Goal: Task Accomplishment & Management: Complete application form

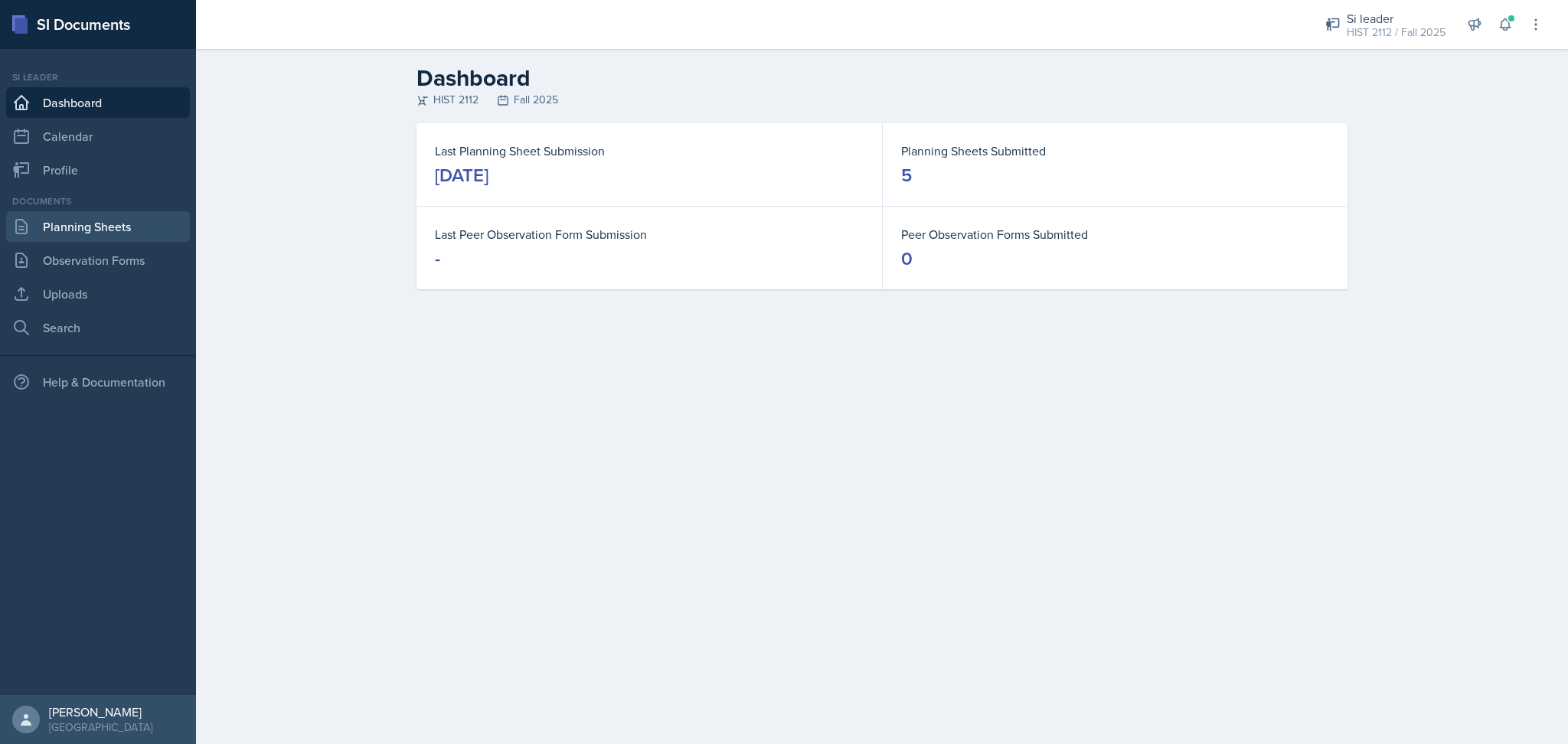
click at [93, 224] on link "Planning Sheets" at bounding box center [98, 226] width 184 height 31
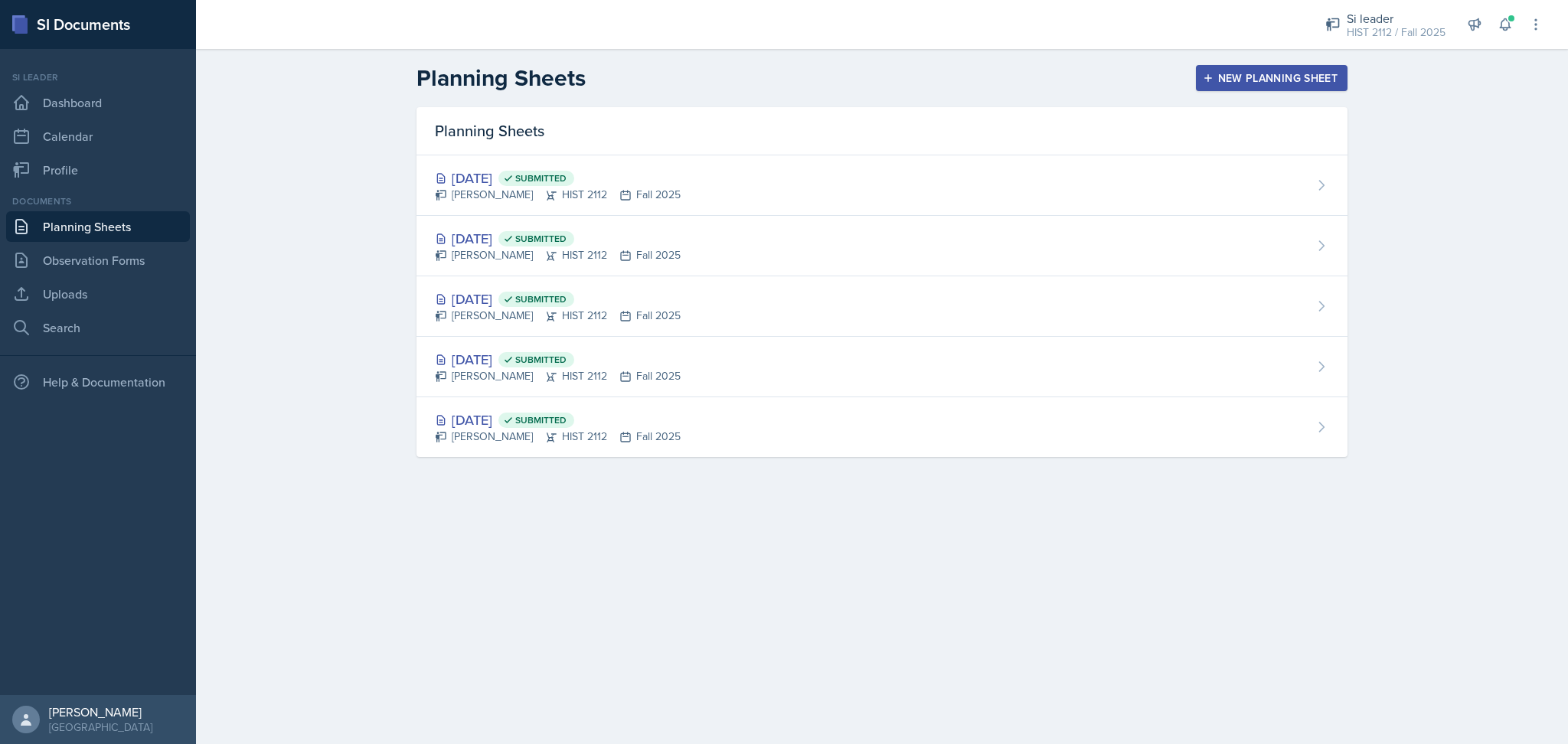
click at [1280, 73] on div "New Planning Sheet" at bounding box center [1271, 78] width 131 height 12
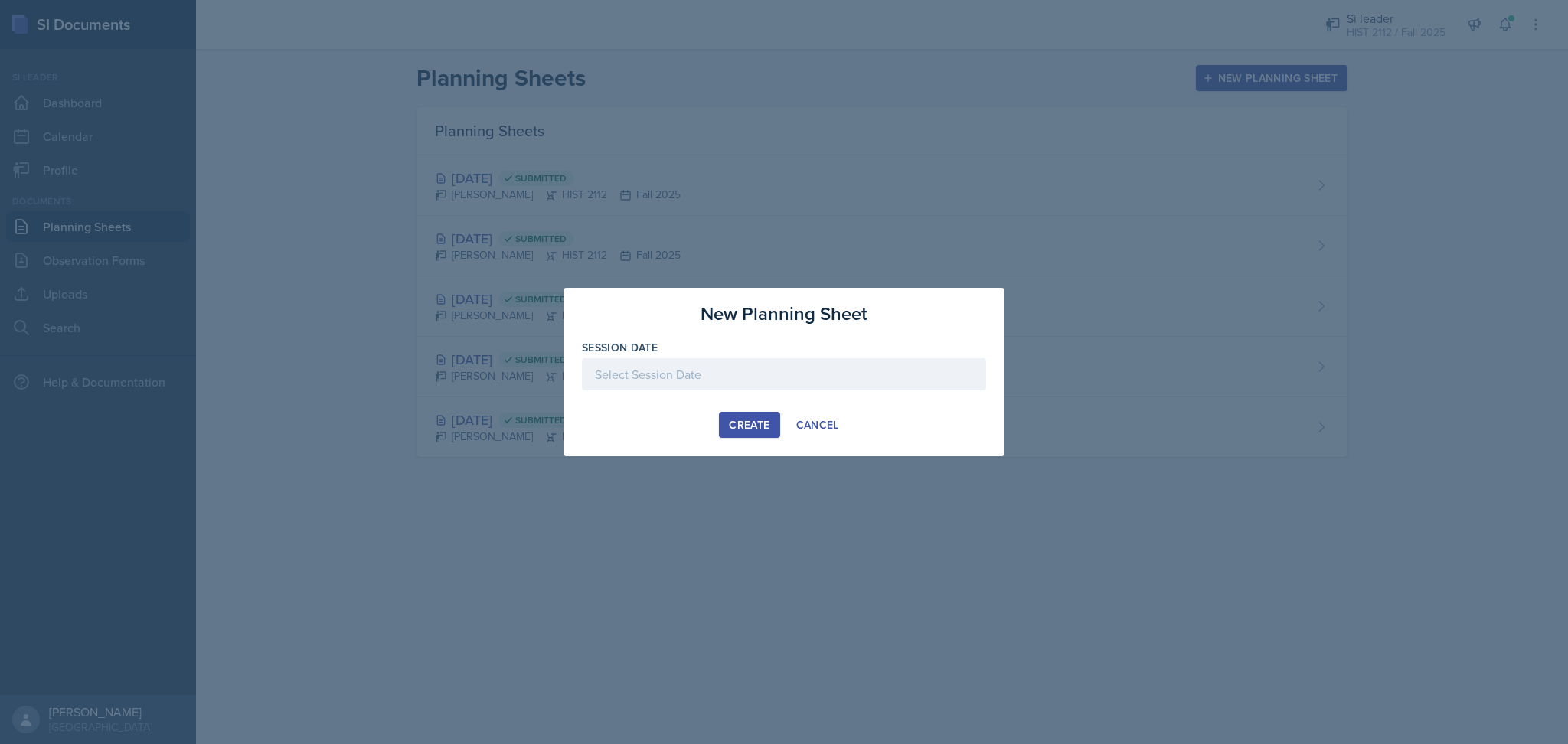
click at [782, 369] on div at bounding box center [784, 375] width 404 height 33
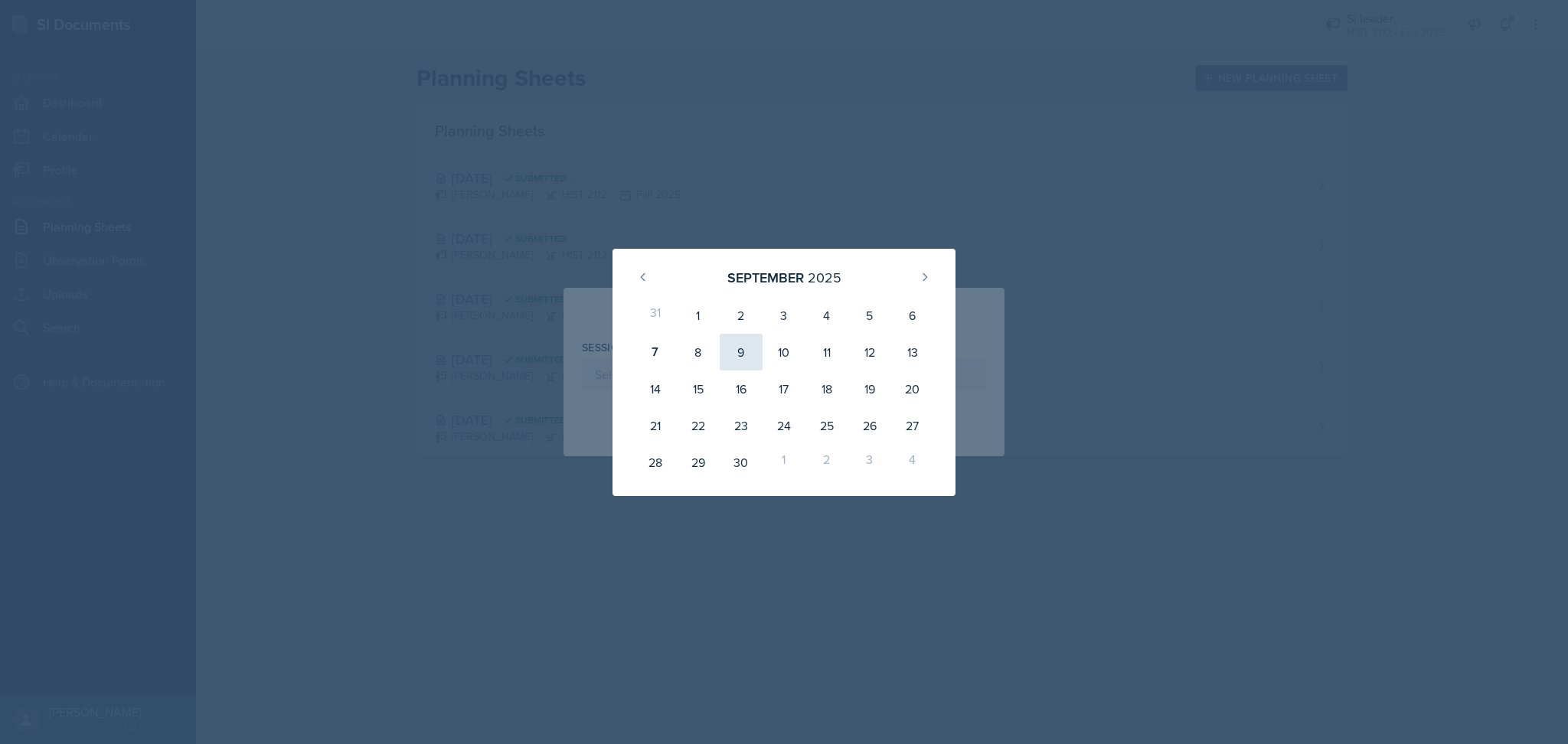
click at [742, 349] on div "9" at bounding box center [741, 352] width 43 height 36
type input "[DATE]"
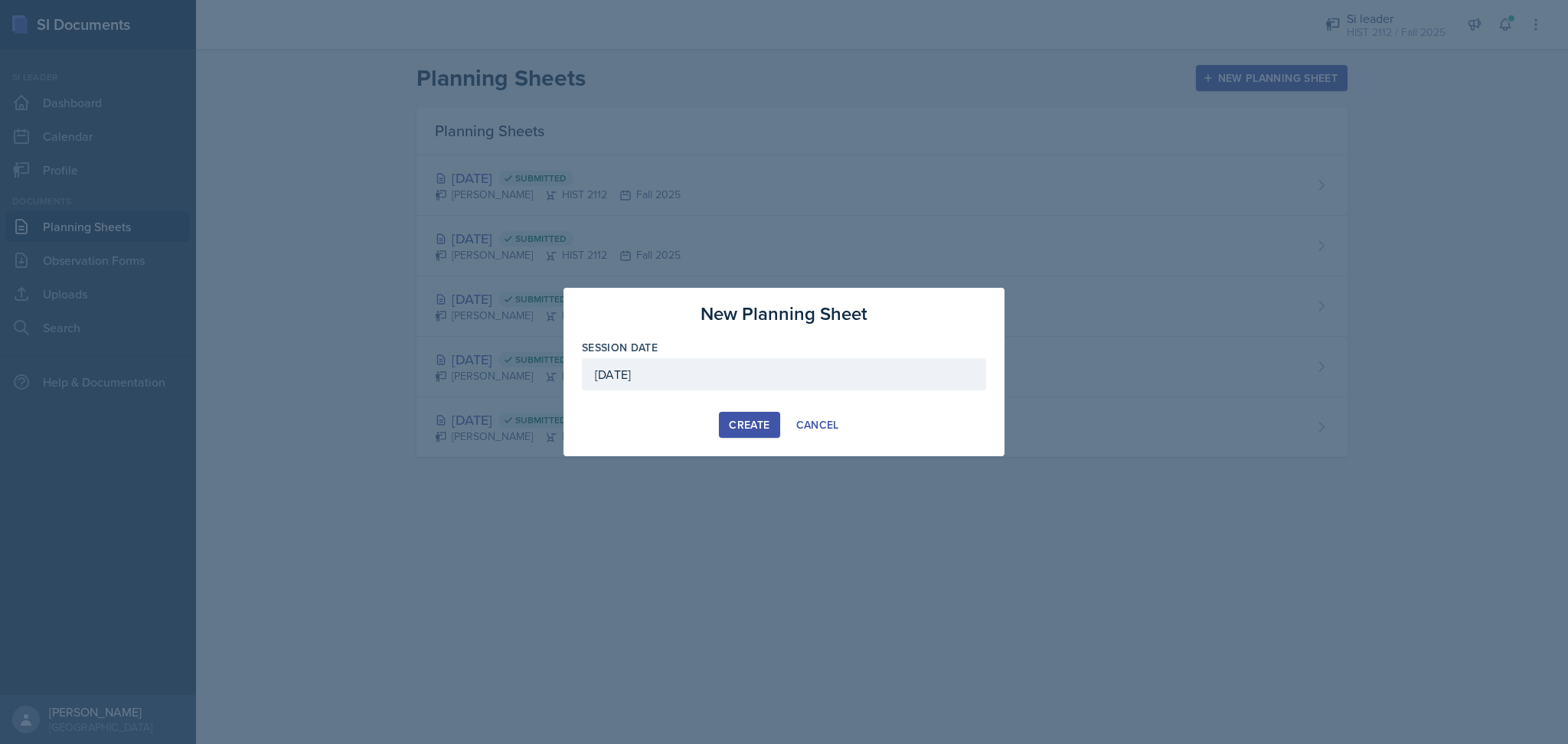
click at [744, 422] on div "Create" at bounding box center [749, 425] width 40 height 12
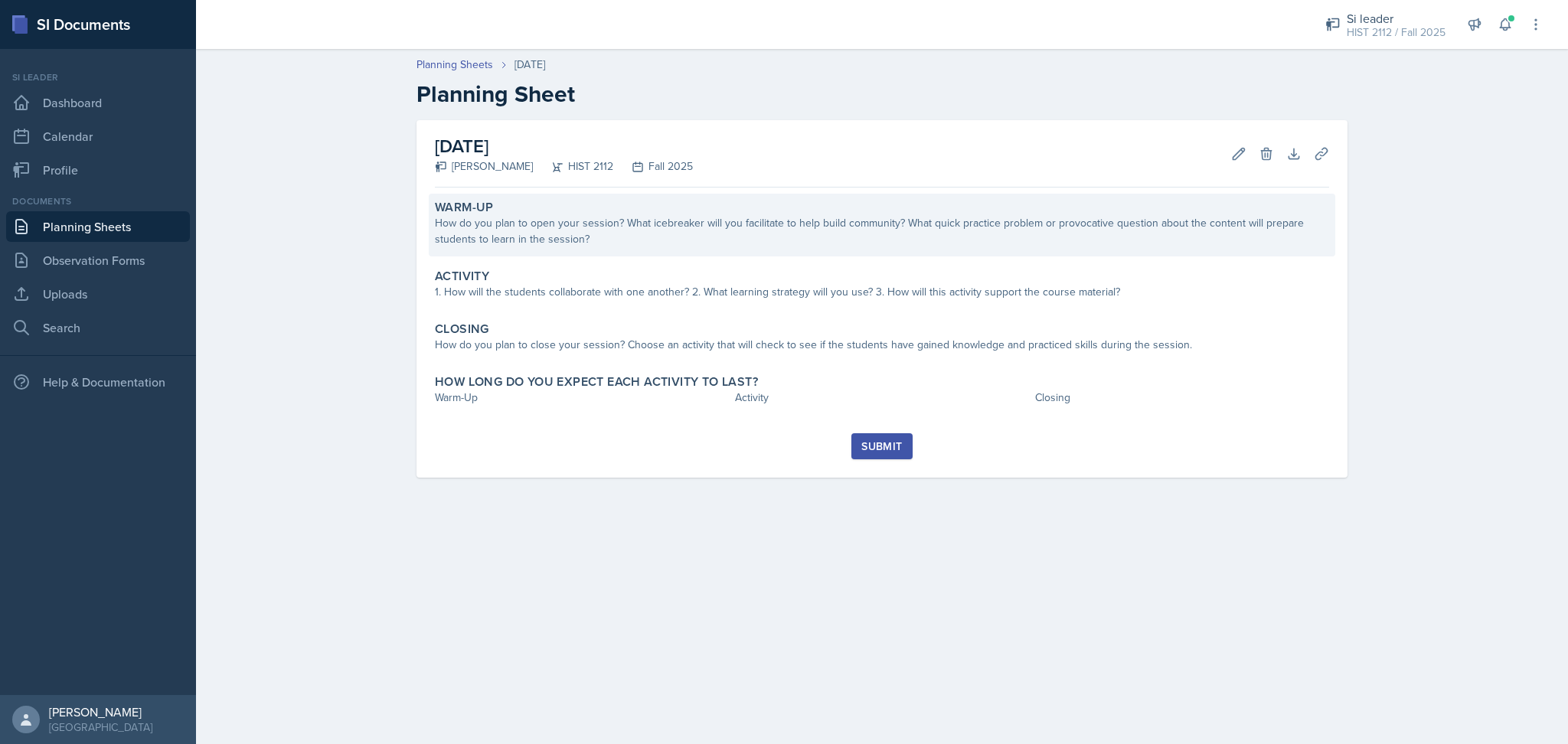
click at [674, 252] on div "Warm-Up How do you plan to open your session? What icebreaker will you facilita…" at bounding box center [882, 225] width 907 height 63
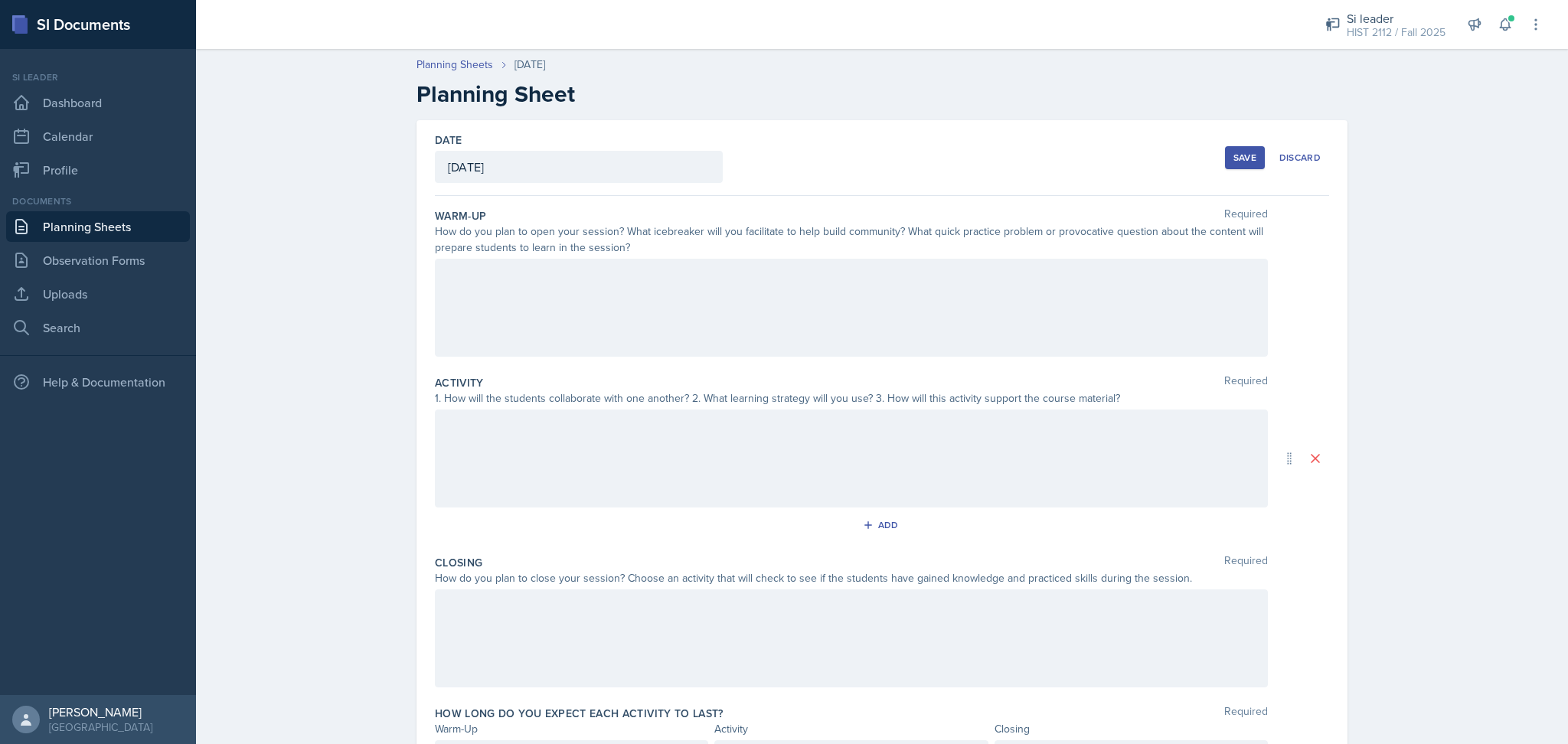
click at [599, 313] on div at bounding box center [851, 308] width 833 height 98
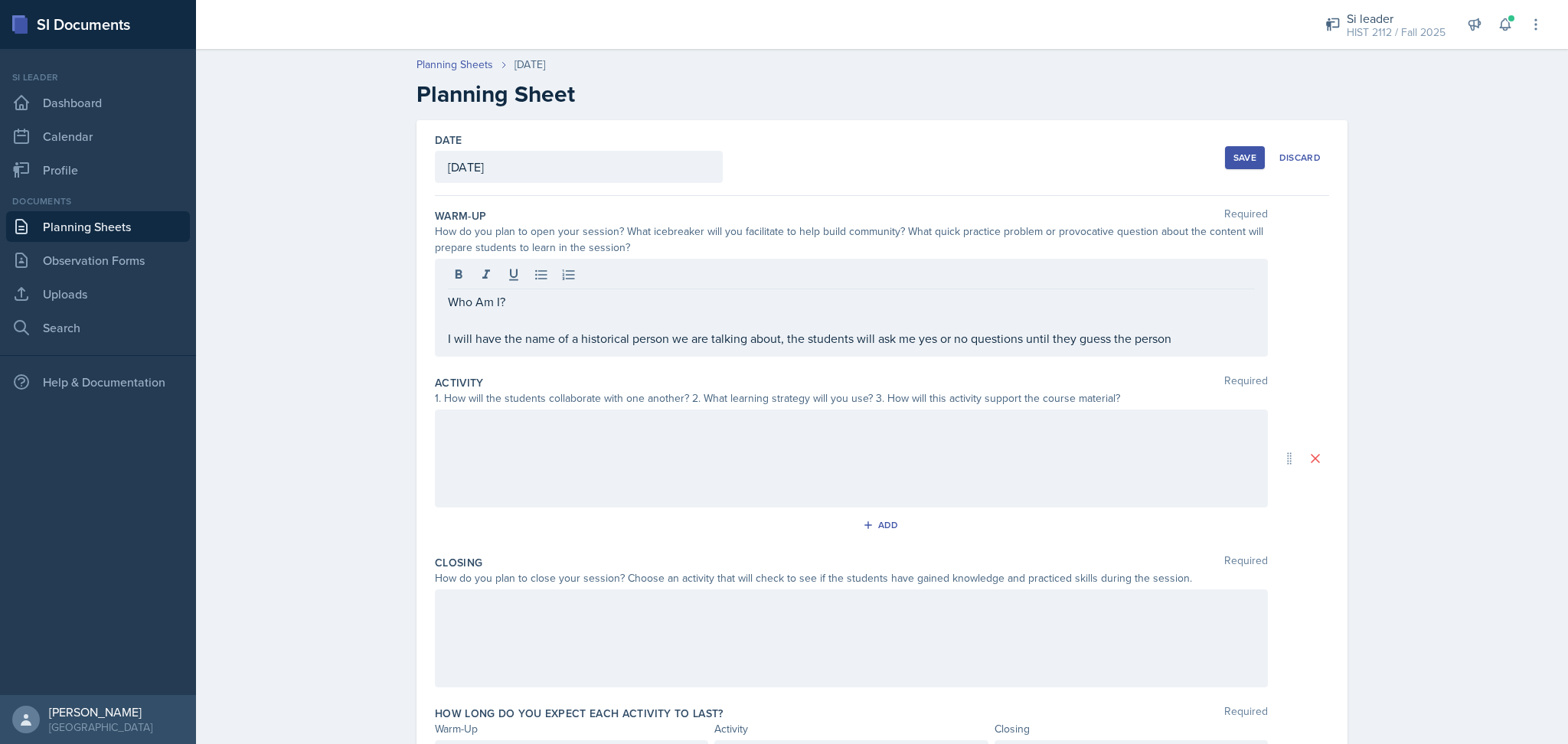
click at [585, 448] on div at bounding box center [851, 458] width 833 height 98
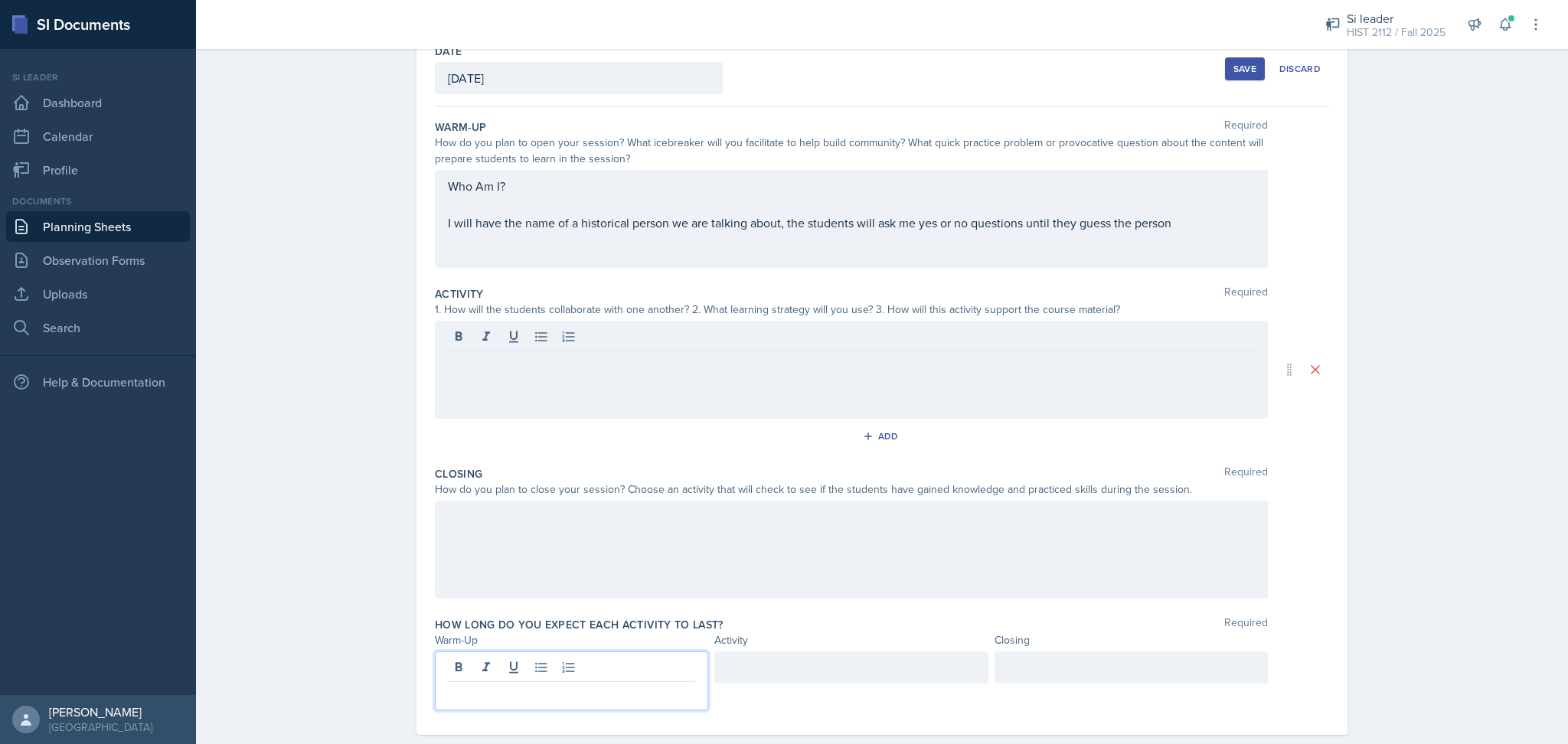
click at [542, 686] on p at bounding box center [571, 694] width 247 height 18
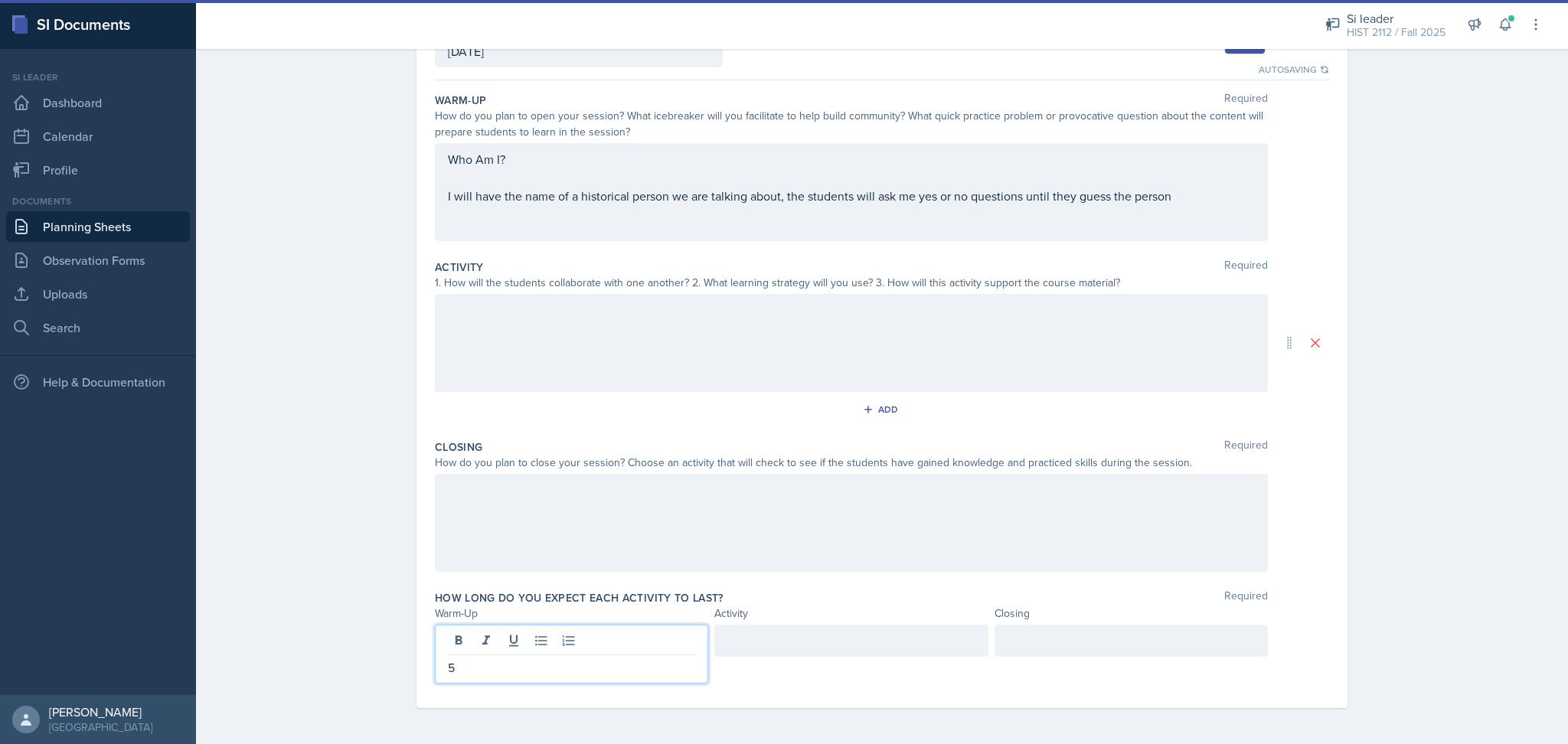
click at [592, 342] on div at bounding box center [851, 343] width 833 height 98
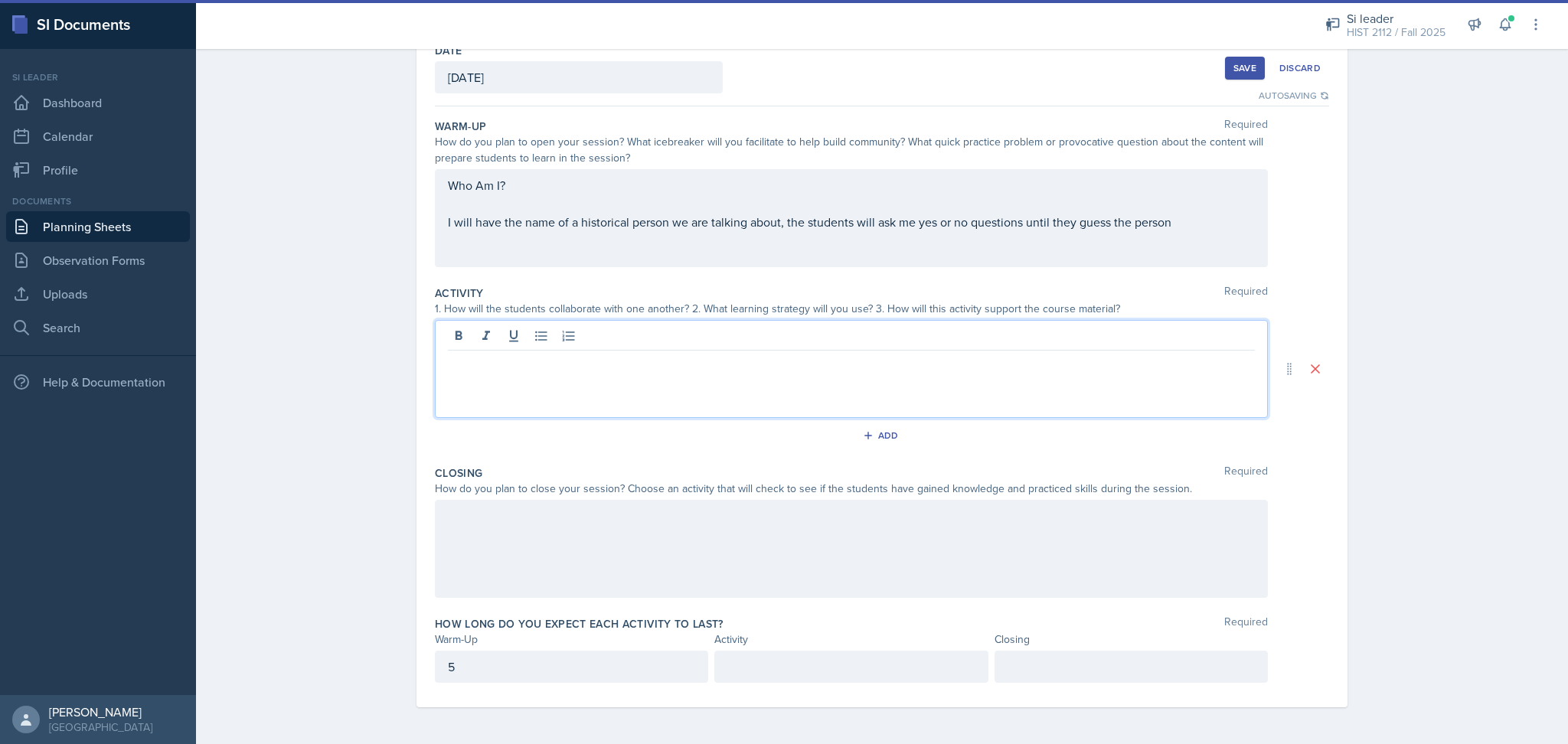
scroll to position [89, 0]
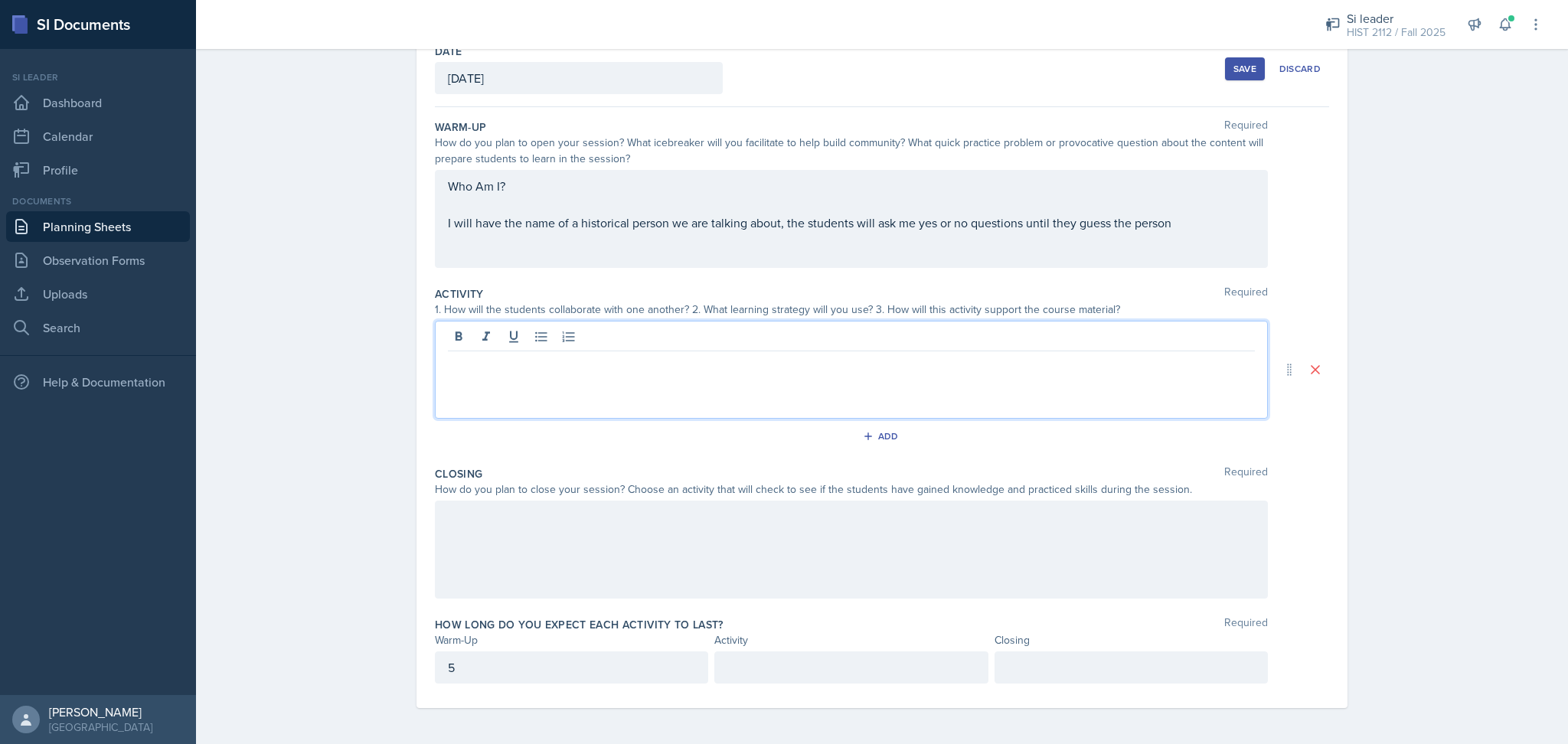
click at [596, 527] on div at bounding box center [851, 549] width 833 height 98
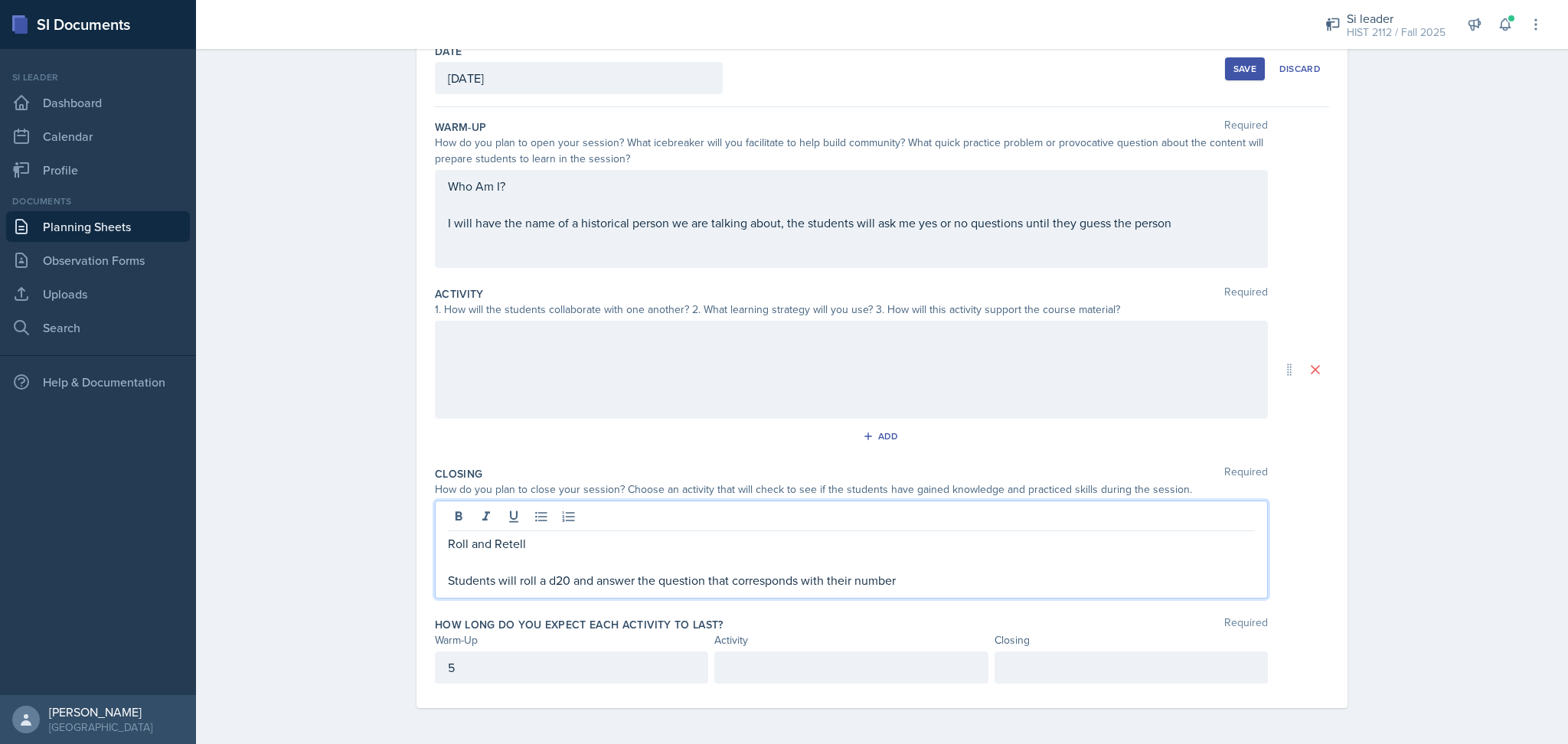
click at [755, 346] on div at bounding box center [851, 370] width 833 height 98
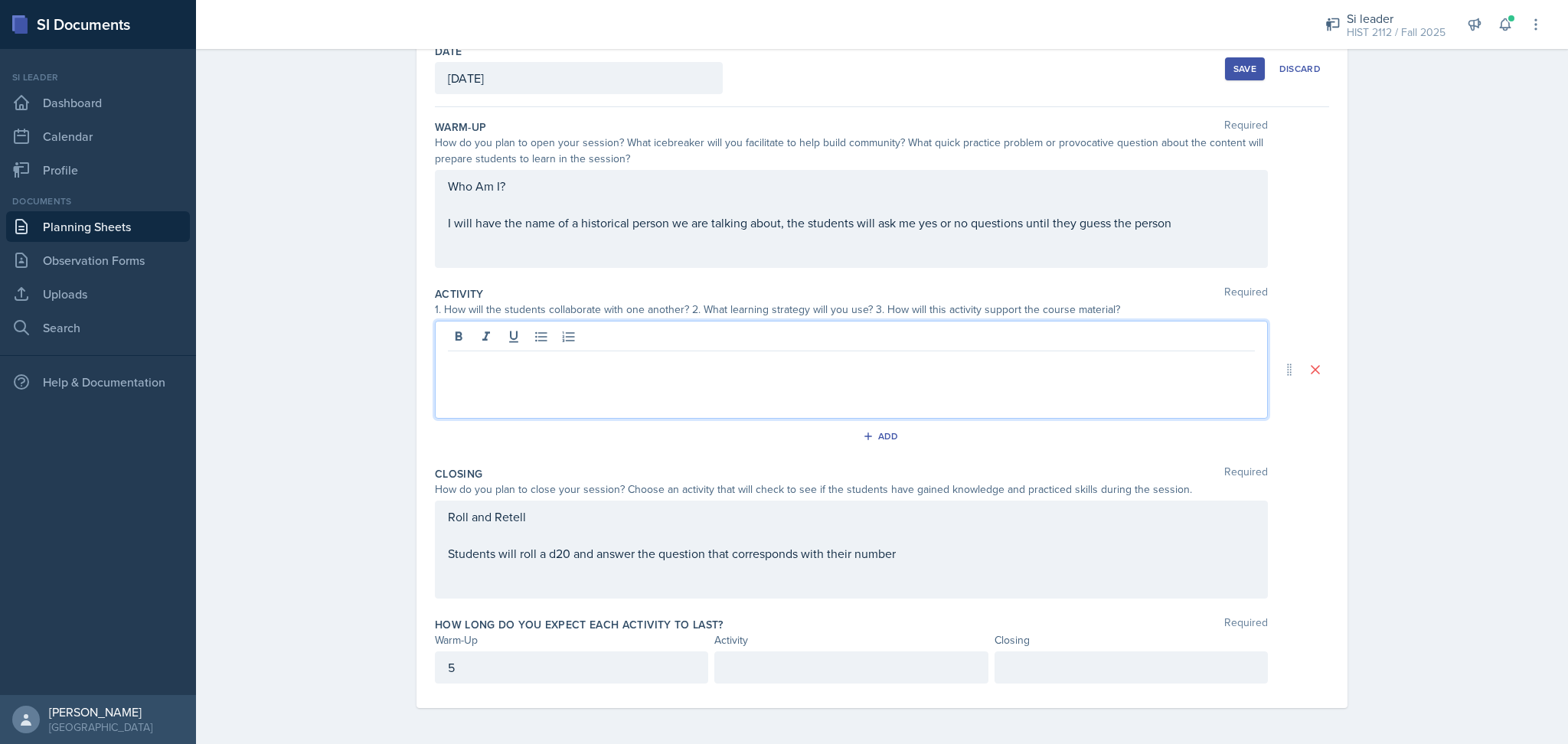
click at [510, 562] on div "Roll and Retell Students will roll a d20 and answer the question that correspon…" at bounding box center [851, 536] width 807 height 56
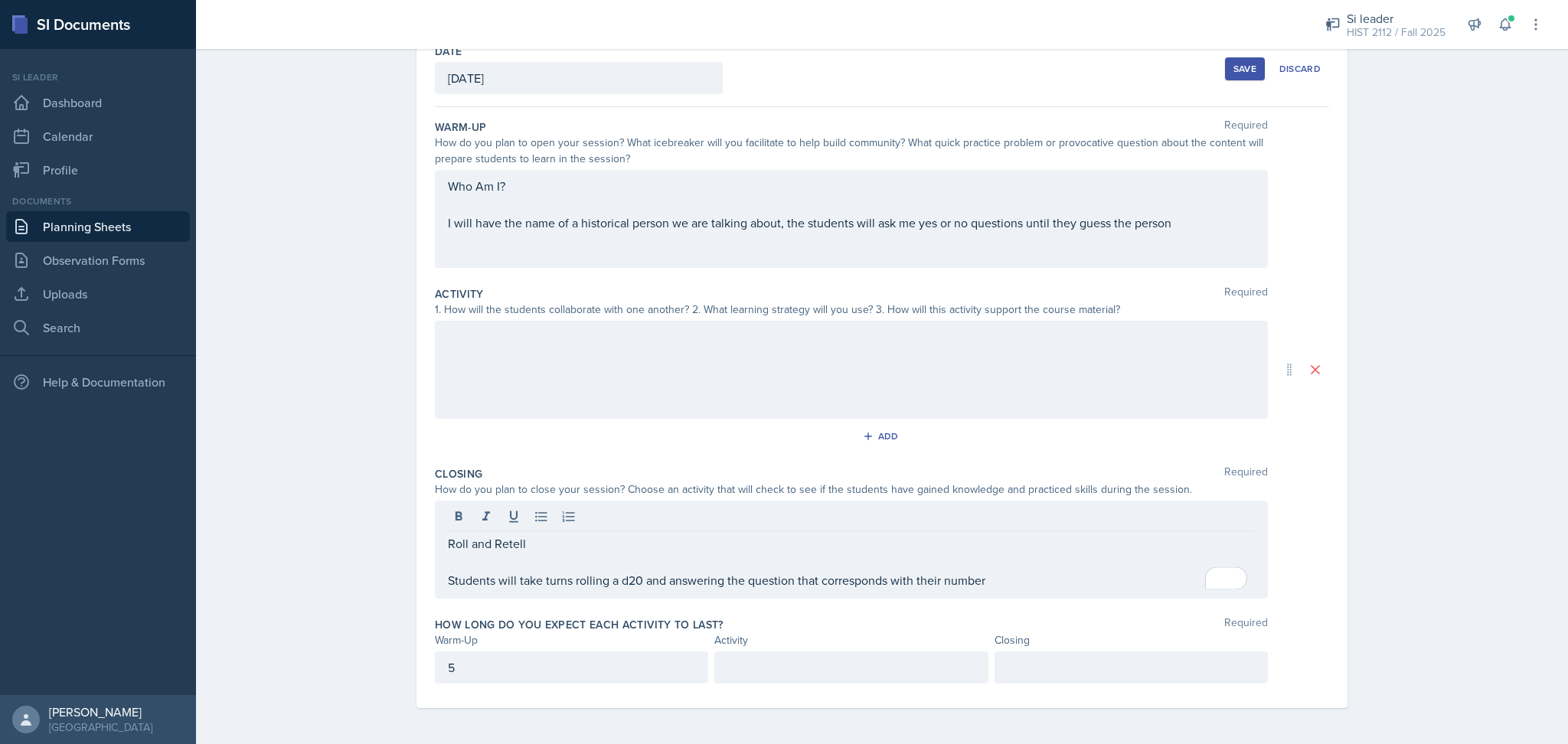
click at [634, 351] on div at bounding box center [851, 370] width 833 height 98
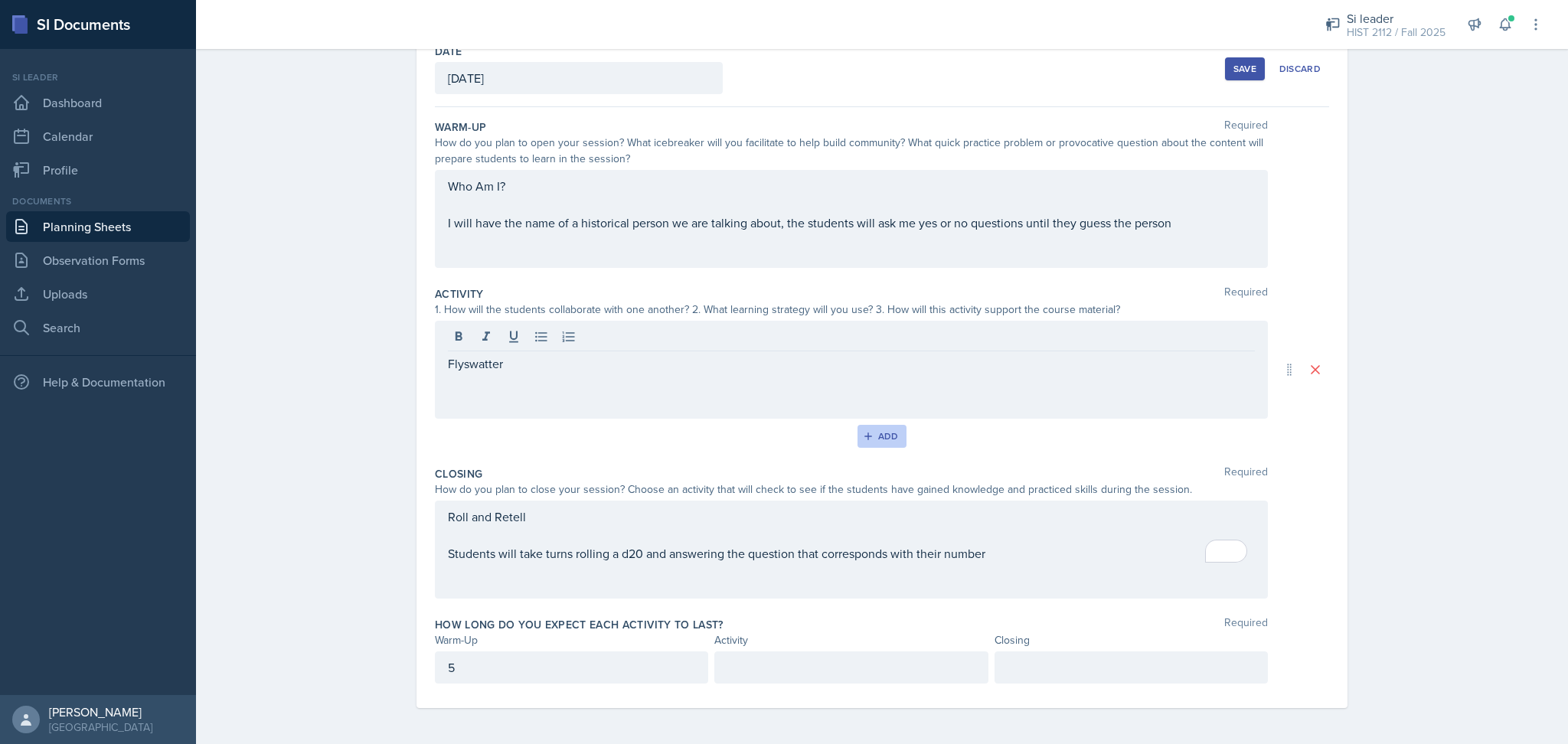
click at [879, 438] on div "Add" at bounding box center [883, 436] width 33 height 12
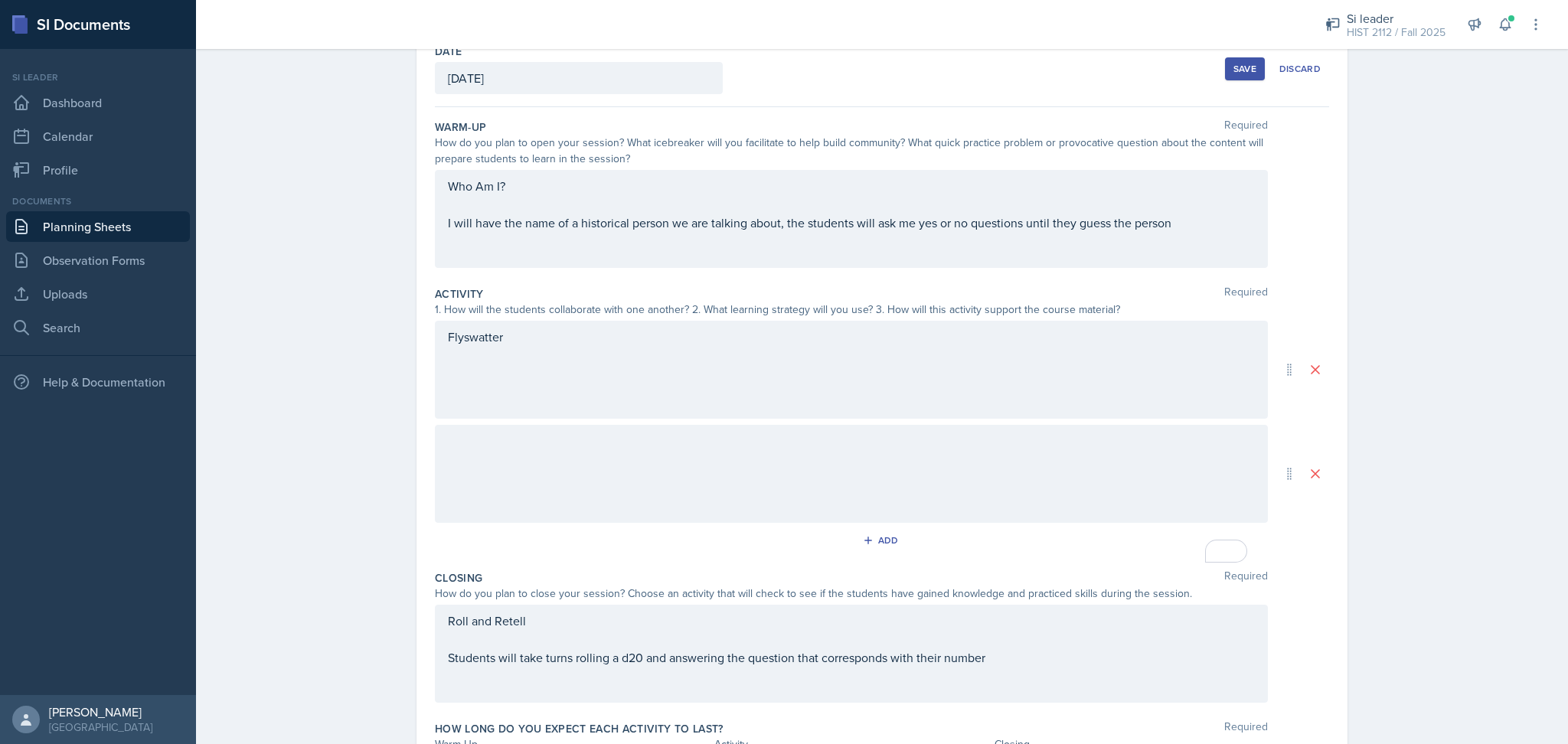
click at [846, 461] on div at bounding box center [851, 474] width 833 height 98
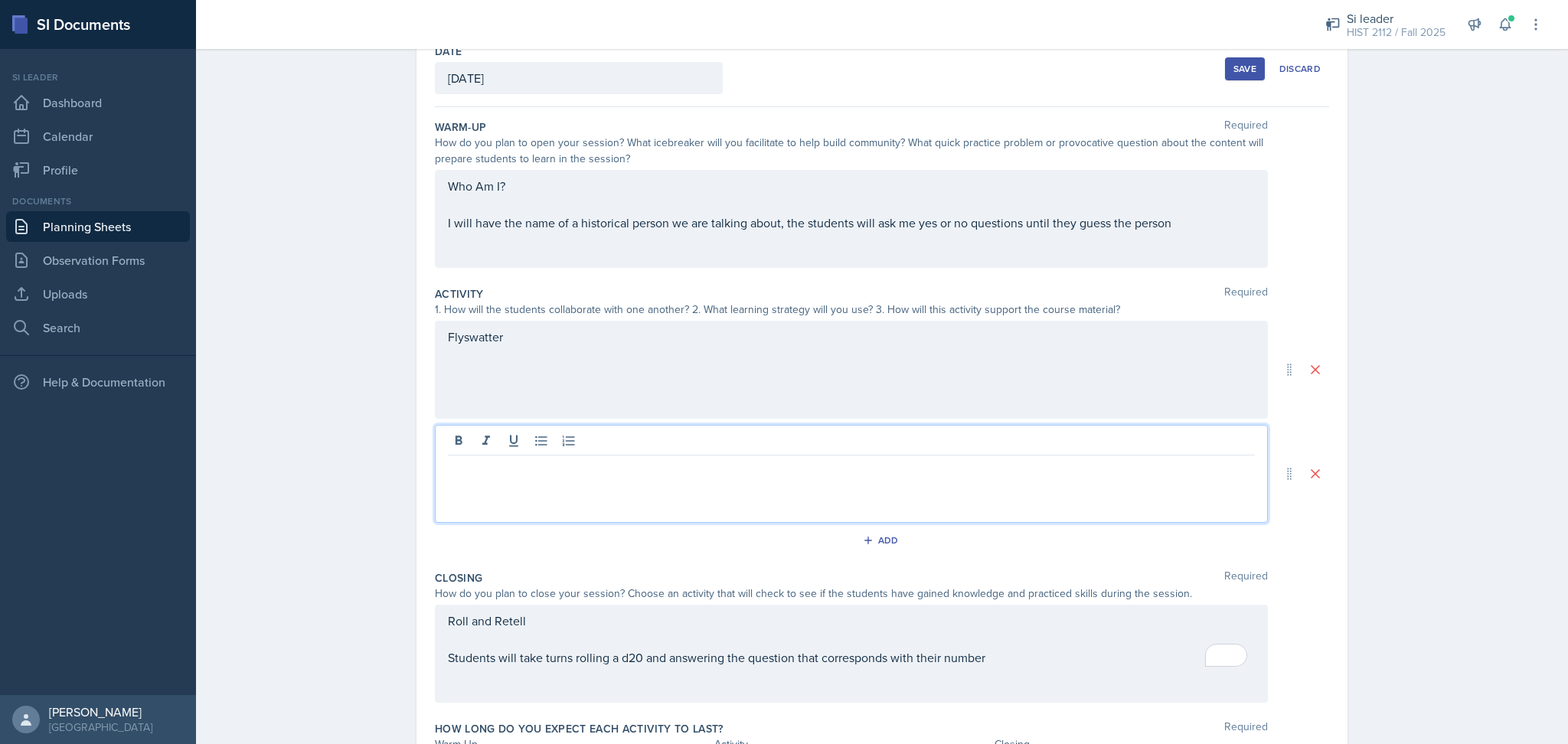
scroll to position [116, 0]
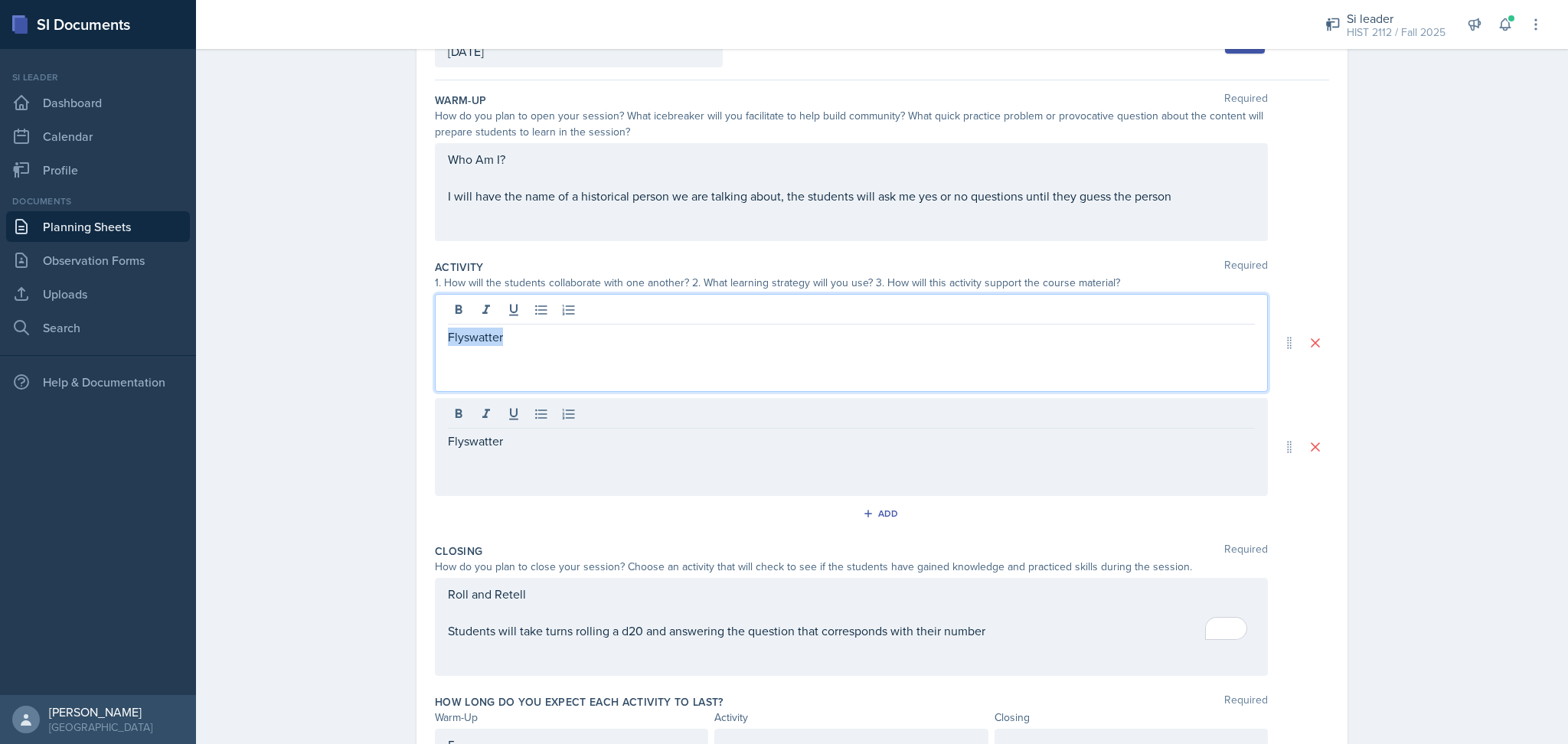
drag, startPoint x: 565, startPoint y: 306, endPoint x: 348, endPoint y: 347, distance: 220.8
click at [348, 347] on div "Planning Sheets [DATE] Planning Sheet Date [DATE] [DATE] 31 1 2 3 4 5 6 7 8 9 1…" at bounding box center [883, 374] width 1372 height 896
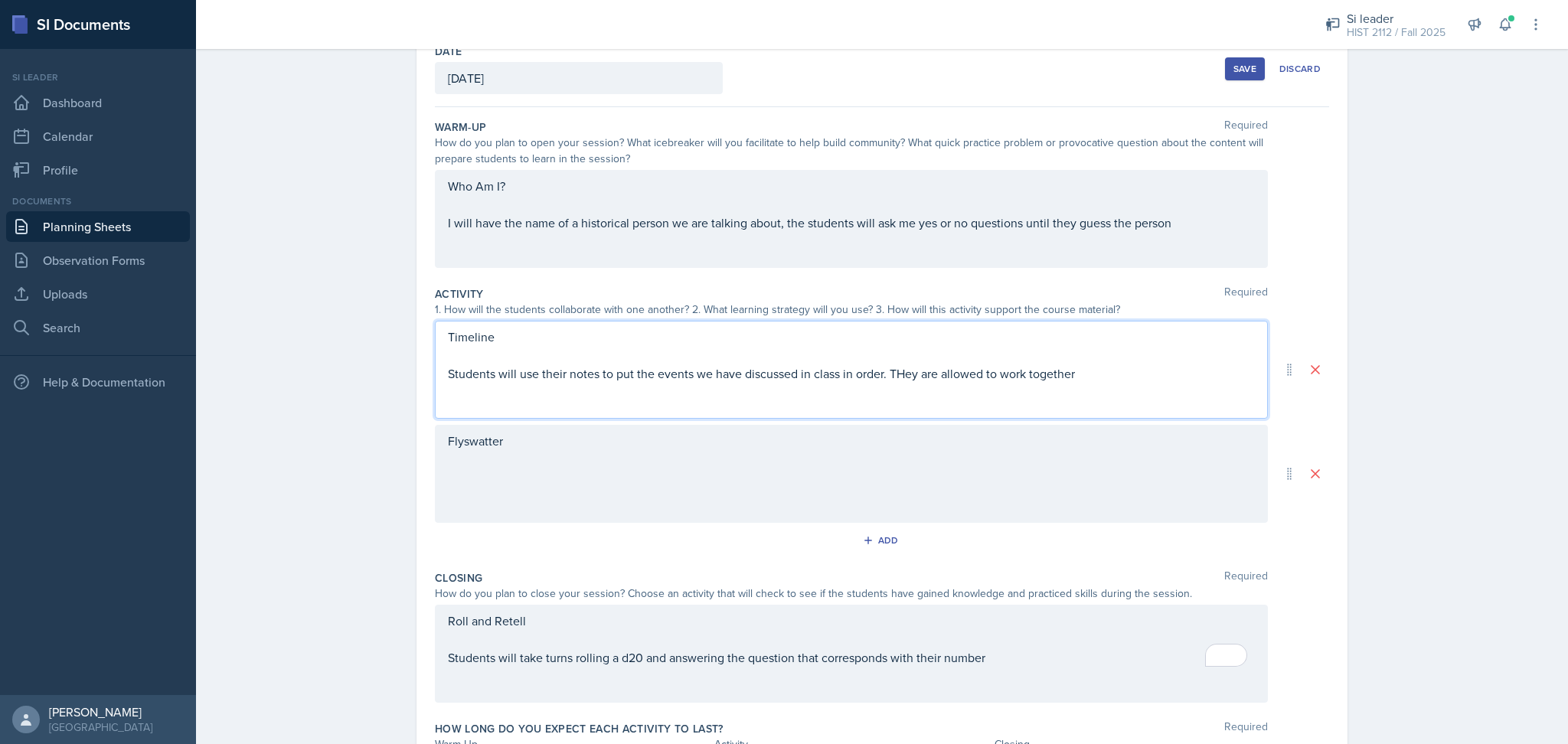
click at [898, 377] on p "Students will use their notes to put the events we have discussed in class in o…" at bounding box center [851, 373] width 807 height 18
click at [1193, 368] on p "Students will use their notes to put the events we have discussed in class in o…" at bounding box center [851, 373] width 807 height 18
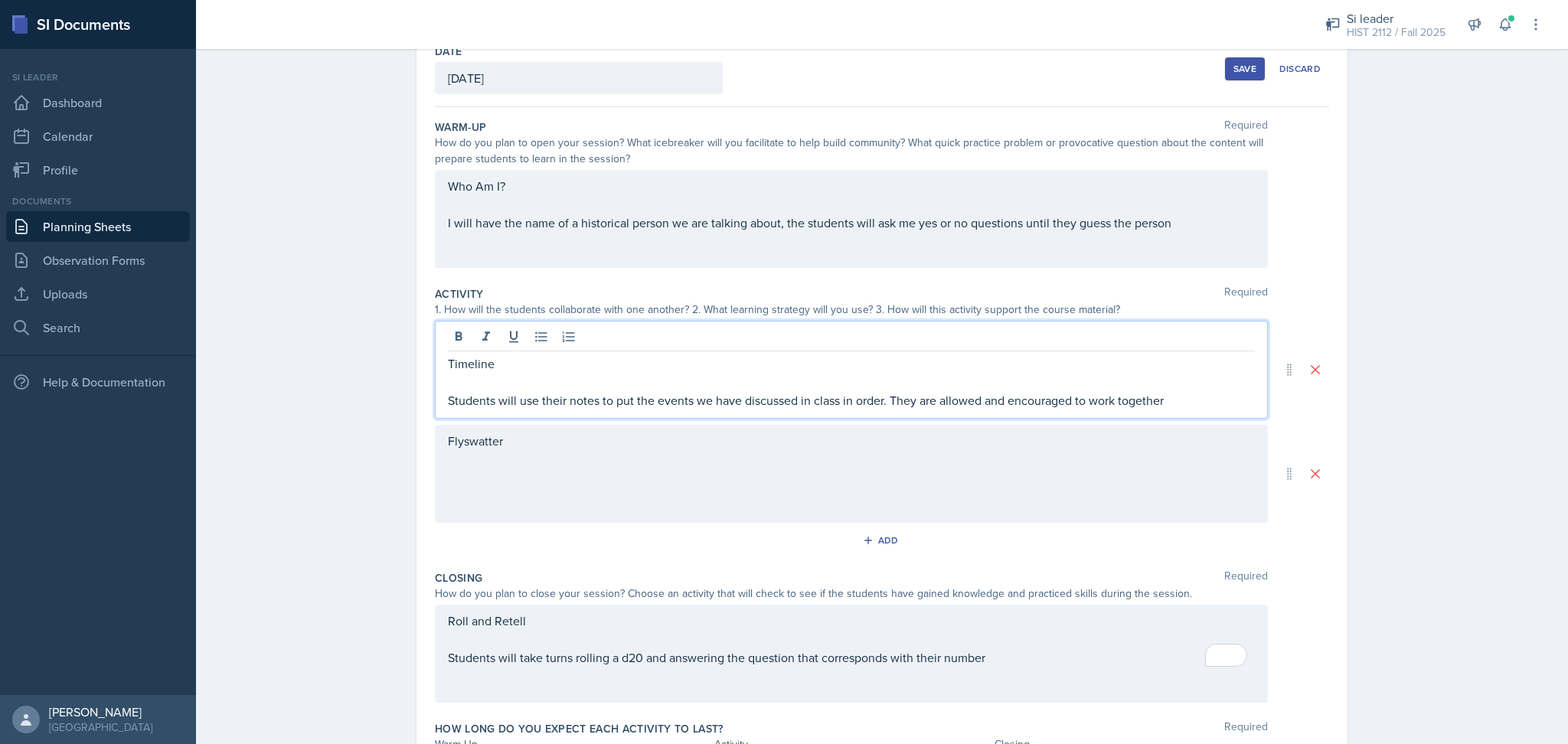
scroll to position [116, 0]
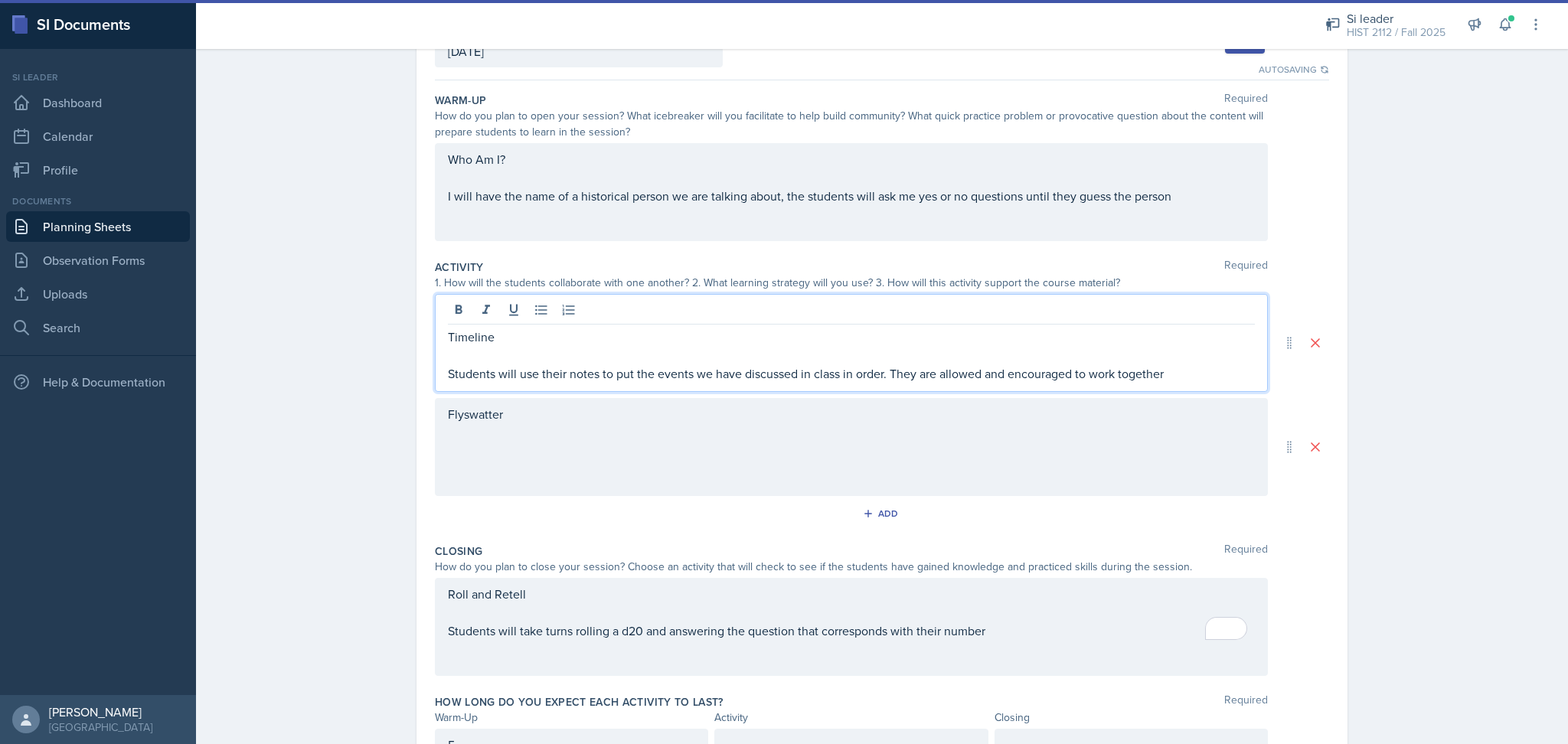
click at [876, 372] on p "Students will use their notes to put the events we have discussed in class in o…" at bounding box center [851, 373] width 807 height 18
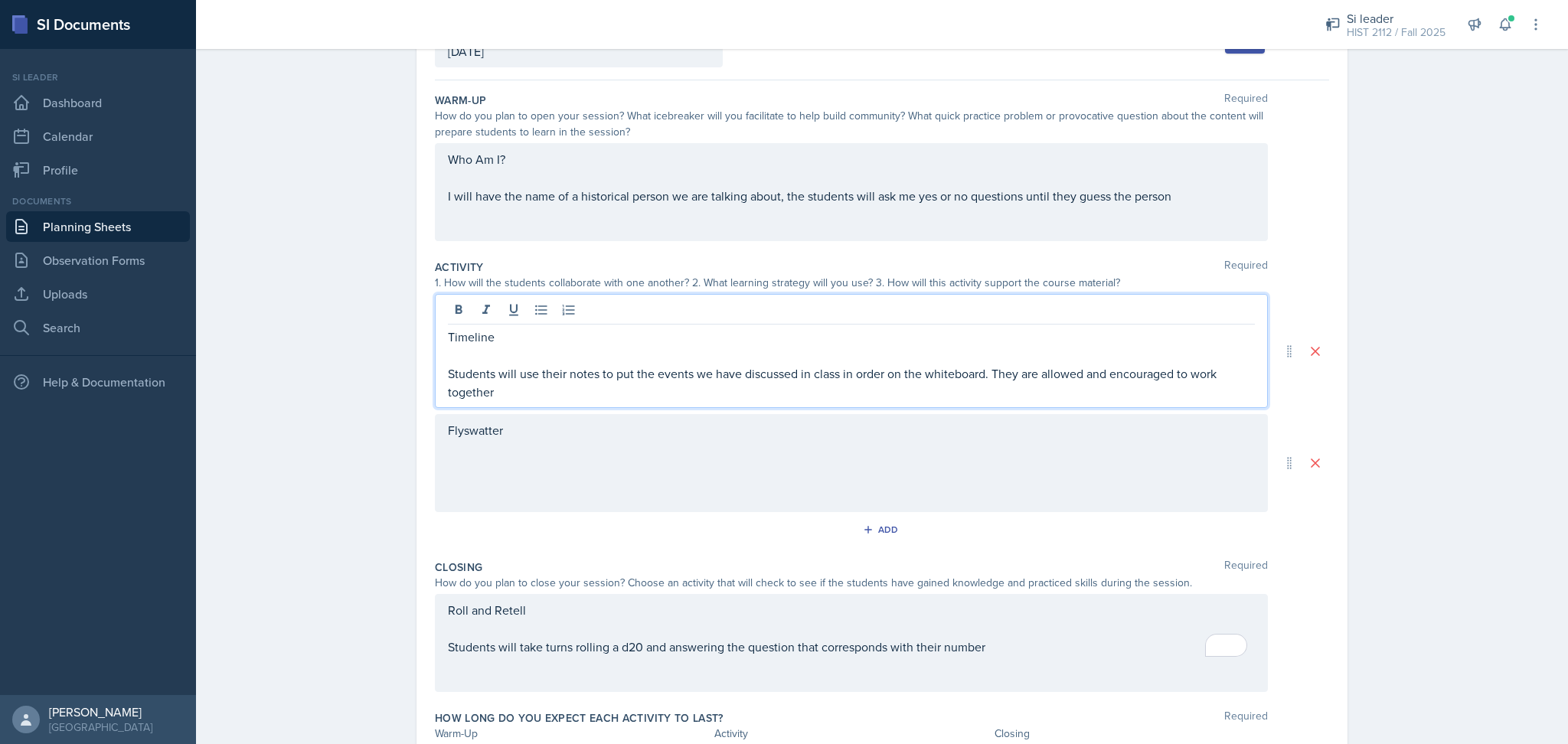
click at [1227, 371] on p "Students will use their notes to put the events we have discussed in class in o…" at bounding box center [851, 383] width 807 height 36
click at [699, 391] on p "Students will use their notes to put the events we have discussed in class in o…" at bounding box center [851, 383] width 807 height 36
click at [900, 396] on p "Students will use their notes to put the events we have discussed in class in o…" at bounding box center [851, 383] width 807 height 36
click at [463, 390] on p "Students will use their notes to put the events we have discussed in class in o…" at bounding box center [851, 383] width 807 height 36
click at [985, 398] on p "Students will use their notes to put the events we have discussed in class in o…" at bounding box center [851, 383] width 807 height 36
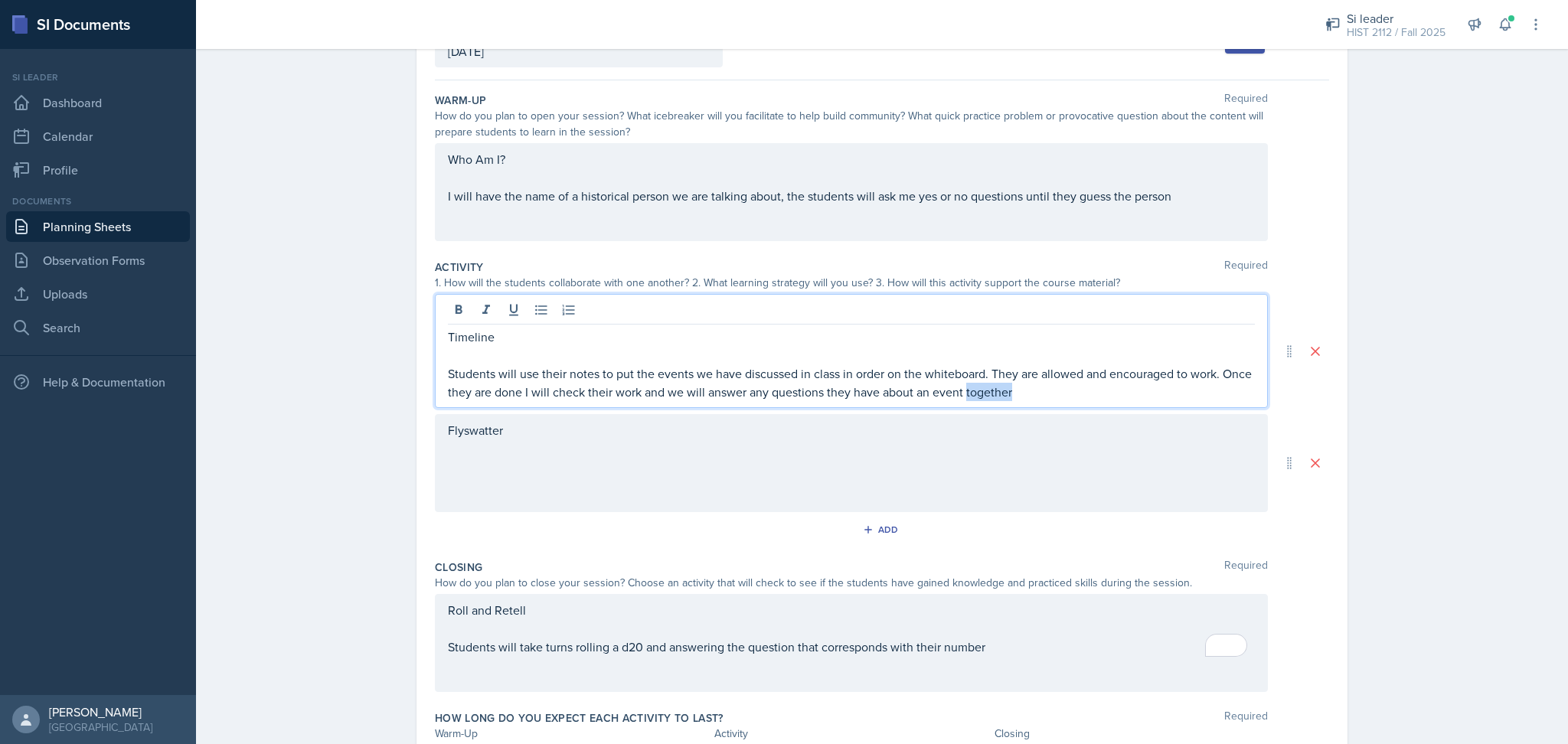
click at [985, 398] on p "Students will use their notes to put the events we have discussed in class in o…" at bounding box center [851, 383] width 807 height 36
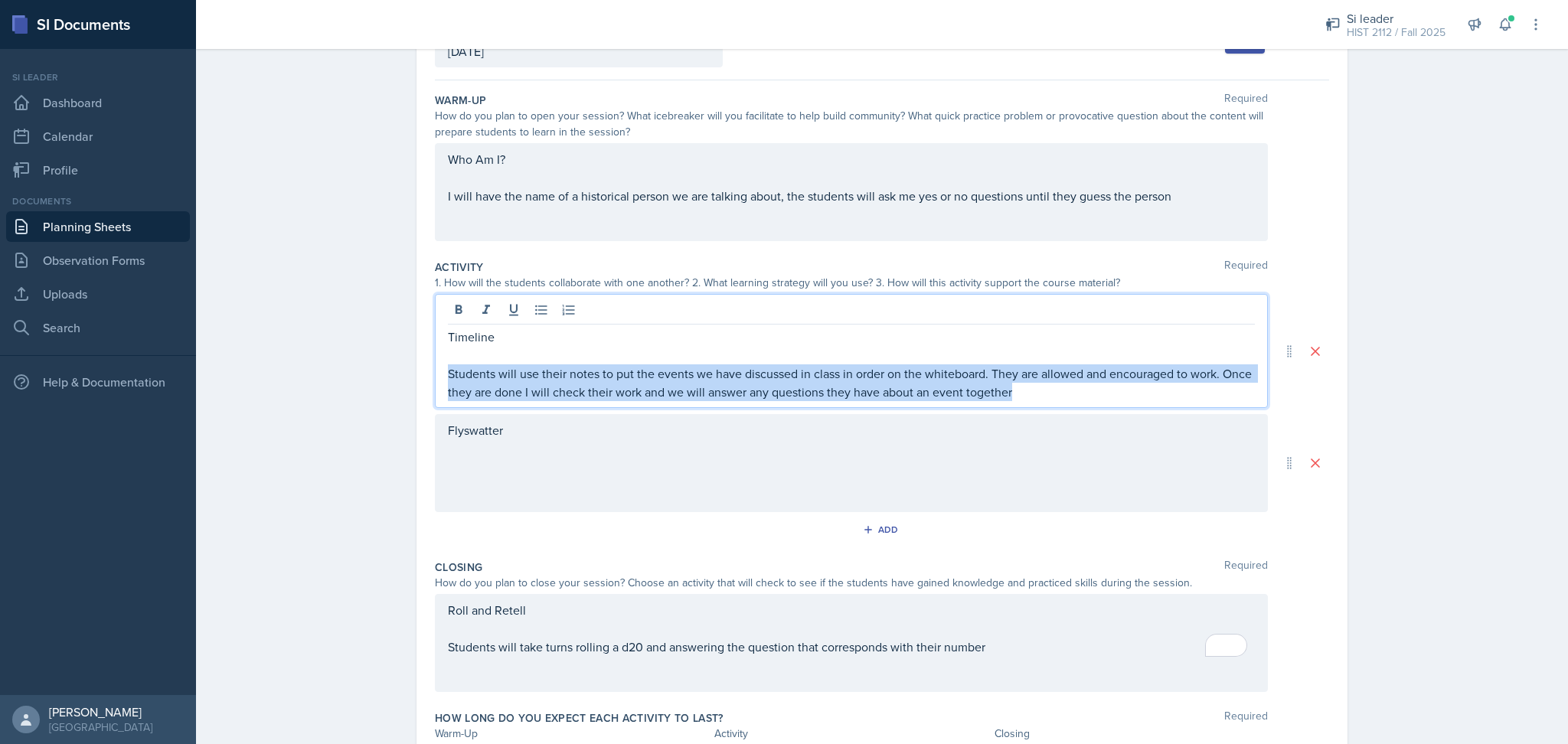
drag, startPoint x: 985, startPoint y: 398, endPoint x: 1178, endPoint y: 385, distance: 193.4
click at [1178, 385] on p "Students will use their notes to put the events we have discussed in class in o…" at bounding box center [851, 383] width 807 height 36
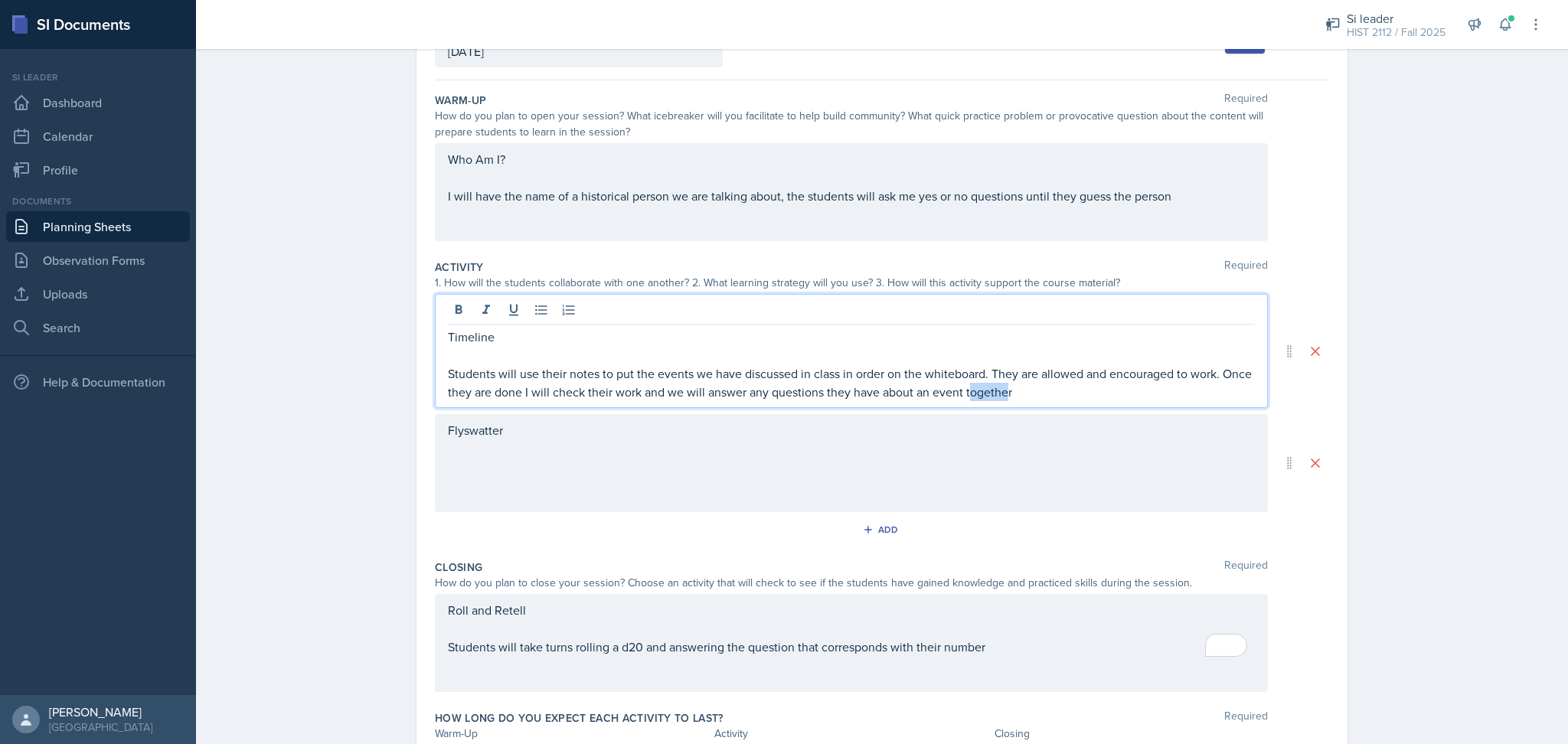
drag, startPoint x: 961, startPoint y: 394, endPoint x: 1001, endPoint y: 404, distance: 41.2
click at [1001, 404] on div "Timeline Students will use their notes to put the events we have discussed in c…" at bounding box center [851, 351] width 833 height 114
click at [1209, 378] on p "Students will use their notes to put the events we have discussed in class in o…" at bounding box center [851, 383] width 807 height 36
click at [1086, 428] on div "Flyswatter" at bounding box center [851, 463] width 833 height 98
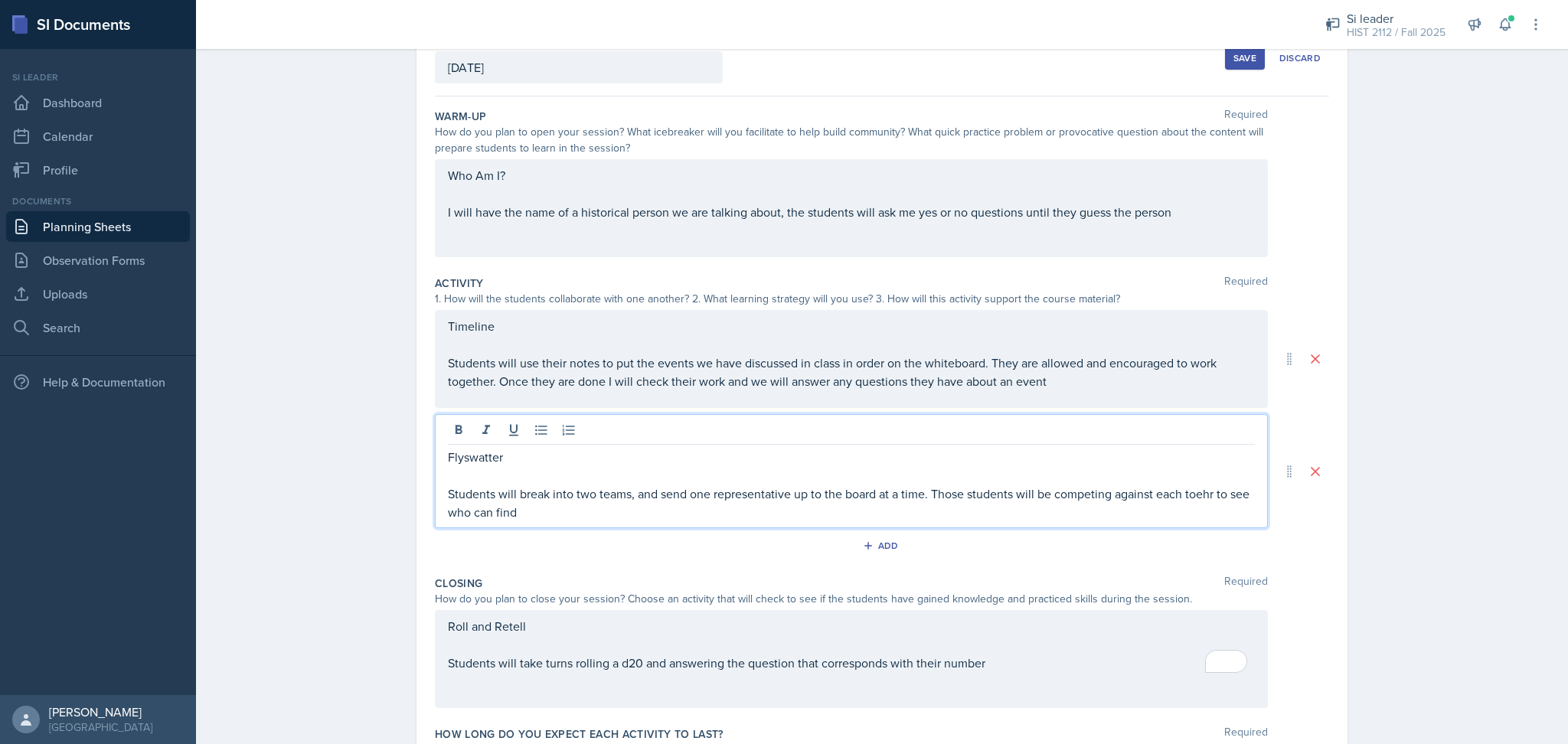
click at [1191, 496] on p "Students will break into two teams, and send one representative up to the board…" at bounding box center [851, 503] width 807 height 36
click at [596, 512] on p "Students will break into two teams, and send one representative up to the board…" at bounding box center [851, 503] width 807 height 36
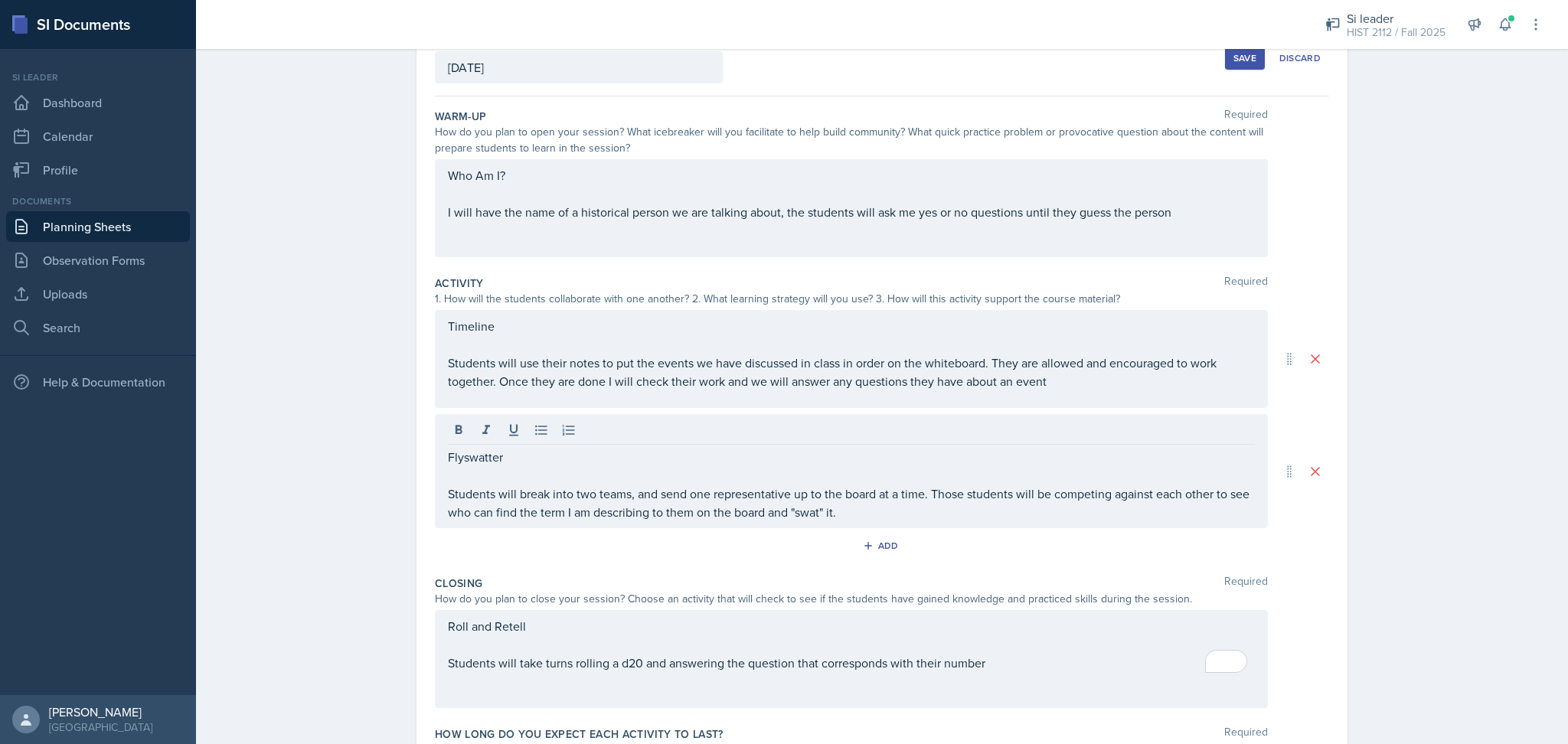
click at [1479, 482] on div "Planning Sheets [DATE] Planning Sheet Date [DATE] [DATE] 31 1 2 3 4 5 6 7 8 9 1…" at bounding box center [883, 398] width 1372 height 913
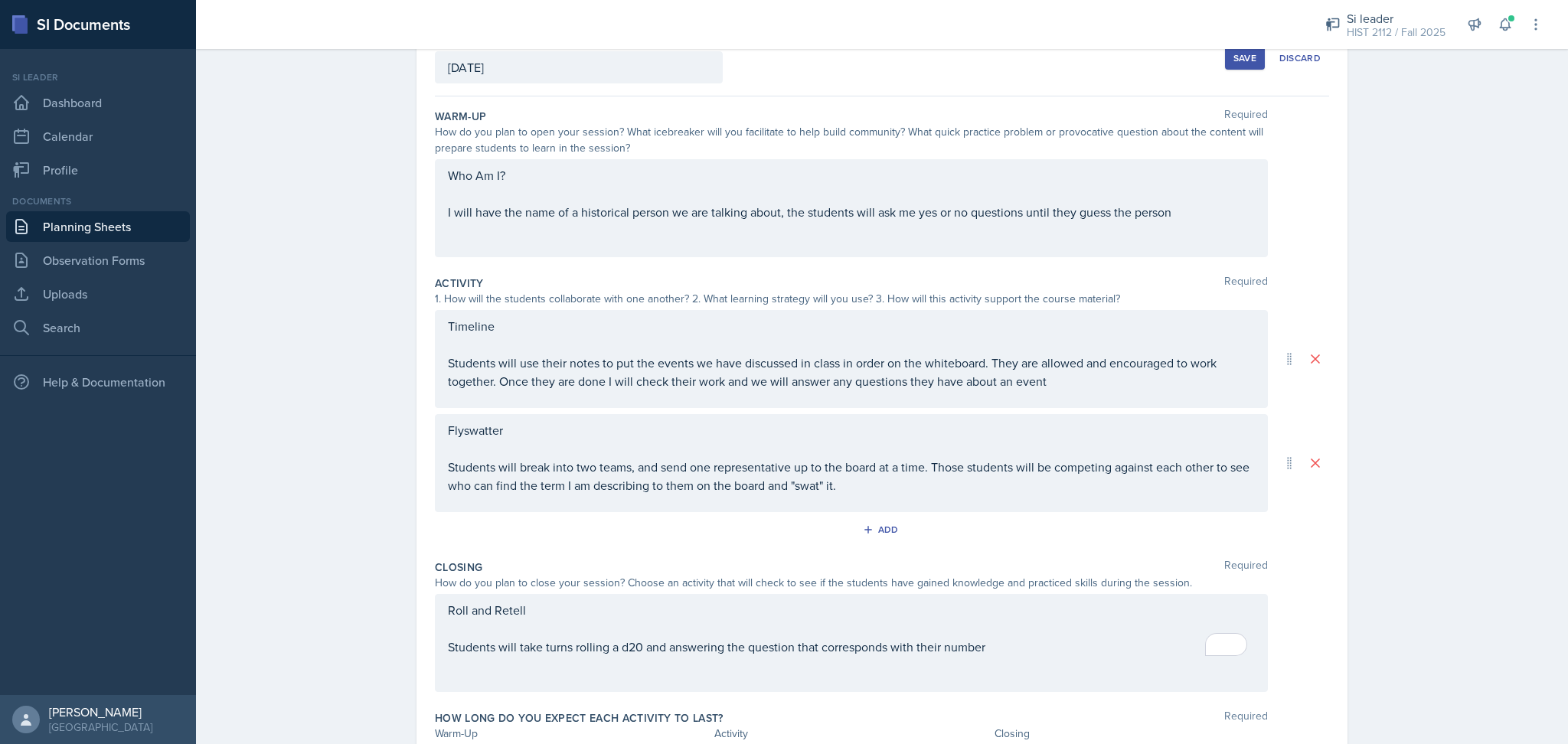
scroll to position [193, 0]
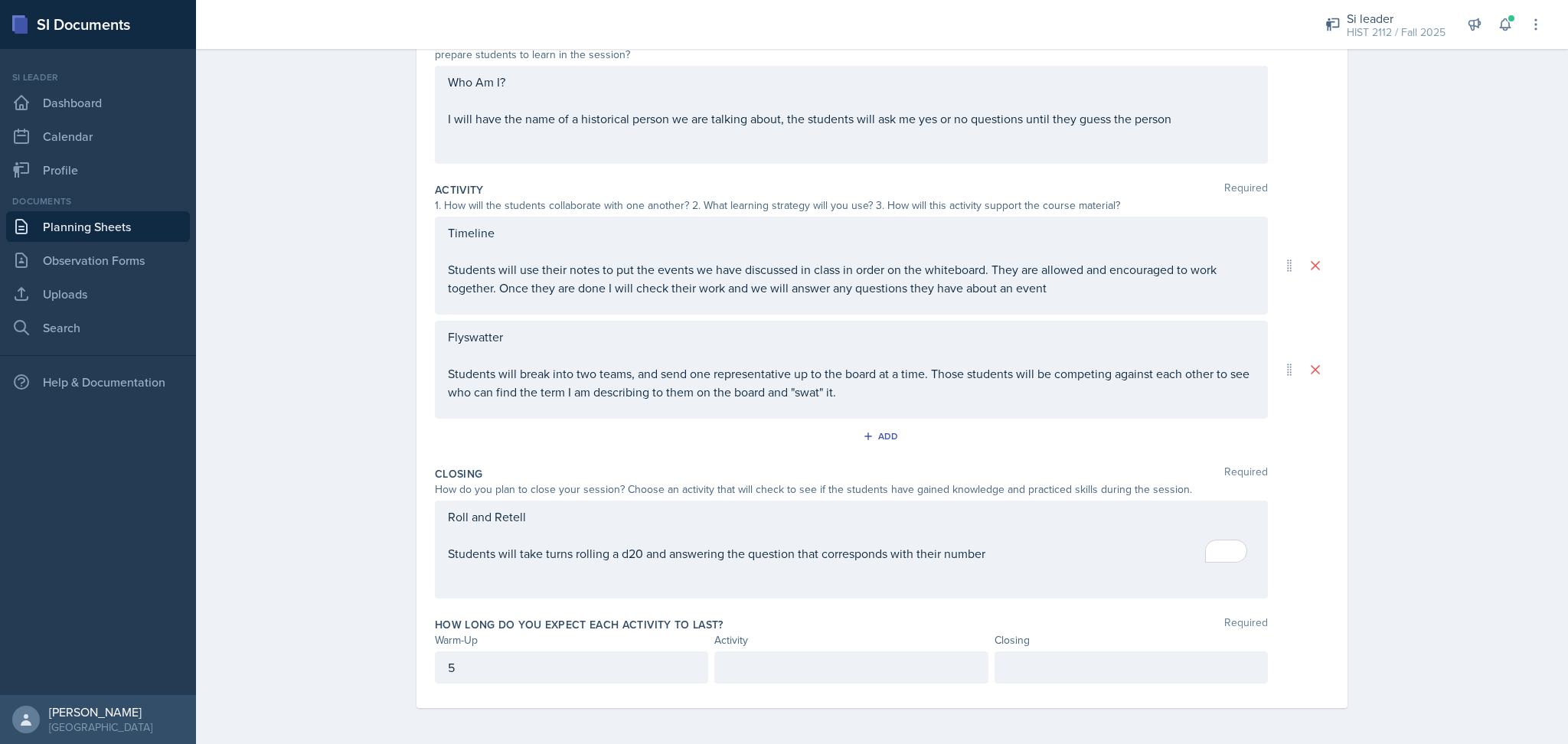
click at [885, 661] on p at bounding box center [851, 667] width 247 height 18
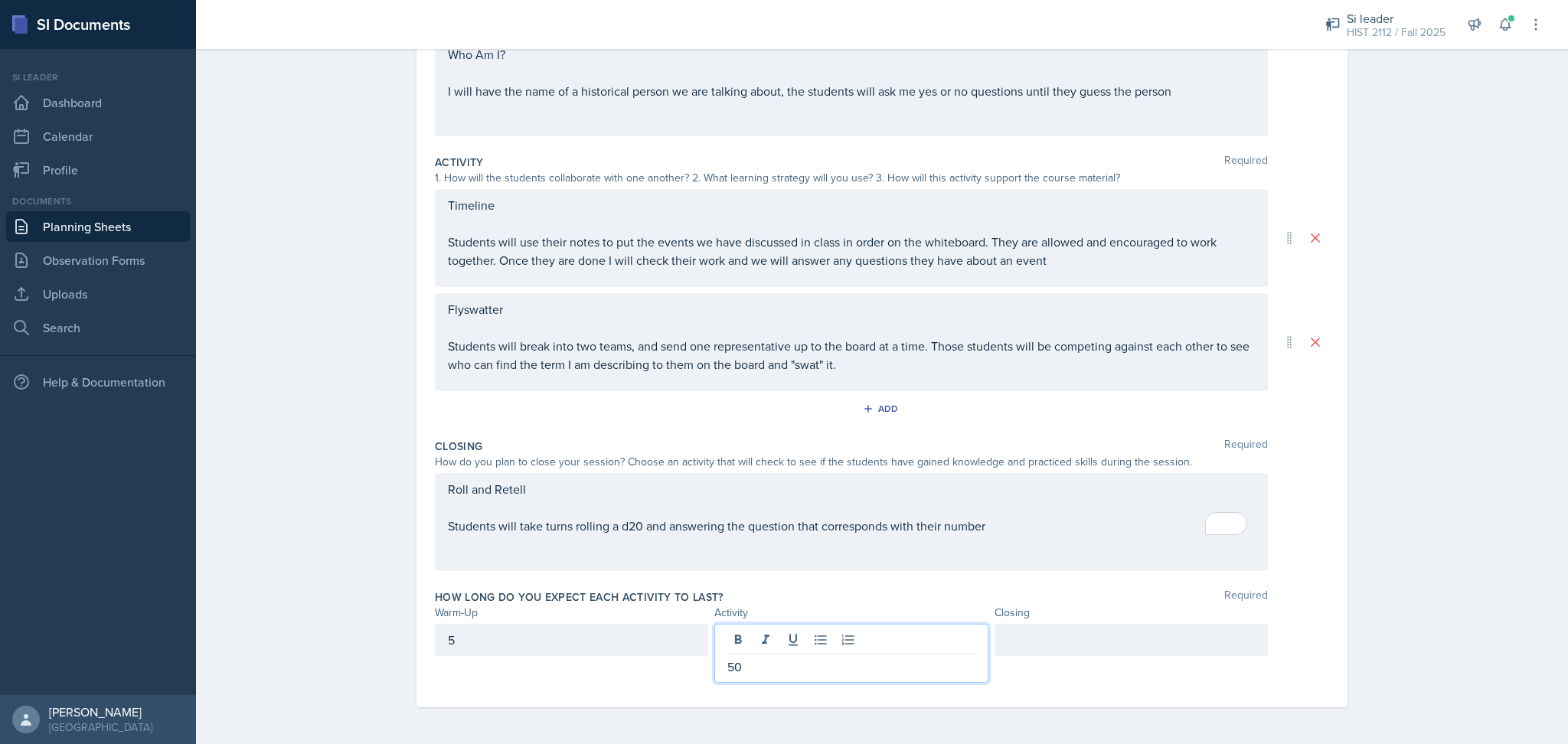
click at [1018, 646] on div at bounding box center [1131, 640] width 273 height 33
click at [1418, 562] on div "Planning Sheets [DATE] Planning Sheet Date [DATE] [DATE] 31 1 2 3 4 5 6 7 8 9 1…" at bounding box center [883, 282] width 1372 height 923
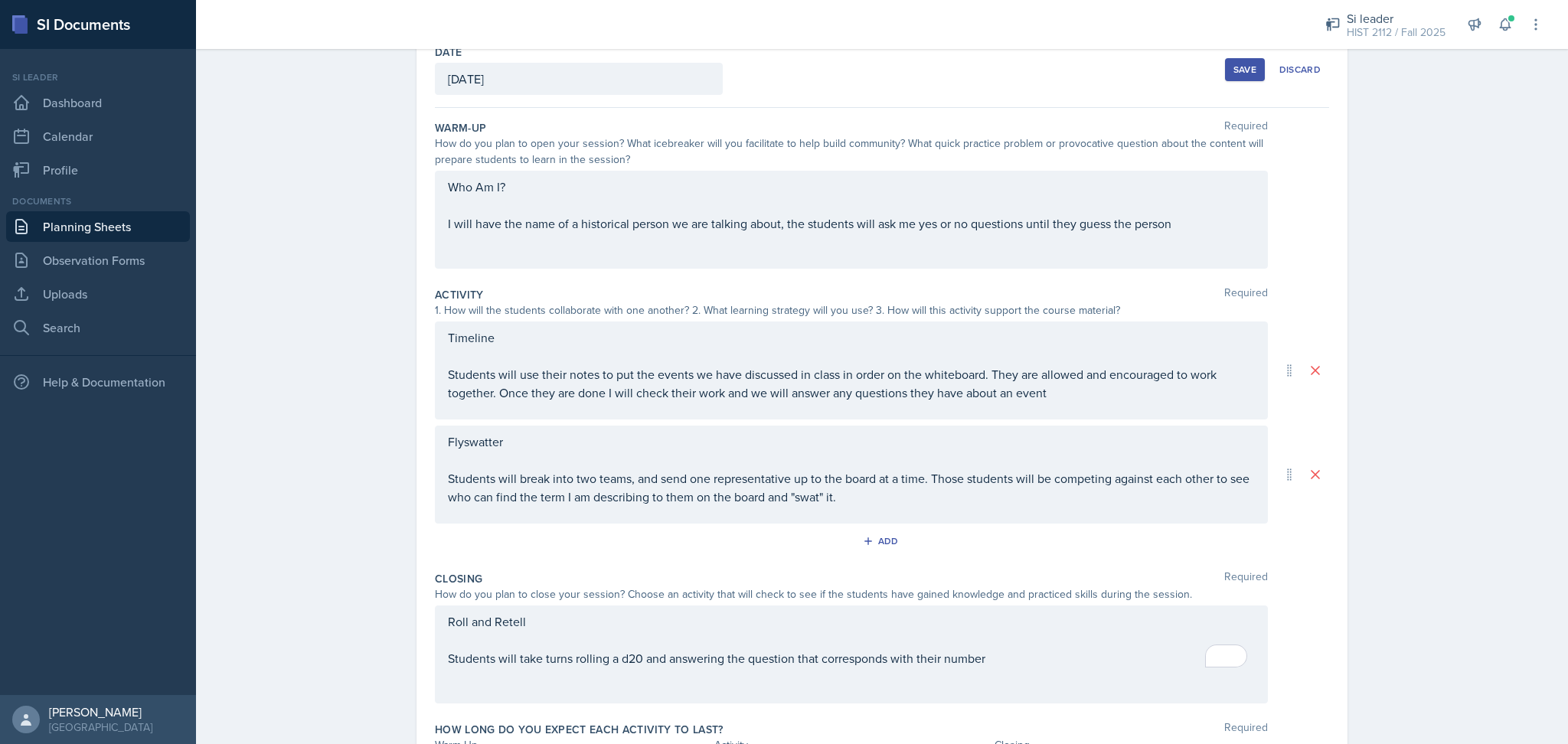
scroll to position [0, 0]
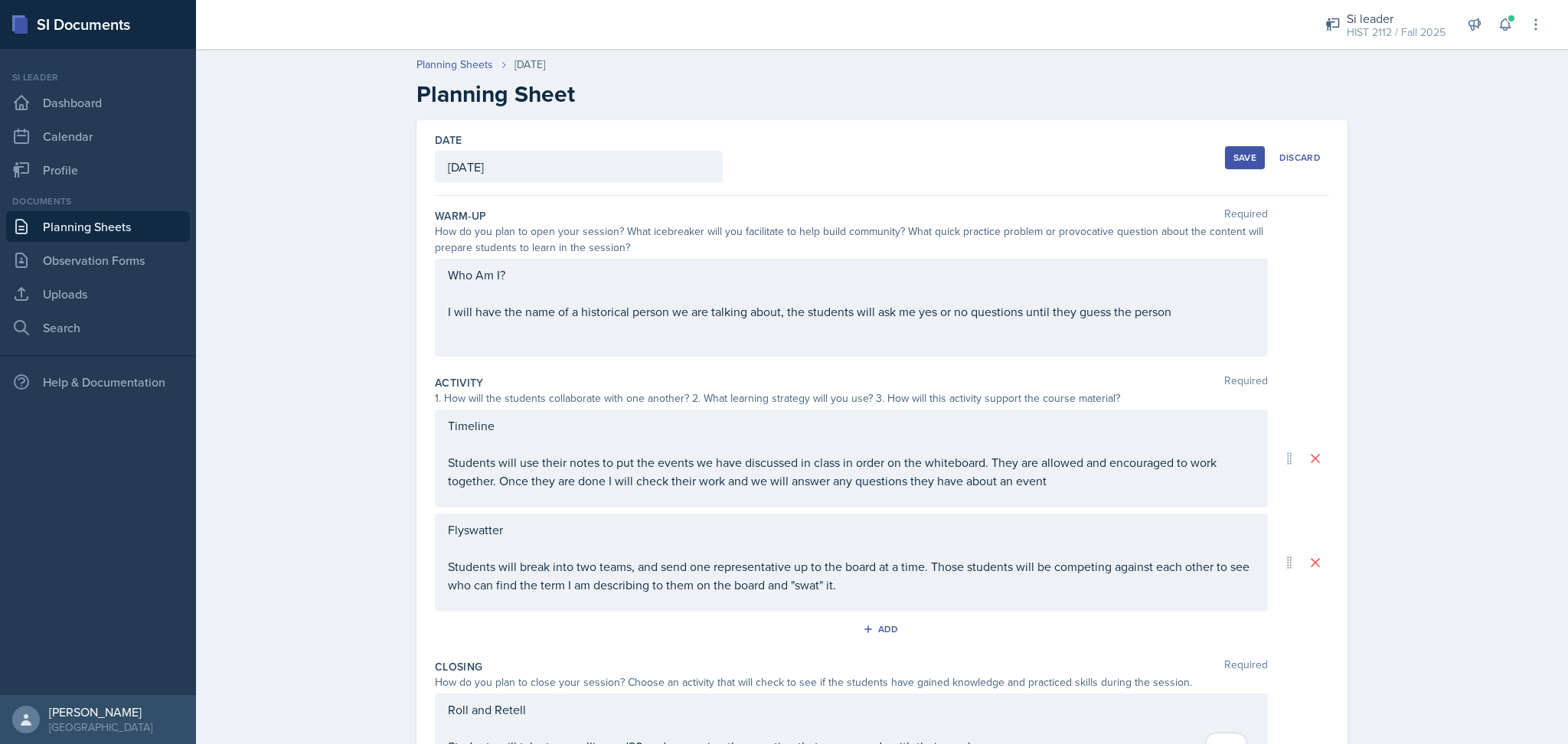
click at [1234, 162] on div "Save" at bounding box center [1245, 157] width 23 height 12
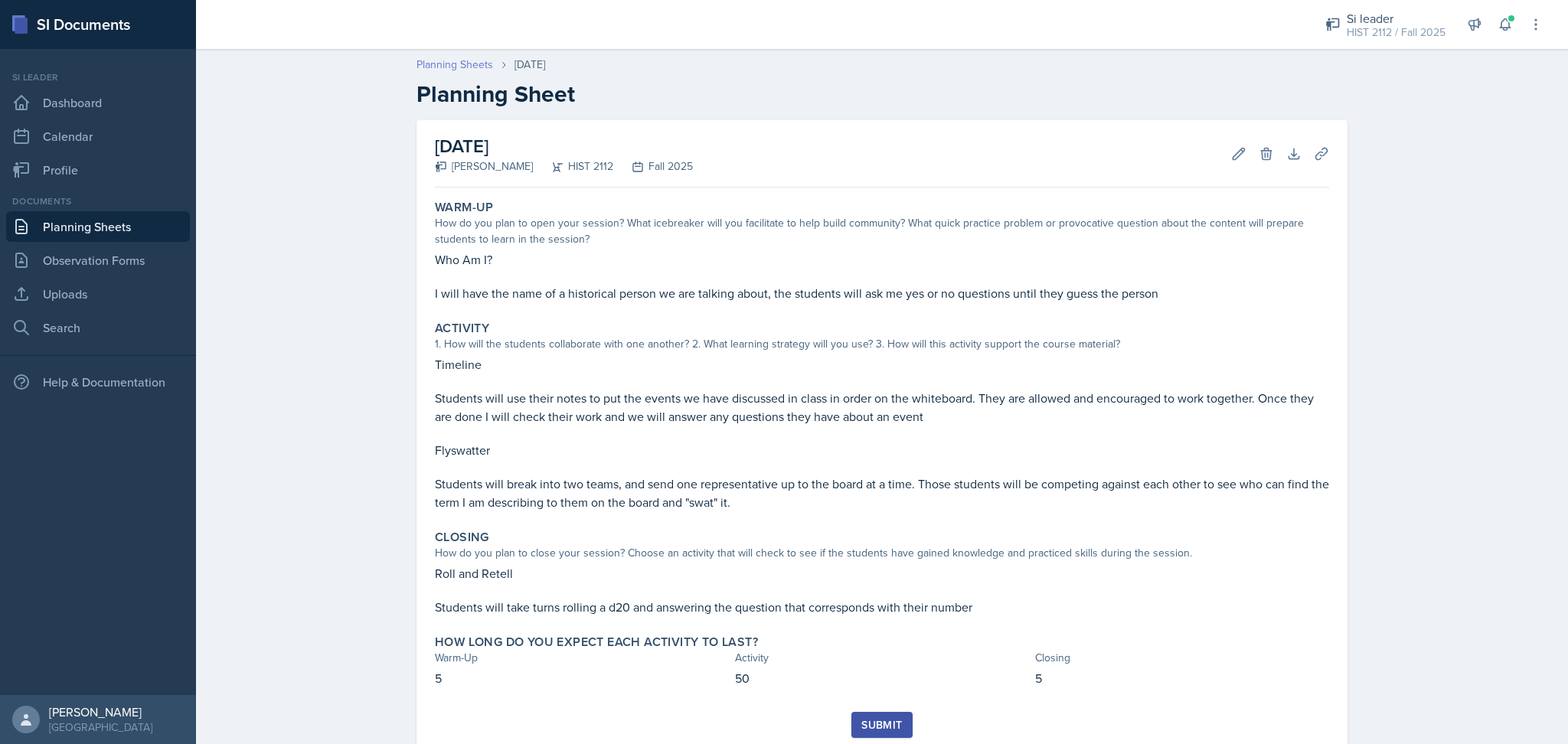
click at [444, 70] on link "Planning Sheets" at bounding box center [455, 64] width 77 height 16
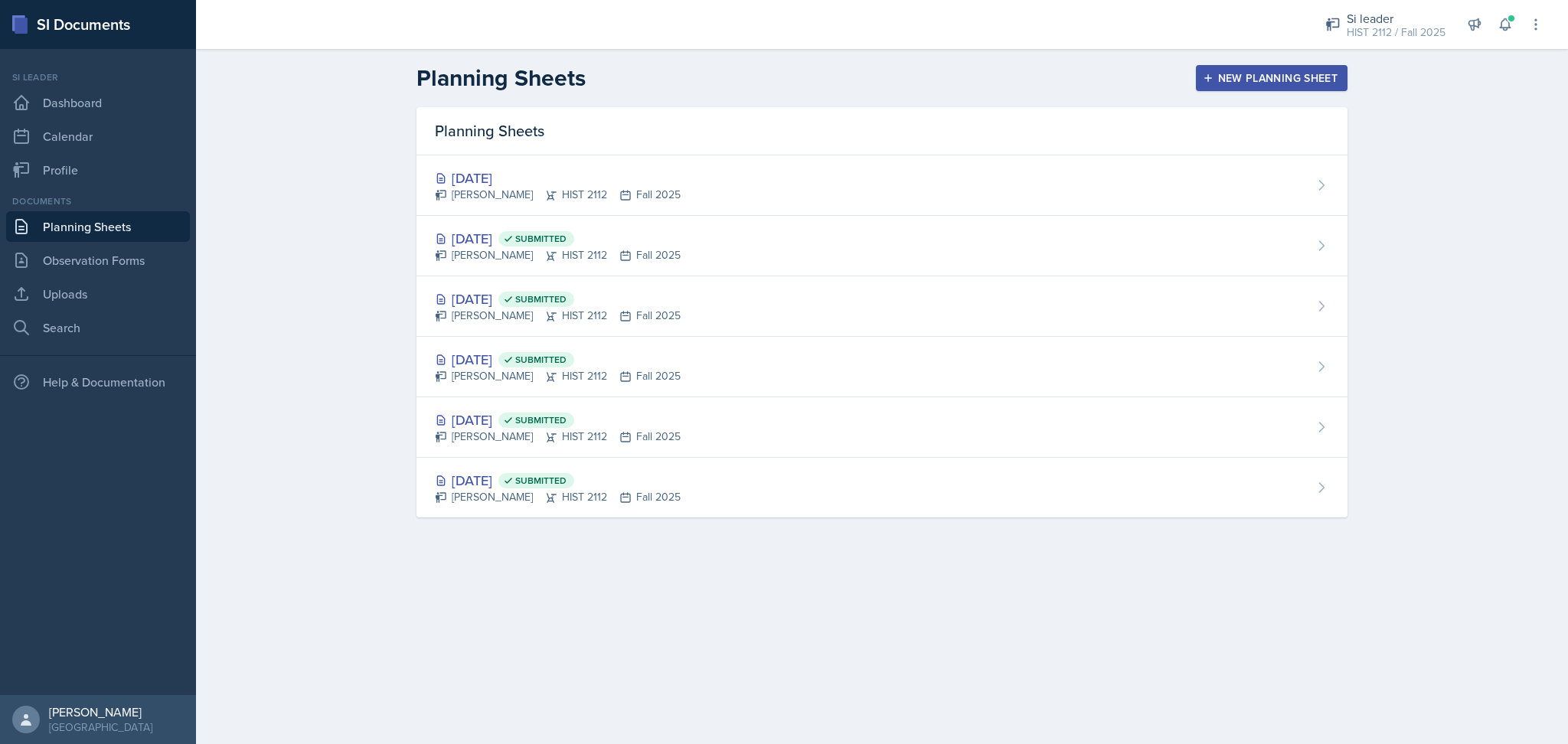
click at [1284, 81] on div "New Planning Sheet" at bounding box center [1271, 78] width 131 height 12
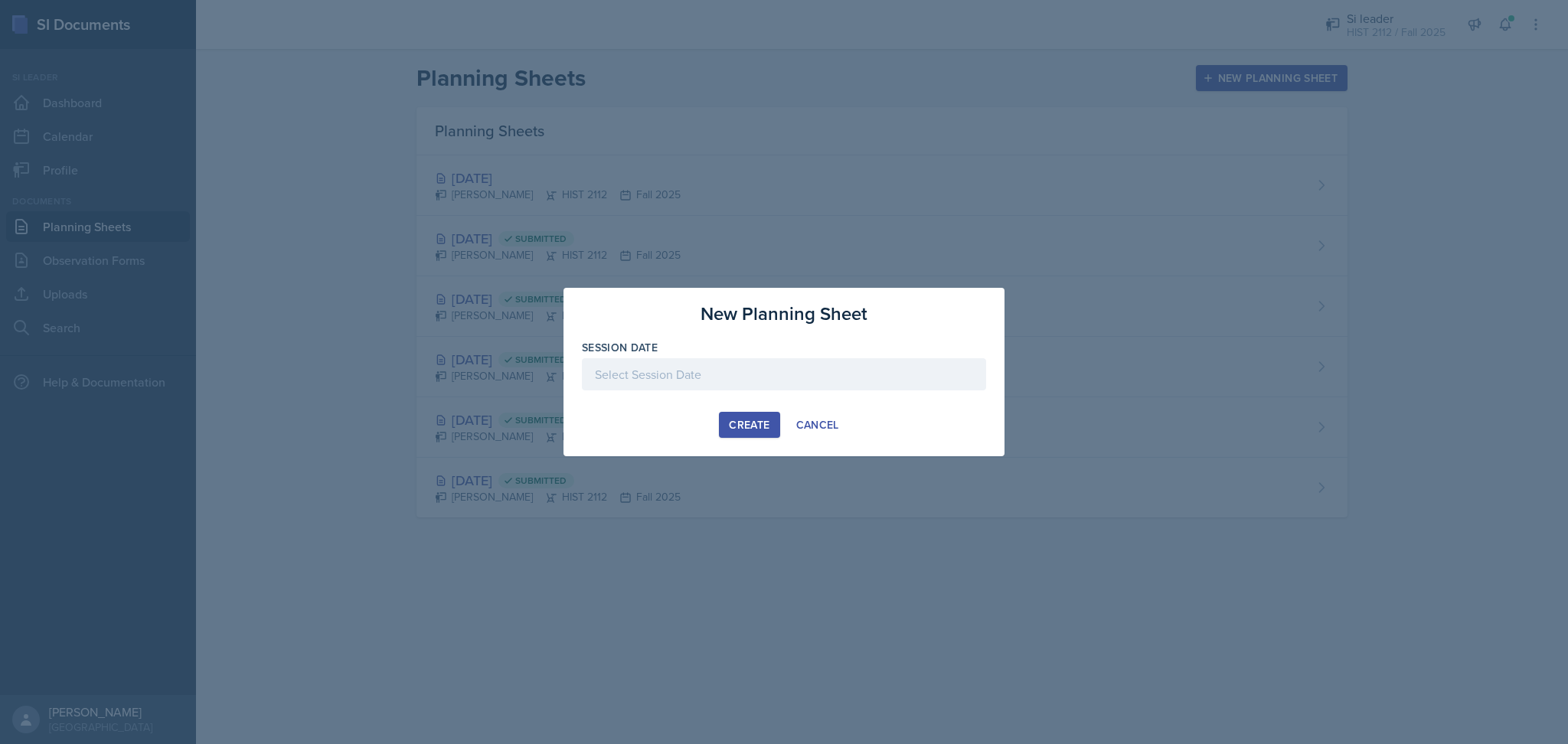
click at [829, 373] on div at bounding box center [784, 375] width 404 height 33
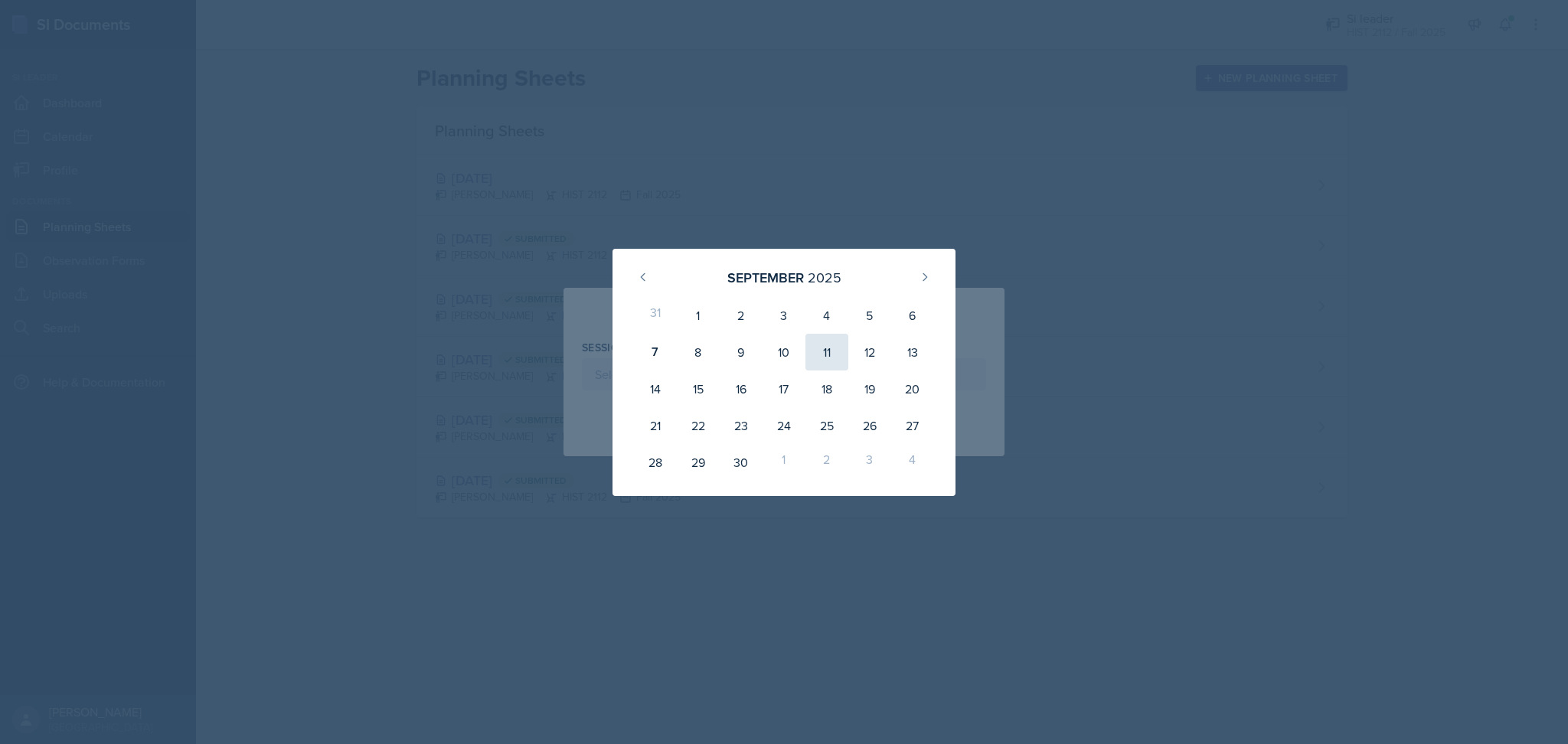
click at [824, 352] on div "11" at bounding box center [826, 352] width 43 height 36
type input "[DATE]"
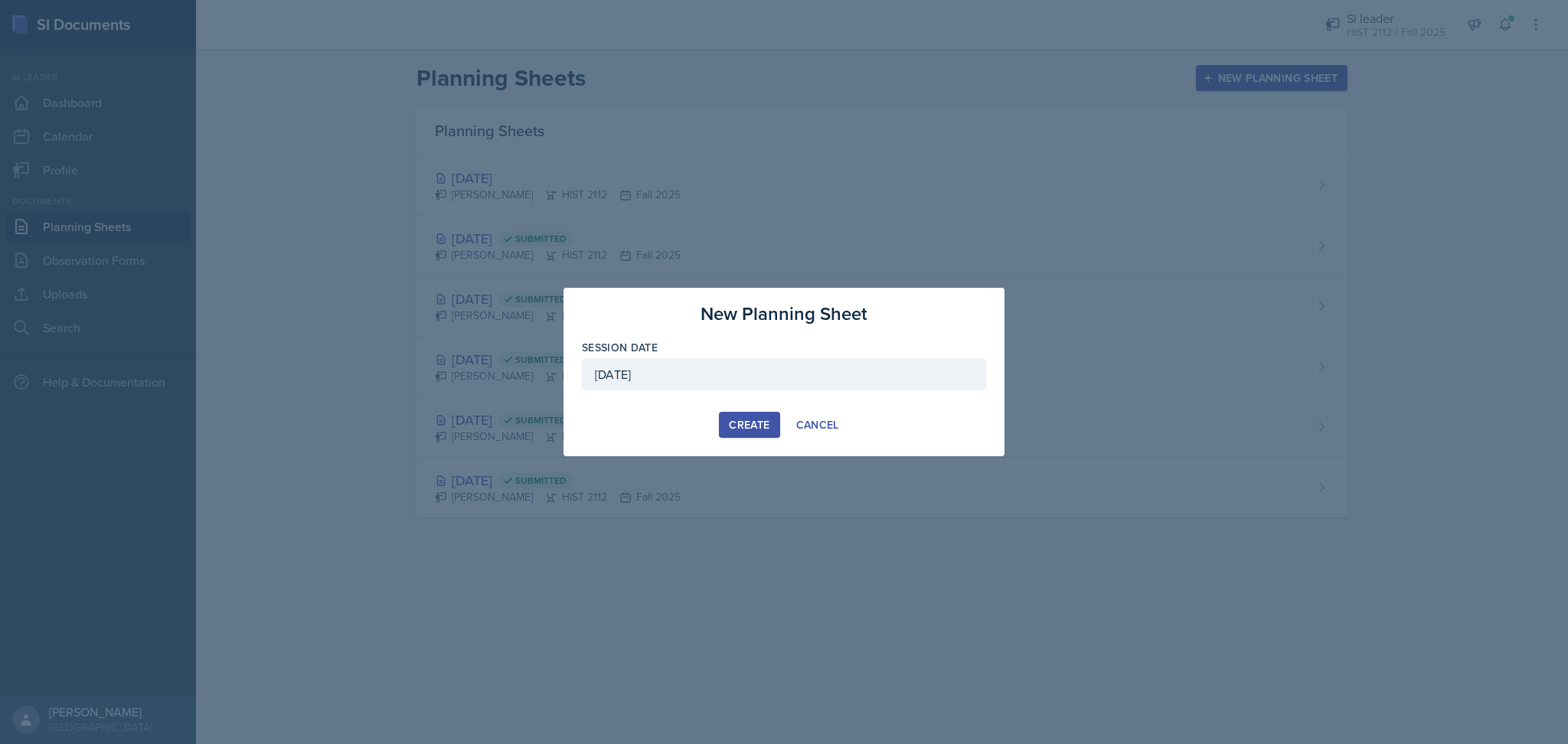
click at [729, 419] on div "Create" at bounding box center [749, 425] width 40 height 12
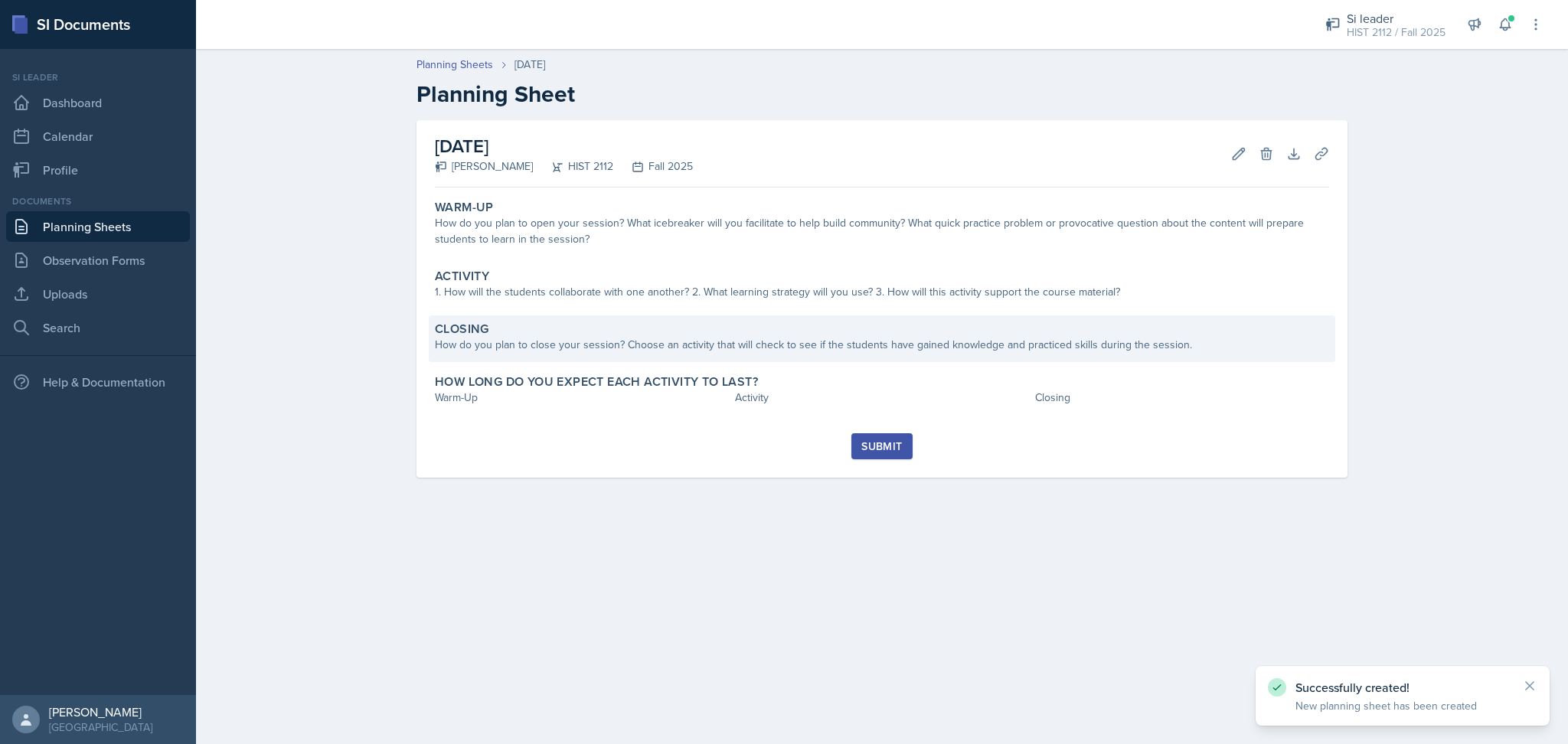
click at [668, 356] on div "Closing How do you plan to close your session? Choose an activity that will che…" at bounding box center [882, 338] width 907 height 47
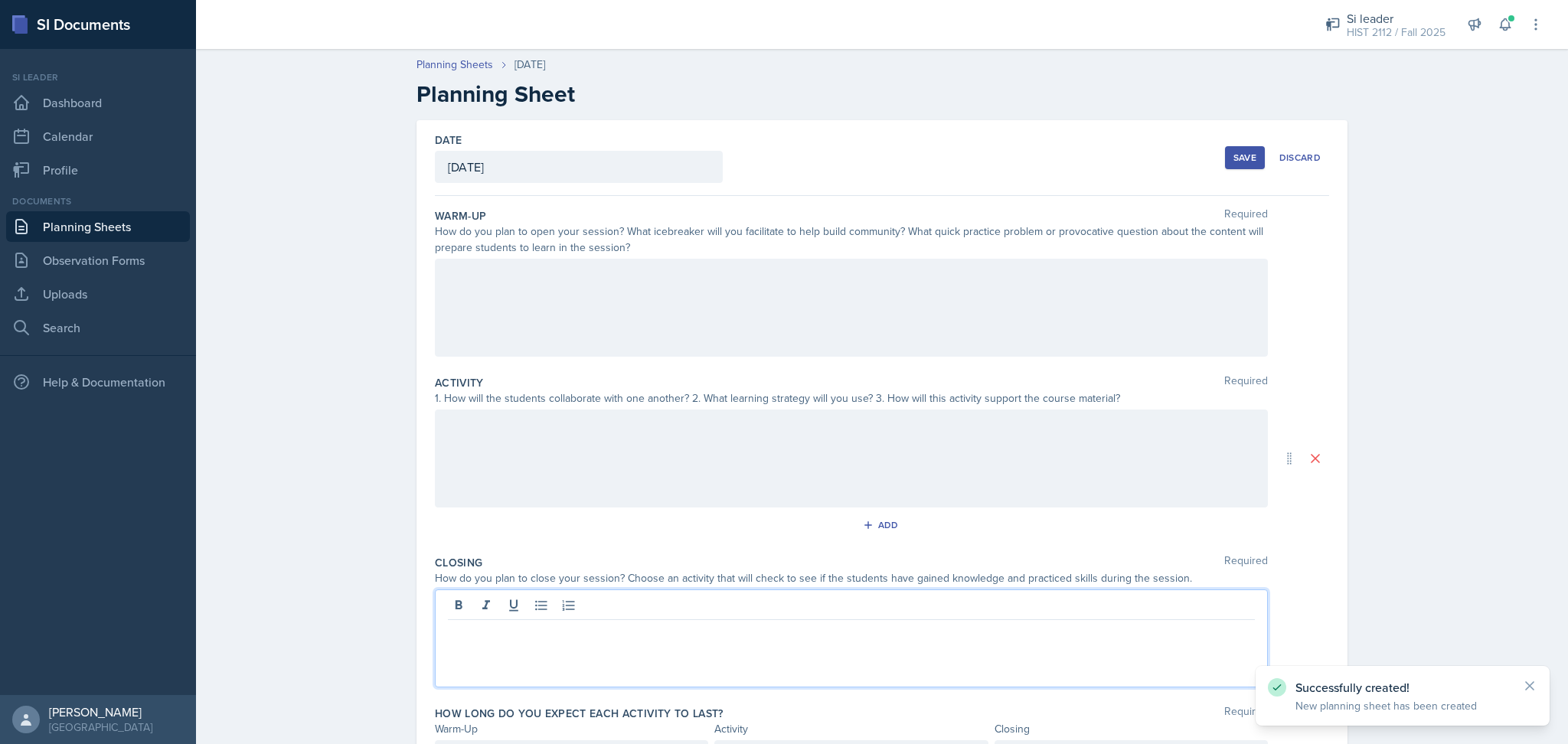
click at [598, 614] on div at bounding box center [851, 639] width 833 height 98
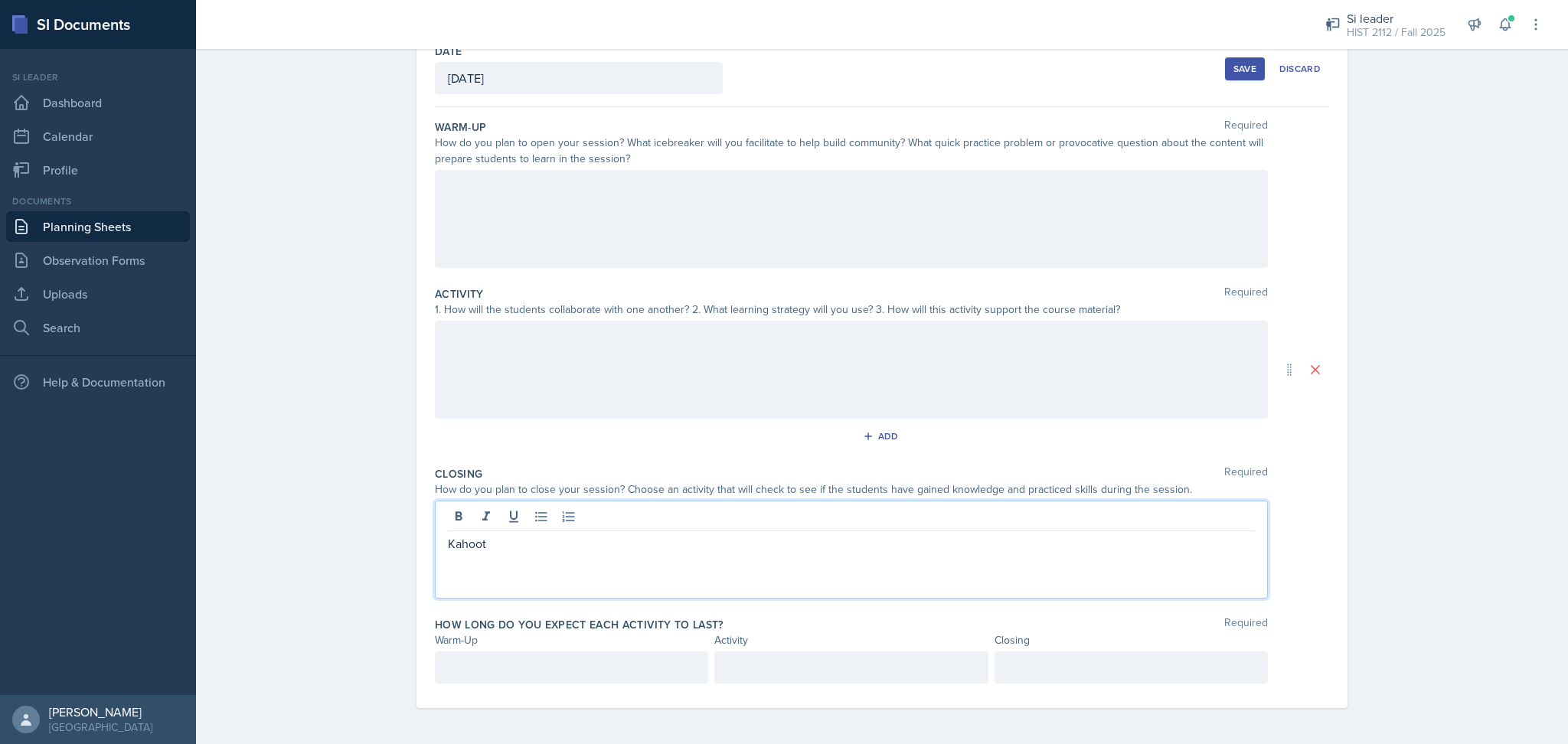
click at [1133, 669] on p at bounding box center [1131, 667] width 247 height 18
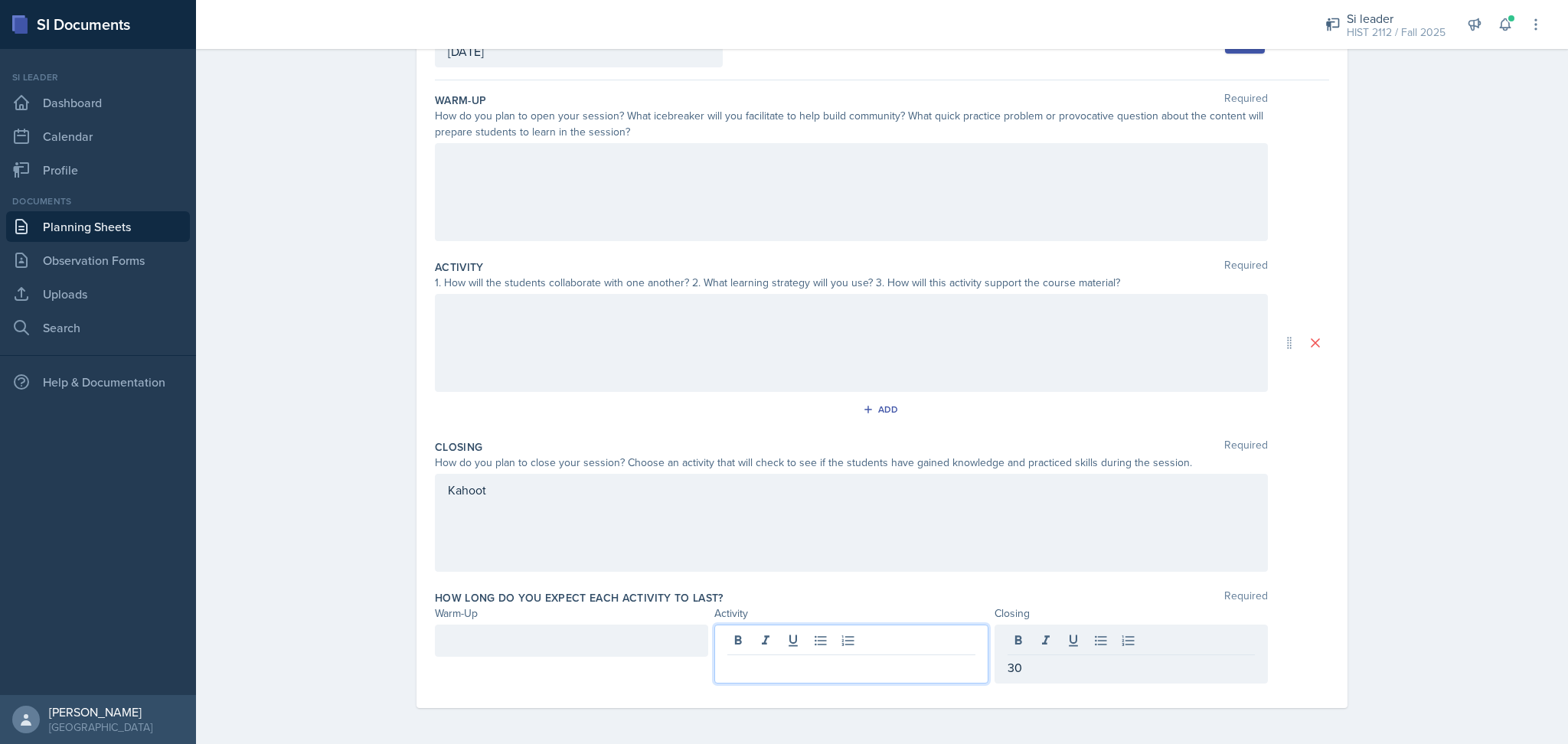
click at [851, 639] on div at bounding box center [850, 655] width 273 height 59
click at [647, 647] on div at bounding box center [571, 641] width 273 height 33
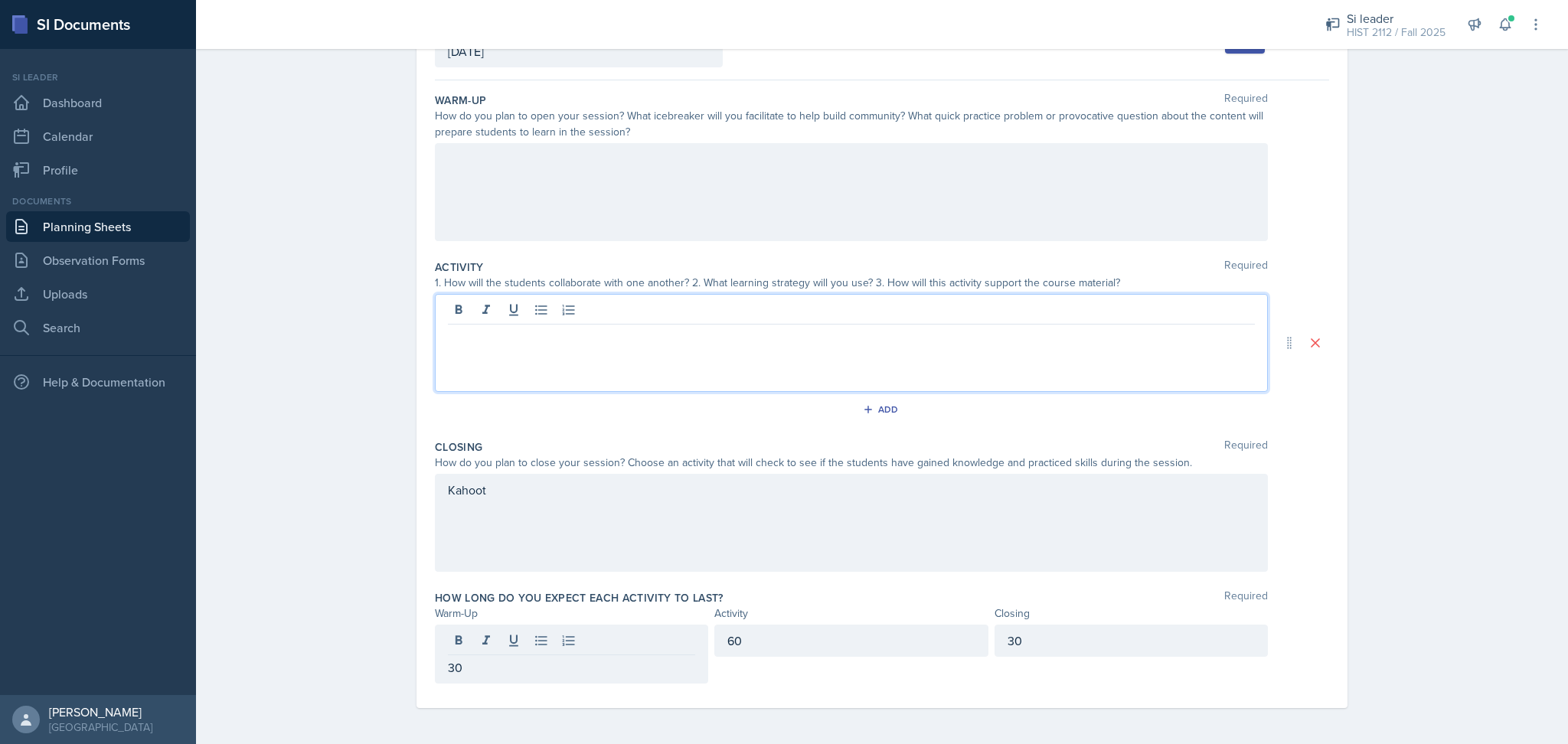
click at [802, 313] on div at bounding box center [851, 343] width 833 height 98
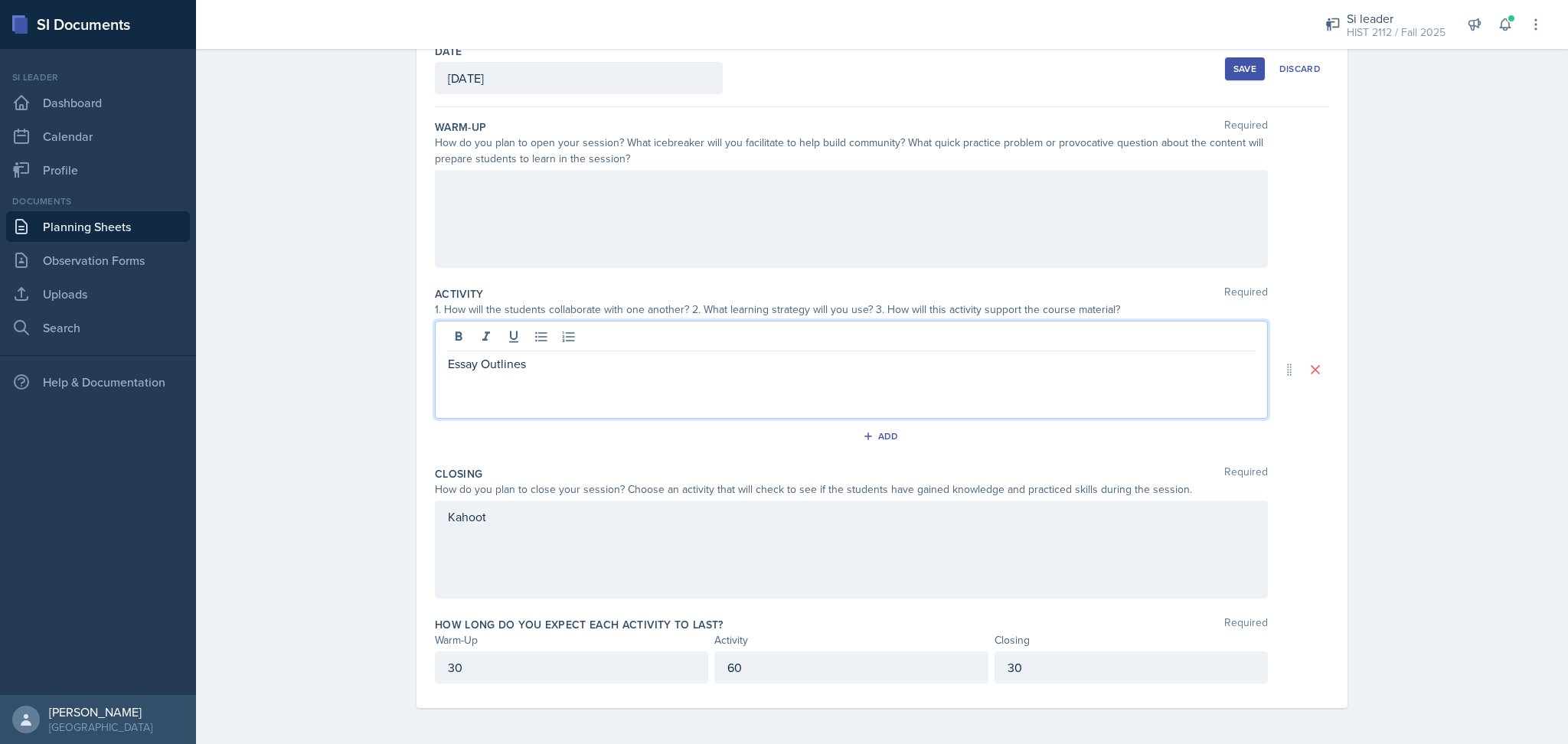
click at [670, 233] on div at bounding box center [851, 219] width 833 height 98
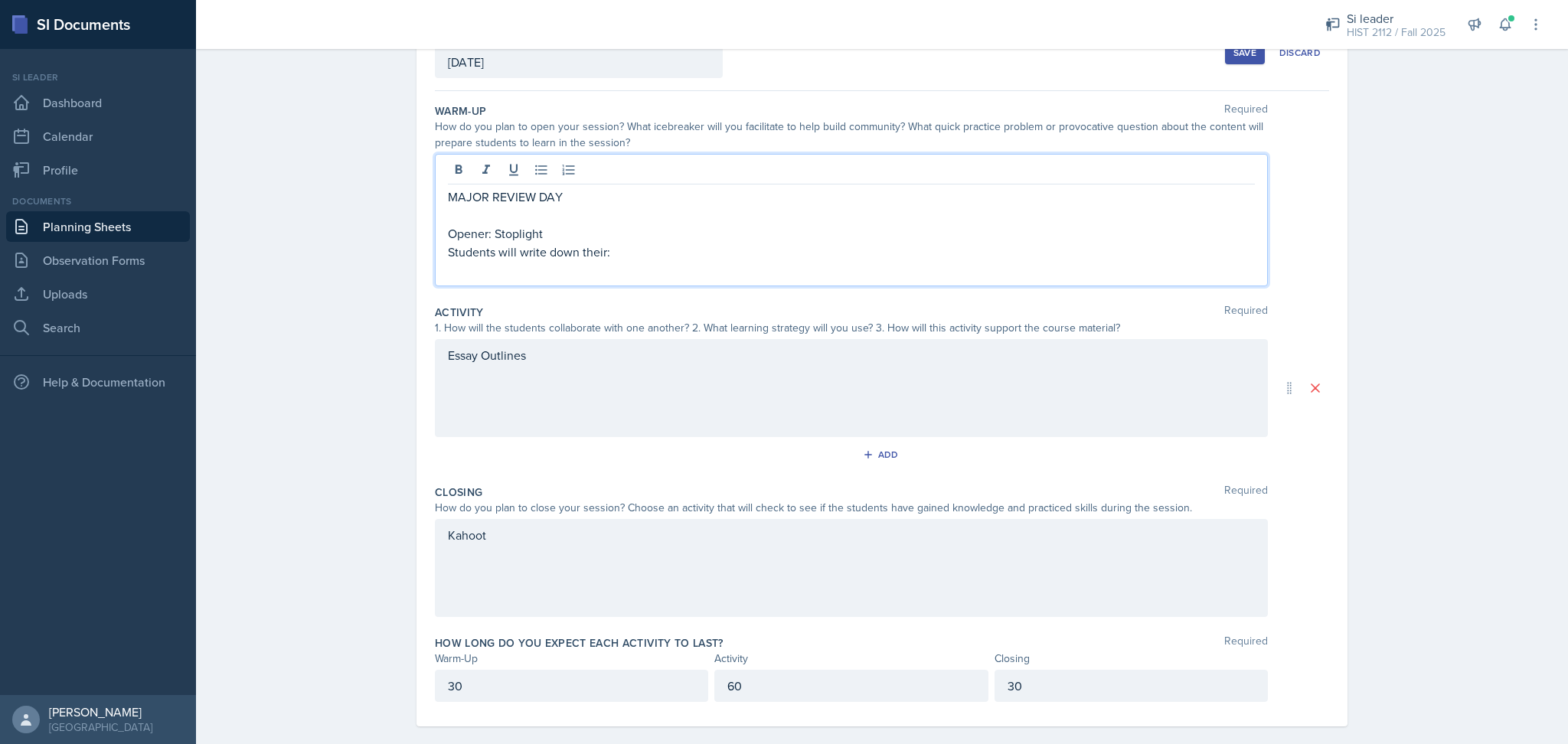
scroll to position [115, 0]
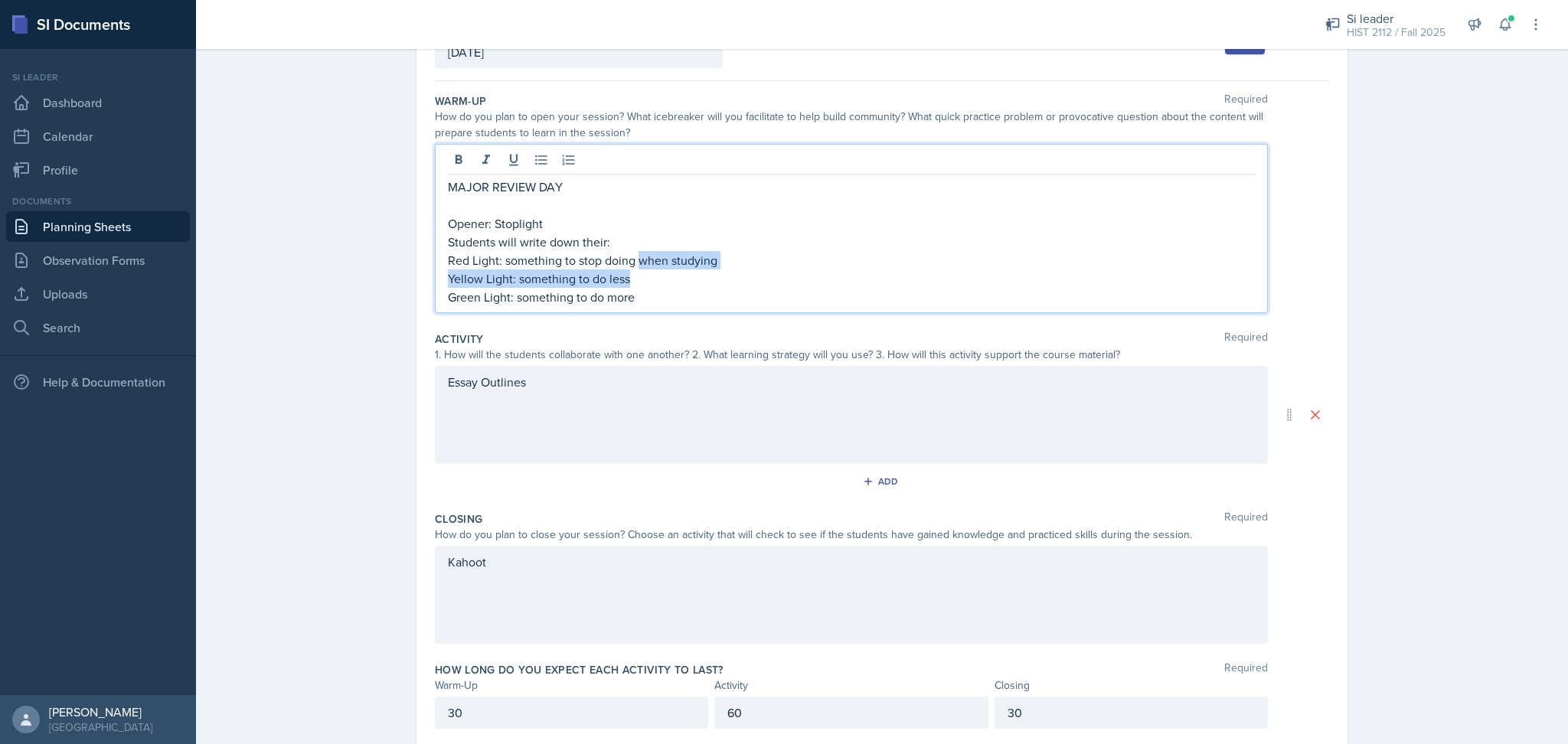
drag, startPoint x: 633, startPoint y: 262, endPoint x: 721, endPoint y: 271, distance: 88.5
click at [721, 271] on div "MAJOR REVIEW DAY Opener: Stoplight Students will write down their: Red Light: s…" at bounding box center [851, 242] width 807 height 128
click at [721, 271] on p "Yellow Light: something to do less" at bounding box center [851, 278] width 807 height 18
click at [614, 242] on p "Students will write down their:" at bounding box center [851, 242] width 807 height 18
click at [706, 299] on p "Green Light: something to do more" at bounding box center [851, 296] width 807 height 18
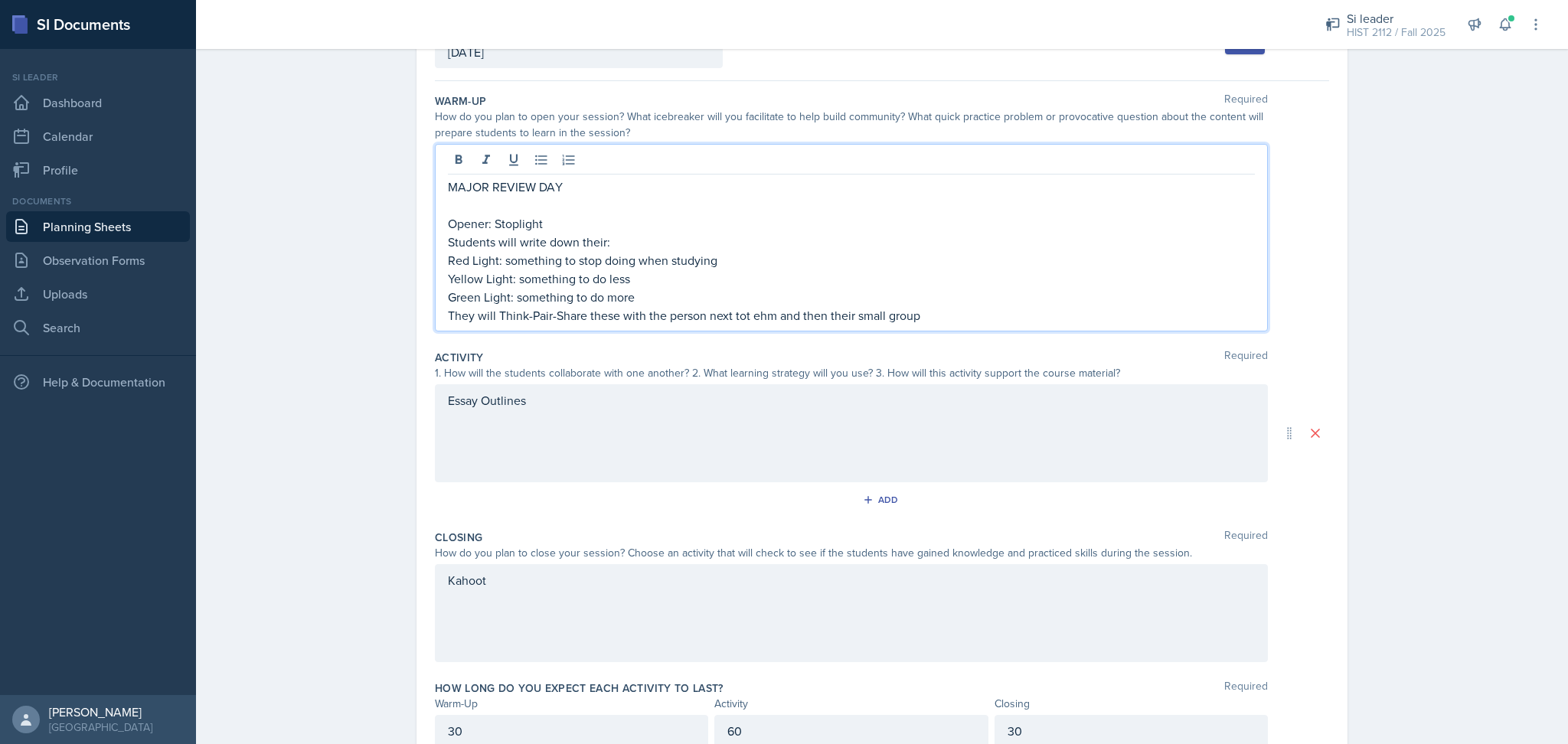
click at [752, 318] on p "They will Think-Pair-Share these with the person next tot ehm and then their sm…" at bounding box center [851, 315] width 807 height 18
click at [991, 307] on p "They will Think-Pair-Share these with the person next tot them and then their s…" at bounding box center [851, 315] width 807 height 18
click at [877, 398] on div "Essay Outlines" at bounding box center [851, 433] width 833 height 98
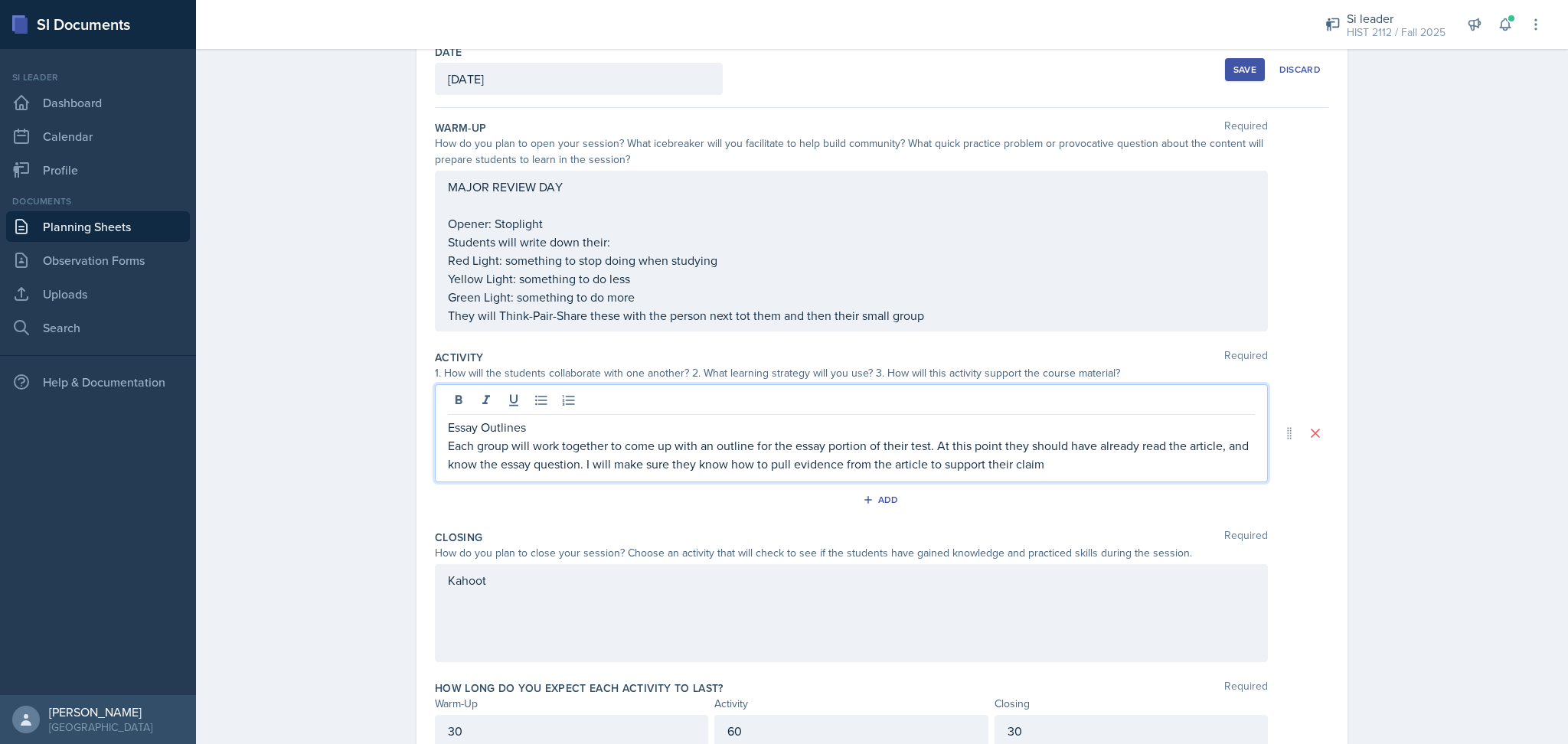
click at [903, 598] on div "Kahoot" at bounding box center [851, 614] width 833 height 98
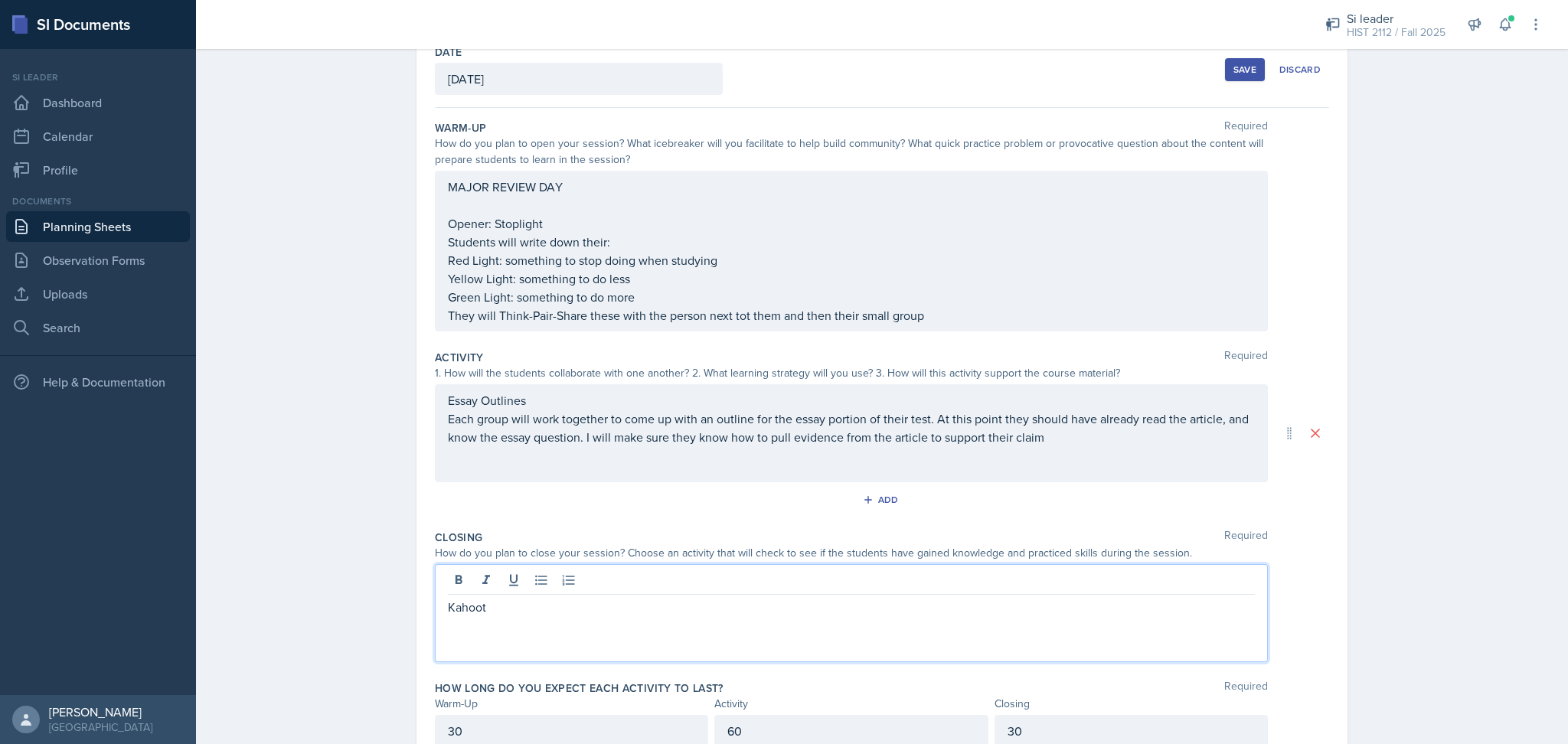
scroll to position [115, 0]
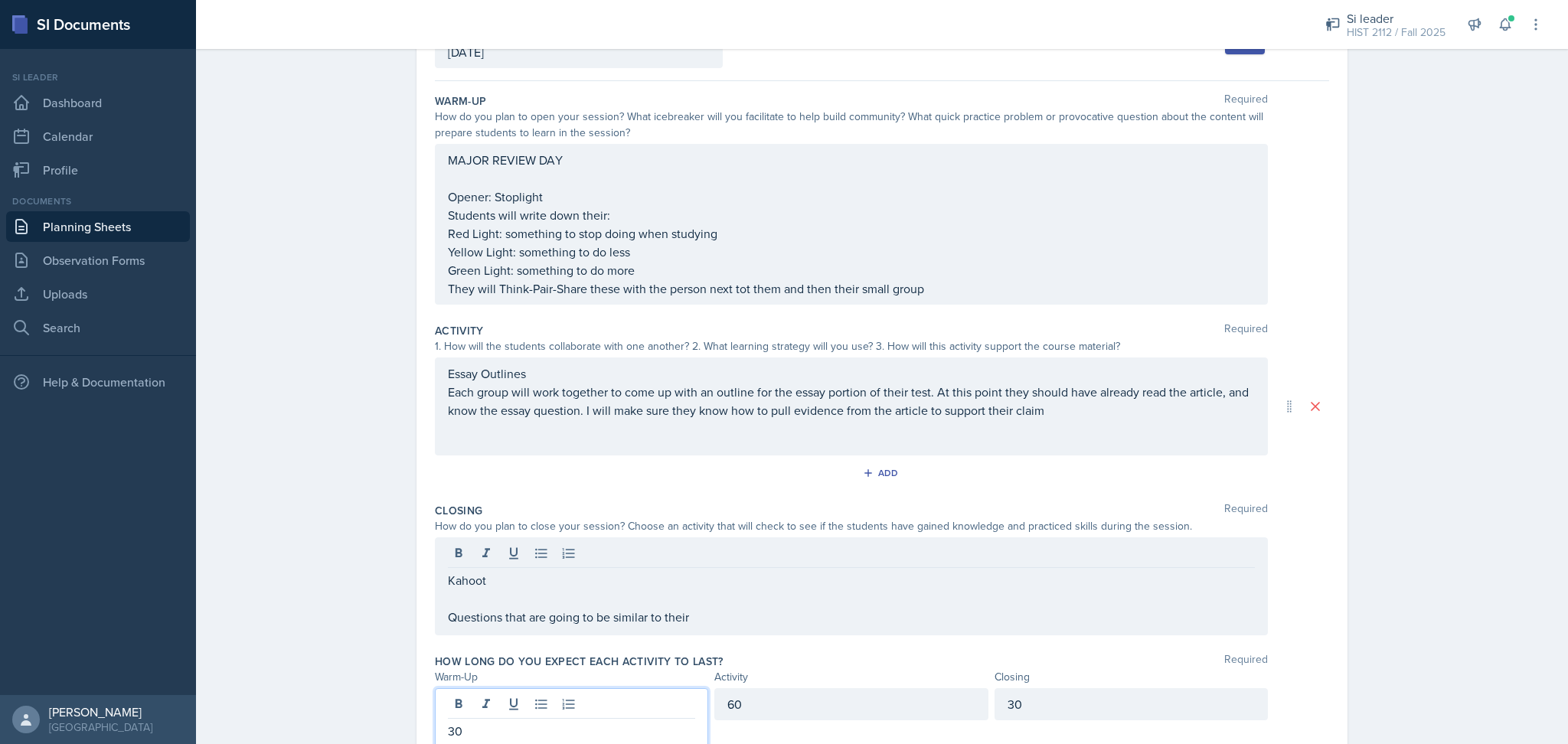
click at [570, 710] on div "30" at bounding box center [571, 718] width 273 height 59
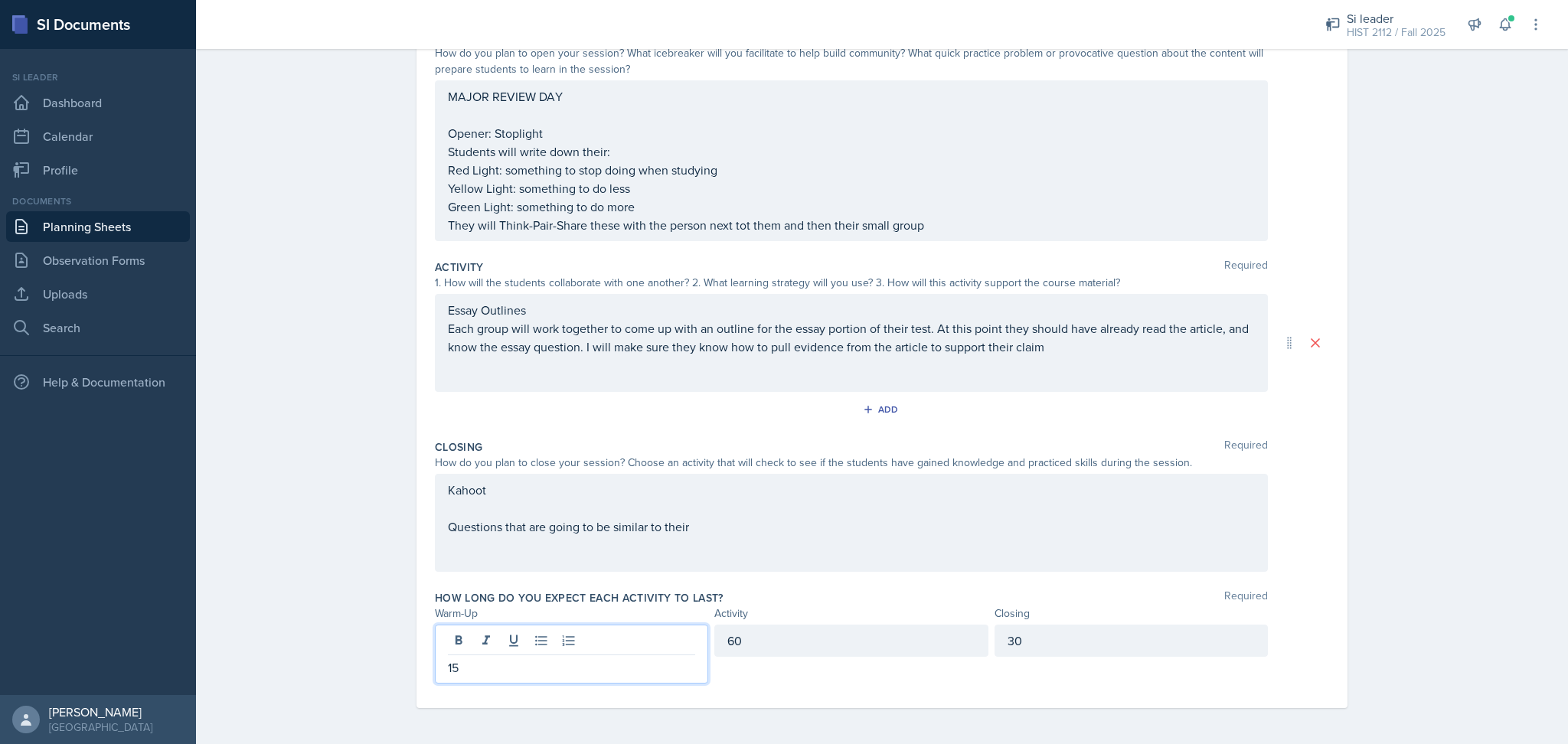
click at [1044, 645] on div "30" at bounding box center [1131, 641] width 273 height 33
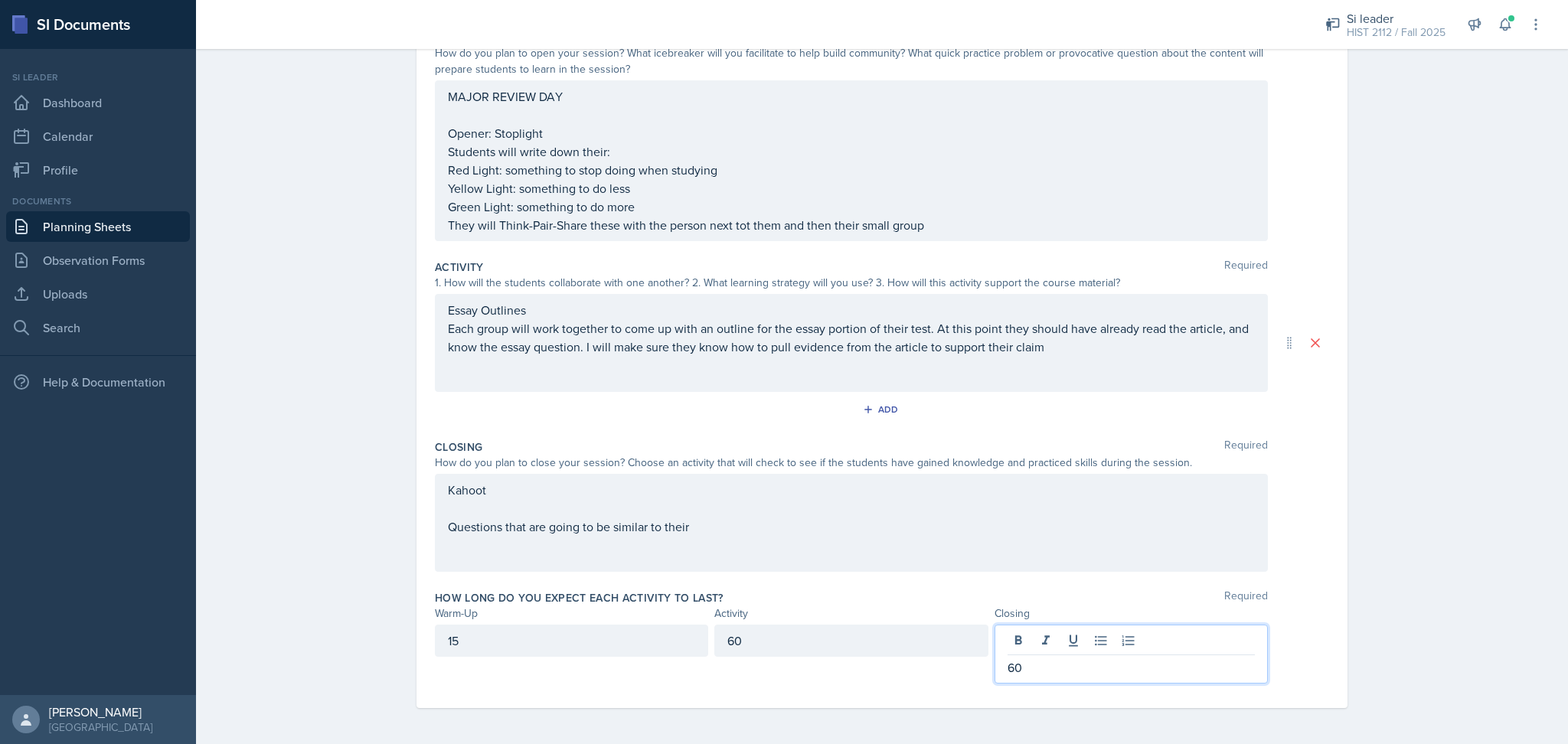
click at [798, 534] on div "Kahoot Questions that are going to be similar to their" at bounding box center [851, 509] width 807 height 56
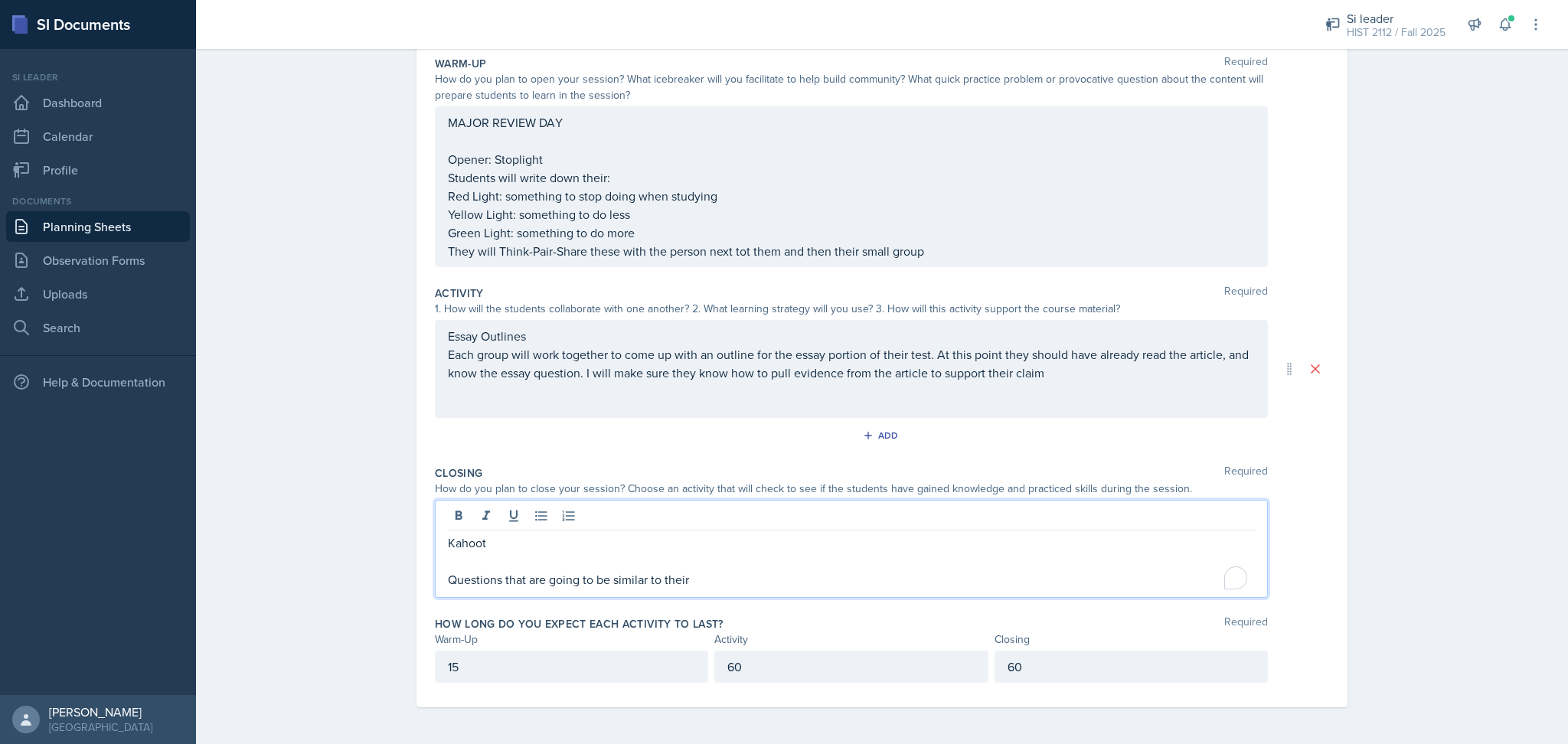
scroll to position [151, 0]
click at [819, 678] on div "60" at bounding box center [850, 668] width 273 height 33
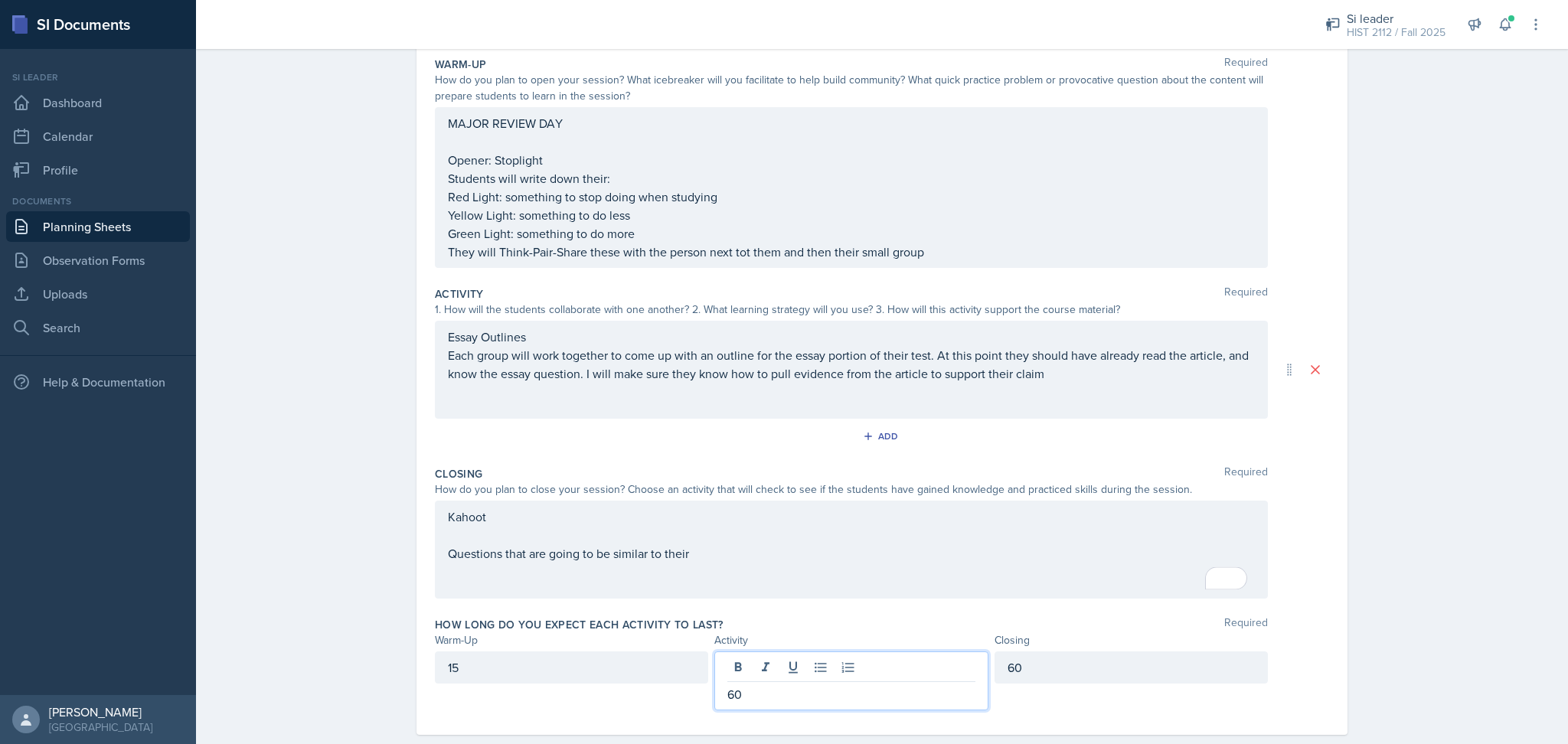
scroll to position [178, 0]
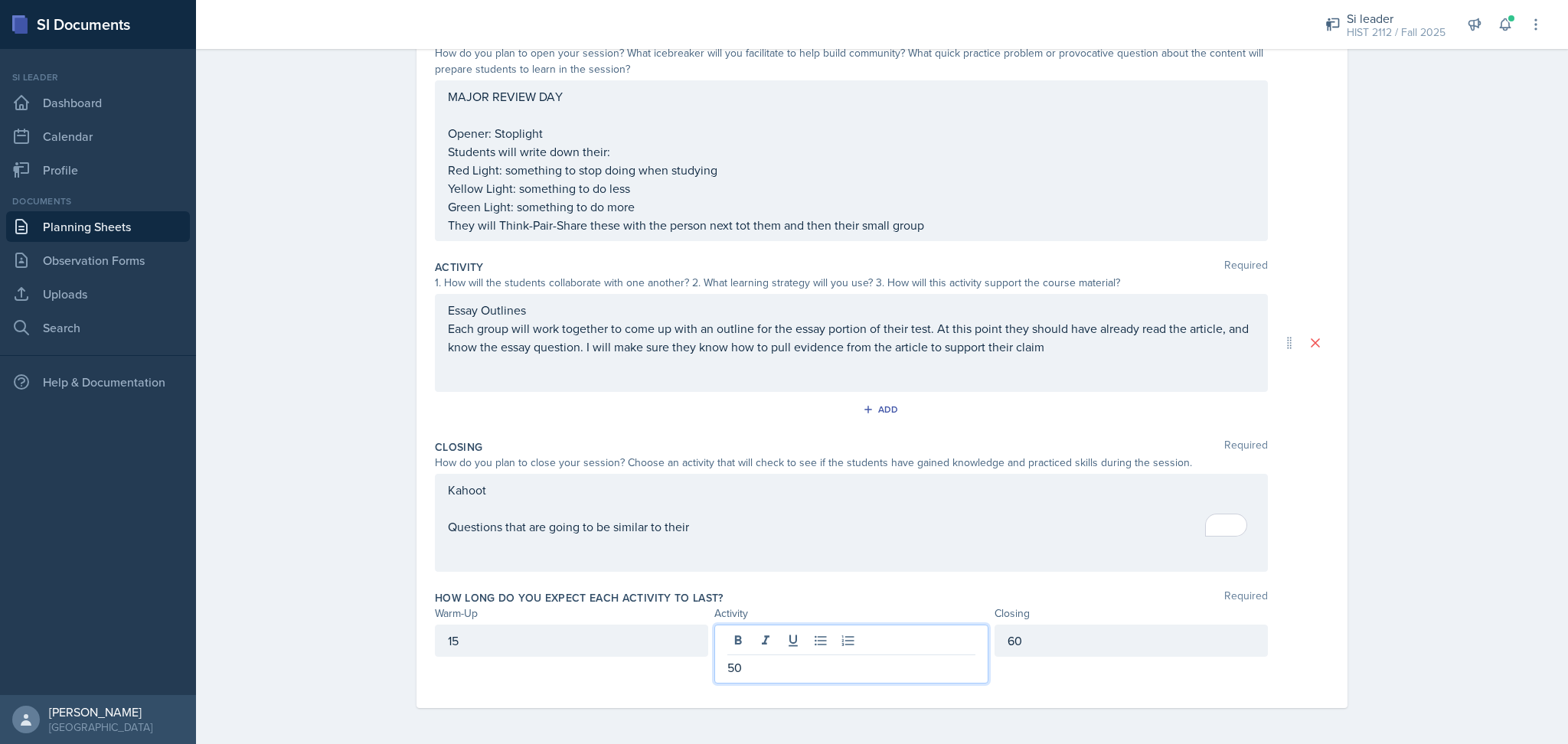
click at [1058, 639] on div "60" at bounding box center [1131, 641] width 273 height 33
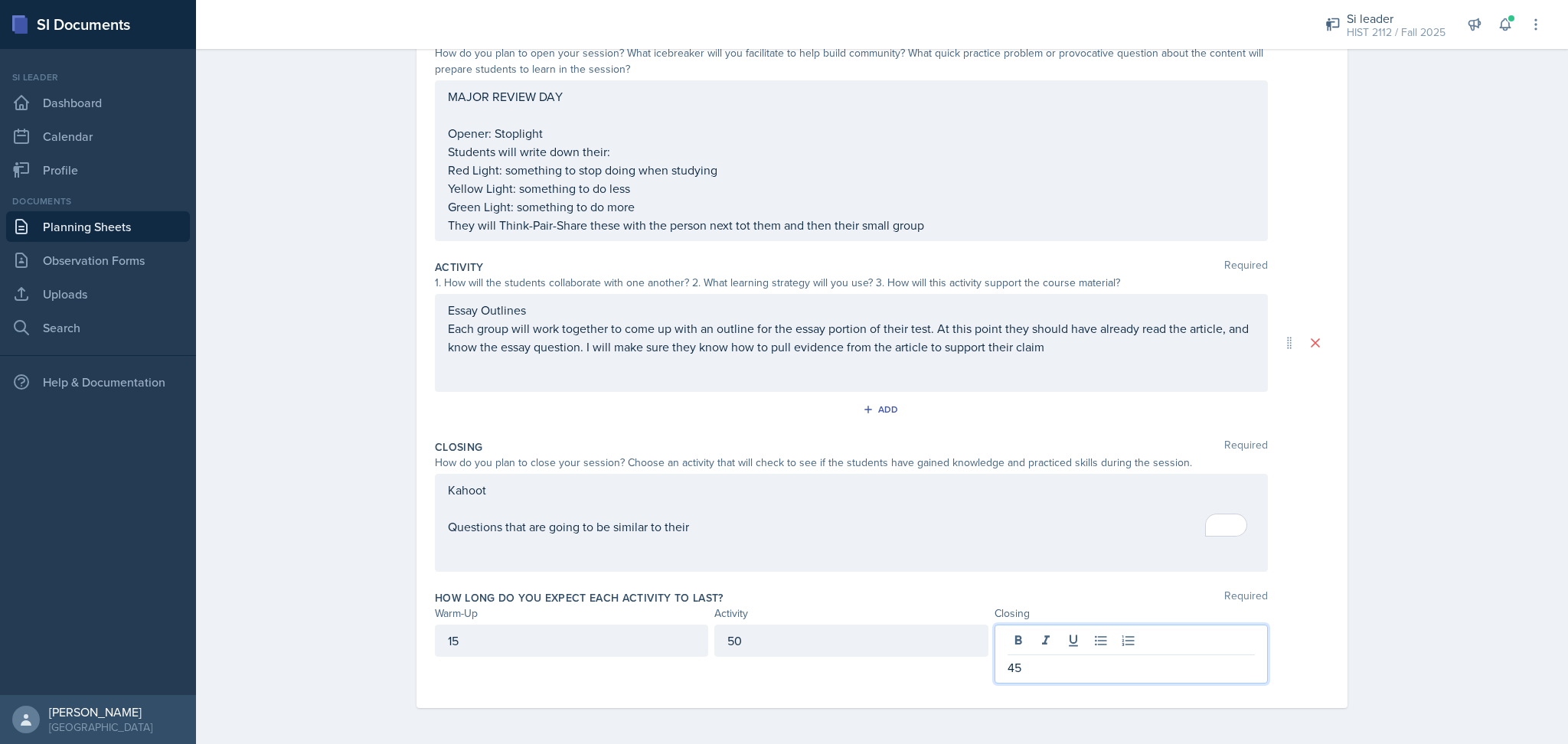
click at [1479, 638] on div "Planning Sheets [DATE] Planning Sheet Date [DATE] [DATE] 31 1 2 3 4 5 6 7 8 9 1…" at bounding box center [883, 304] width 1372 height 882
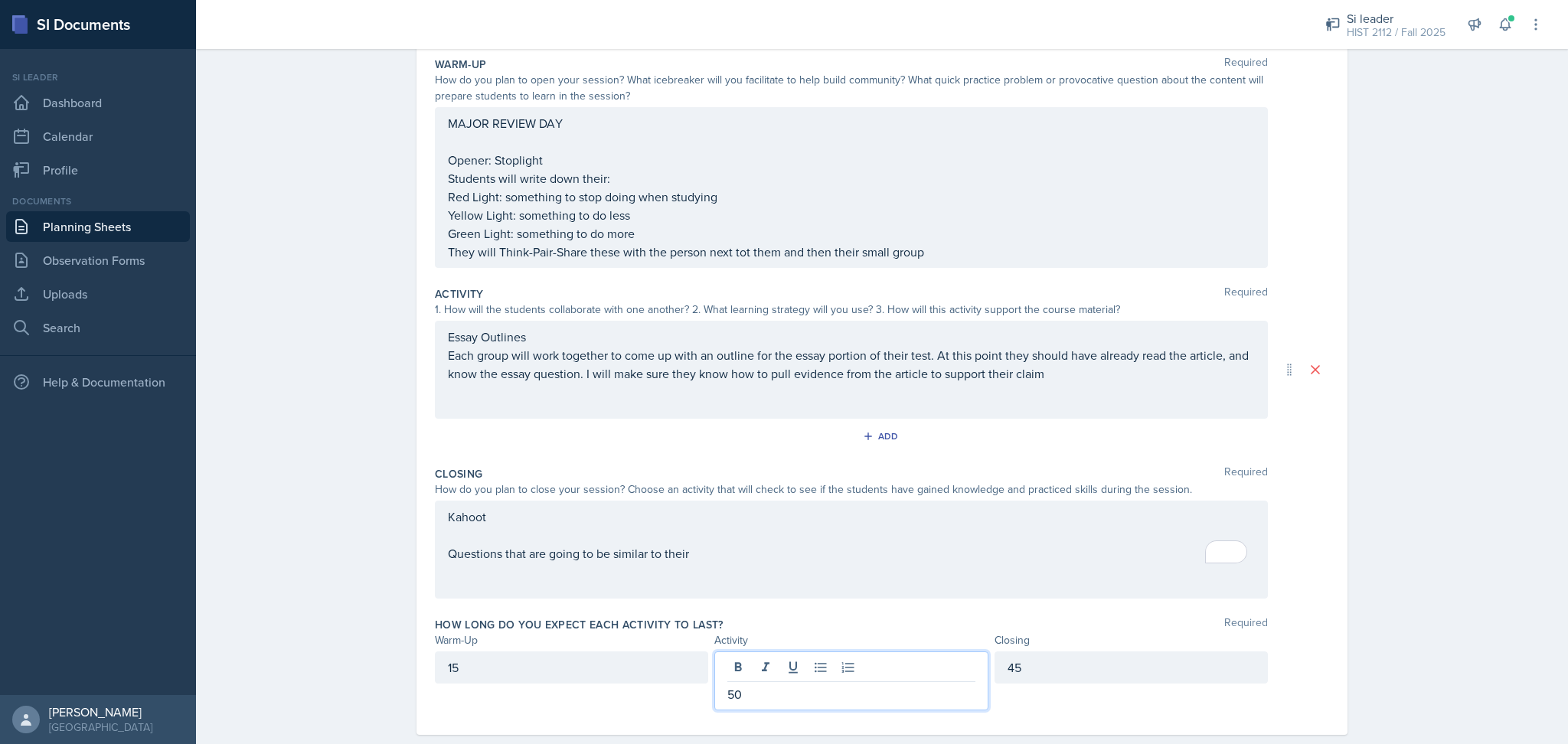
click at [772, 686] on p "50" at bounding box center [851, 694] width 247 height 18
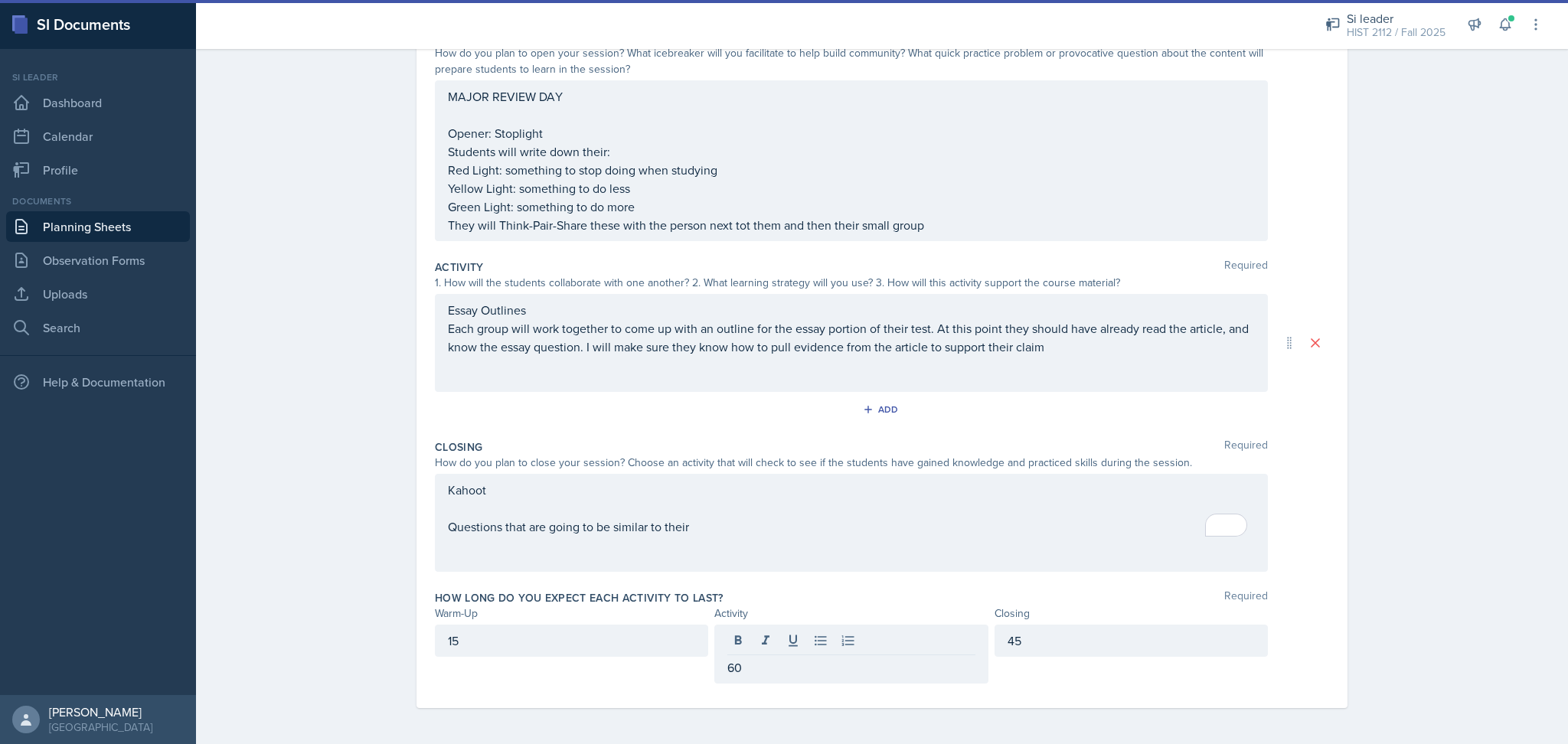
click at [763, 666] on p "60" at bounding box center [851, 667] width 247 height 18
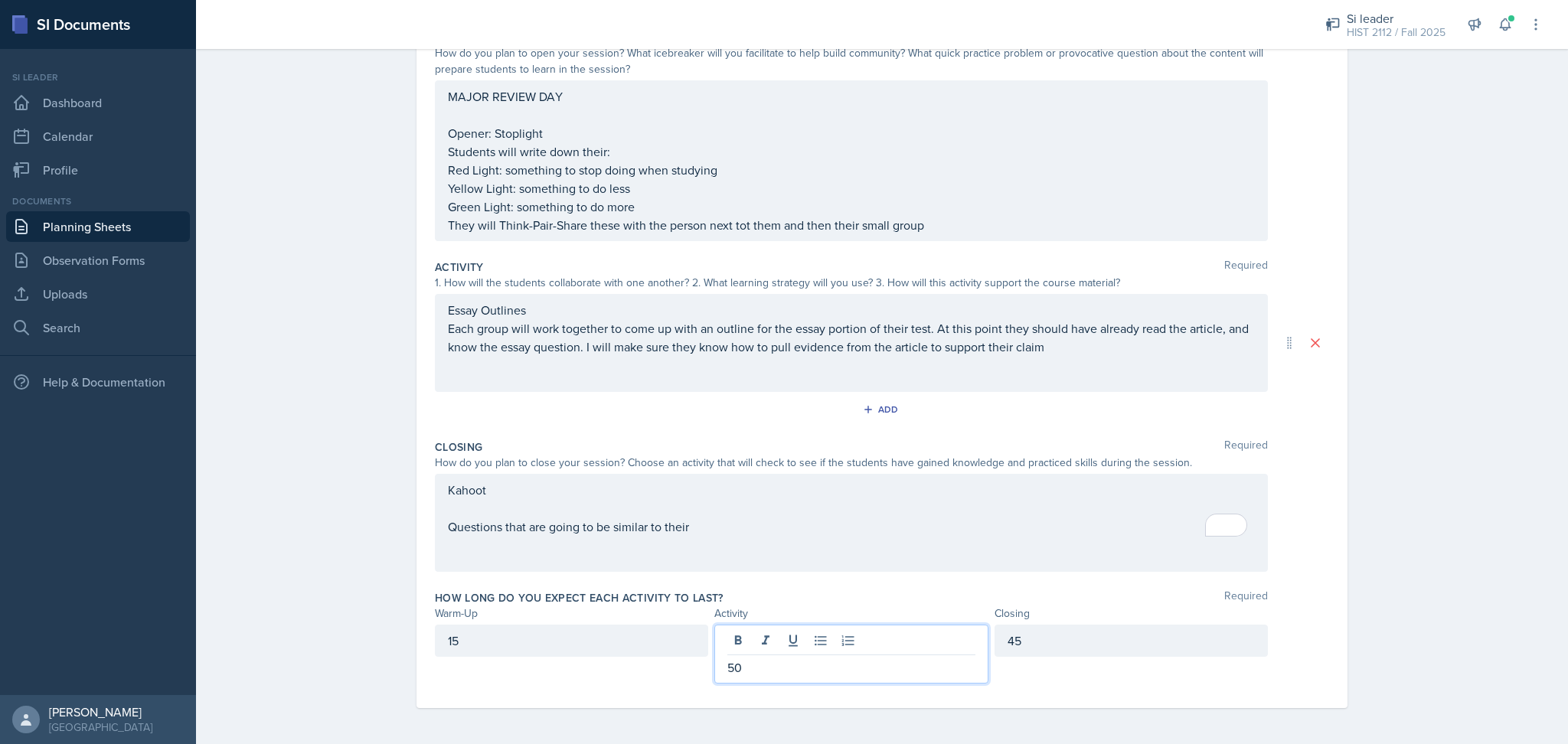
click at [539, 638] on div "15" at bounding box center [571, 641] width 273 height 33
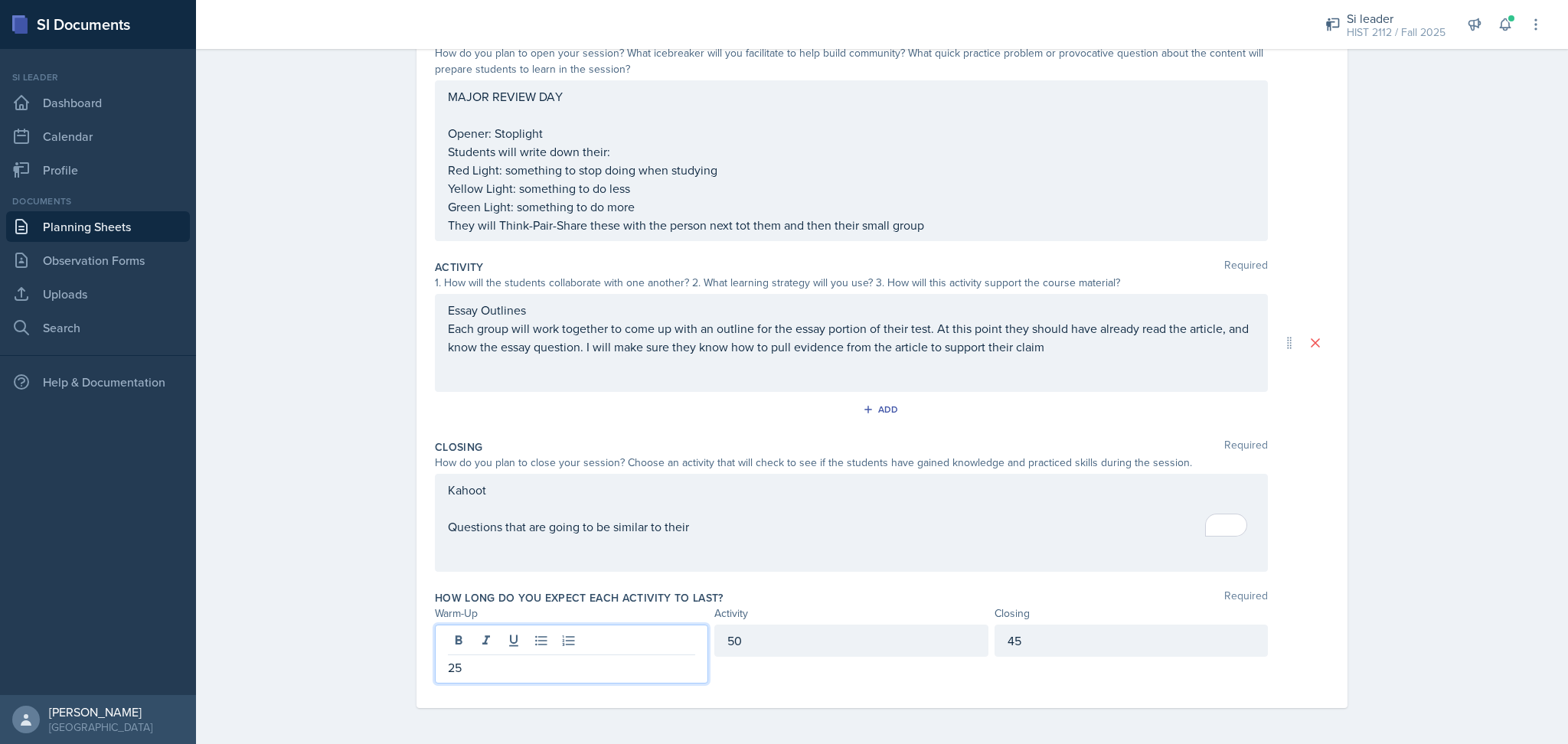
click at [798, 600] on div "How long do you expect each activity to last? Required" at bounding box center [882, 598] width 894 height 15
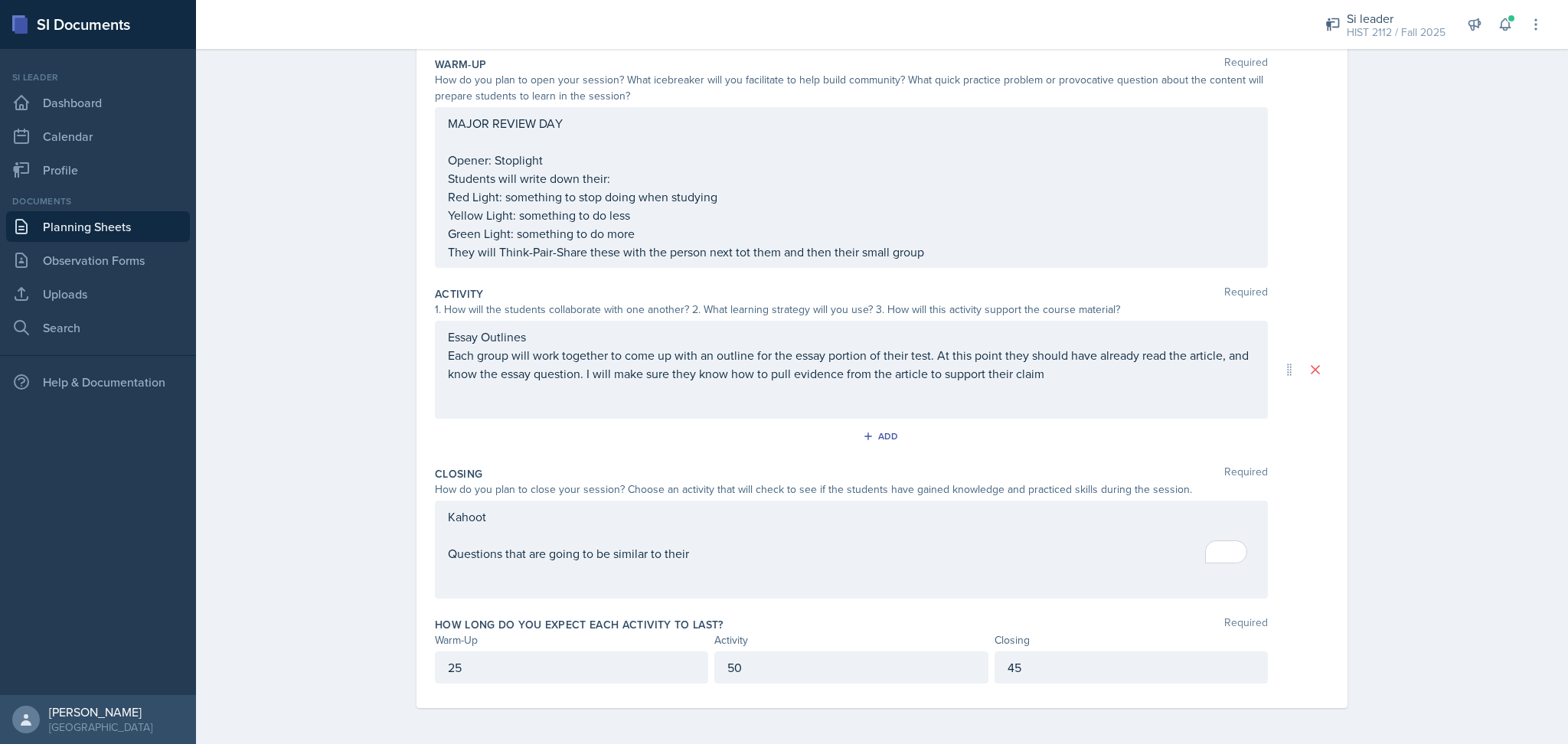
click at [665, 159] on p "Opener: Stoplight" at bounding box center [851, 159] width 807 height 18
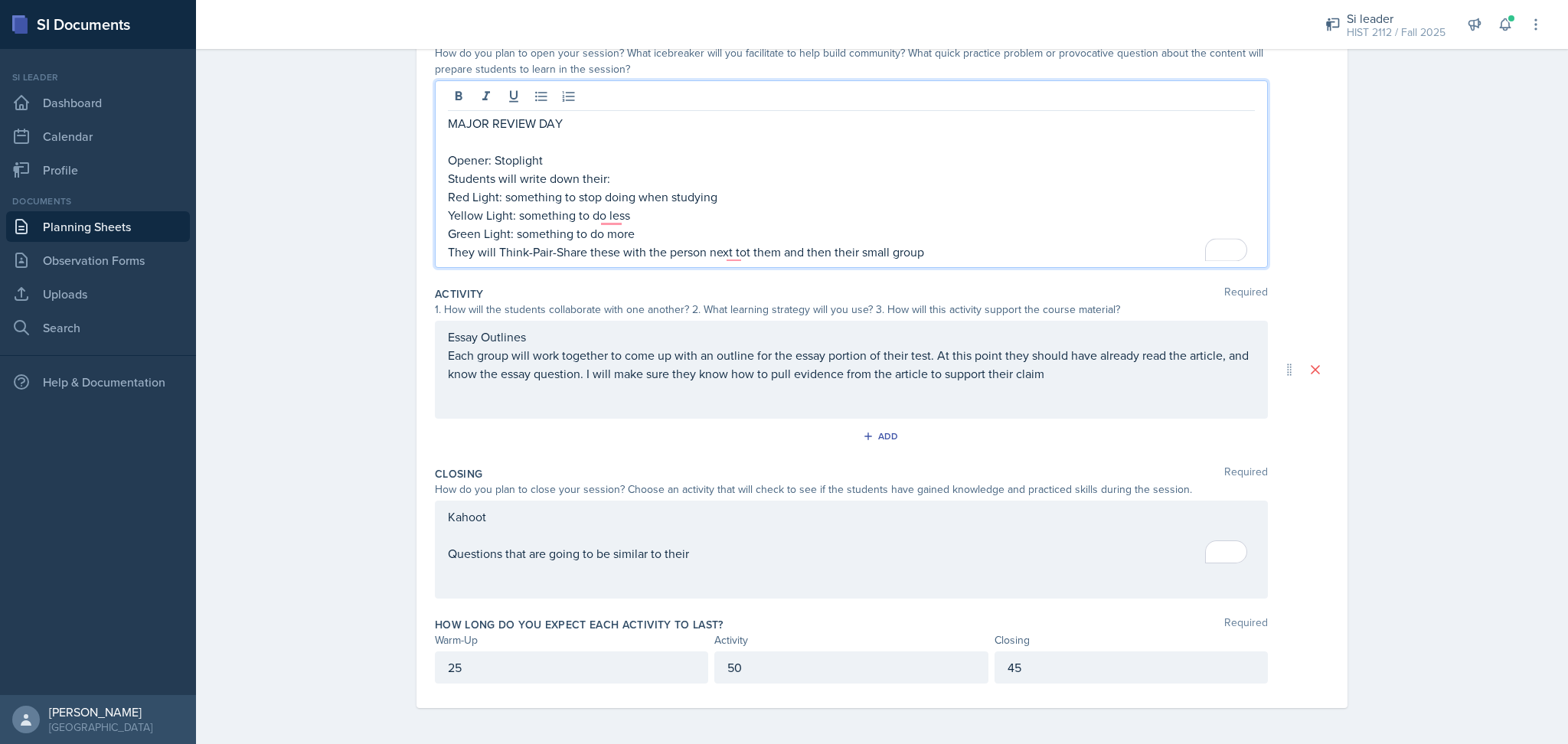
click at [957, 250] on p "They will Think-Pair-Share these with the person next tot them and then their s…" at bounding box center [851, 251] width 807 height 18
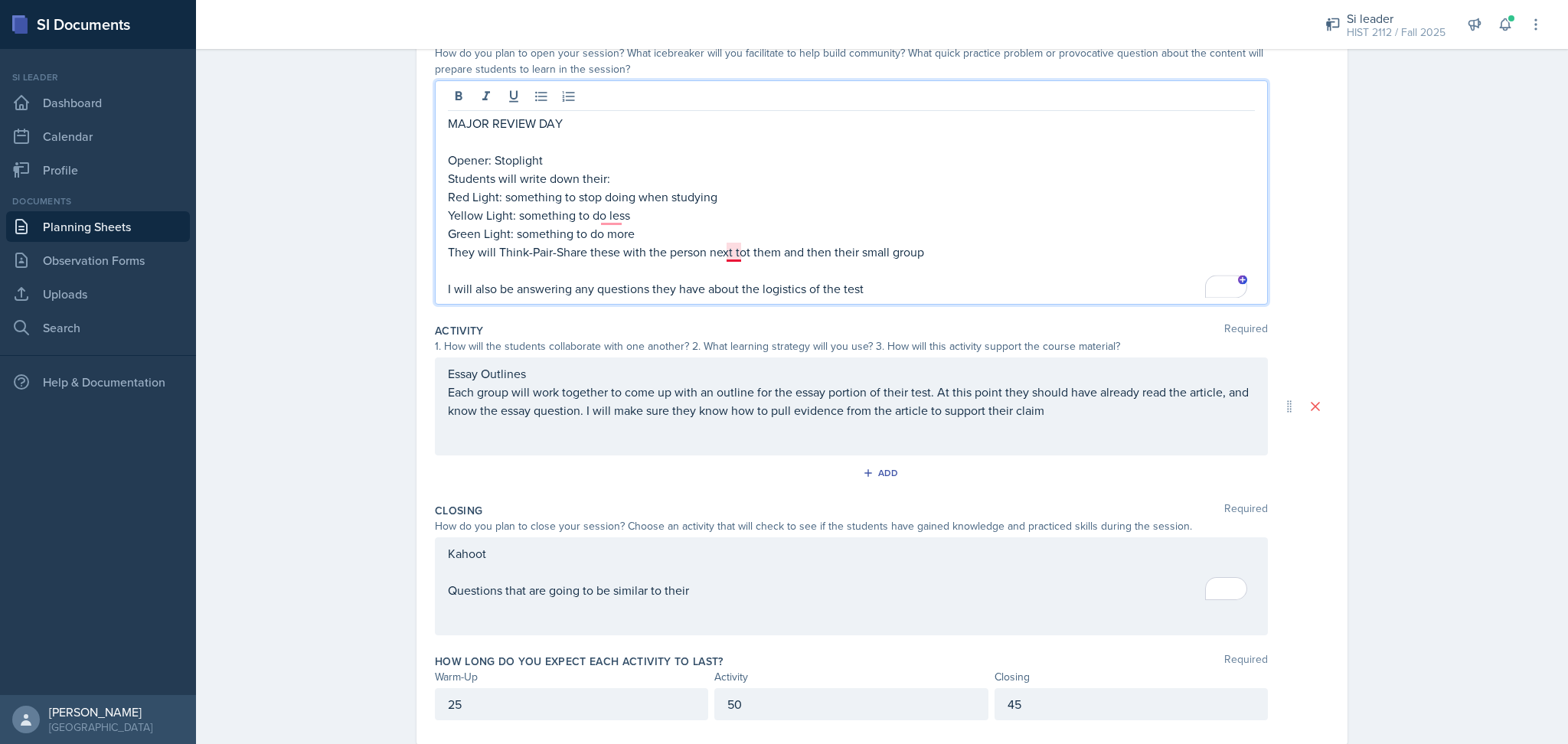
click at [742, 257] on p "They will Think-Pair-Share these with the person next tot them and then their s…" at bounding box center [851, 251] width 807 height 18
click at [778, 252] on p "They will Think-Pair-Share these with the person next to them and then their sm…" at bounding box center [851, 251] width 807 height 18
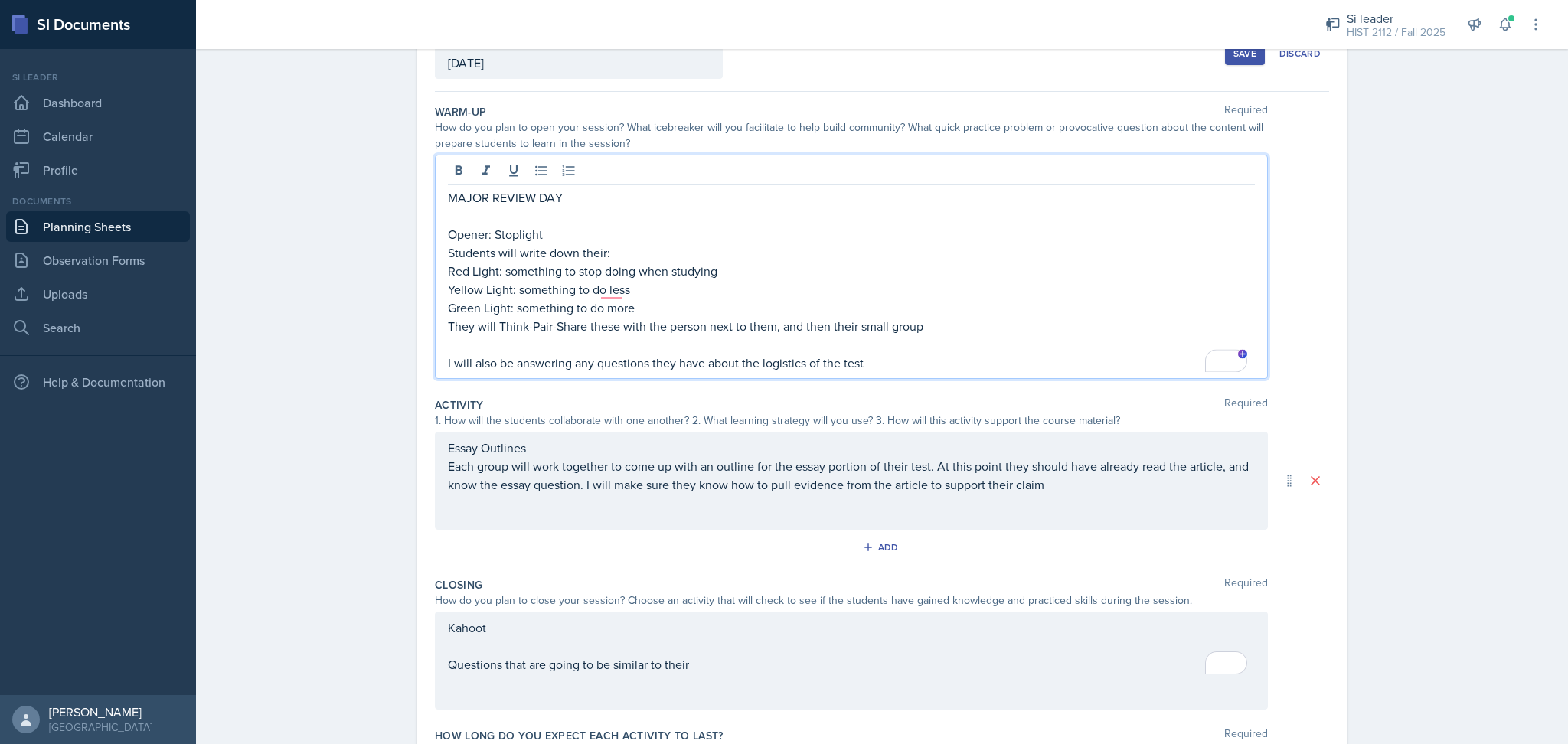
scroll to position [215, 0]
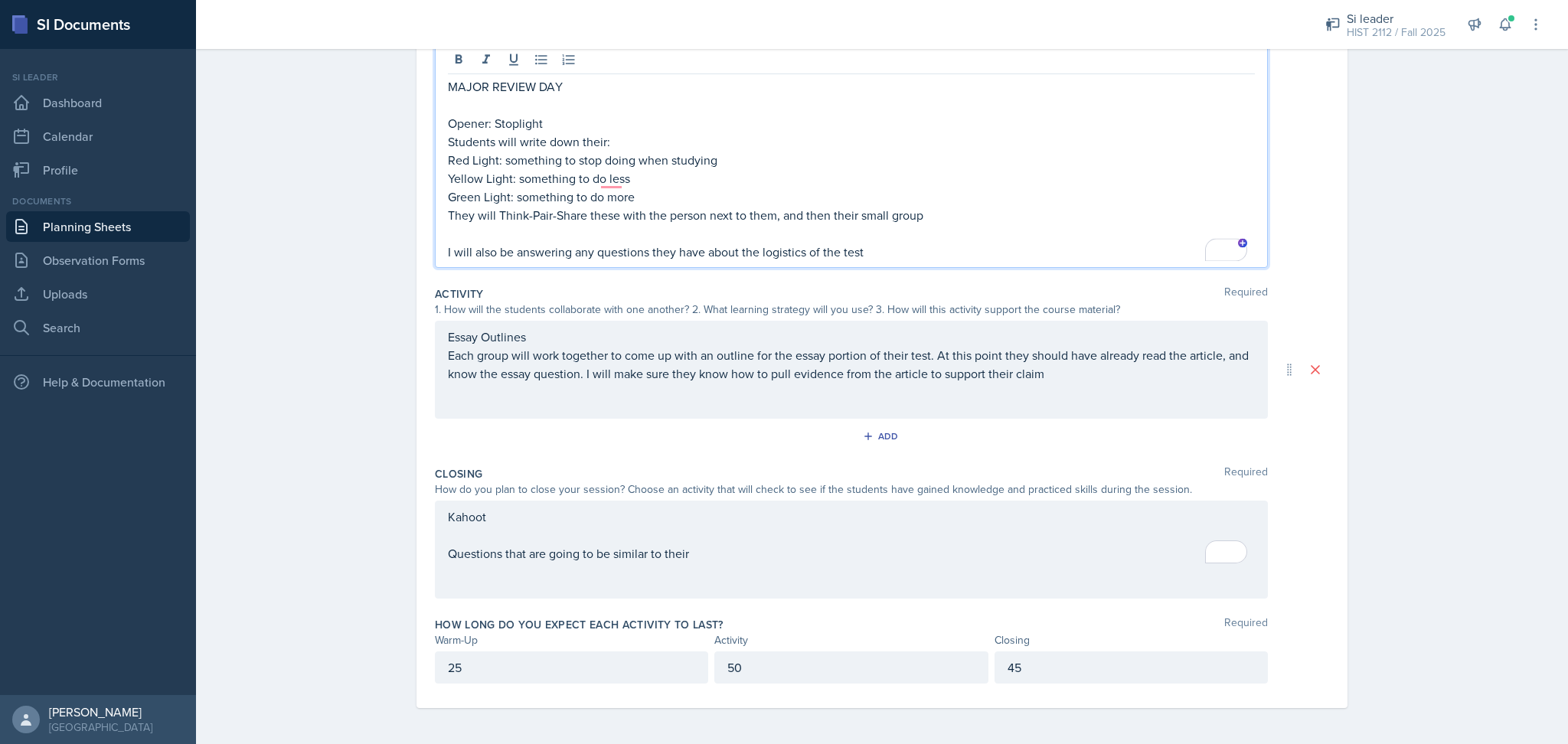
click at [718, 564] on div "Kahoot Questions that are going to be similar to their" at bounding box center [851, 549] width 833 height 98
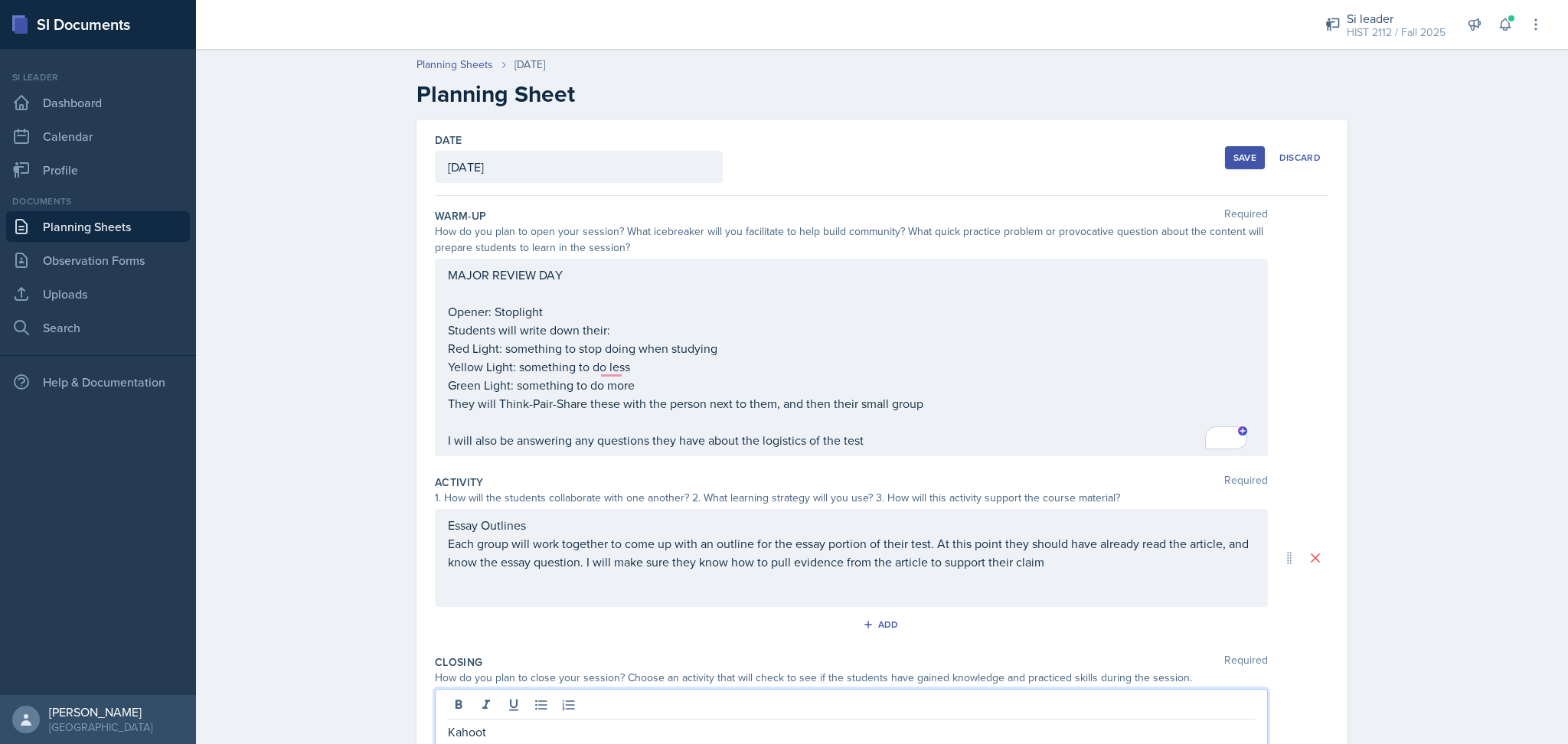
scroll to position [1, 0]
click at [1234, 151] on div "Save" at bounding box center [1245, 156] width 23 height 12
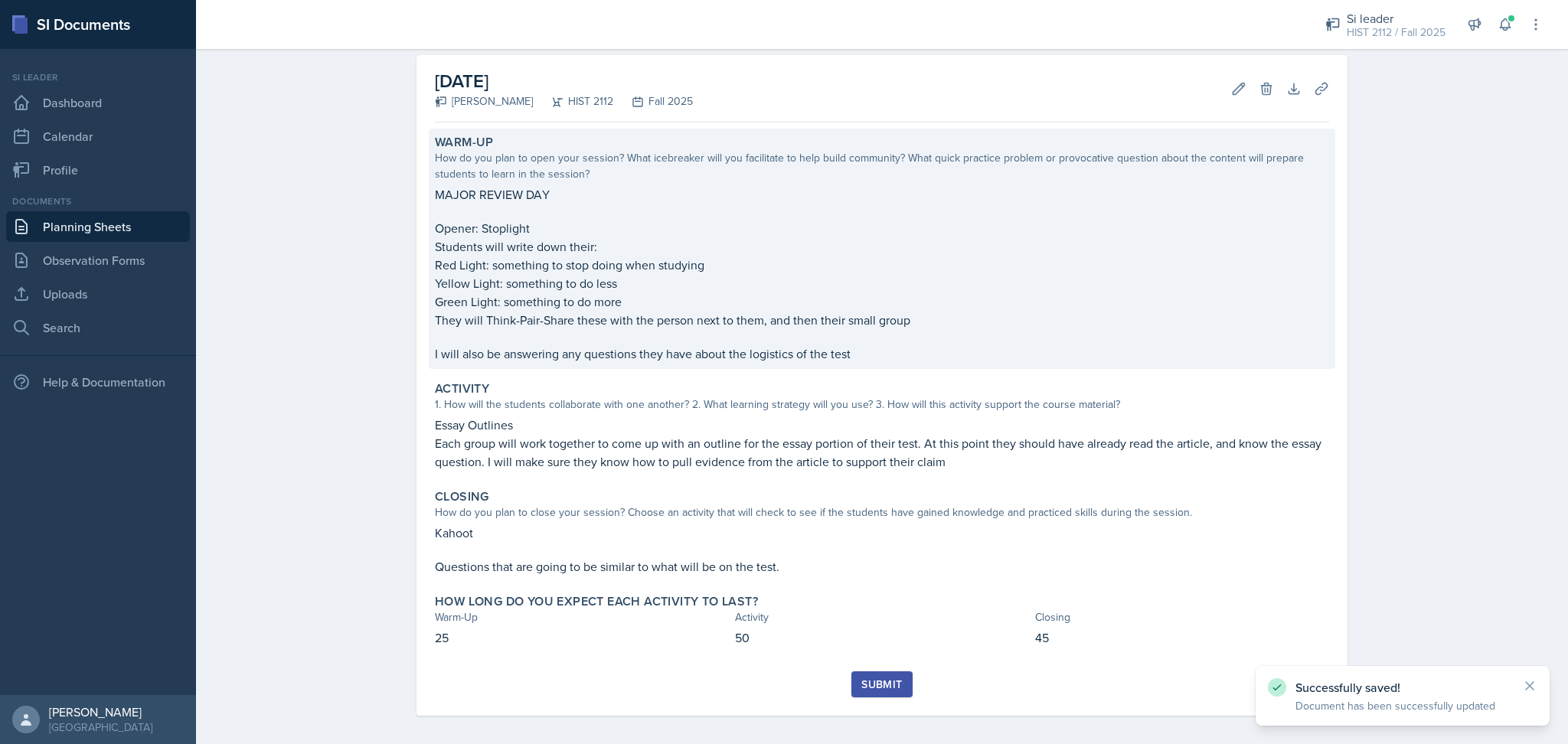
scroll to position [64, 0]
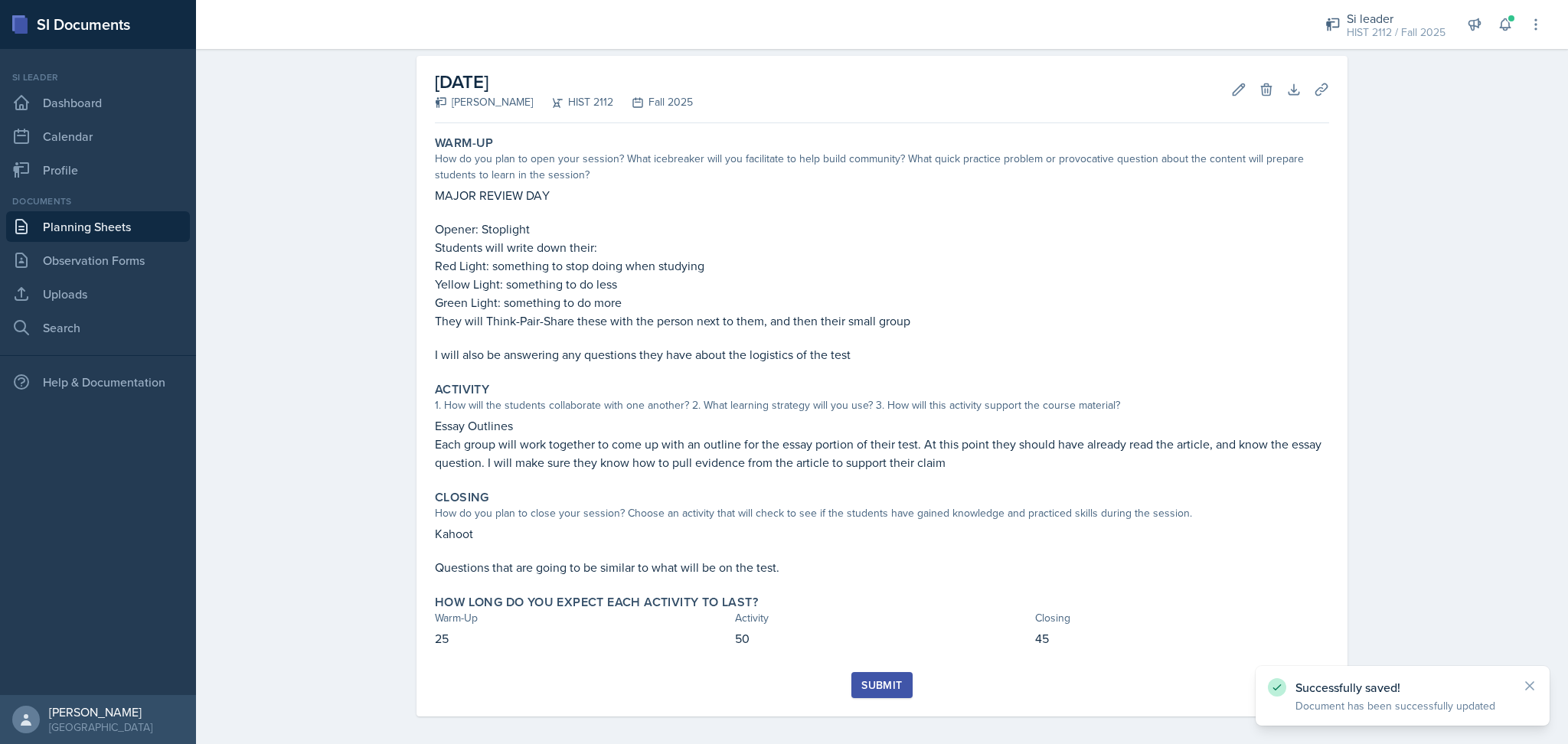
click at [876, 682] on div "Submit" at bounding box center [882, 686] width 40 height 12
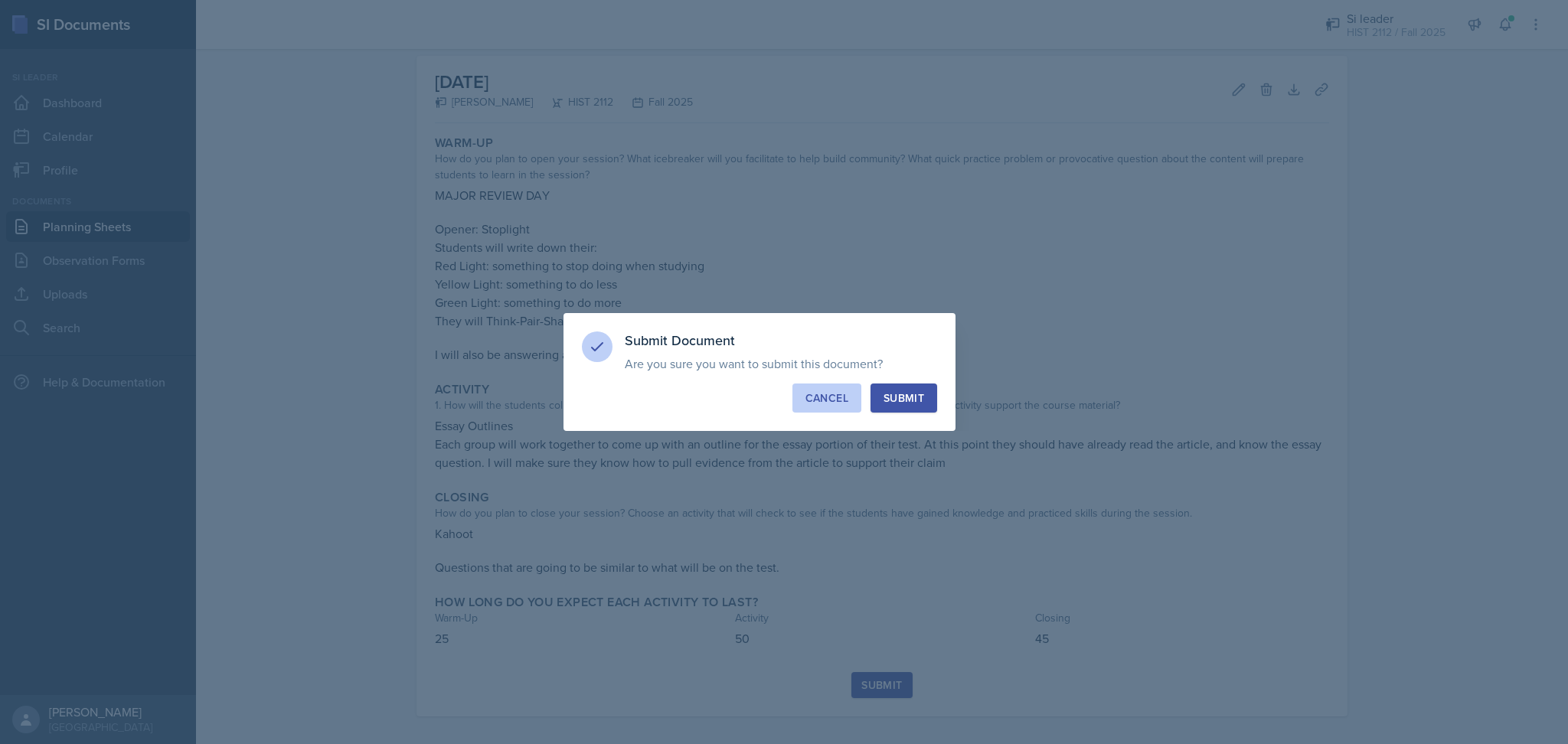
click at [825, 395] on div "Cancel" at bounding box center [826, 398] width 43 height 15
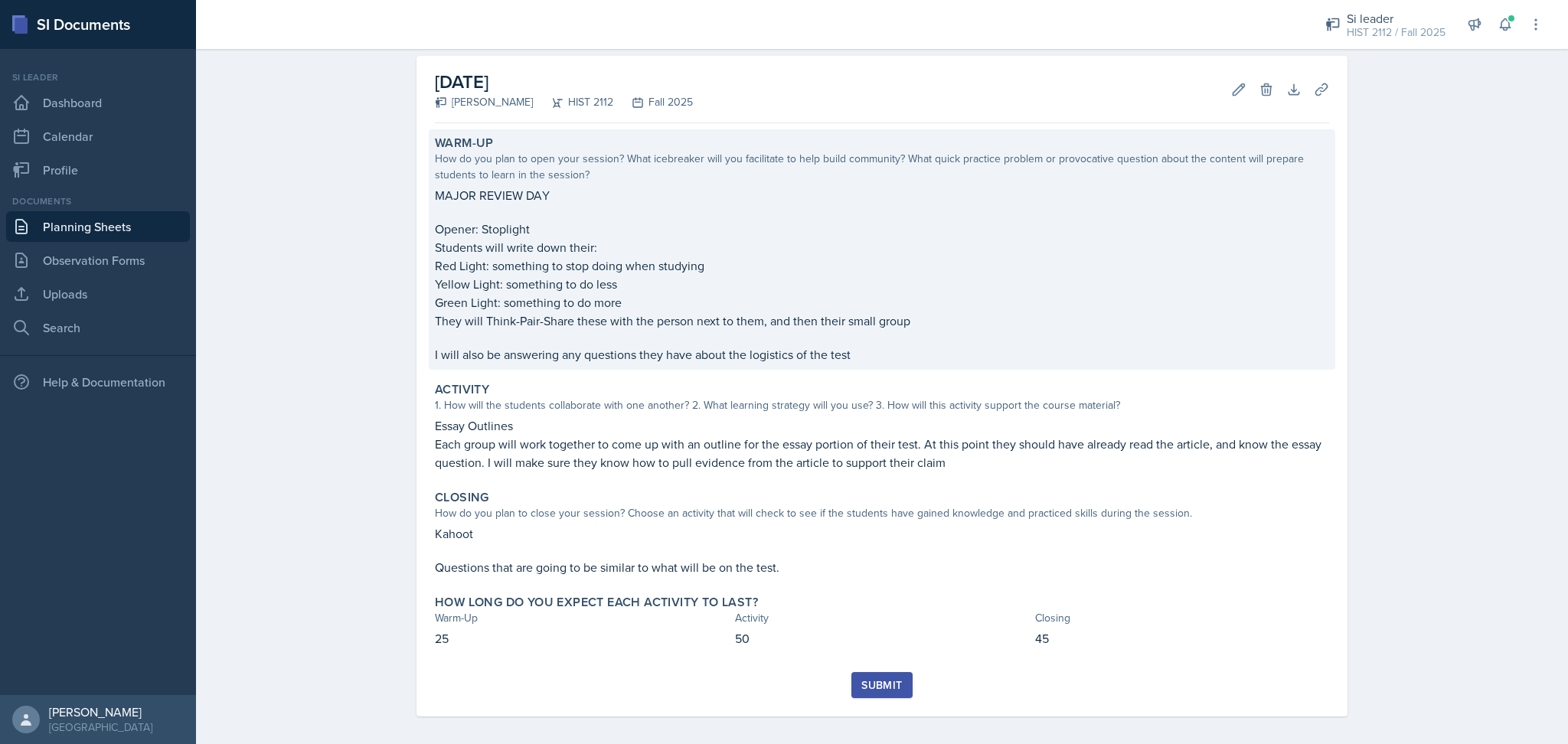
scroll to position [0, 0]
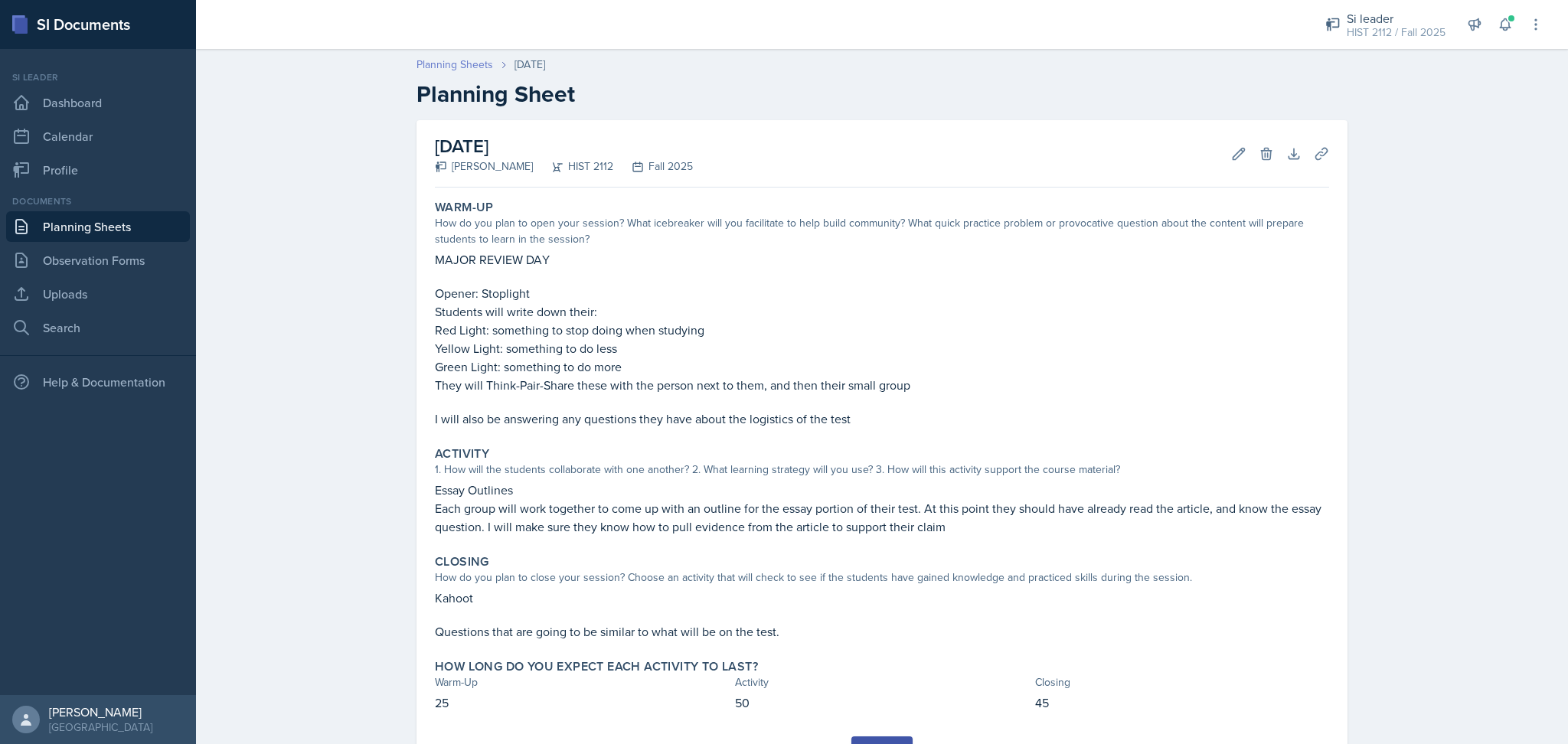
click at [467, 69] on link "Planning Sheets" at bounding box center [455, 64] width 77 height 16
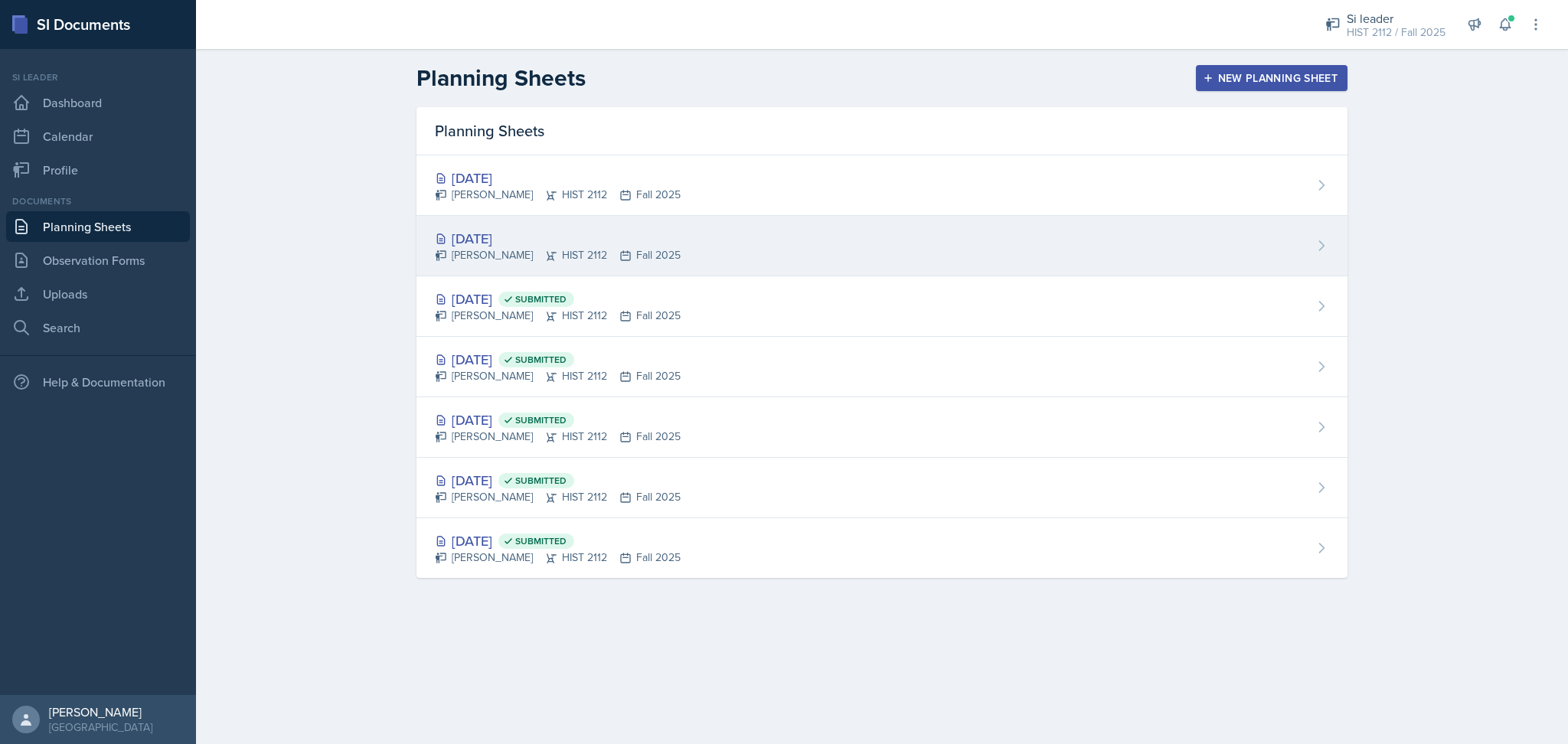
click at [618, 244] on div "[DATE]" at bounding box center [558, 239] width 245 height 21
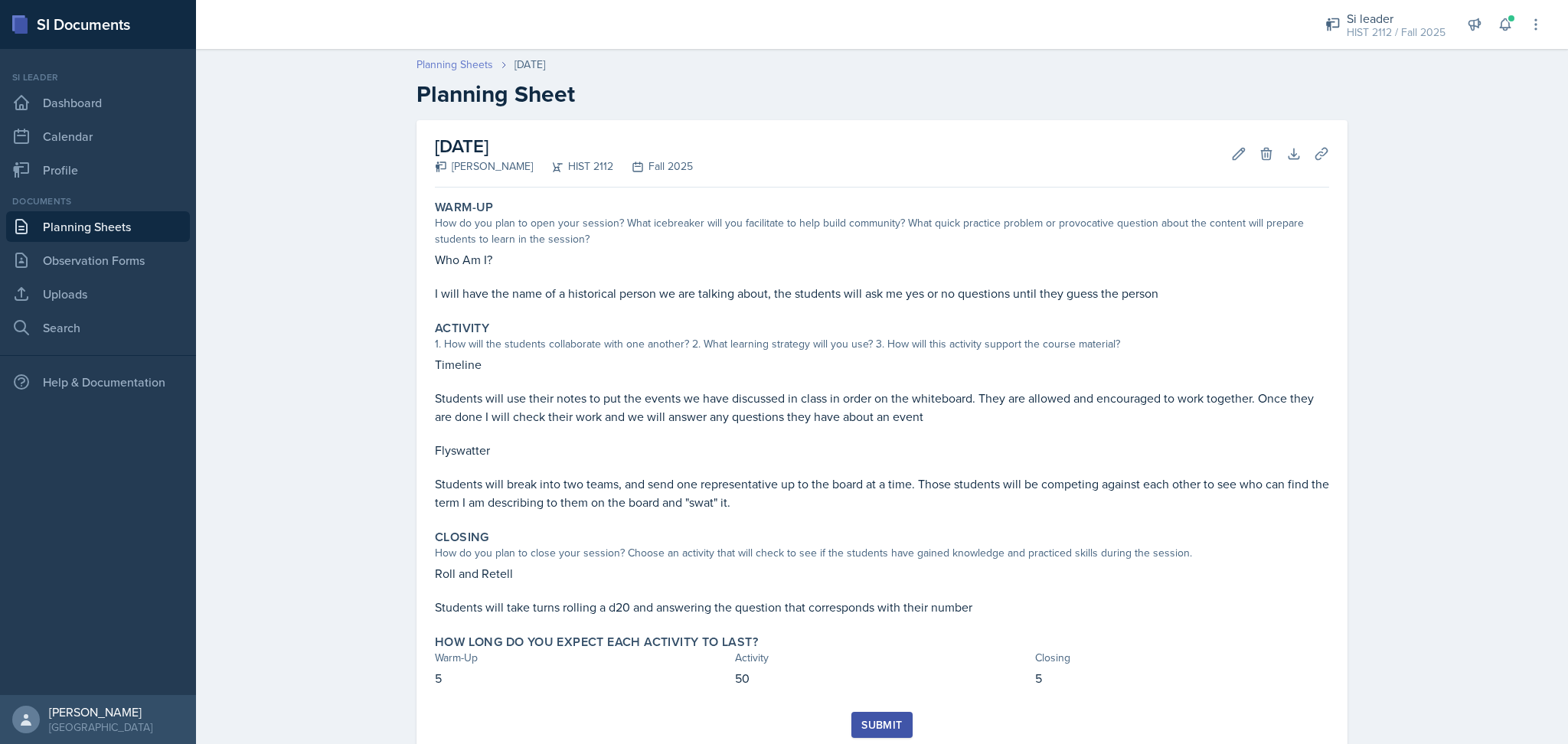
click at [455, 66] on link "Planning Sheets" at bounding box center [455, 64] width 77 height 16
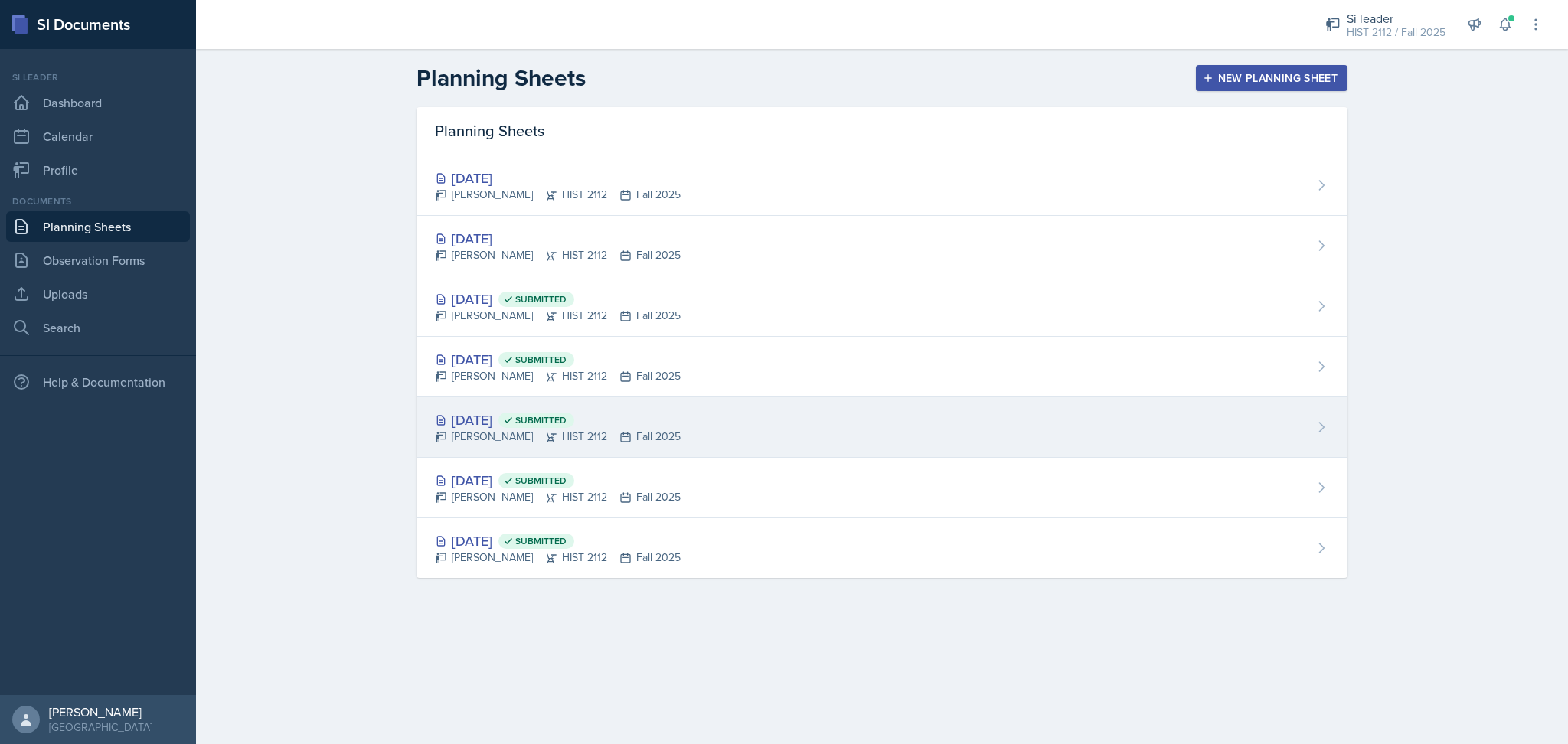
click at [706, 423] on div "[DATE] Submitted [PERSON_NAME] HIST 2112 Fall 2025" at bounding box center [882, 428] width 931 height 60
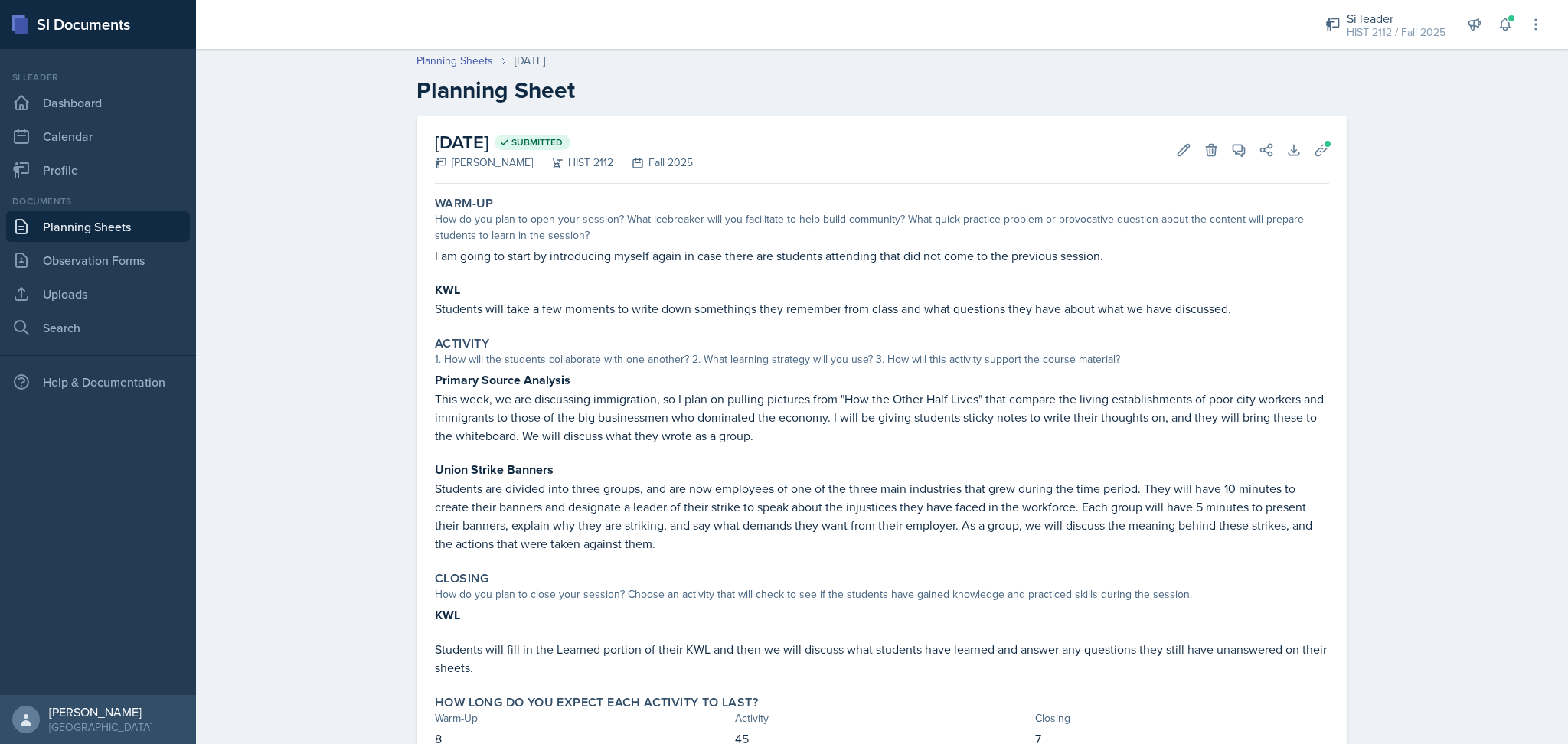
scroll to position [3, 0]
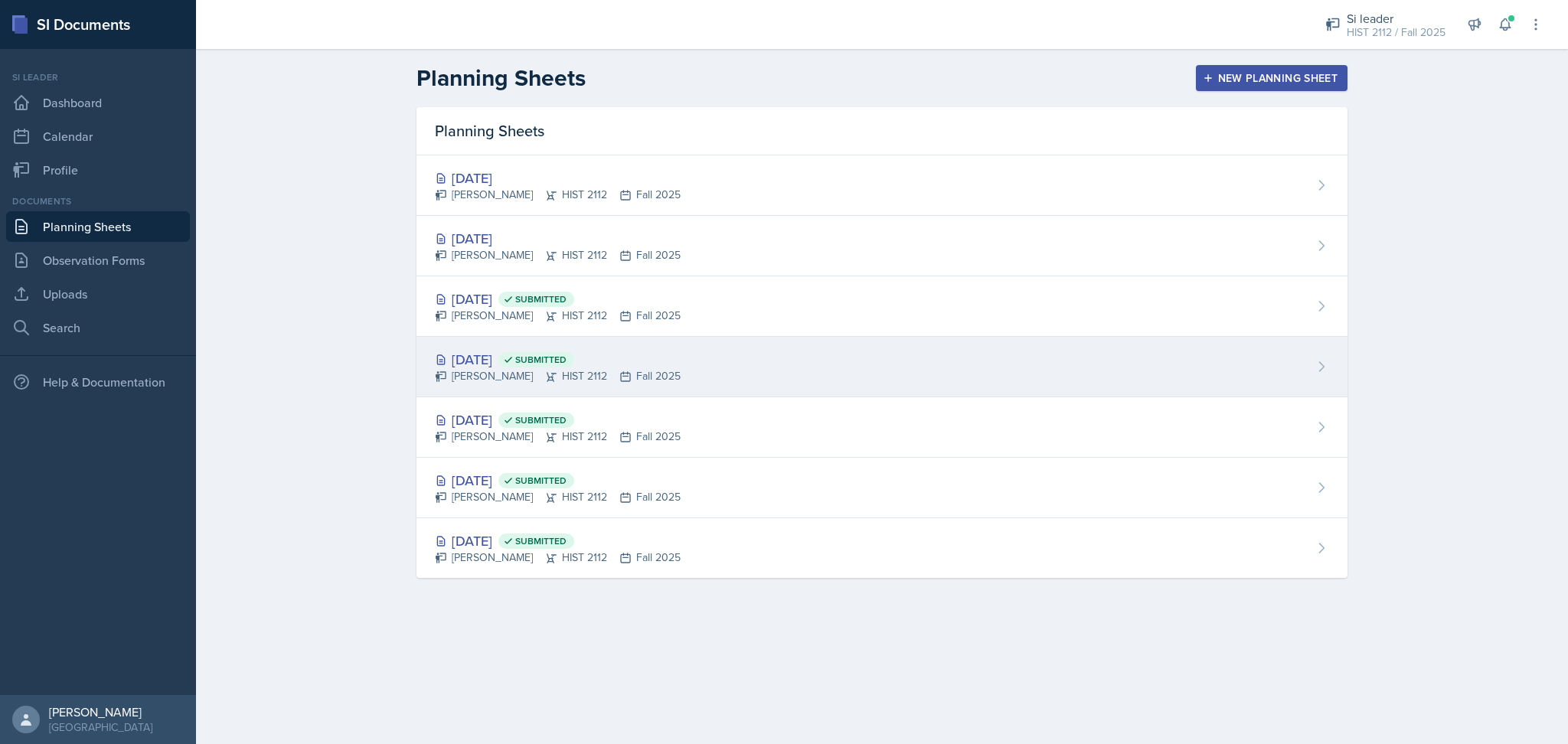
click at [680, 367] on div "[DATE] Submitted [PERSON_NAME] HIST 2112 Fall 2025" at bounding box center [882, 366] width 931 height 60
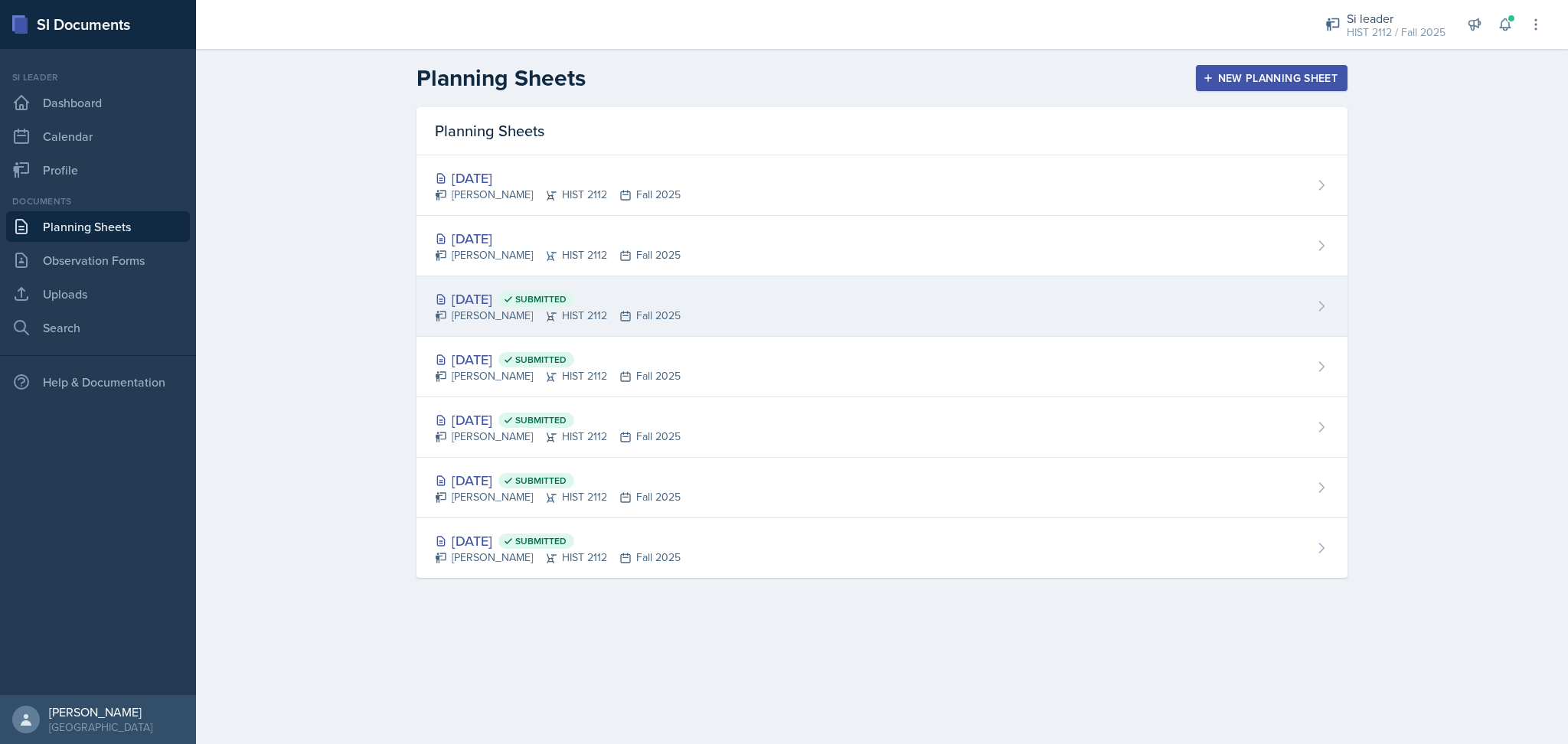
click at [668, 307] on div "[DATE] Submitted [PERSON_NAME] HIST 2112 Fall 2025" at bounding box center [882, 306] width 931 height 60
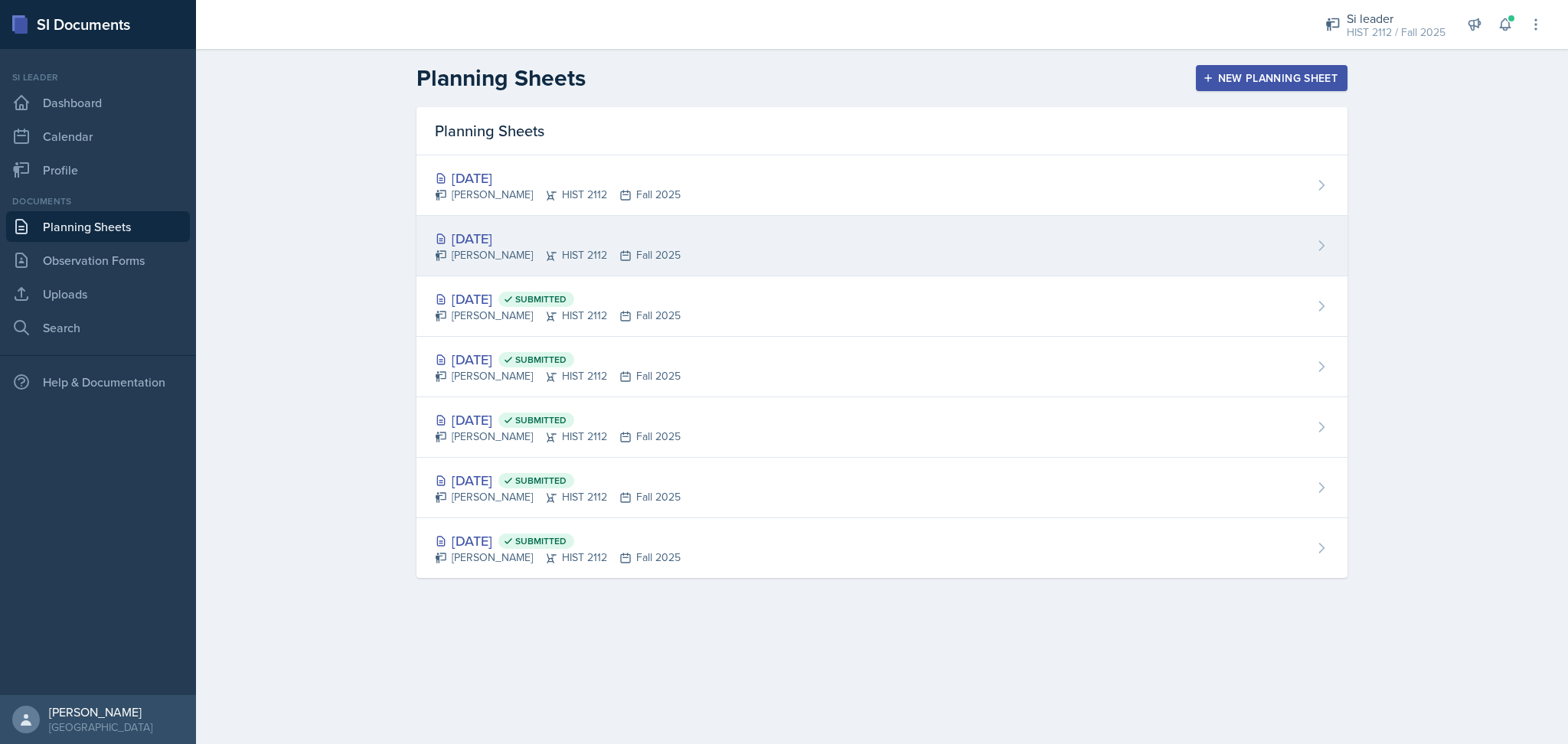
click at [660, 228] on div "[DATE]" at bounding box center [558, 239] width 245 height 21
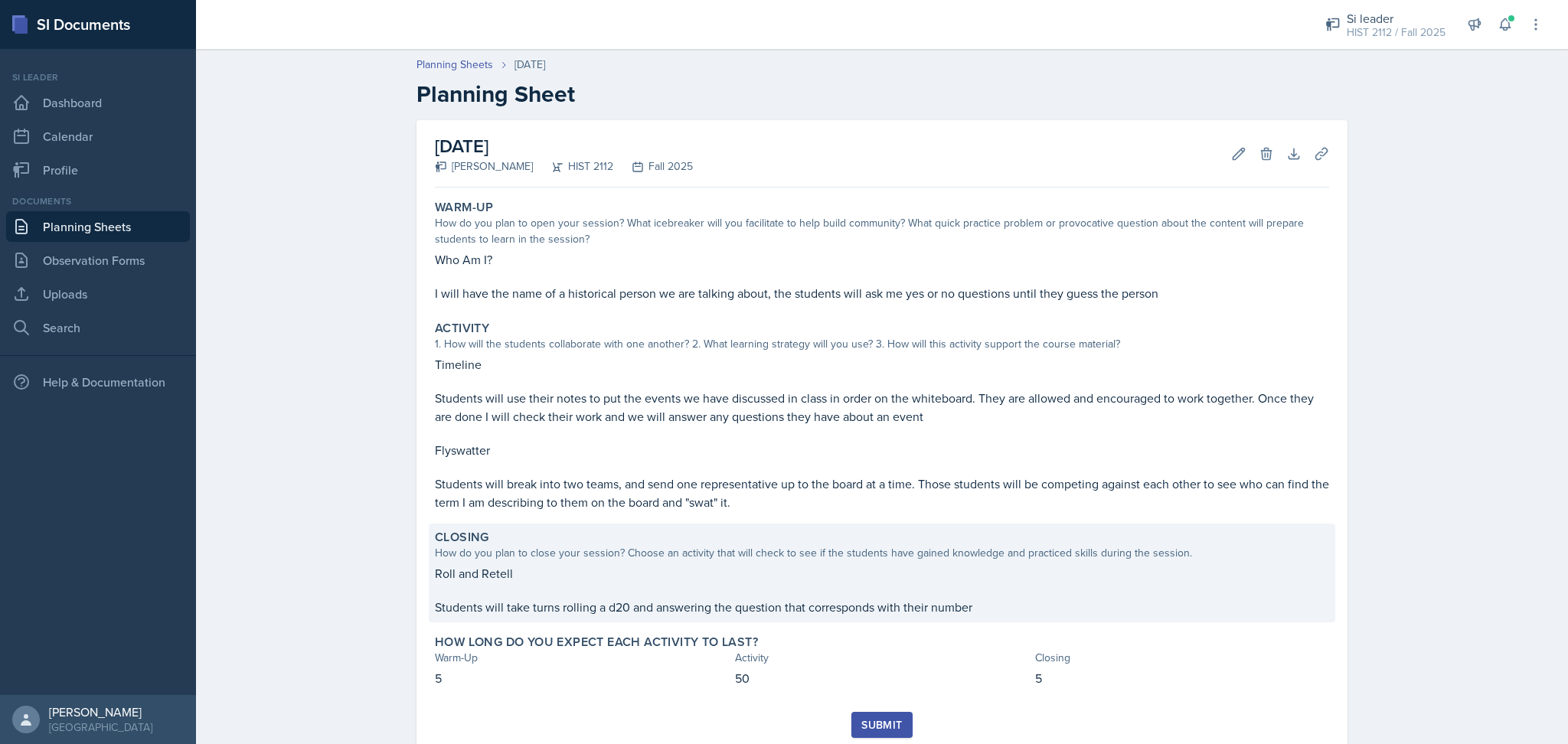
click at [802, 561] on div "How do you plan to close your session? Choose an activity that will check to se…" at bounding box center [882, 553] width 894 height 16
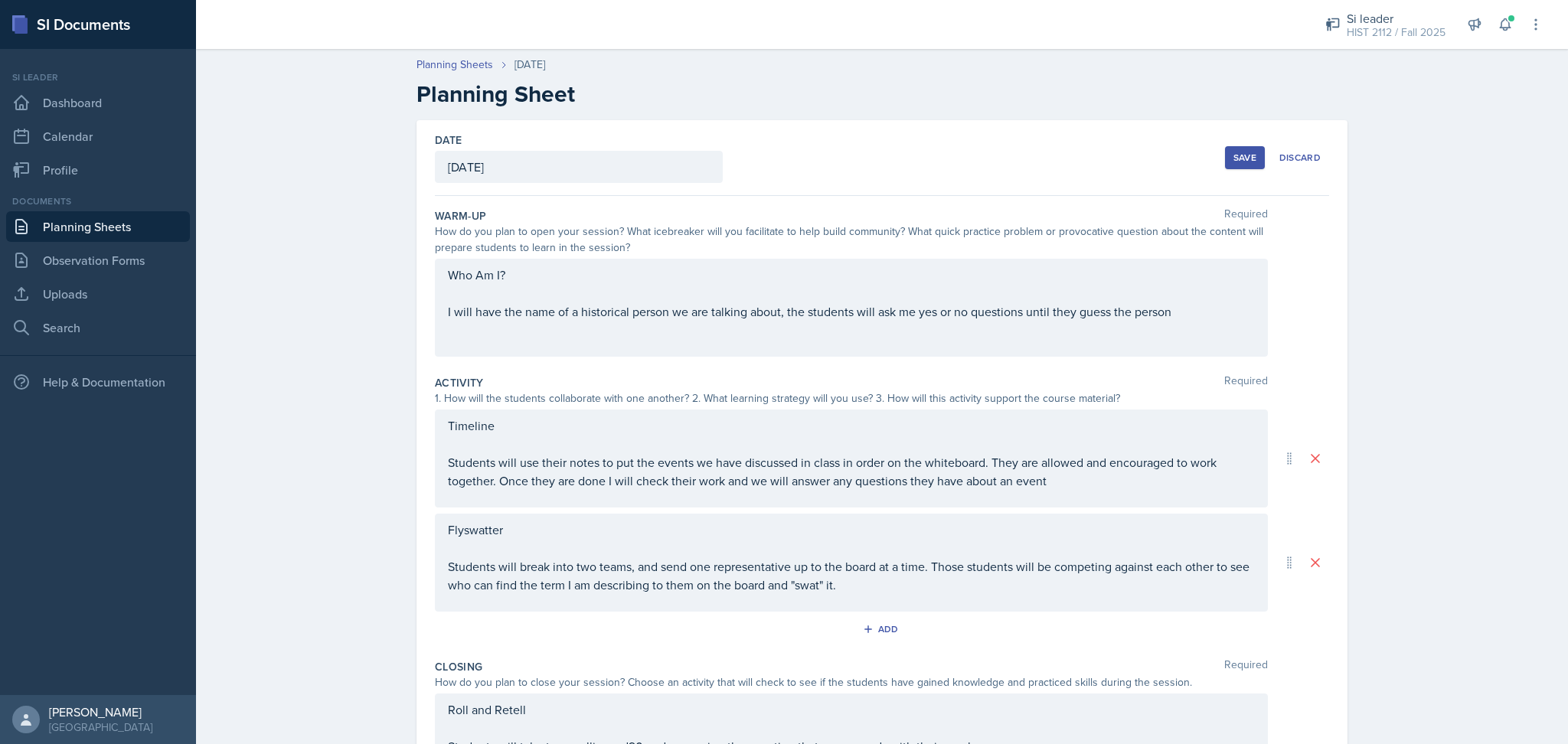
scroll to position [193, 0]
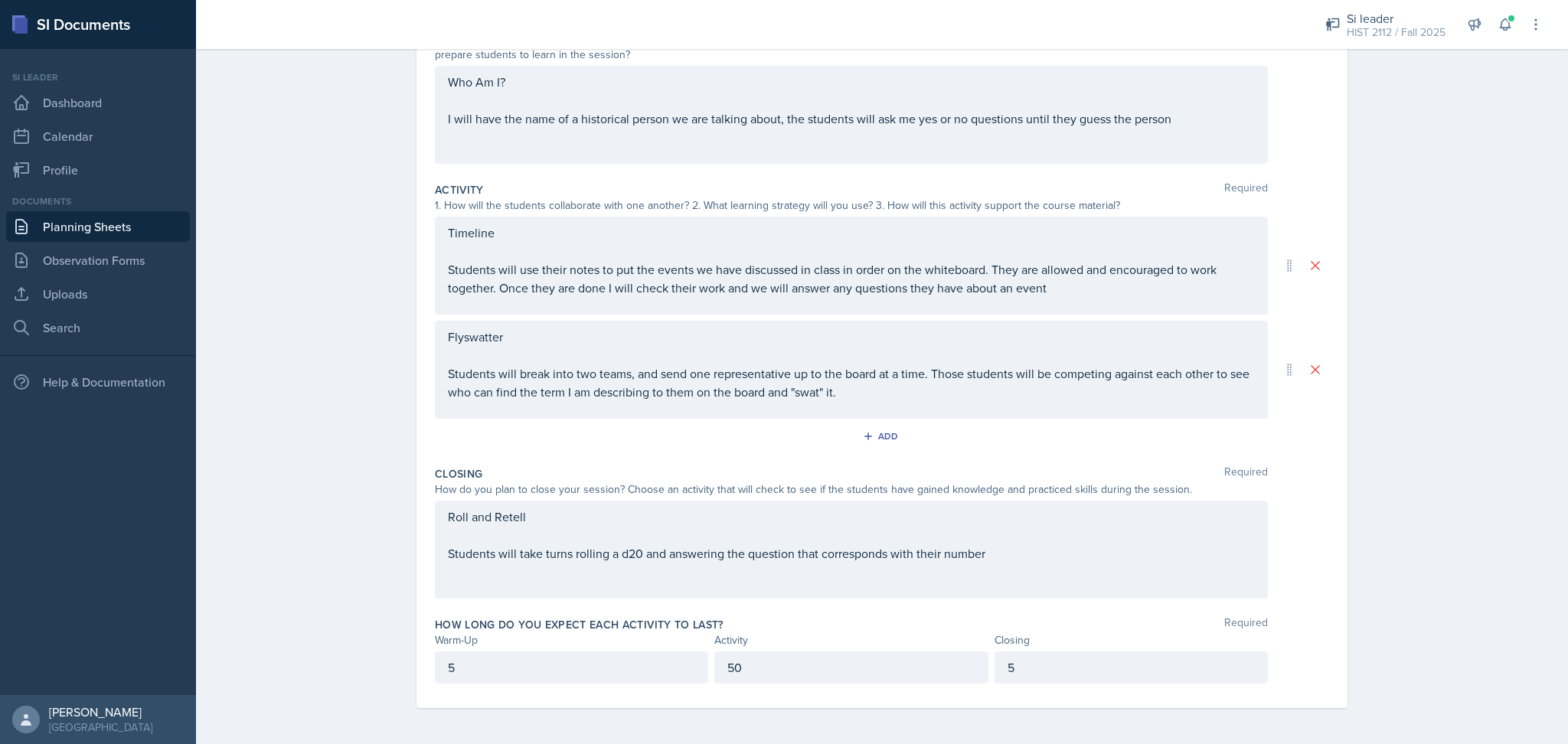
click at [629, 554] on div "Roll and Retell Students will take turns rolling a d20 and answering the questi…" at bounding box center [851, 536] width 807 height 56
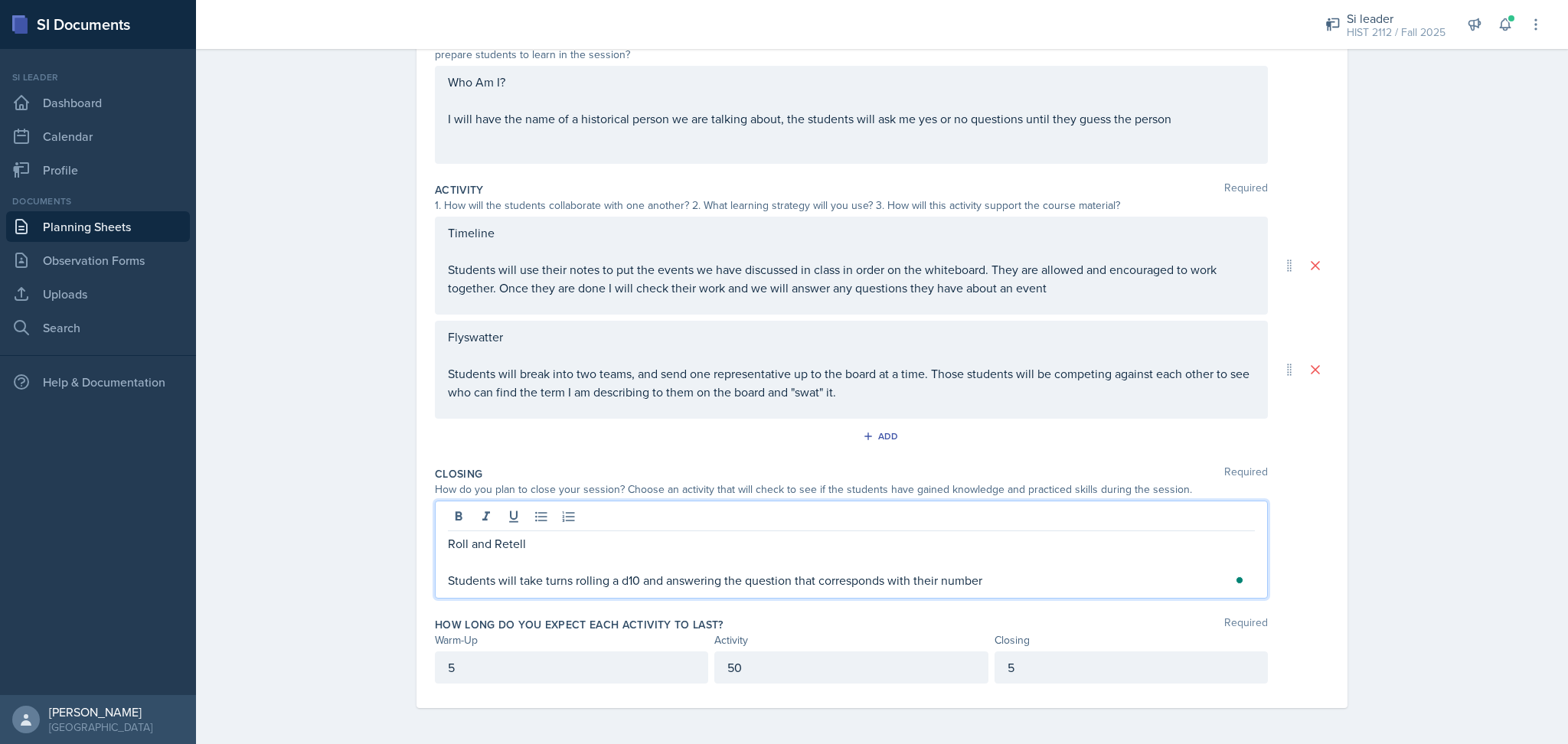
click at [859, 504] on div "Roll and Retell Students will take turns rolling a d10 and answering the questi…" at bounding box center [851, 549] width 833 height 98
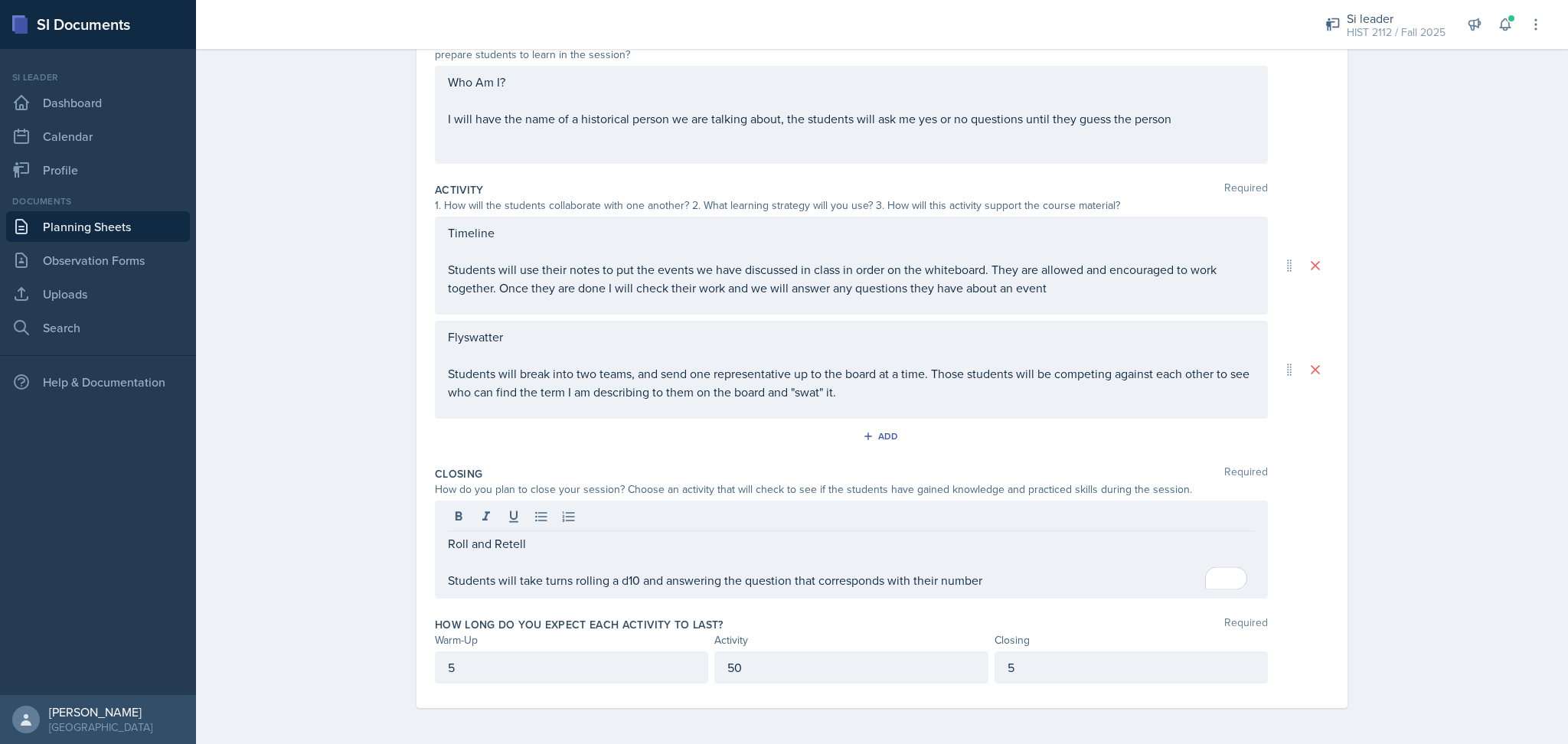
click at [654, 455] on div "Activity Required 1. How will the students collaborate with one another? 2. Wha…" at bounding box center [882, 318] width 894 height 284
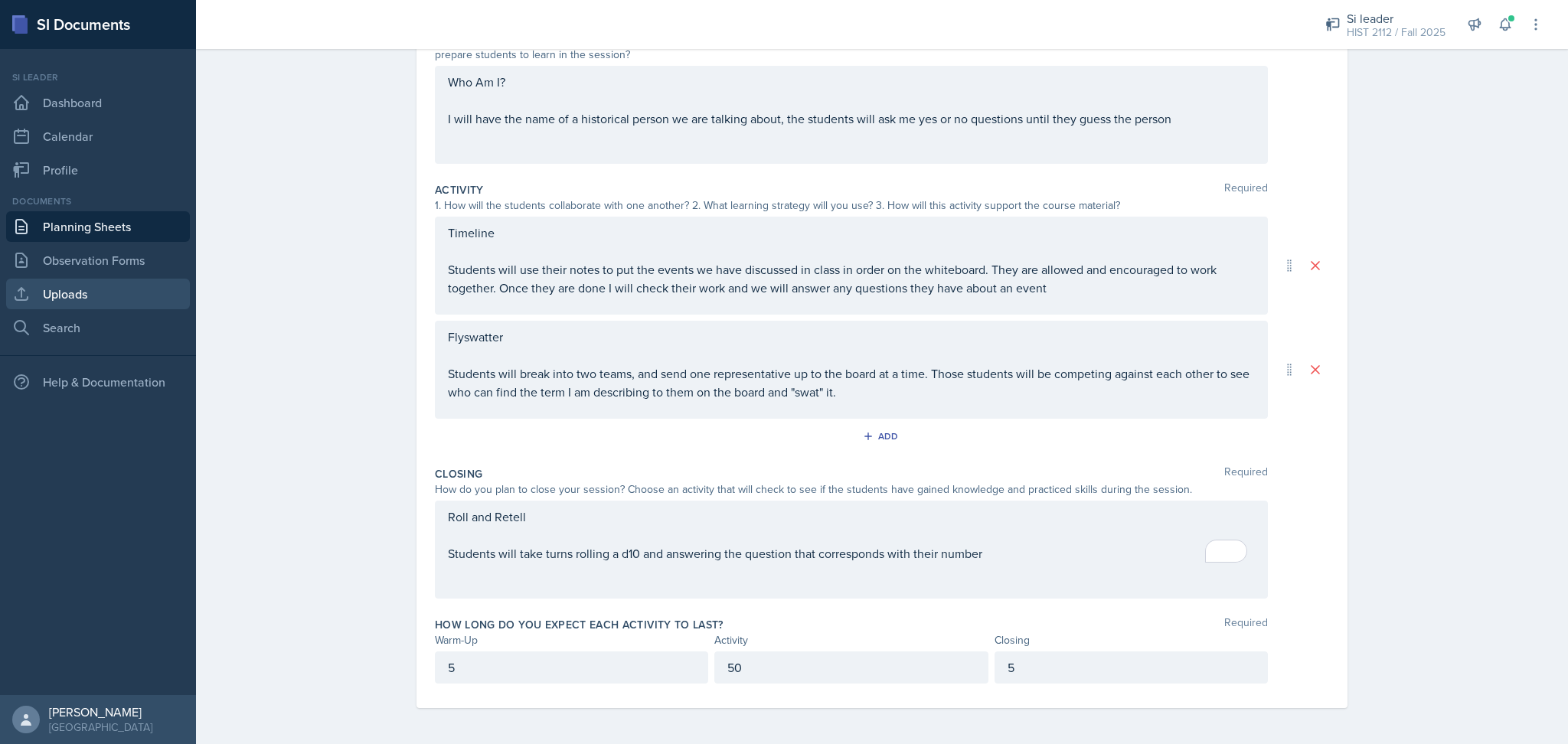
click at [103, 293] on link "Uploads" at bounding box center [98, 294] width 184 height 31
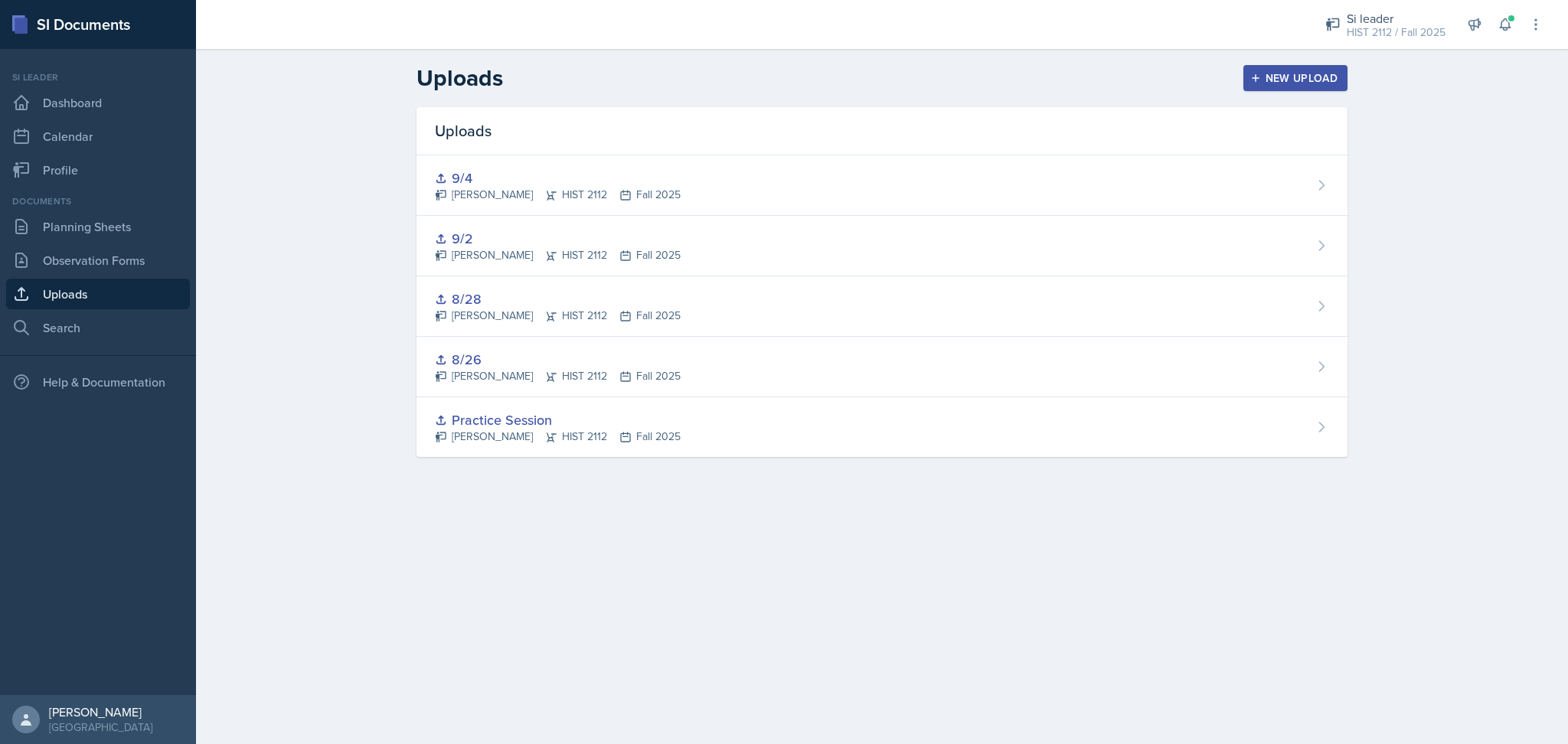
click at [1284, 78] on div "New Upload" at bounding box center [1296, 78] width 85 height 12
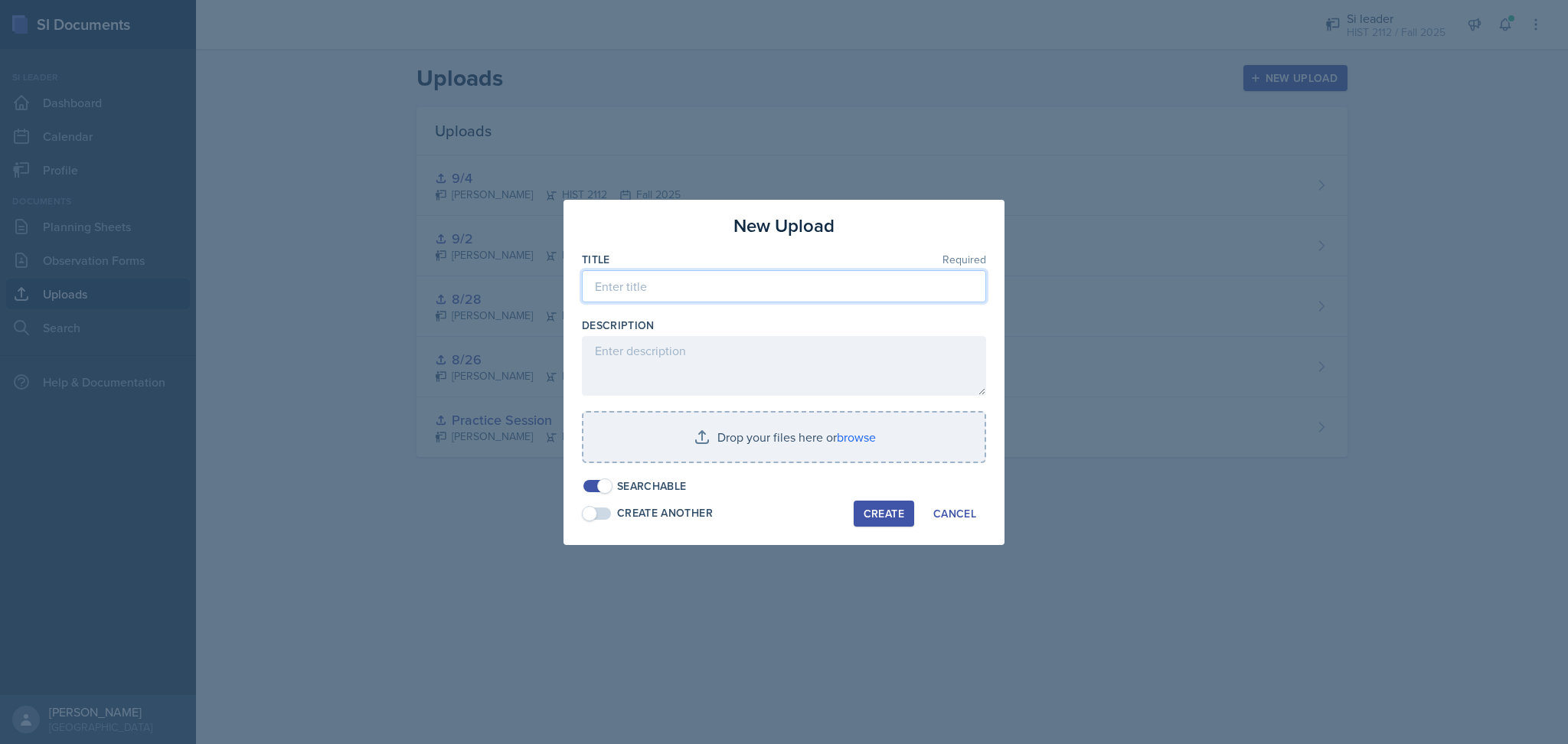
click at [735, 279] on input at bounding box center [784, 287] width 404 height 33
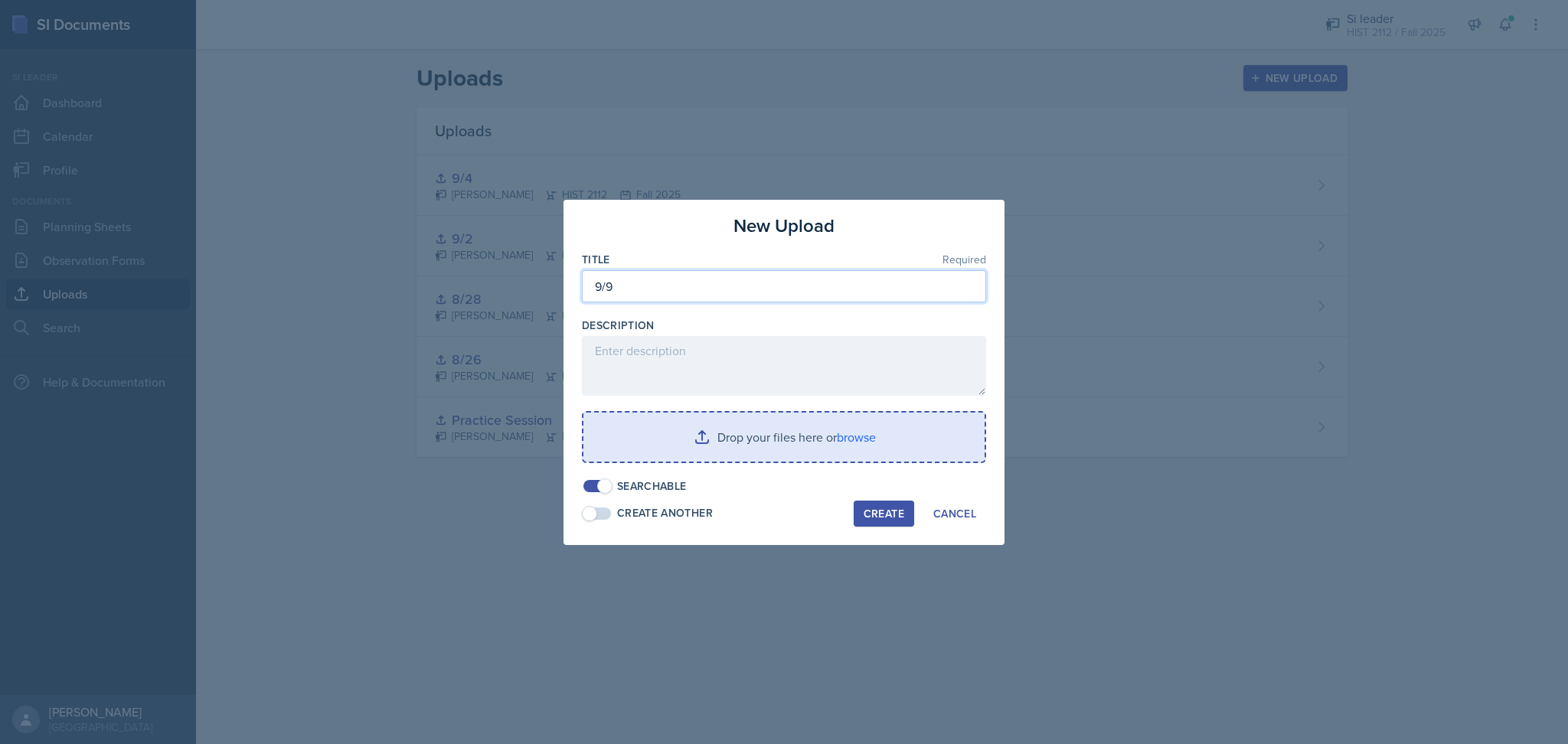
type input "9/9"
click at [754, 439] on input "file" at bounding box center [784, 437] width 402 height 49
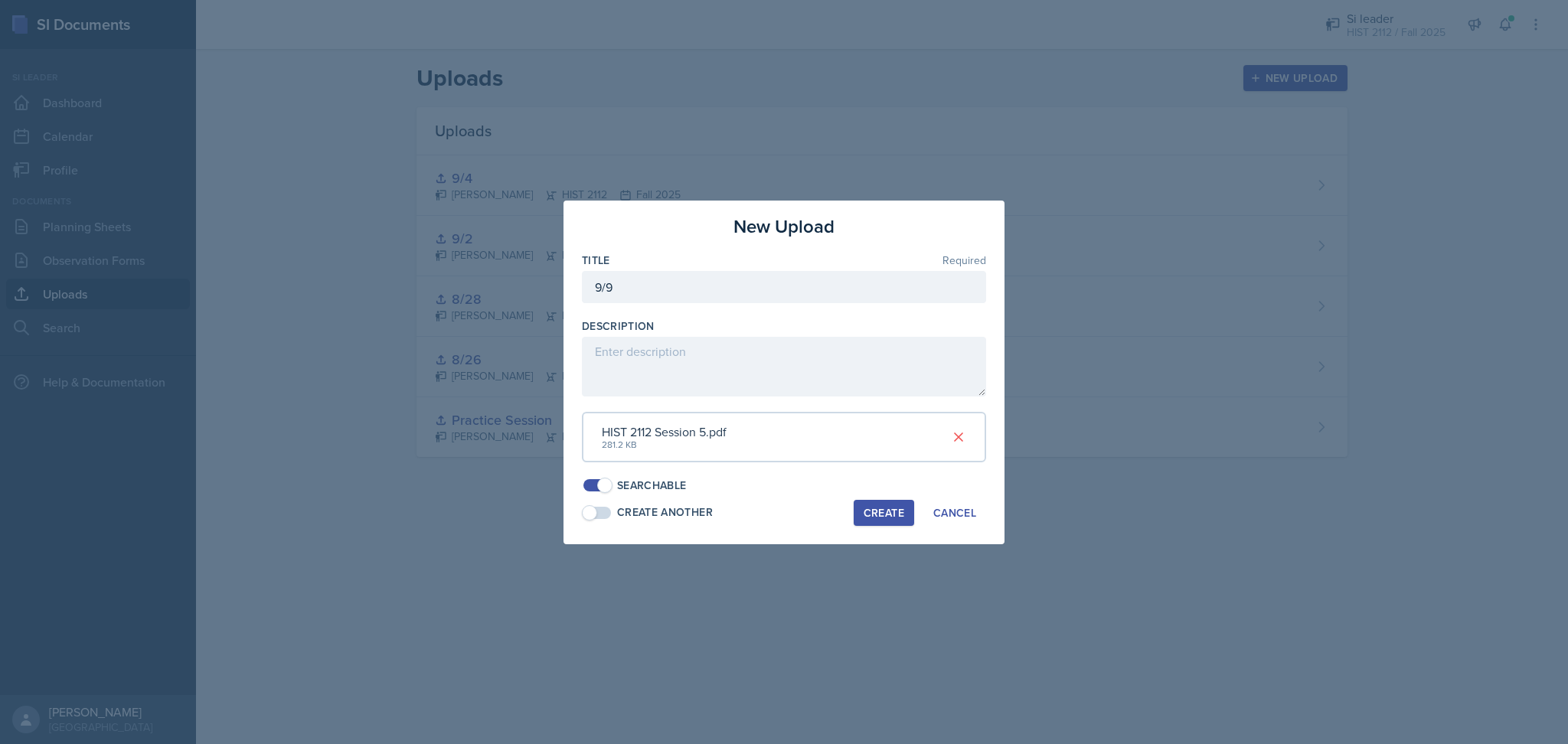
click at [887, 516] on div "Create" at bounding box center [884, 513] width 40 height 12
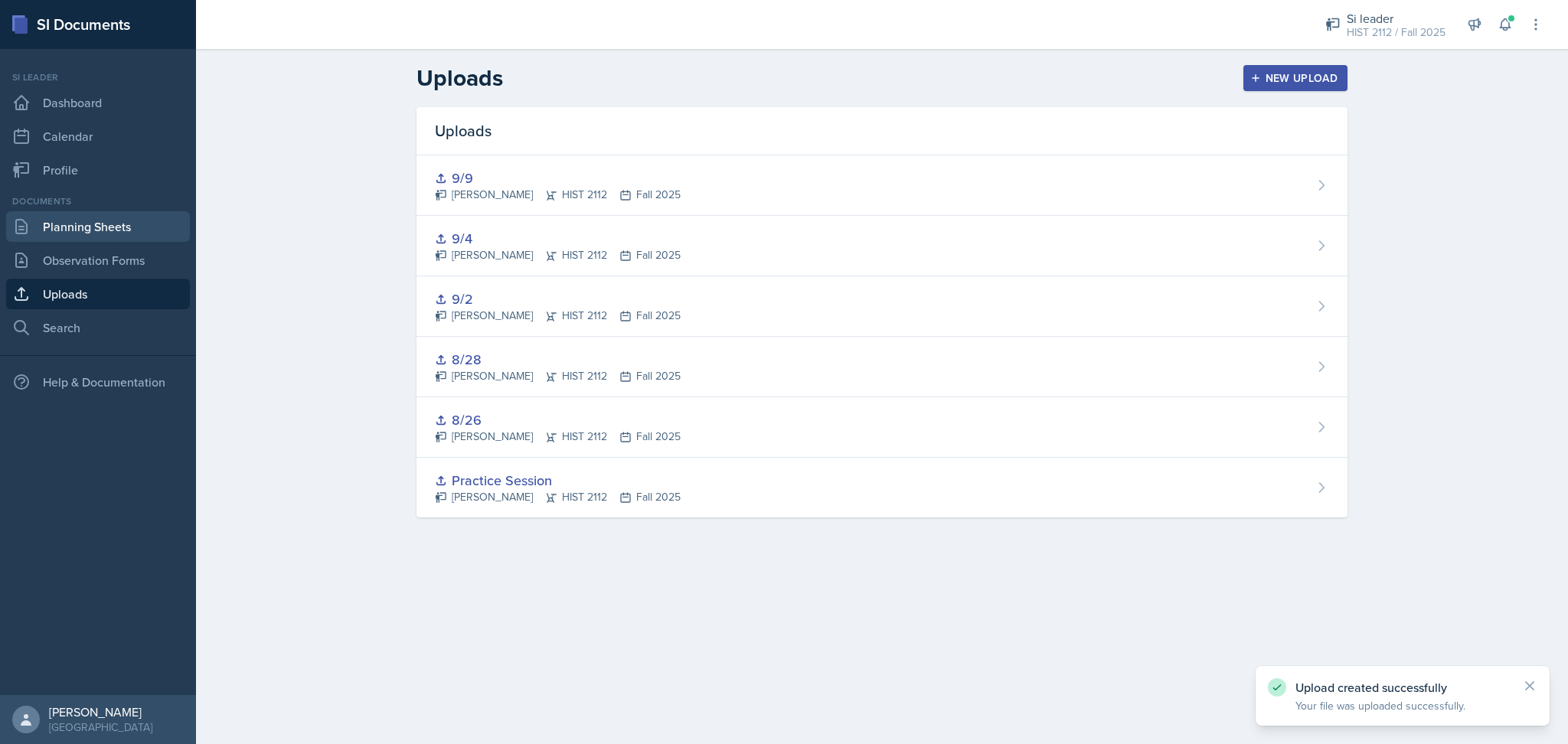
click at [89, 225] on link "Planning Sheets" at bounding box center [98, 226] width 184 height 31
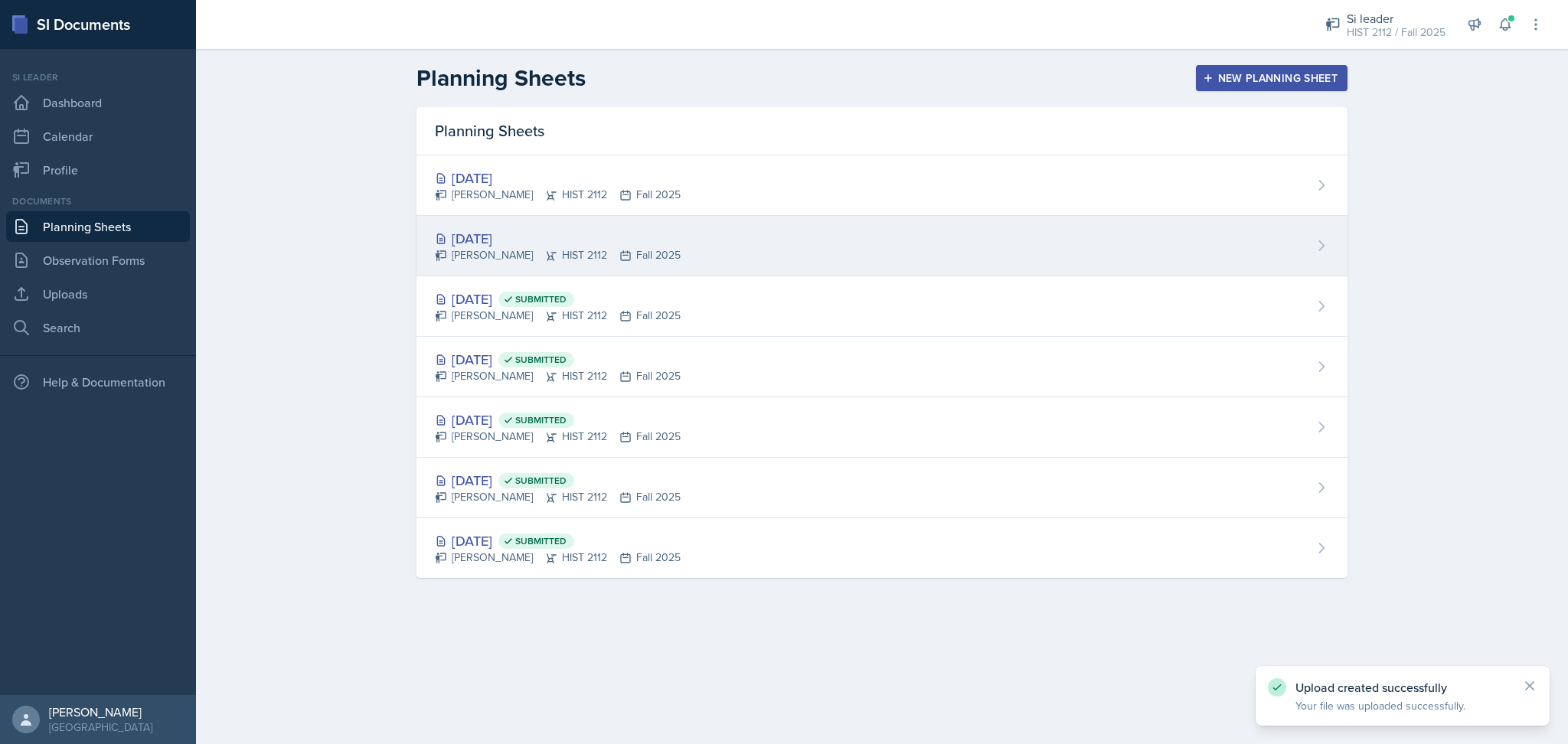
click at [569, 241] on div "[DATE]" at bounding box center [558, 239] width 245 height 21
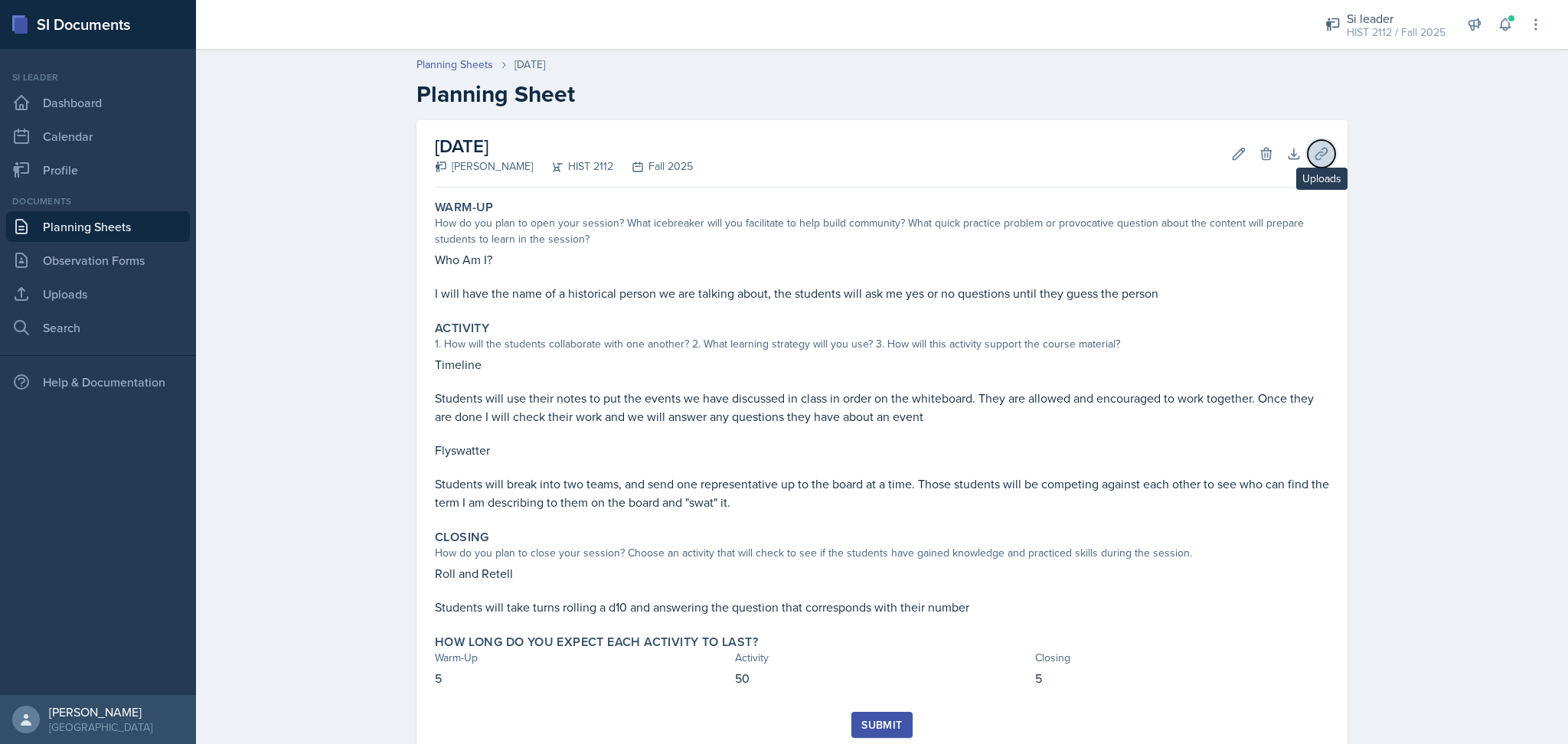
click at [1314, 156] on icon at bounding box center [1322, 154] width 15 height 15
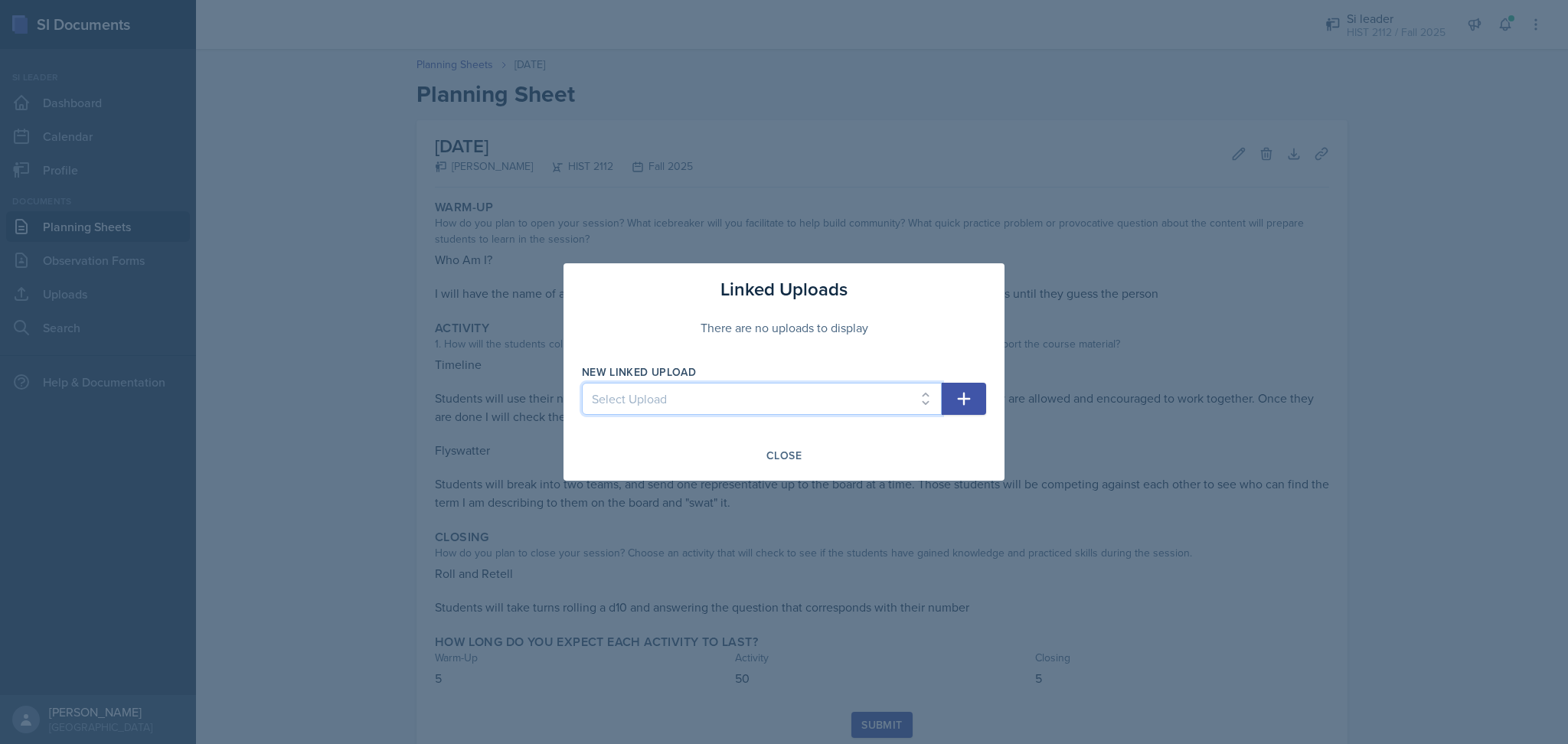
click at [909, 404] on select "Select Upload Practice Session 8/26 8/28 9/9 9/2 9/4" at bounding box center [761, 399] width 359 height 33
select select "125f7173-60ed-4691-8b36-7eb1ded2cb60"
click at [582, 383] on select "Select Upload Practice Session 8/26 8/28 9/9 9/2 9/4" at bounding box center [761, 399] width 359 height 33
click at [969, 395] on icon "button" at bounding box center [963, 399] width 18 height 18
select select
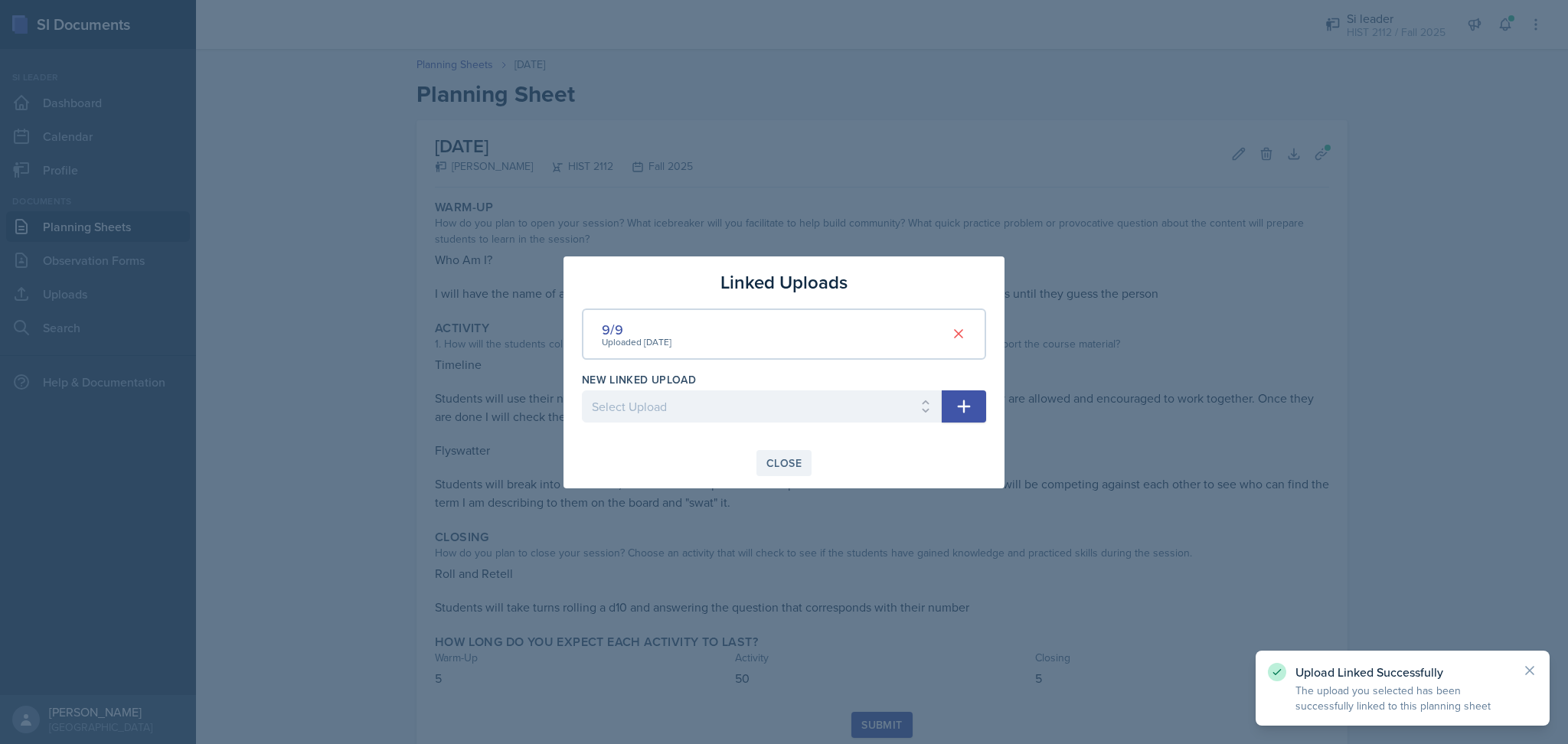
click at [781, 459] on div "Close" at bounding box center [784, 463] width 35 height 12
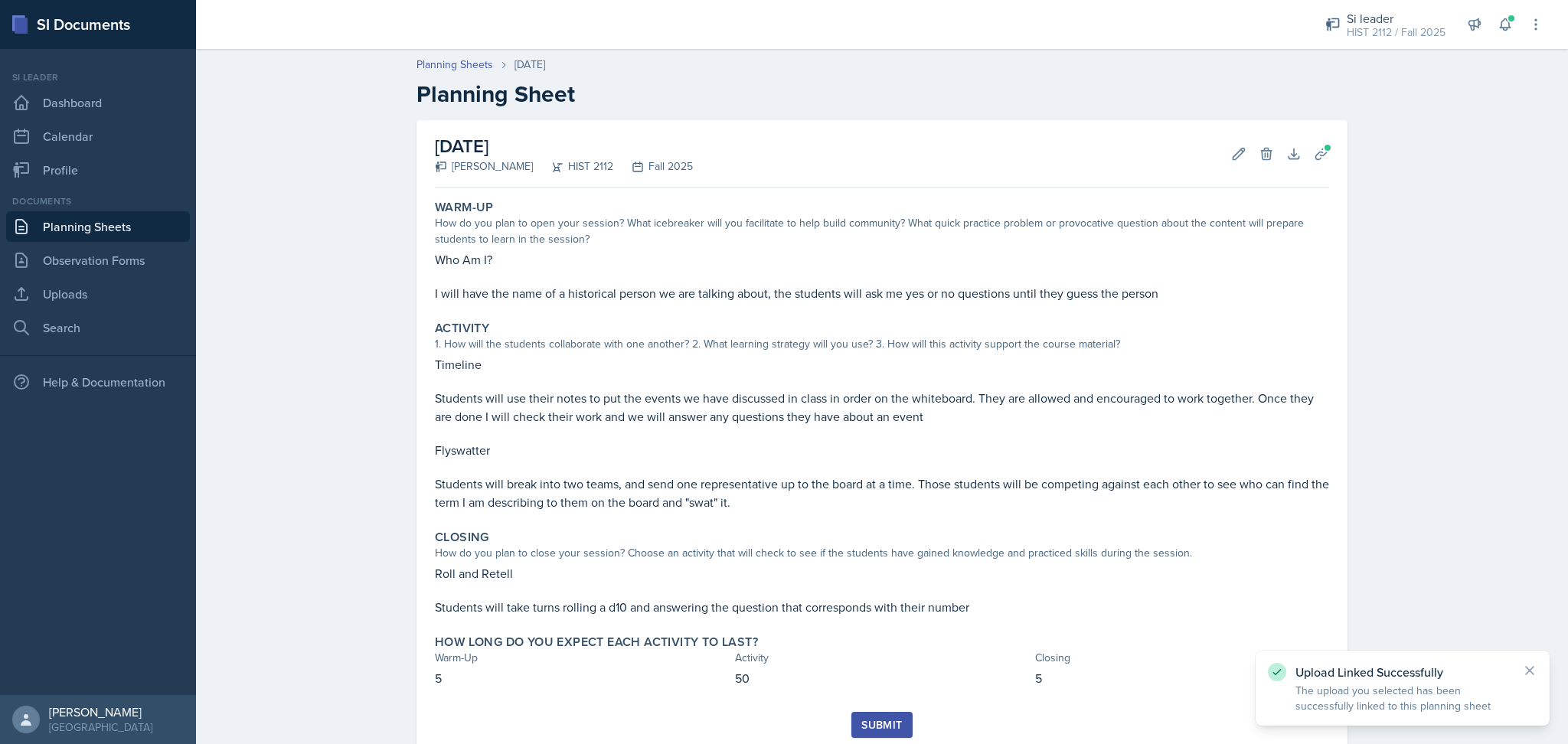
click at [862, 720] on div "Submit" at bounding box center [882, 725] width 40 height 12
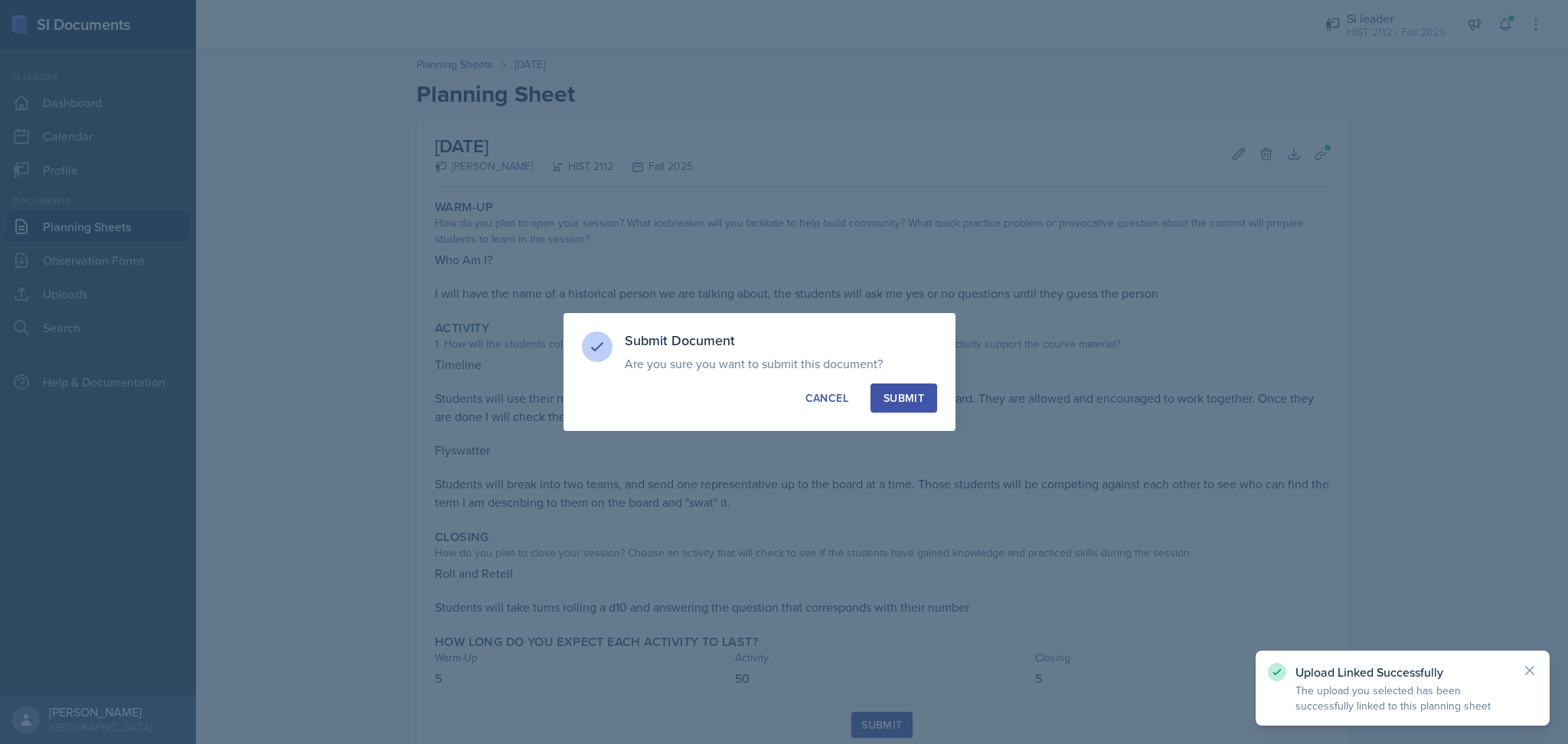
click at [888, 394] on div "Submit" at bounding box center [904, 398] width 40 height 15
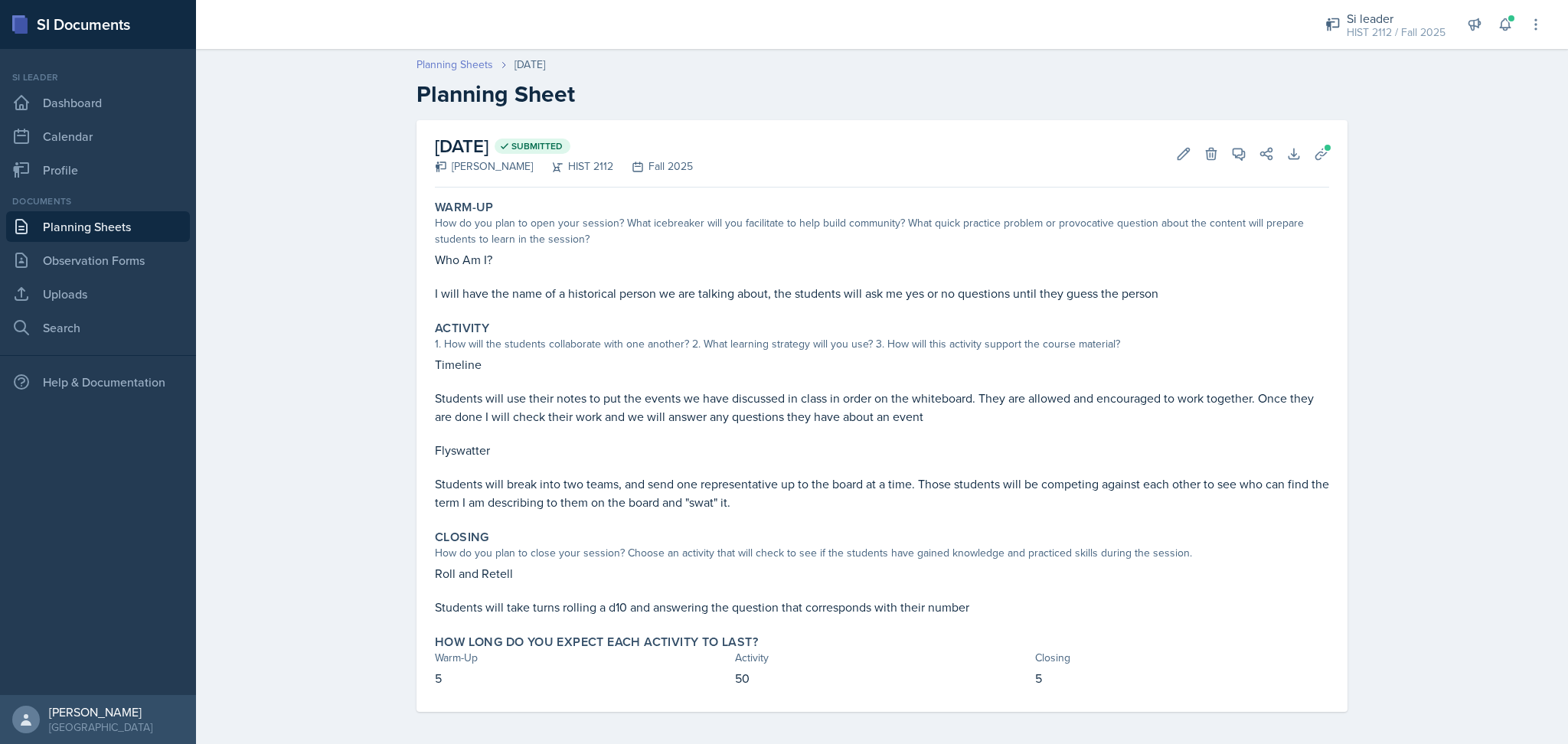
click at [448, 64] on link "Planning Sheets" at bounding box center [455, 64] width 77 height 16
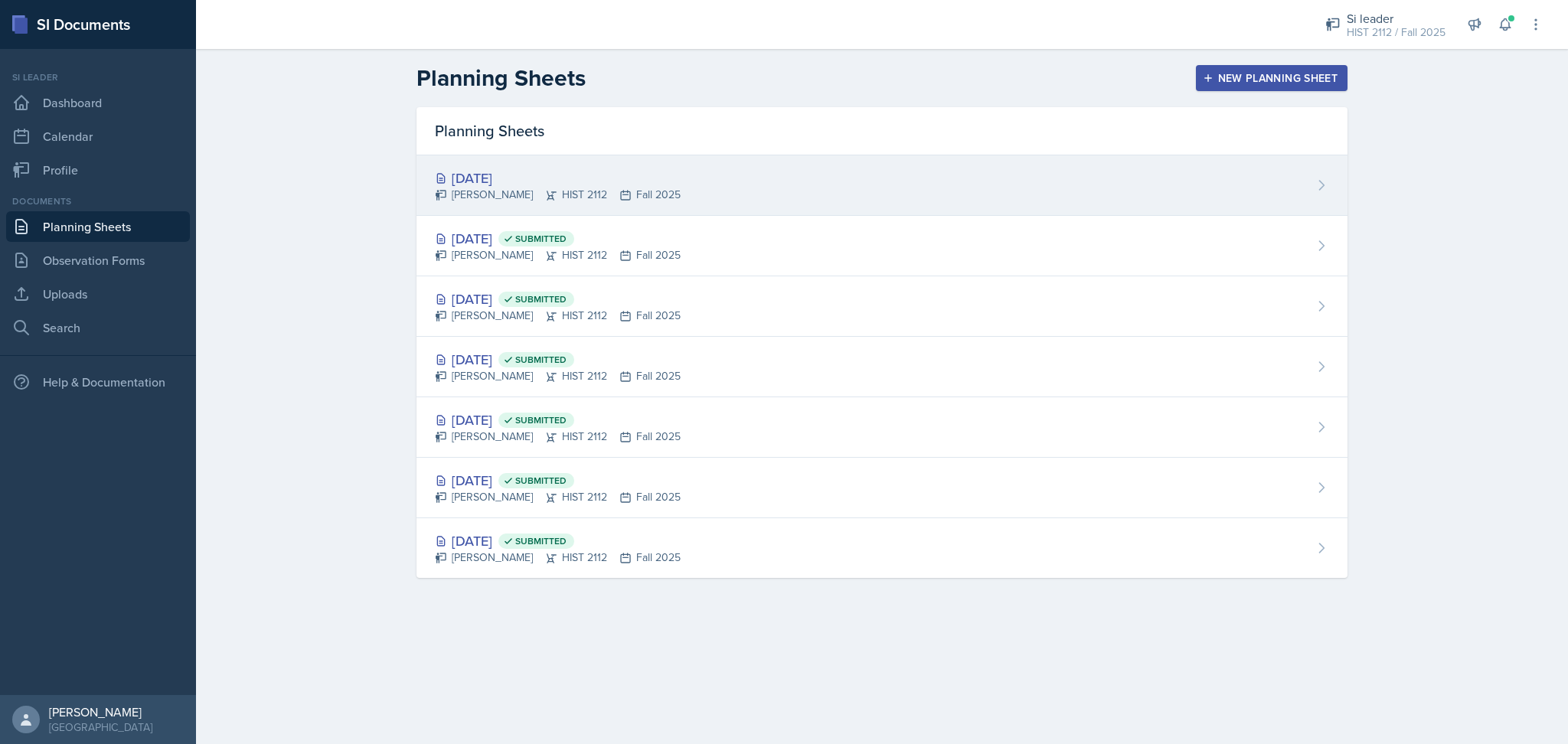
click at [626, 188] on div "[PERSON_NAME] HIST 2112 Fall 2025" at bounding box center [558, 195] width 245 height 16
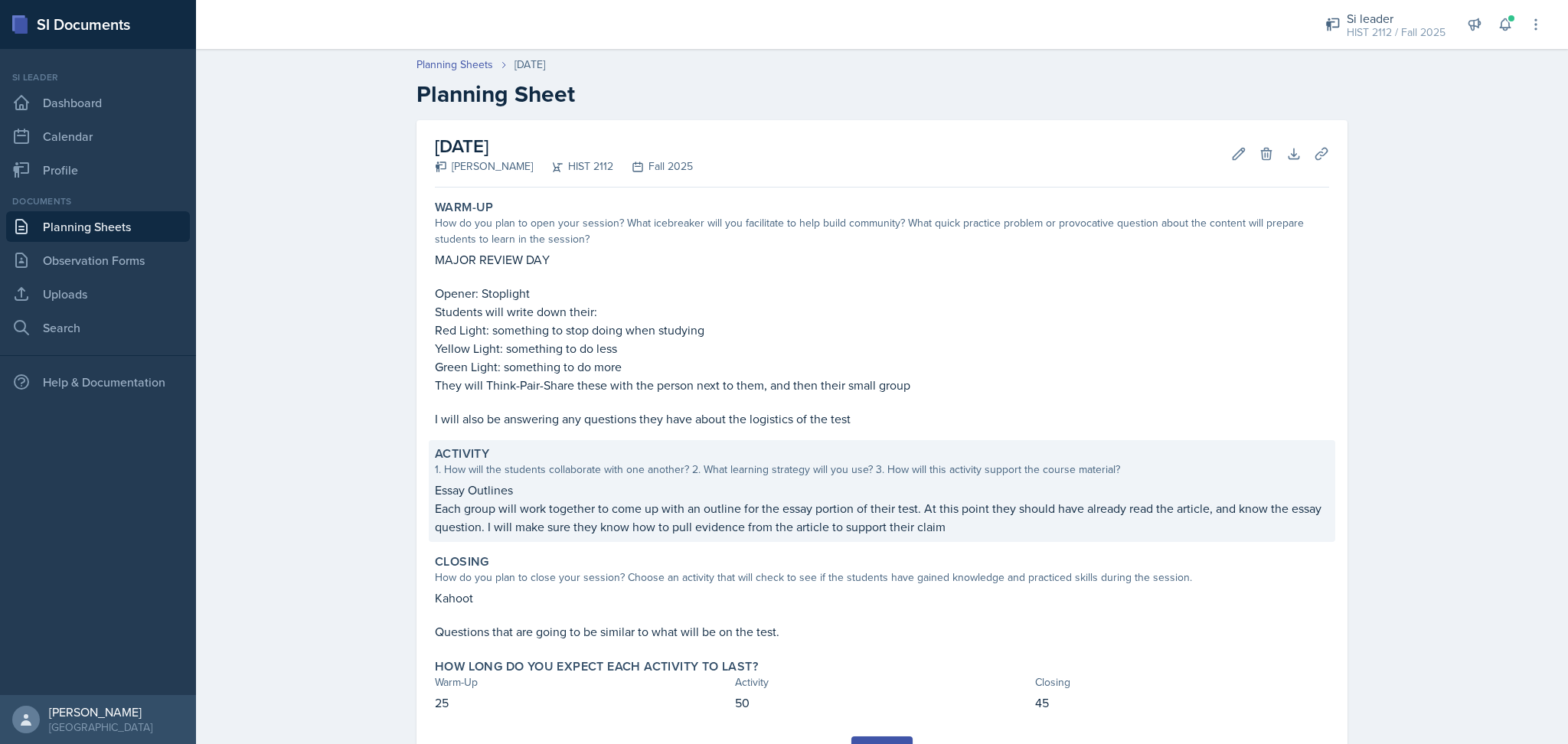
click at [780, 529] on p "Each group will work together to come up with an outline for the essay portion …" at bounding box center [882, 518] width 894 height 36
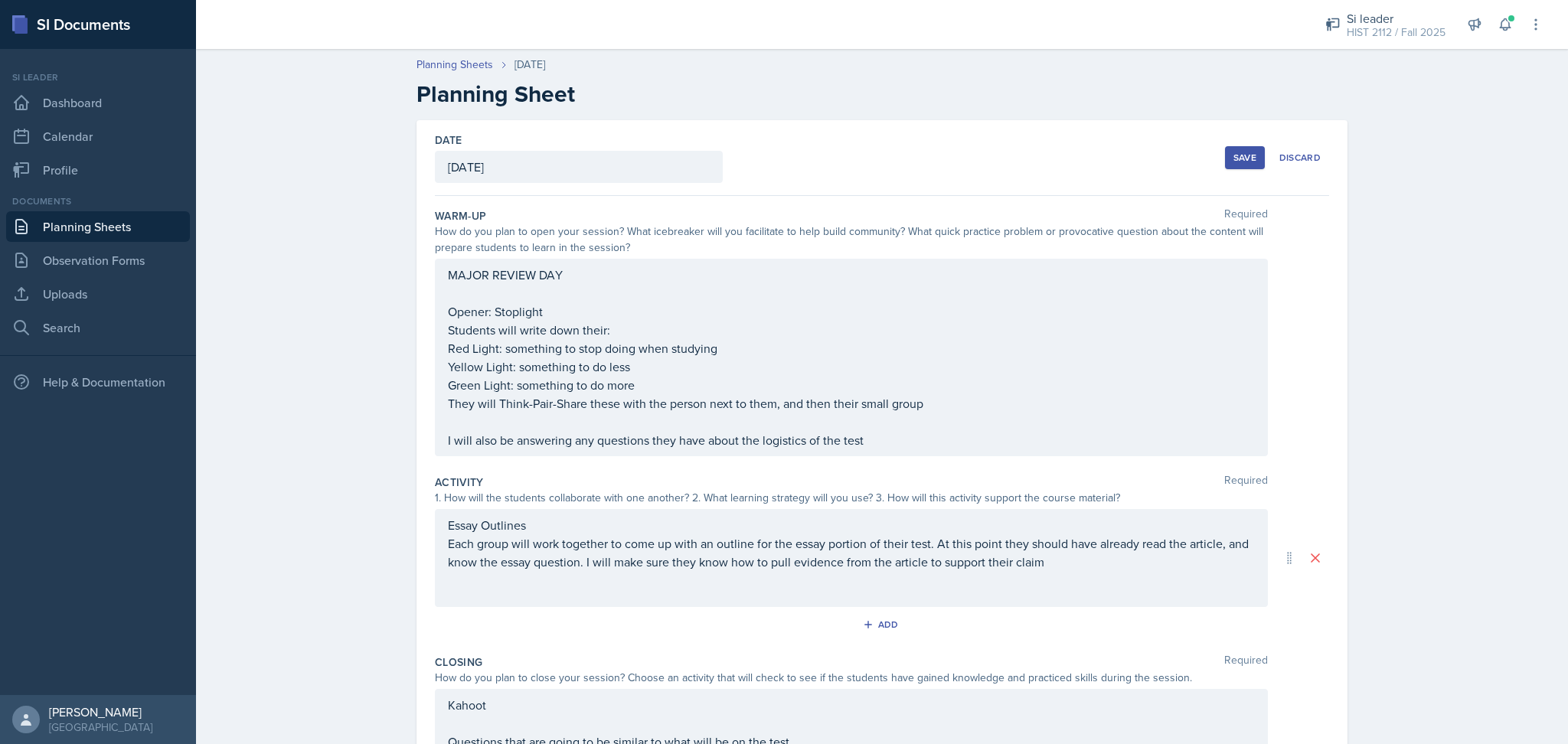
scroll to position [189, 0]
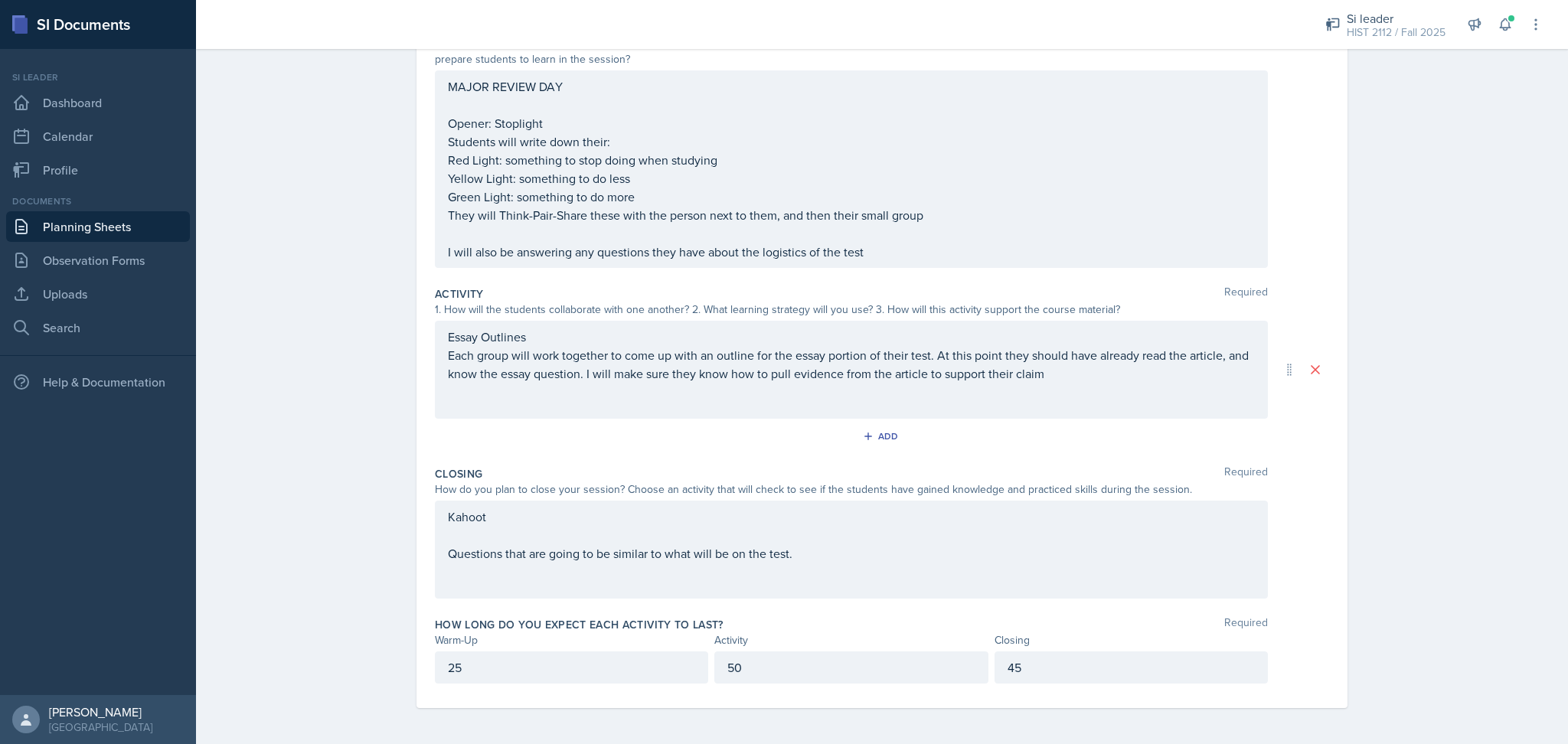
click at [877, 452] on div "Add" at bounding box center [882, 439] width 894 height 29
click at [873, 432] on div "Add" at bounding box center [883, 436] width 33 height 12
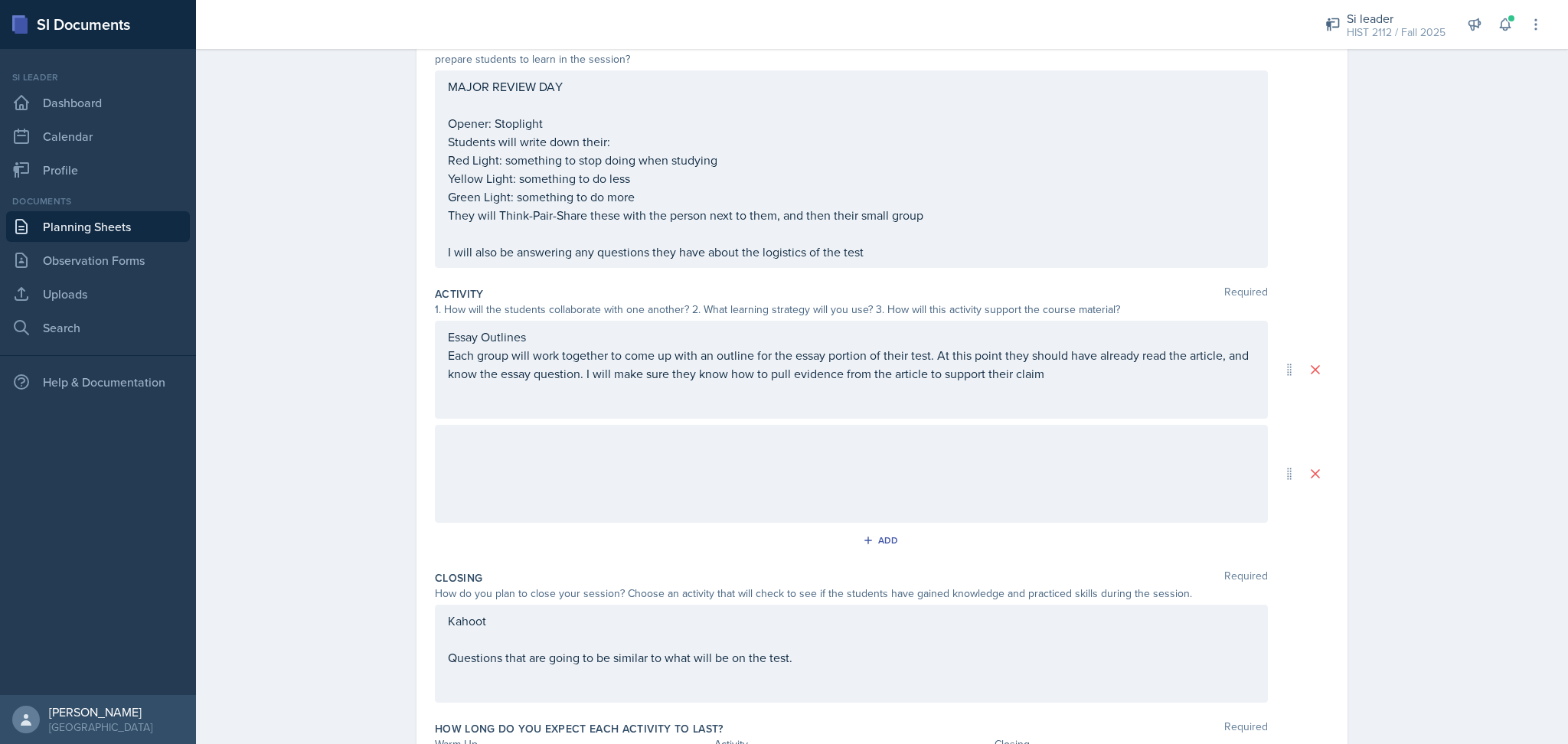
click at [870, 455] on div at bounding box center [851, 474] width 833 height 98
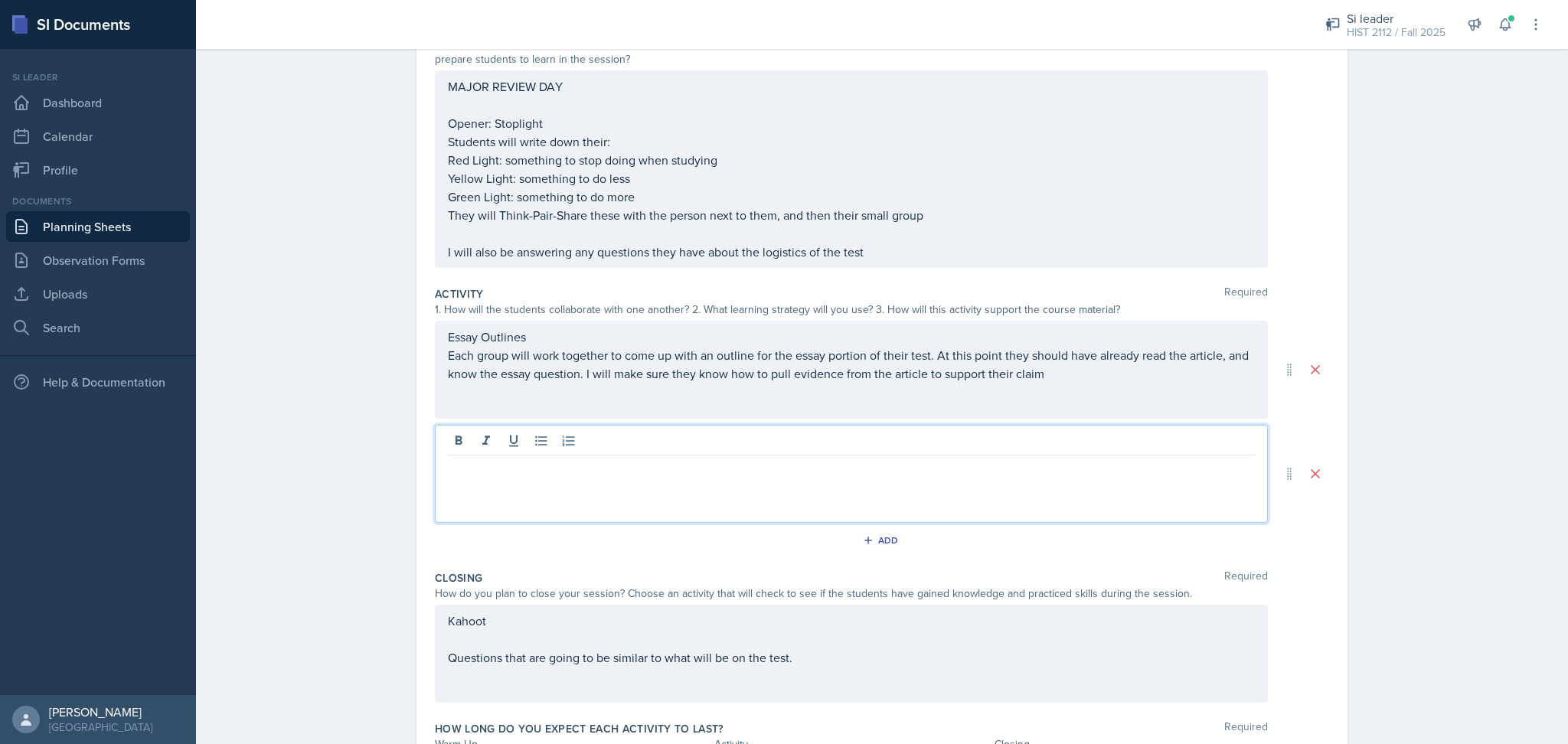
scroll to position [215, 0]
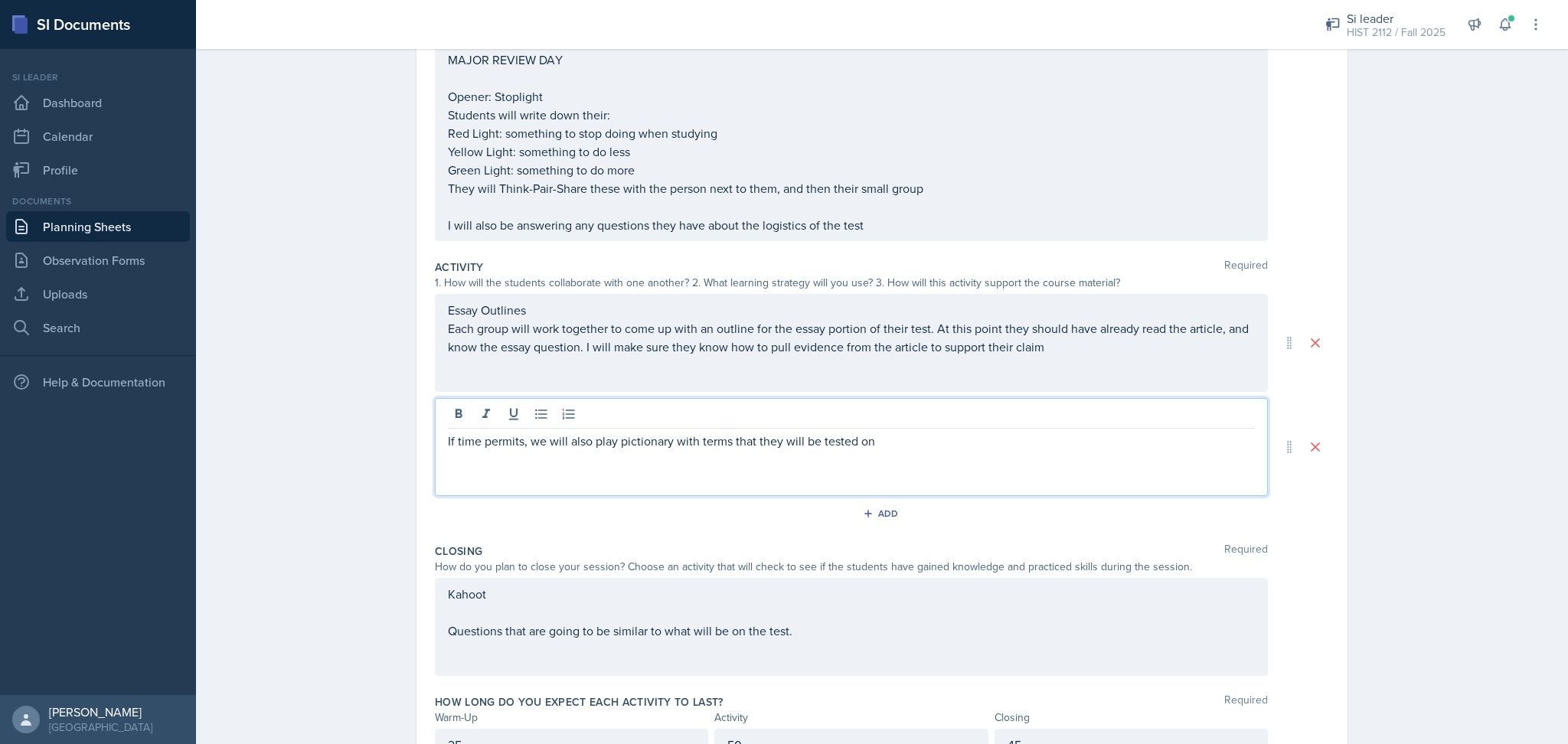
click at [639, 440] on p "If time permits, we will also play pictionary with terms that they will be test…" at bounding box center [851, 441] width 807 height 18
click at [889, 444] on p "If time permits, we will also play Pictionary with terms that they will be test…" at bounding box center [851, 441] width 807 height 18
click at [1418, 491] on div "Planning Sheets [DATE] Planning Sheet Date [DATE] [DATE] 31 1 2 3 4 5 6 7 8 9 1…" at bounding box center [883, 324] width 1372 height 996
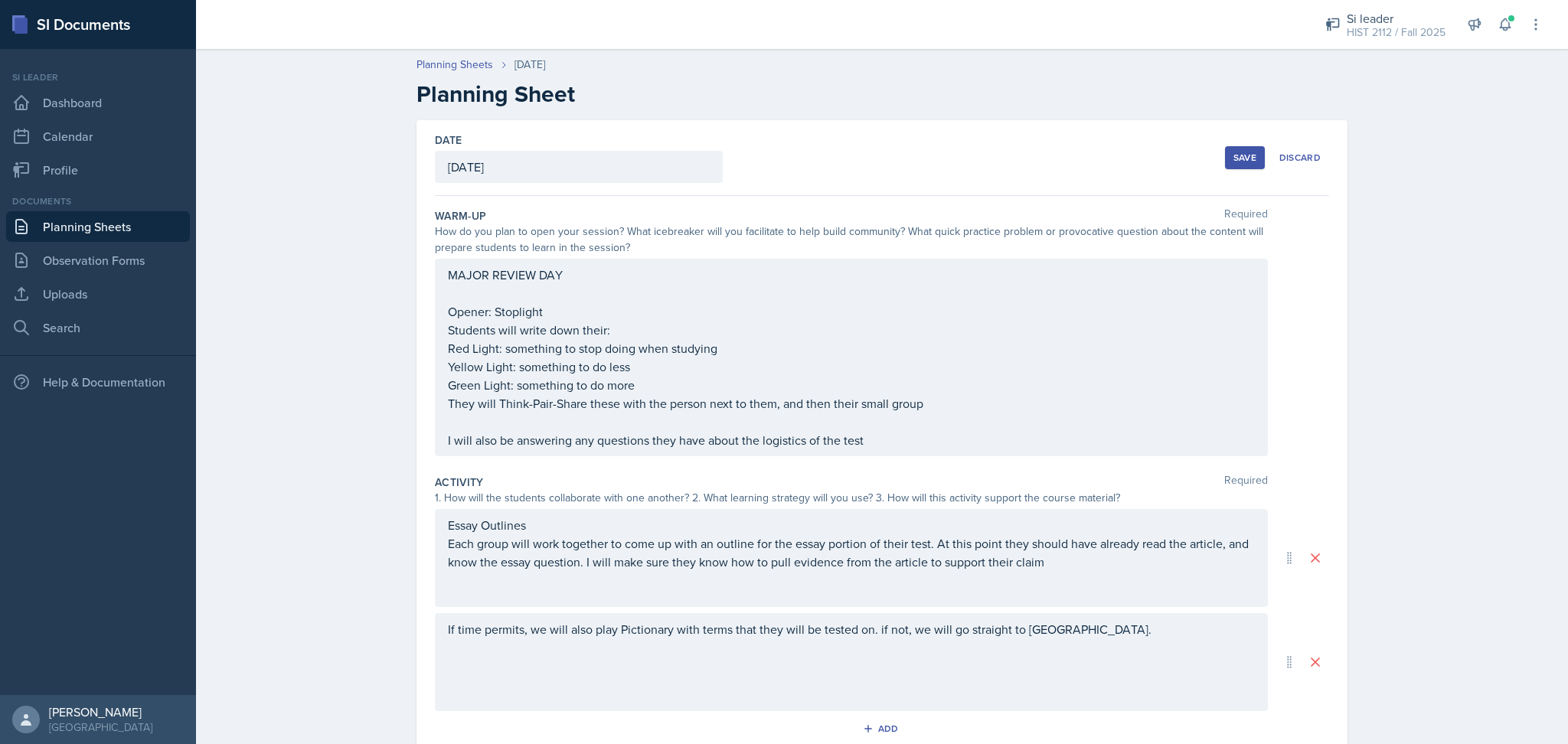
scroll to position [292, 0]
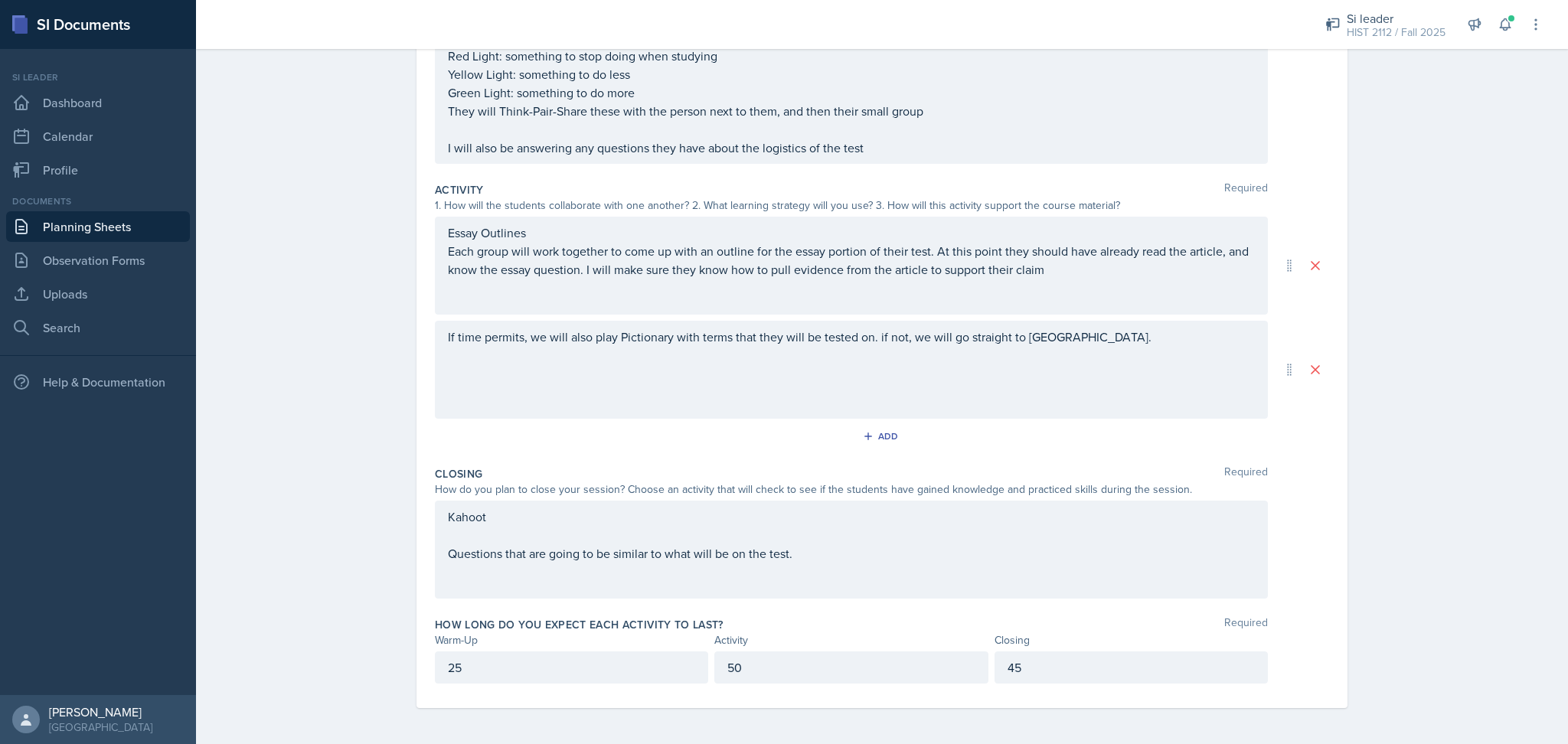
click at [588, 662] on p "25" at bounding box center [571, 667] width 247 height 18
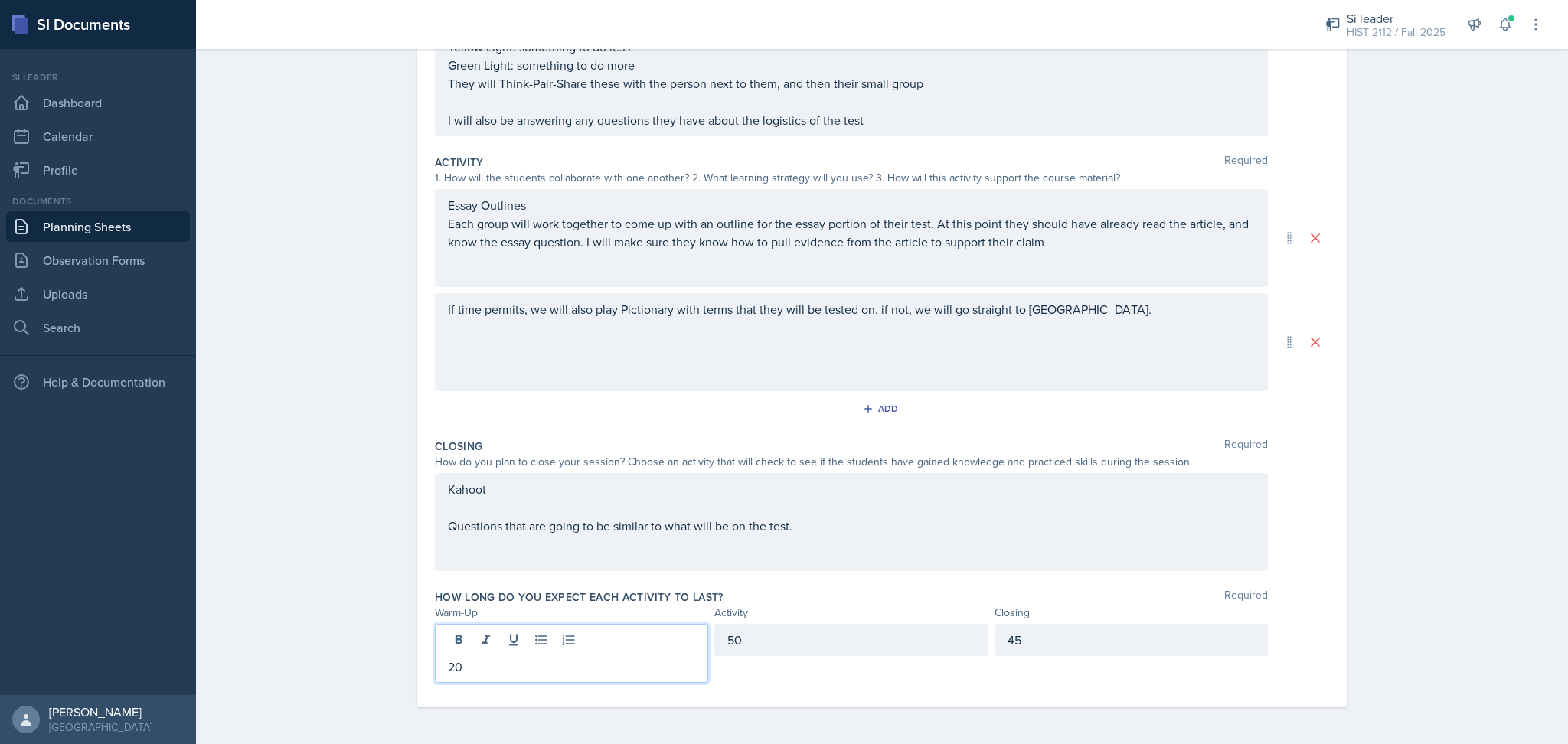
click at [775, 649] on div "50" at bounding box center [850, 640] width 273 height 33
click at [1395, 631] on div "Planning Sheets [DATE] Planning Sheet Date [DATE] [DATE] 31 1 2 3 4 5 6 7 8 9 1…" at bounding box center [883, 232] width 1372 height 1023
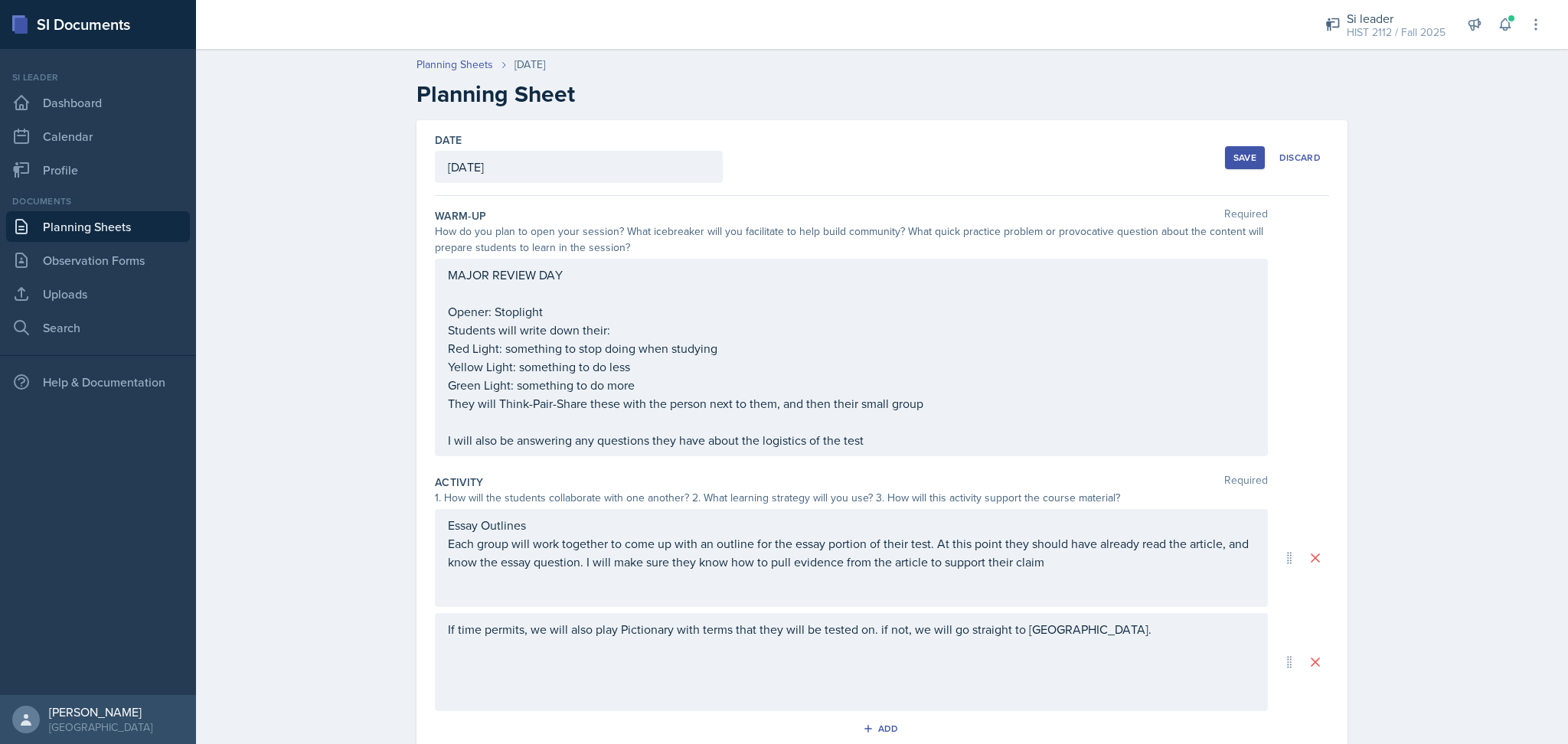
scroll to position [292, 0]
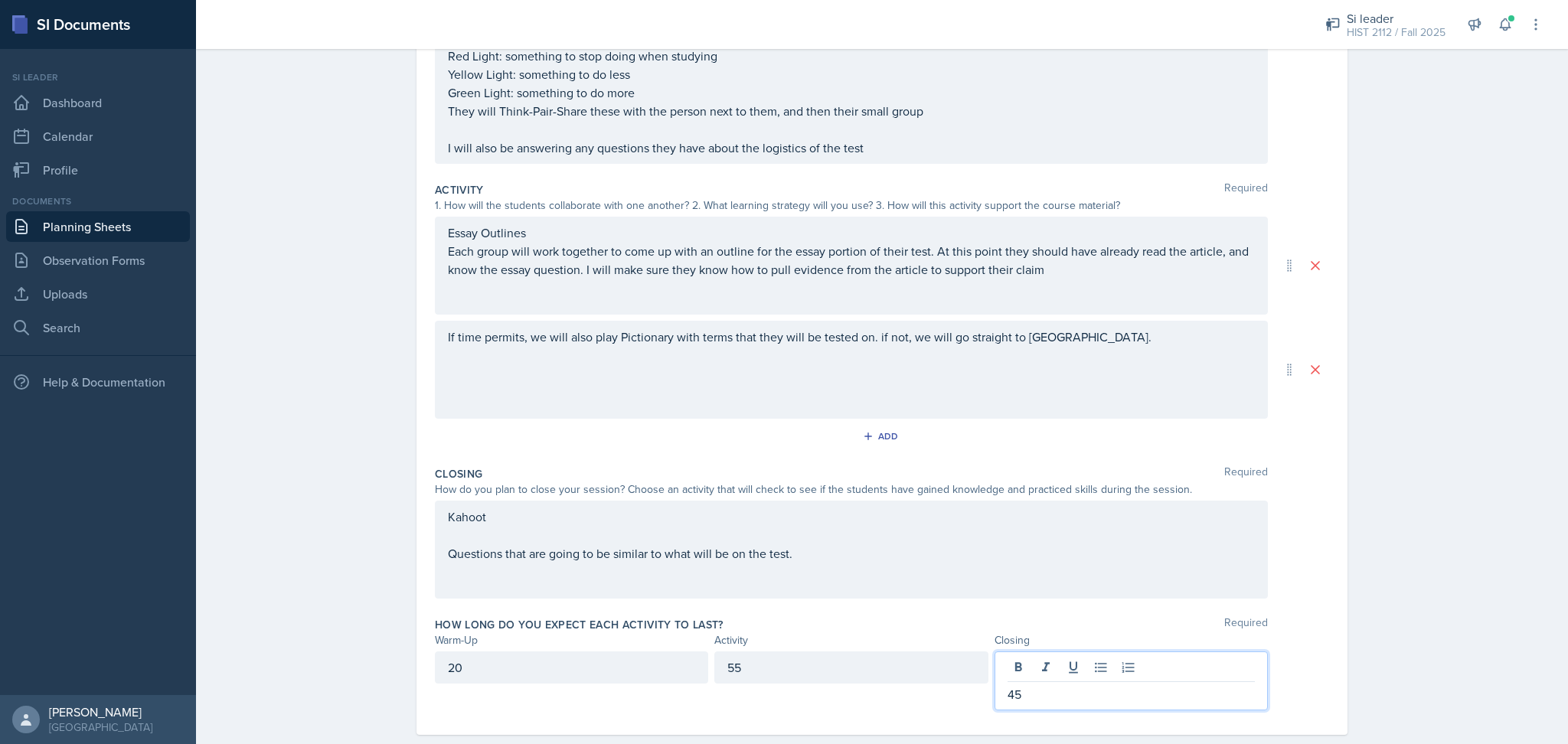
click at [1026, 686] on p "45" at bounding box center [1131, 694] width 247 height 18
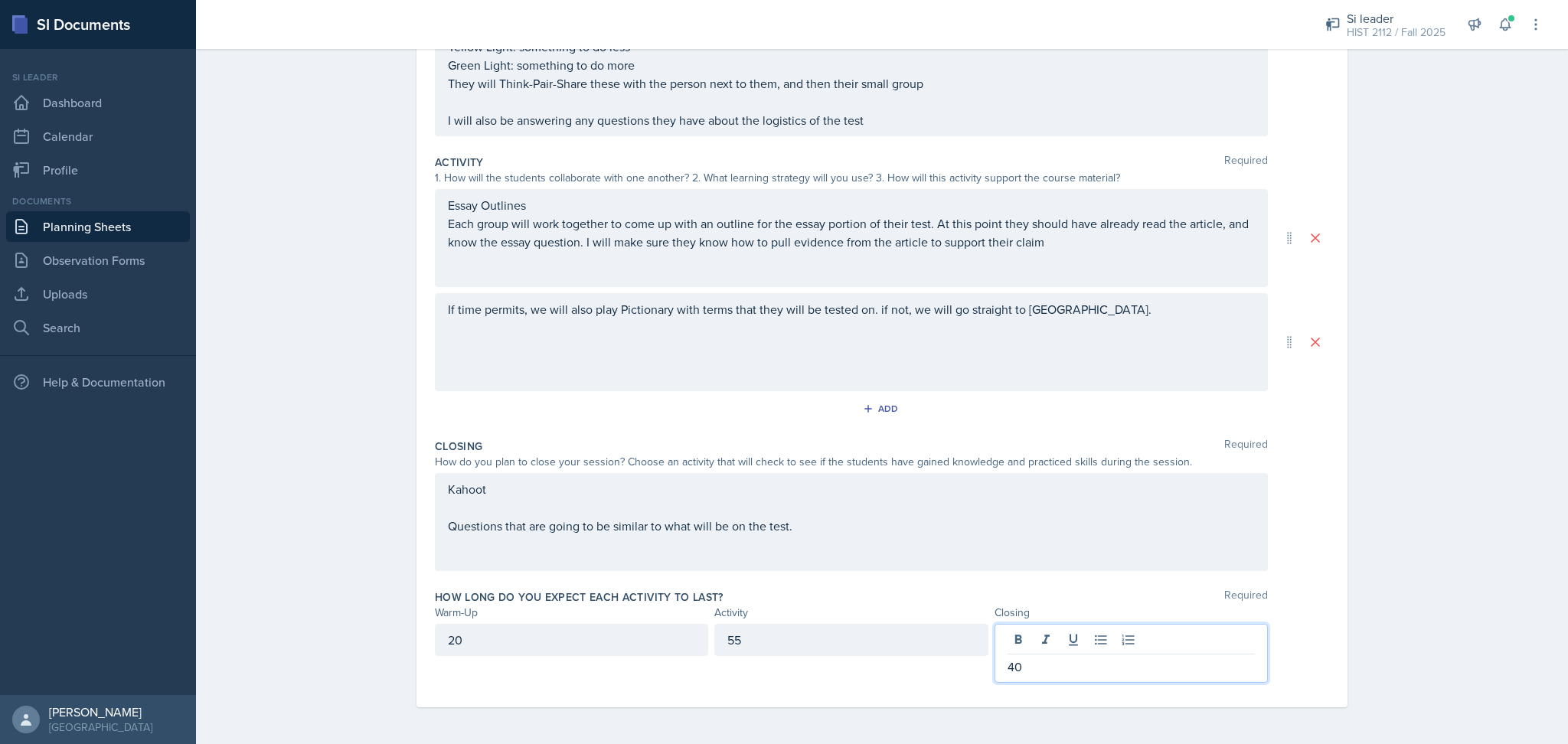
click at [872, 646] on div "55" at bounding box center [850, 640] width 273 height 33
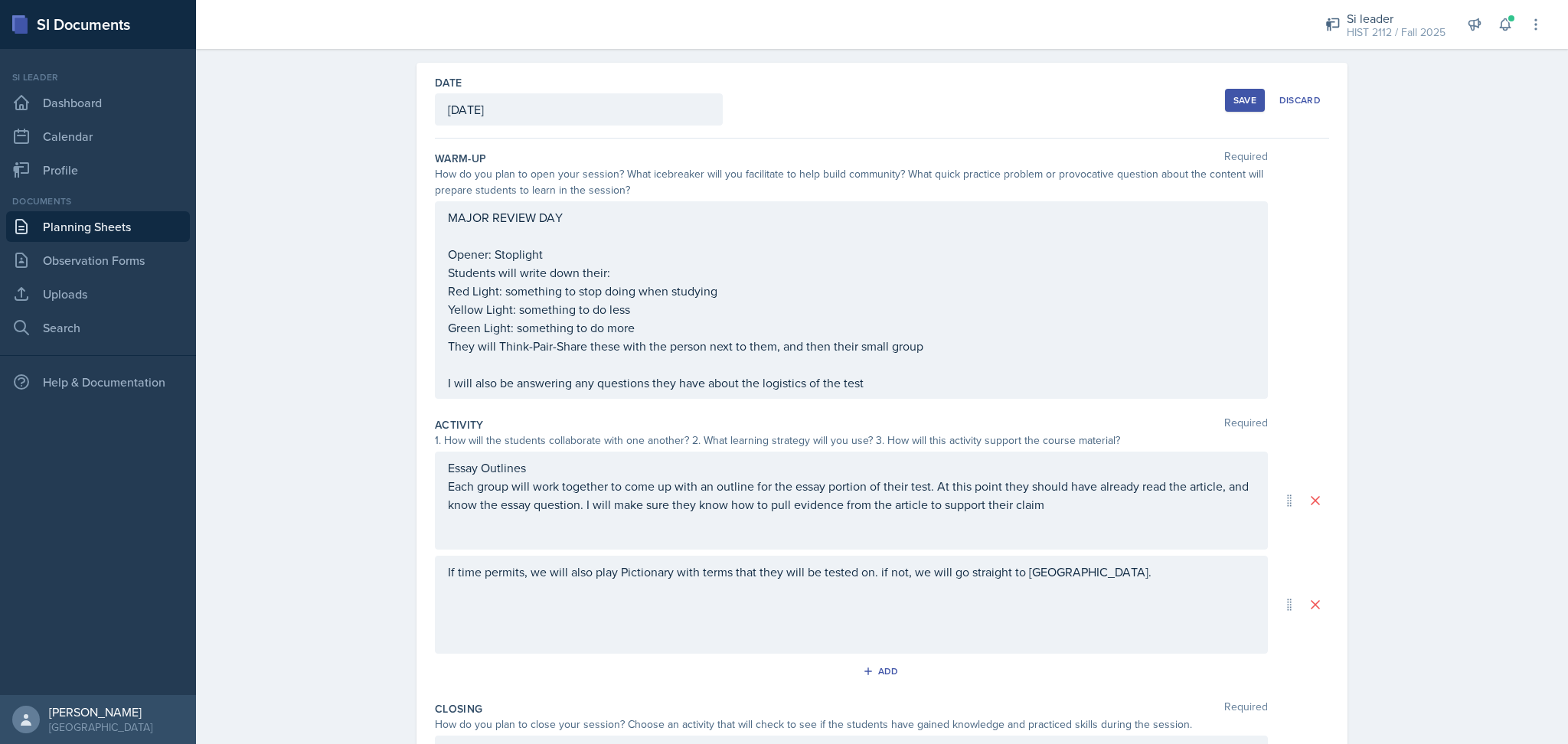
scroll to position [0, 0]
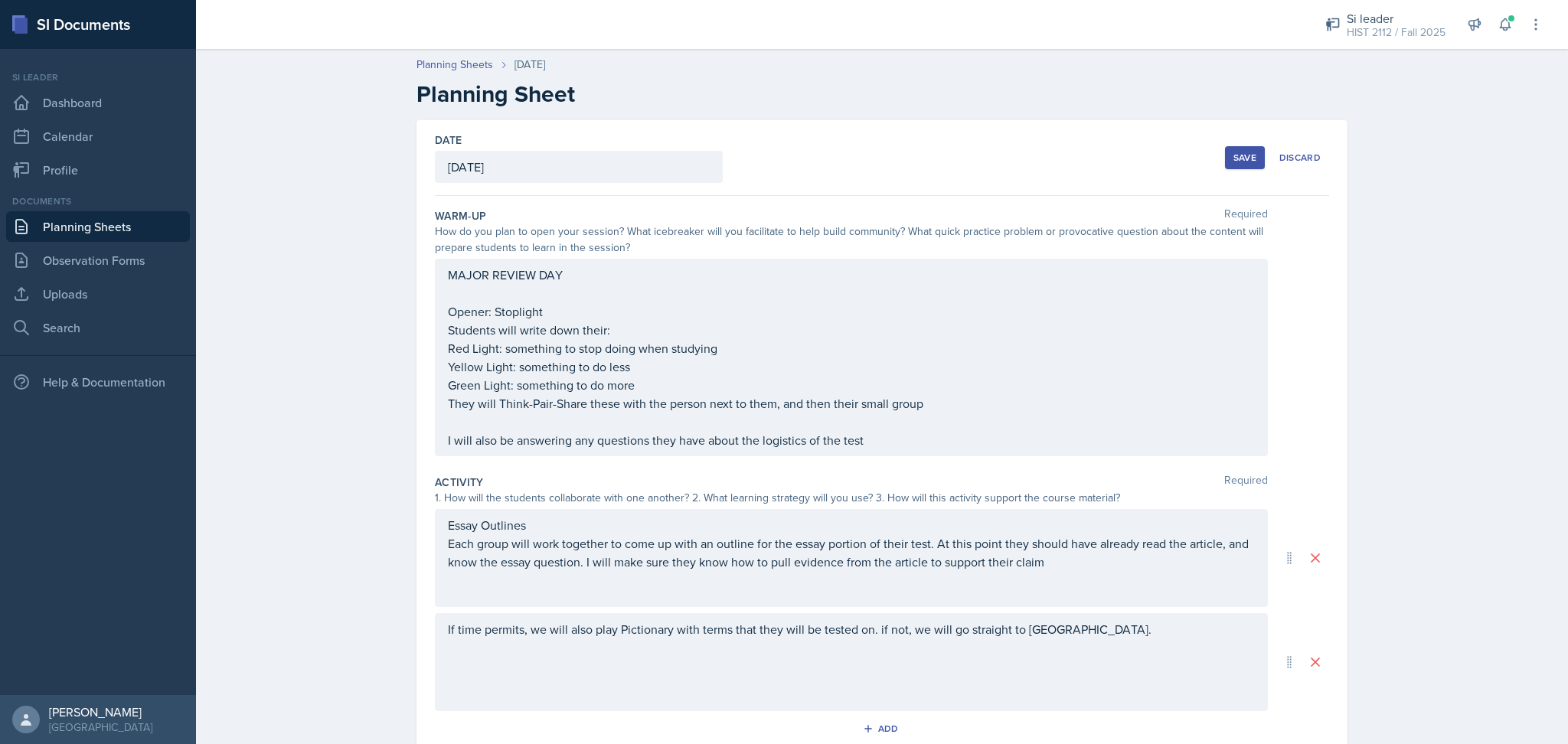
click at [1234, 160] on div "Save" at bounding box center [1245, 157] width 23 height 12
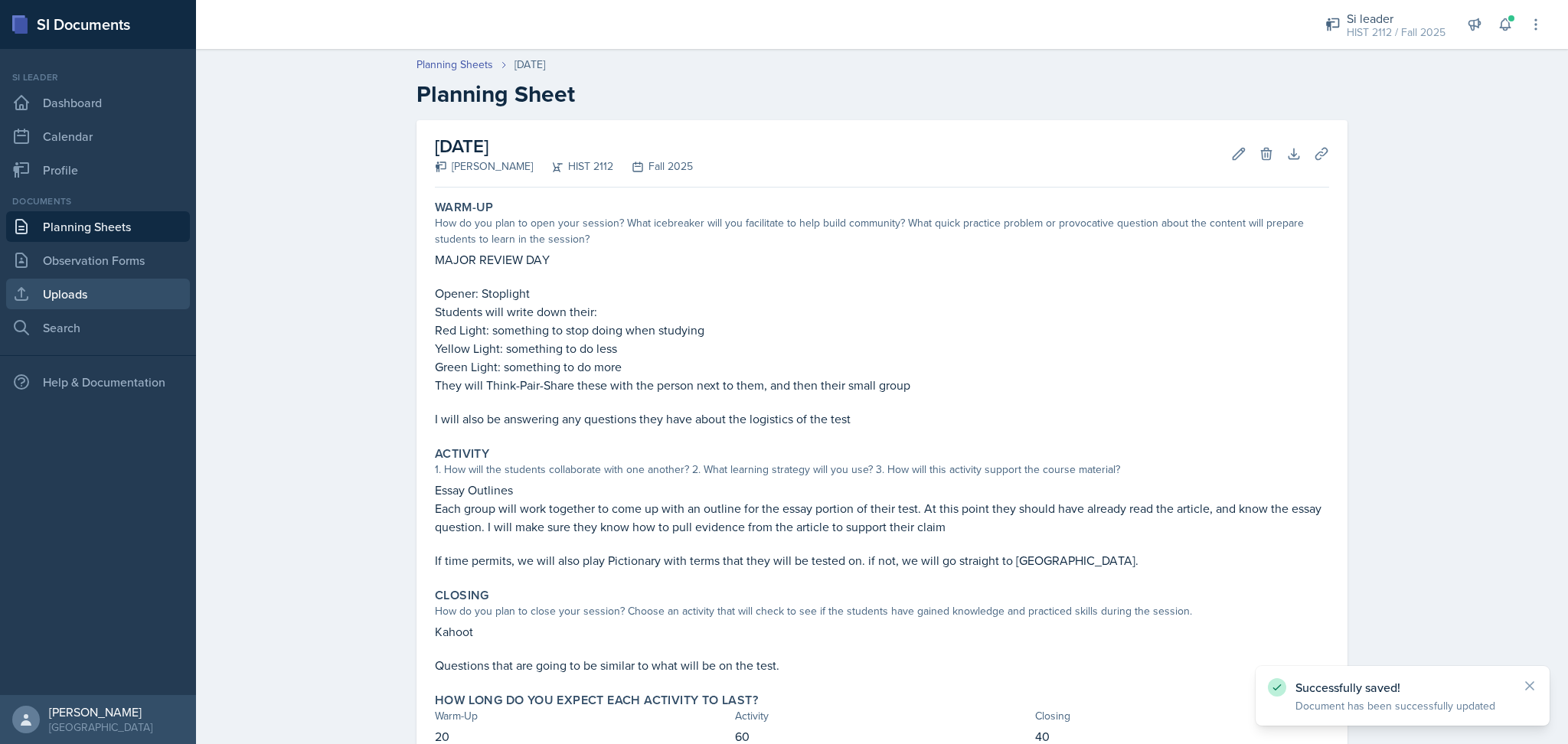
click at [72, 294] on link "Uploads" at bounding box center [98, 294] width 184 height 31
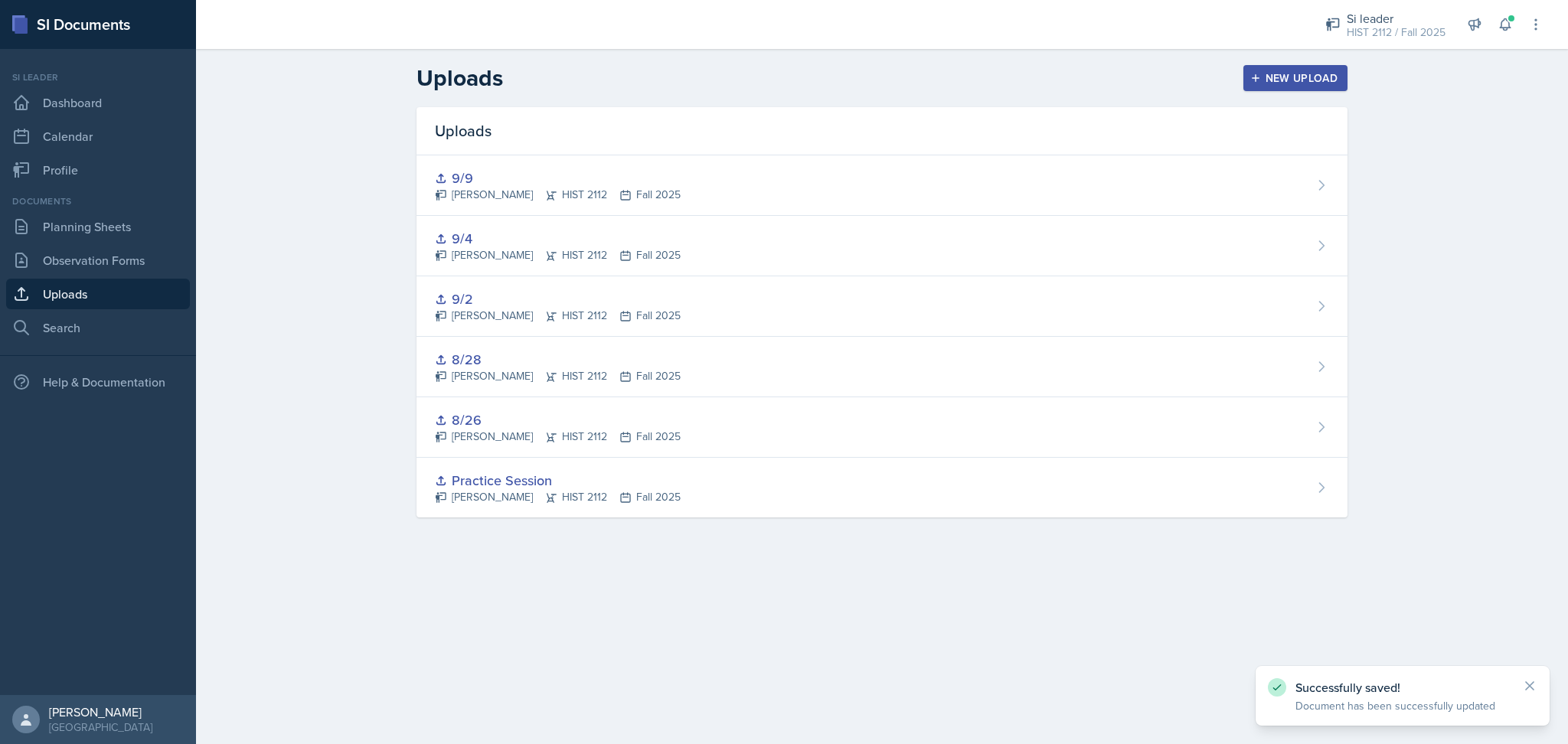
click at [1307, 77] on div "New Upload" at bounding box center [1296, 78] width 85 height 12
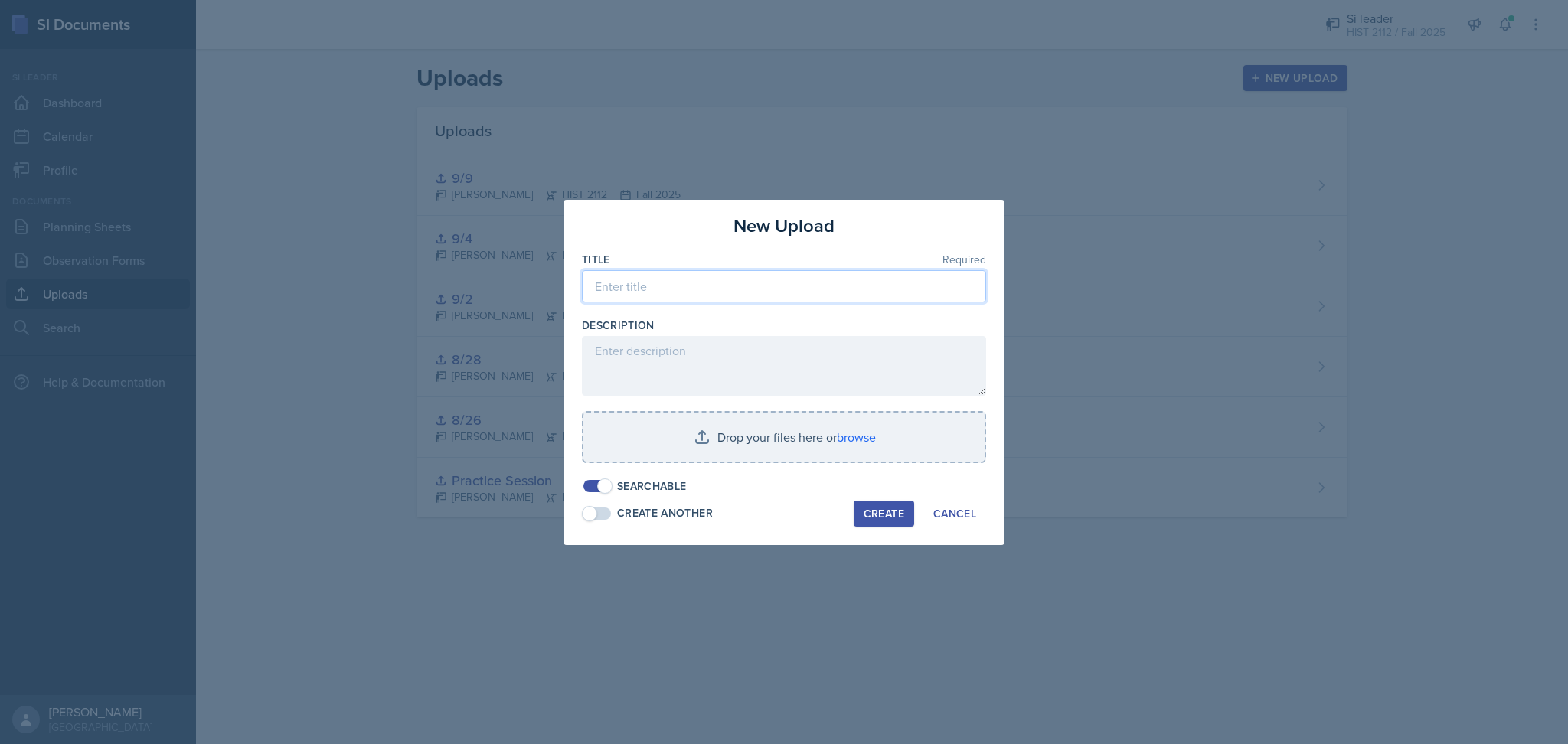
click at [901, 295] on input at bounding box center [784, 287] width 404 height 33
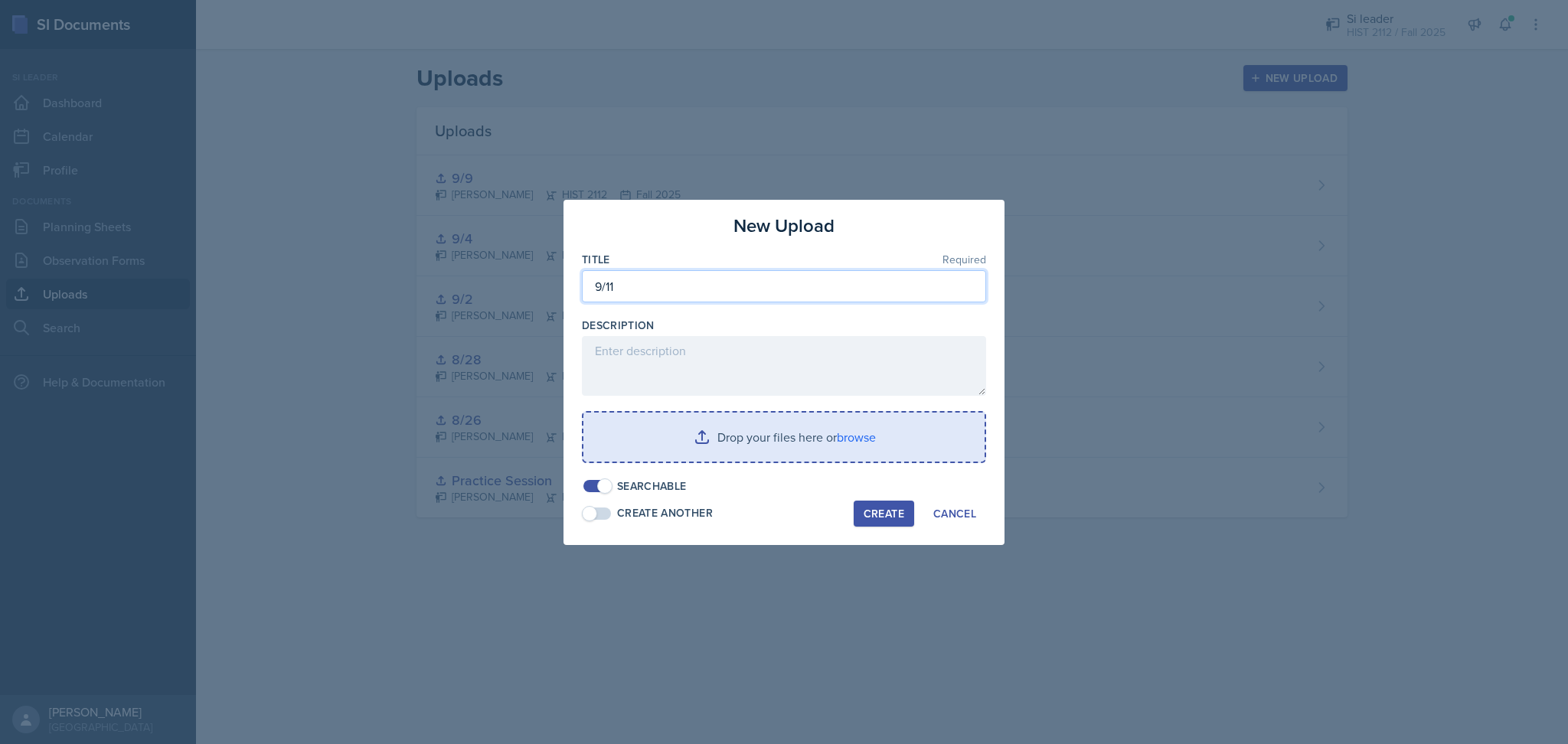
type input "9/11"
click at [755, 446] on input "file" at bounding box center [784, 437] width 402 height 49
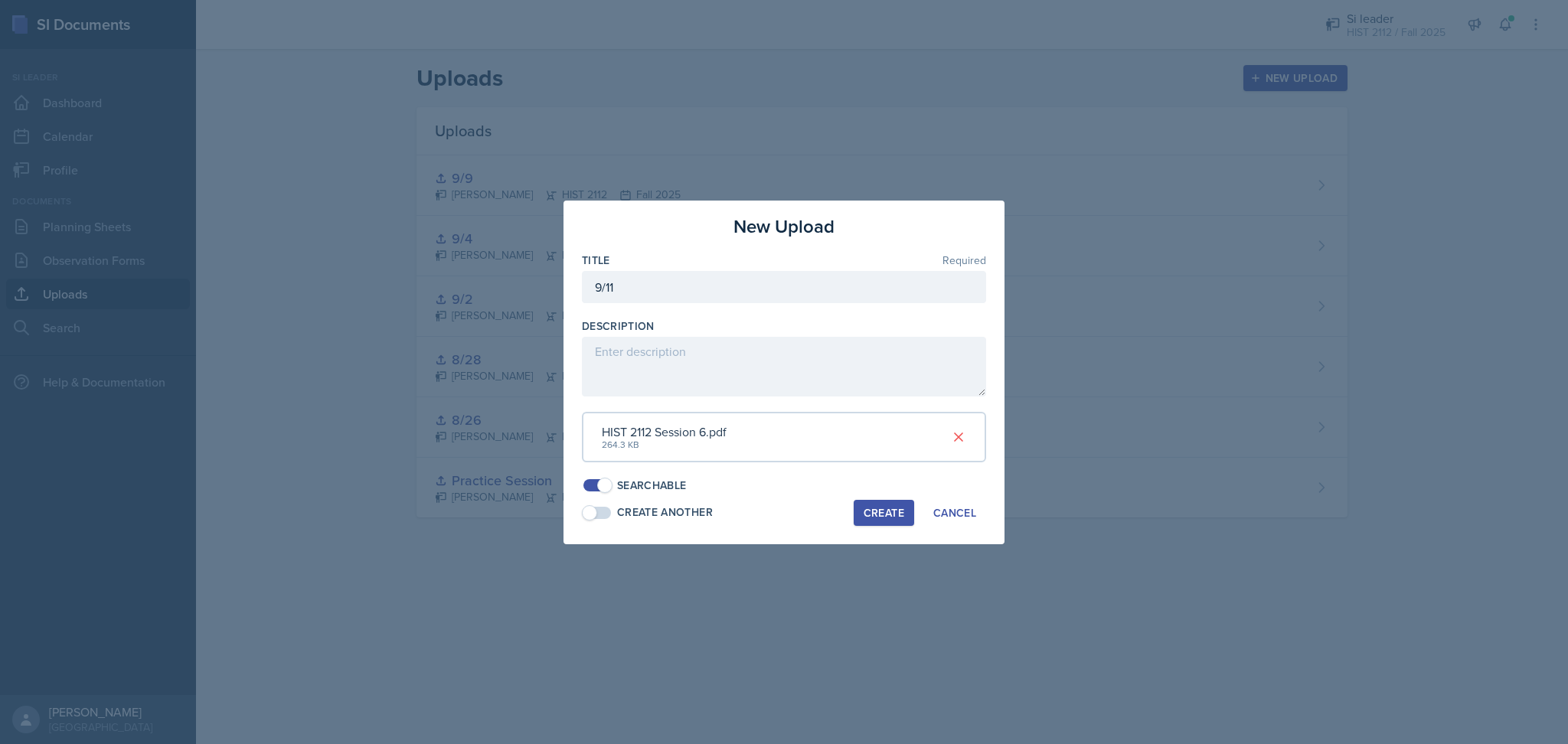
click at [885, 508] on div "Create" at bounding box center [884, 513] width 40 height 12
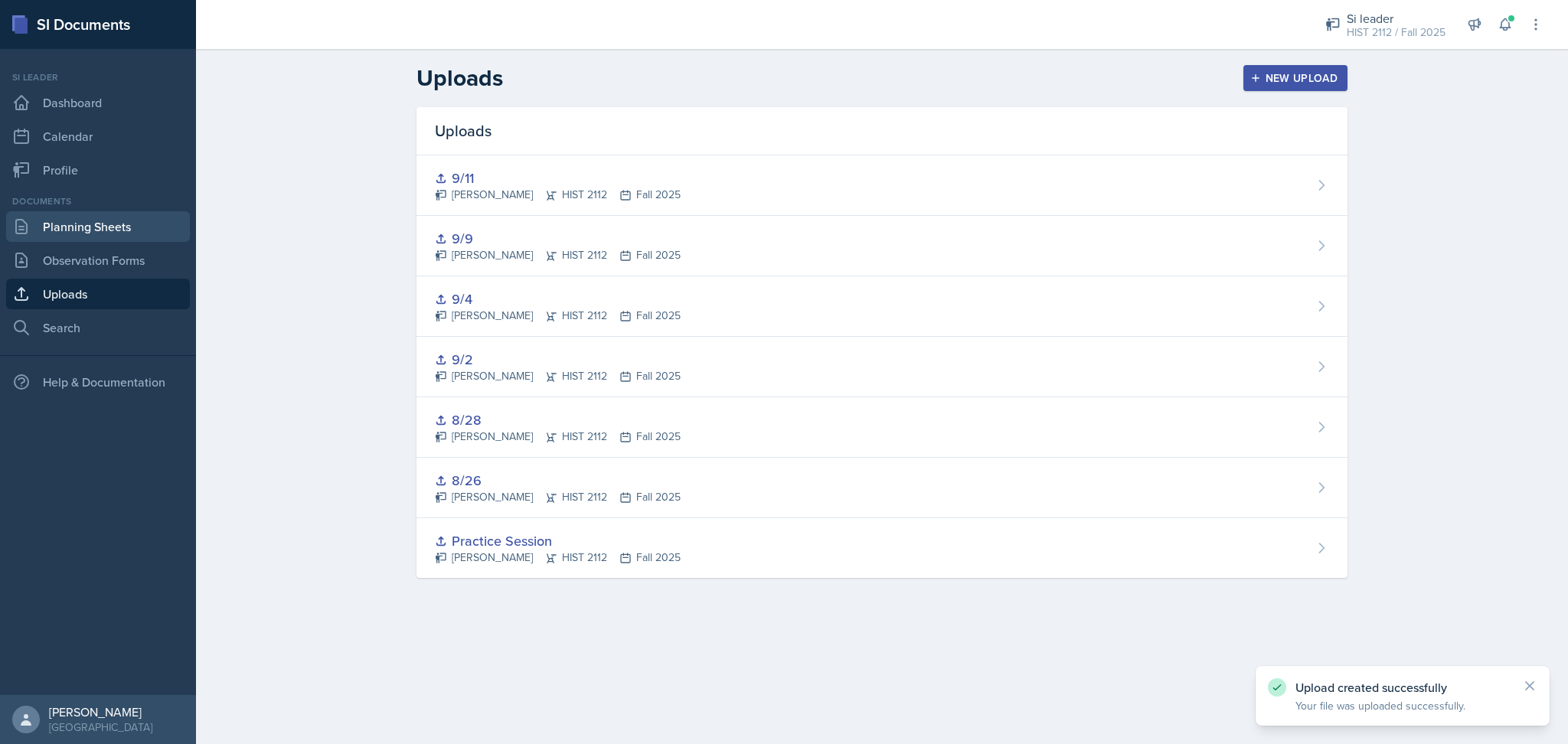
click at [131, 215] on link "Planning Sheets" at bounding box center [98, 226] width 184 height 31
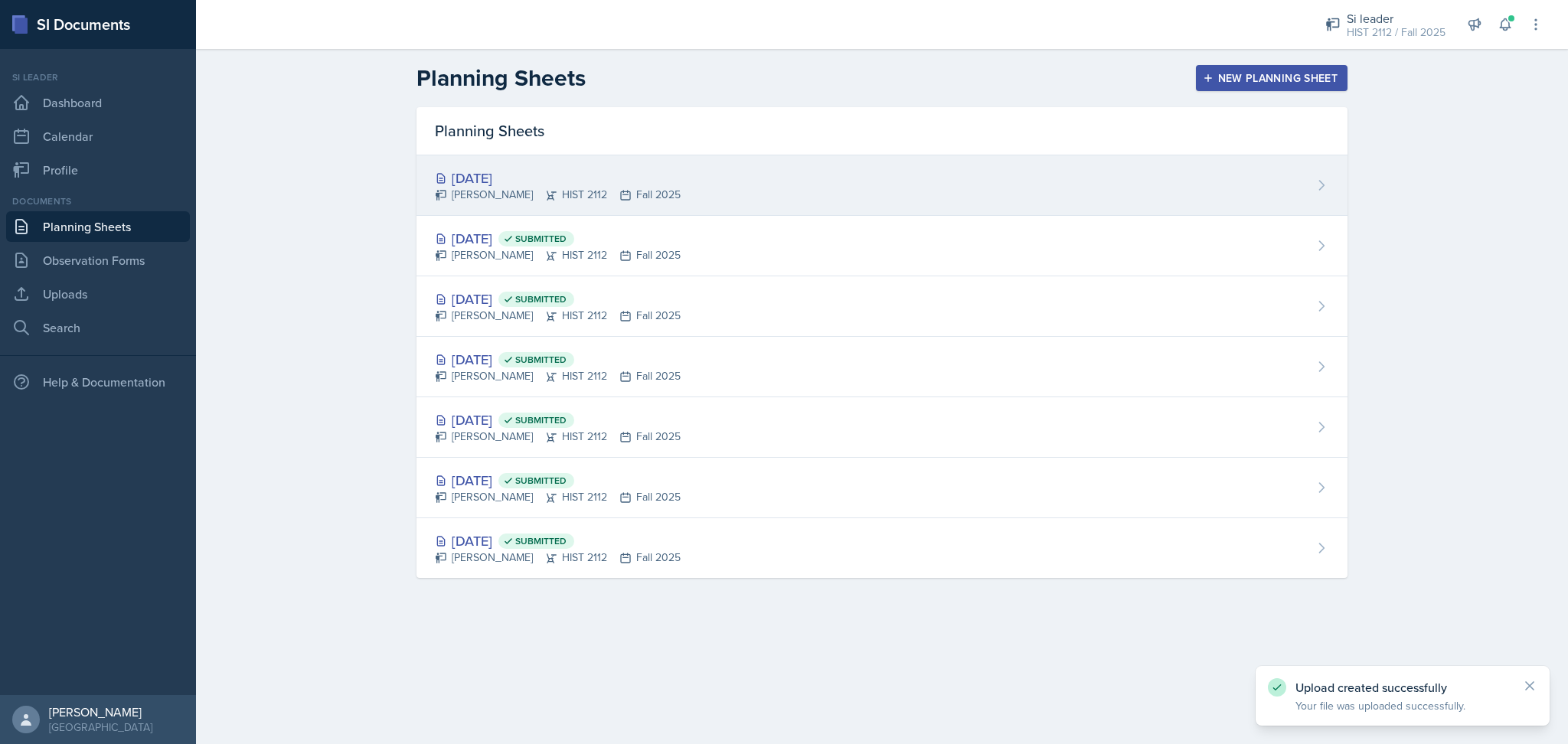
click at [616, 169] on div "[DATE]" at bounding box center [558, 178] width 245 height 21
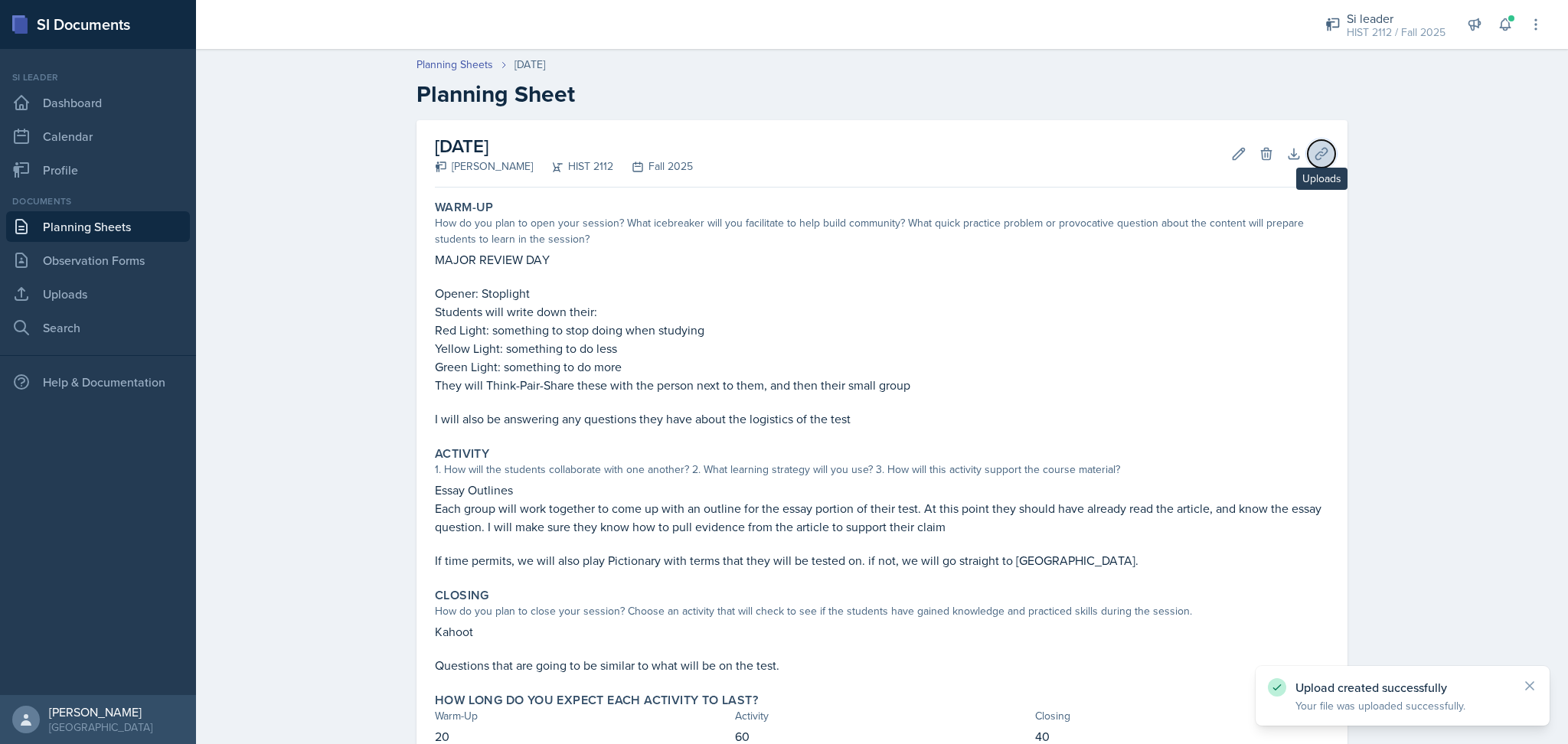
click at [1314, 161] on icon at bounding box center [1322, 154] width 15 height 15
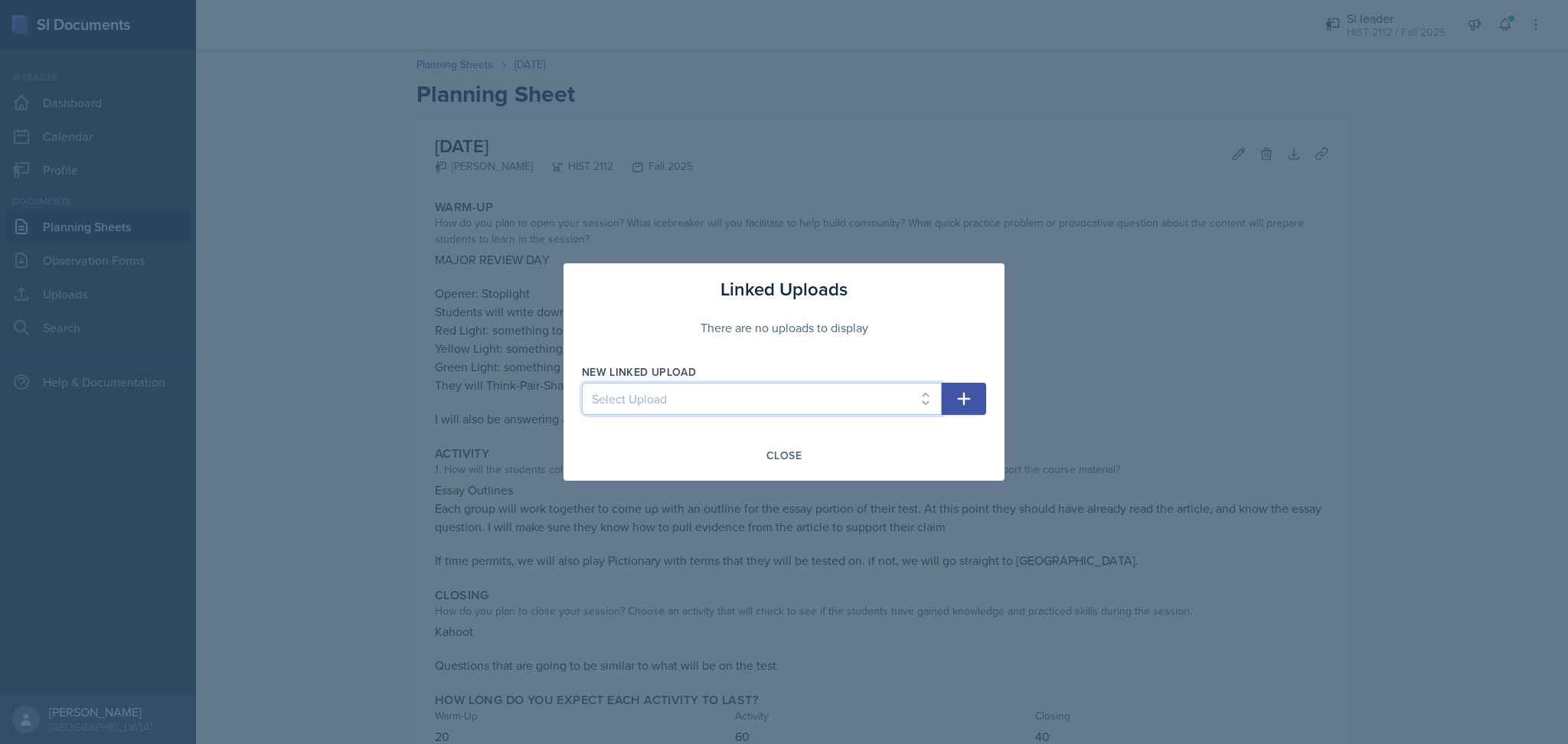
click at [809, 399] on select "Select Upload Practice Session 8/26 8/28 9/9 9/2 9/4 9/11" at bounding box center [761, 399] width 359 height 33
select select "278a26b8-0e81-4016-b945-ddc5cec59437"
click at [582, 383] on select "Select Upload Practice Session 8/26 8/28 9/9 9/2 9/4 9/11" at bounding box center [761, 399] width 359 height 33
click at [965, 393] on icon "button" at bounding box center [963, 399] width 18 height 18
select select
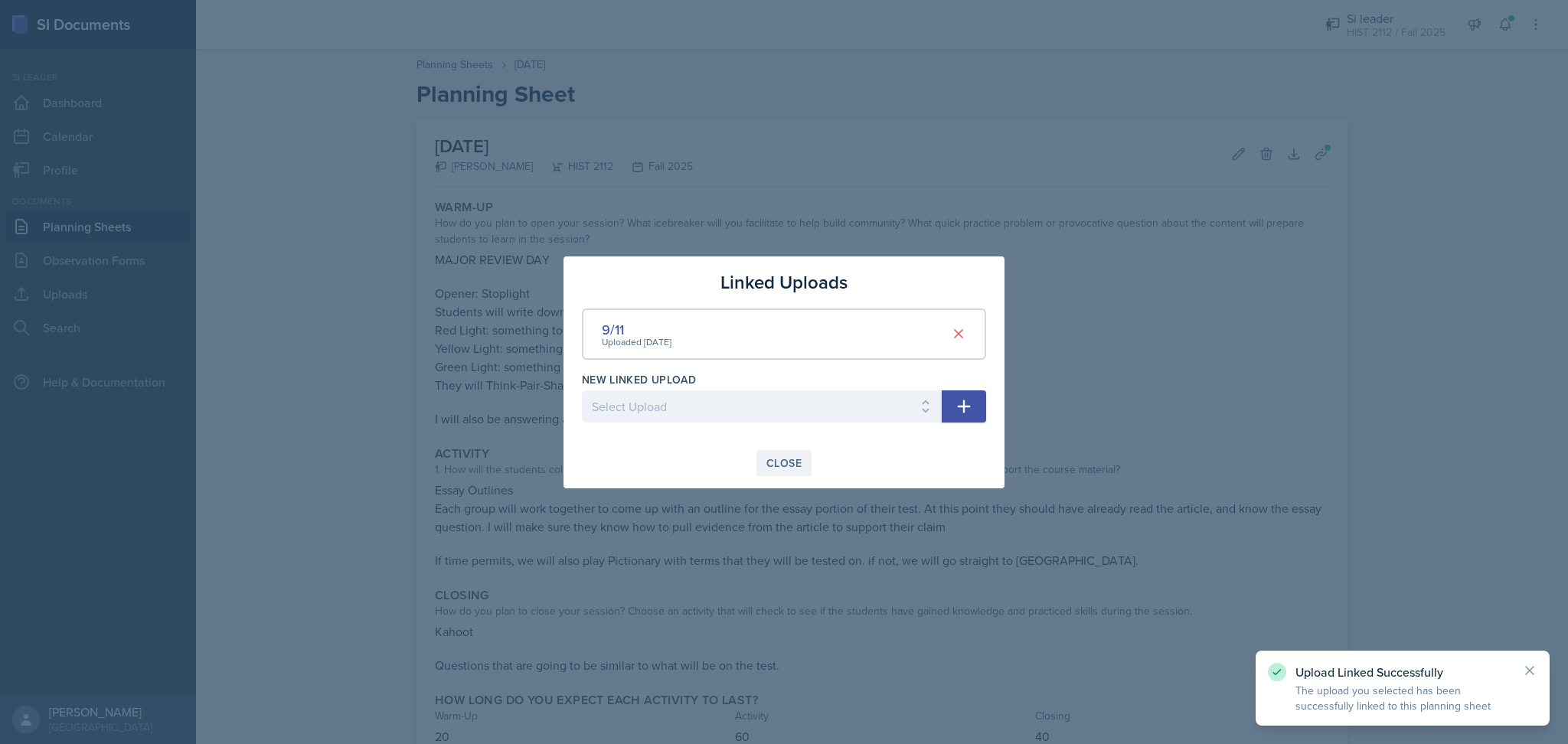
click at [772, 459] on div "Close" at bounding box center [784, 463] width 35 height 12
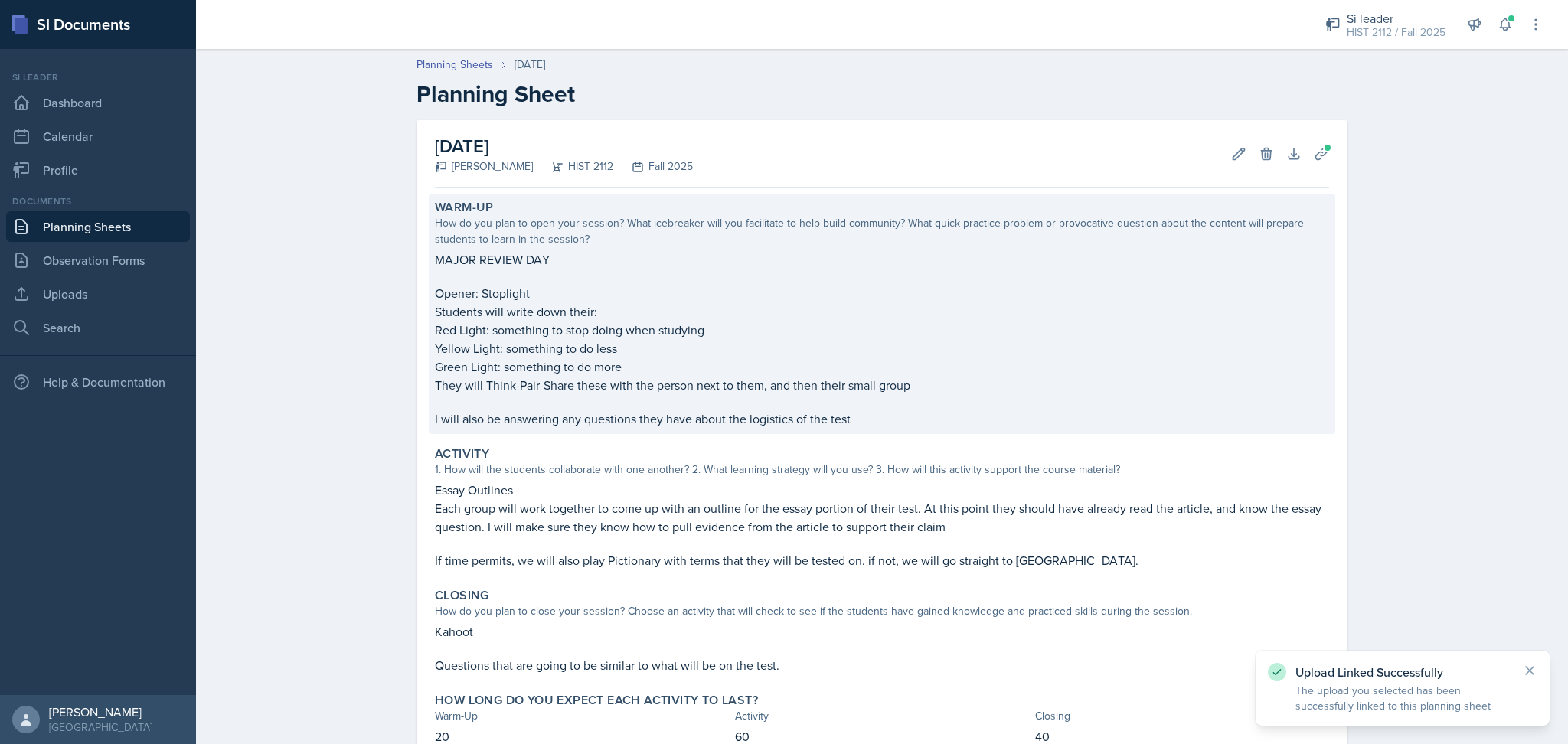
scroll to position [106, 0]
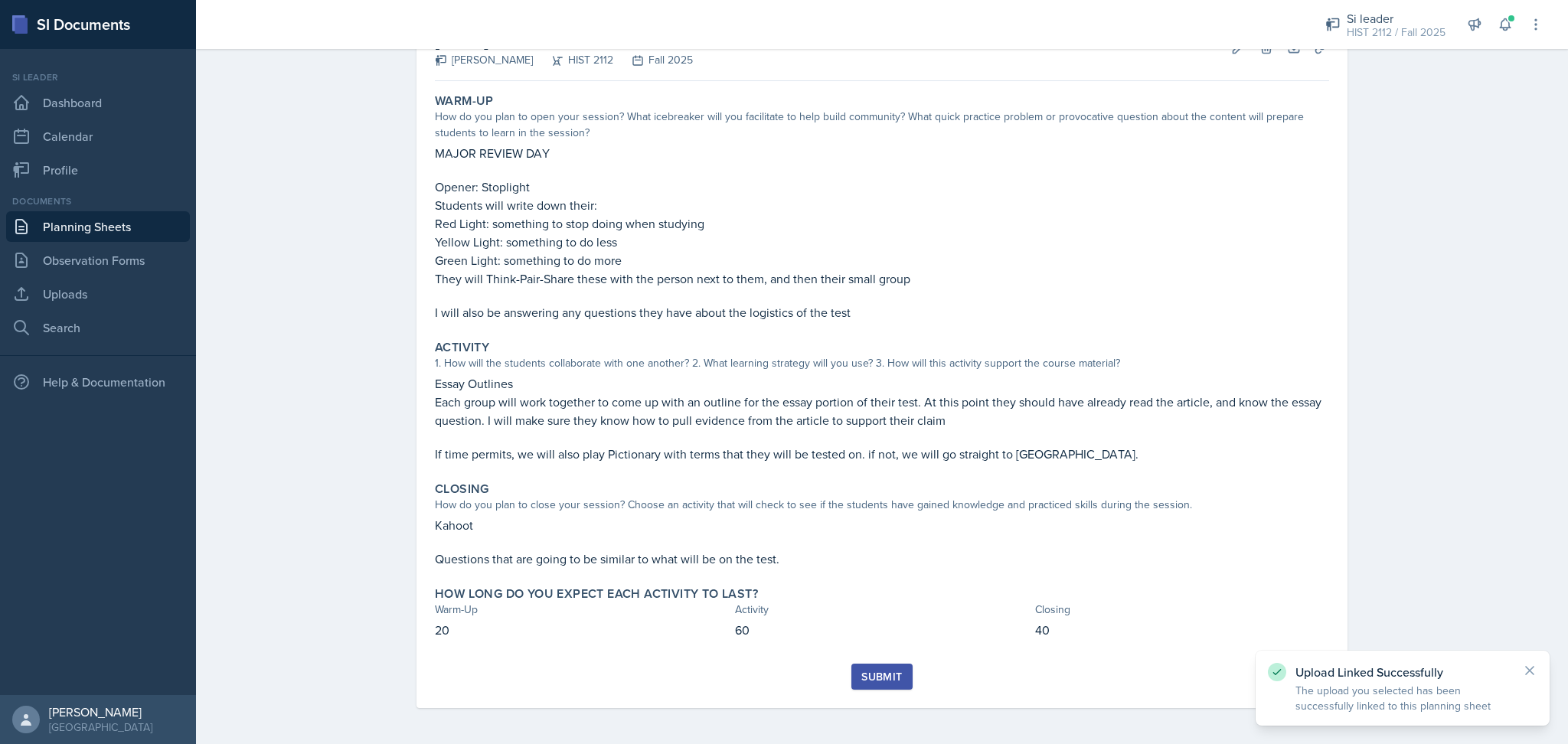
click at [876, 671] on div "Submit" at bounding box center [882, 677] width 40 height 12
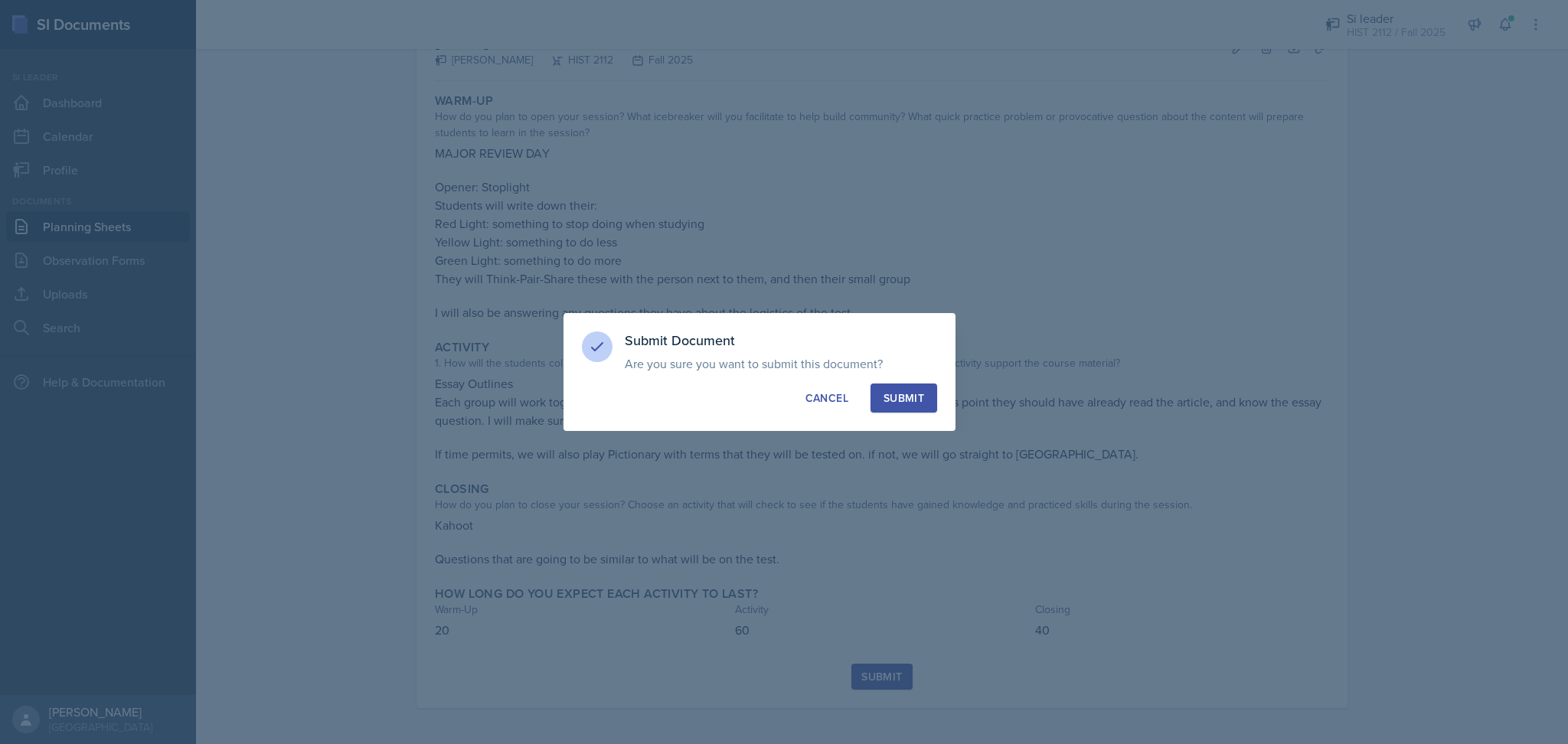
click at [911, 394] on div "Submit" at bounding box center [904, 398] width 40 height 15
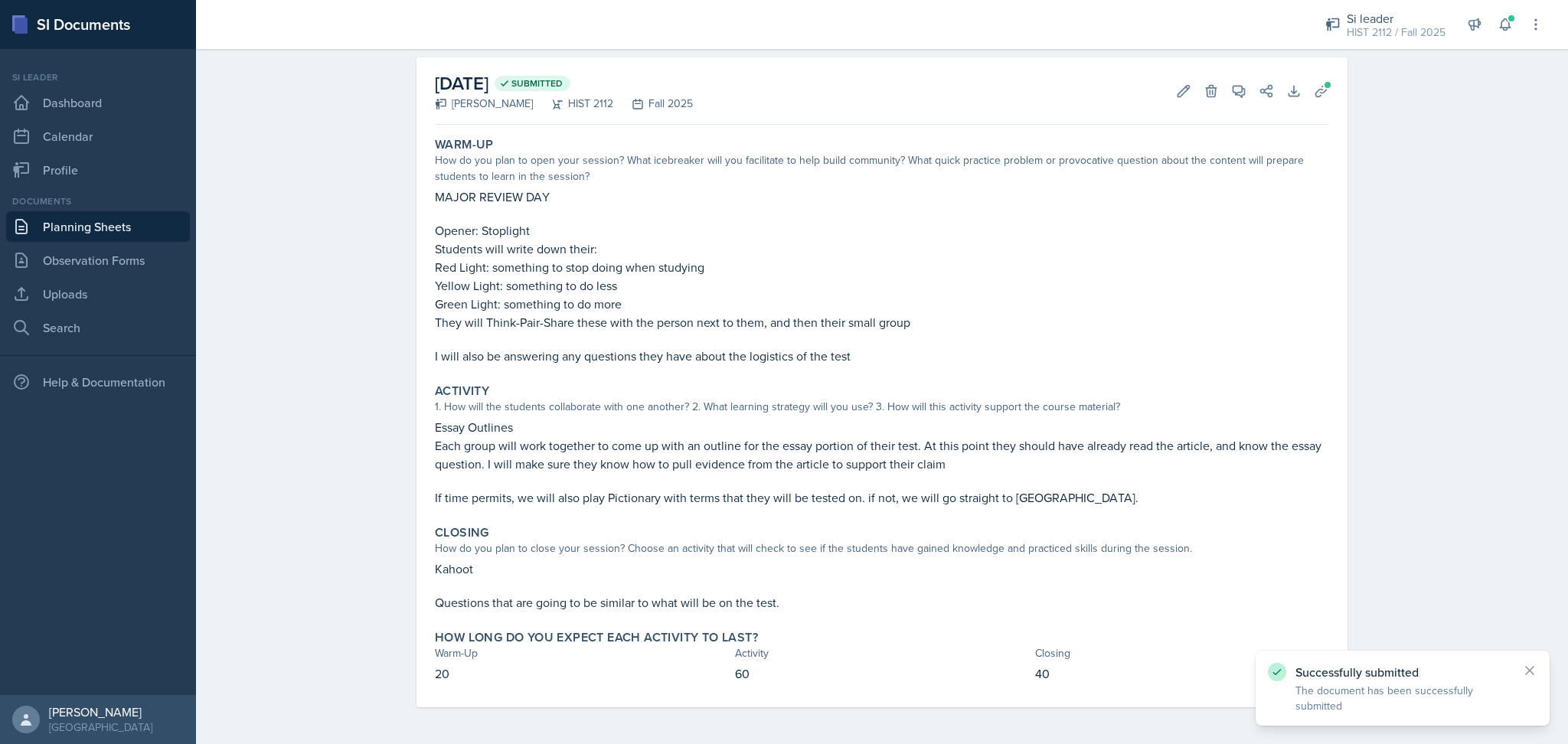
scroll to position [62, 0]
